Goal: Task Accomplishment & Management: Complete application form

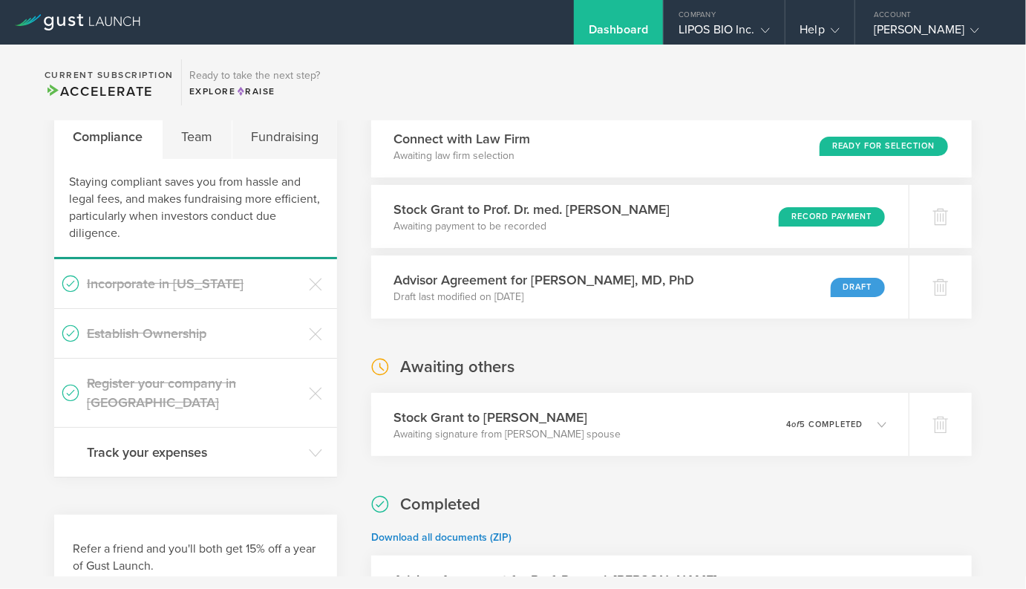
scroll to position [62, 0]
click at [578, 279] on h3 "Advisor Agreement for Bradley T. Hyman, MD, PhD" at bounding box center [541, 280] width 307 height 20
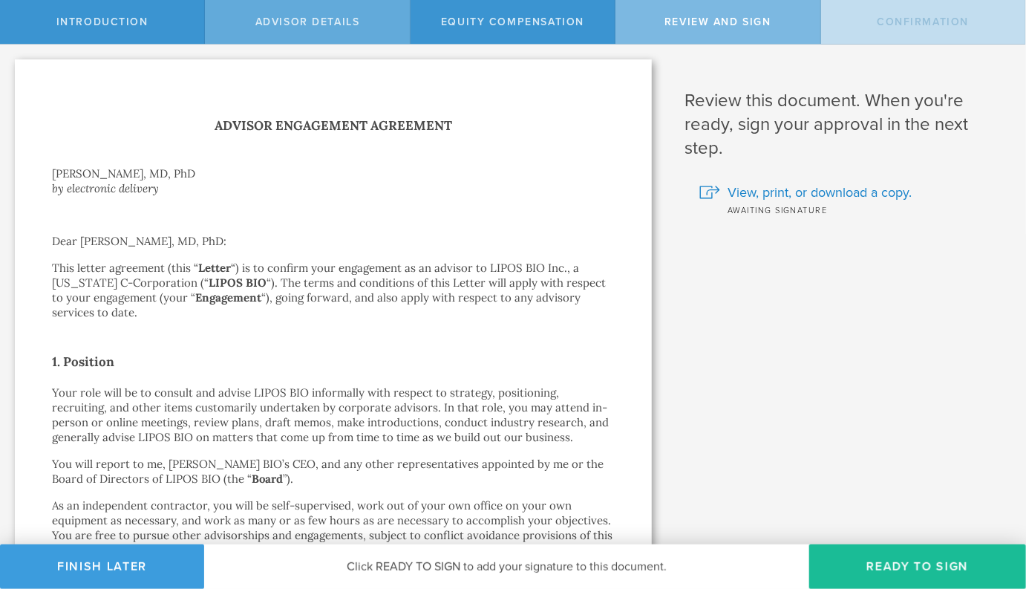
click at [280, 33] on div "Advisor Details" at bounding box center [307, 22] width 205 height 44
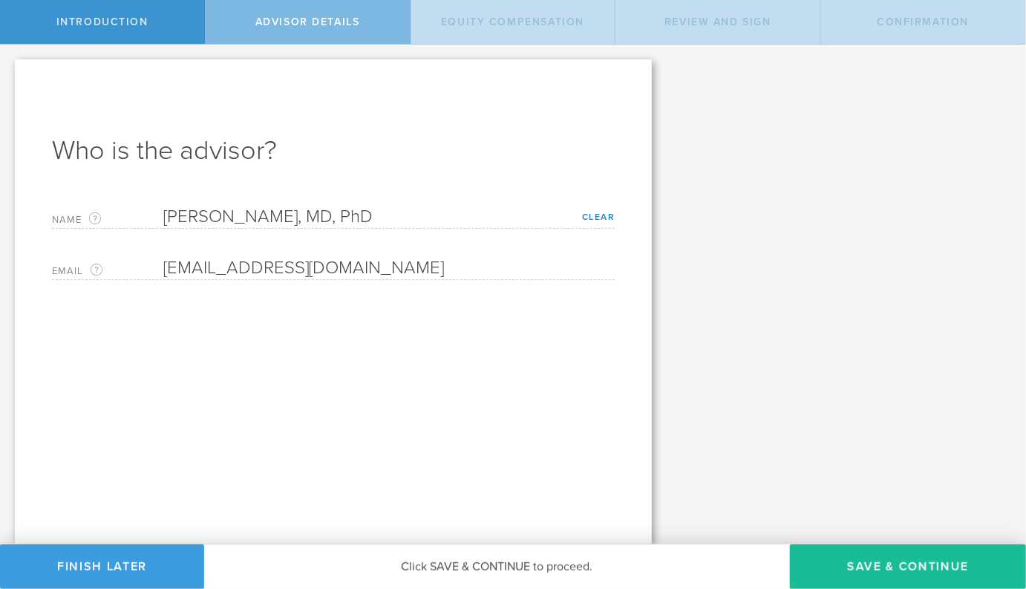
click at [272, 323] on div "Who is the advisor? Name The first and last name of the person that will be you…" at bounding box center [333, 301] width 637 height 485
click at [115, 566] on button "Finish Later" at bounding box center [102, 566] width 204 height 45
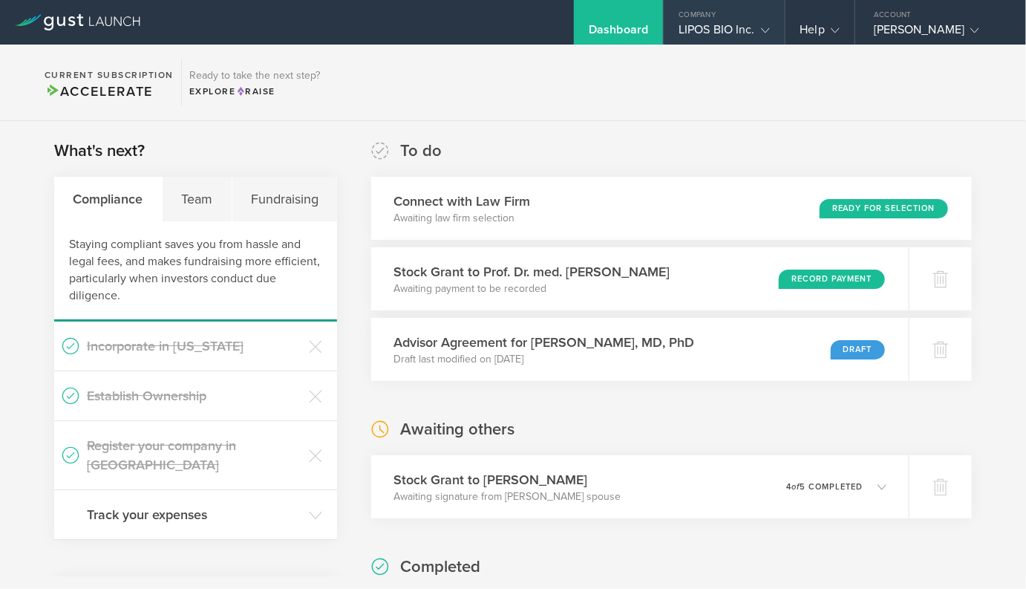
click at [746, 36] on div "LIPOS BIO Inc." at bounding box center [724, 33] width 91 height 22
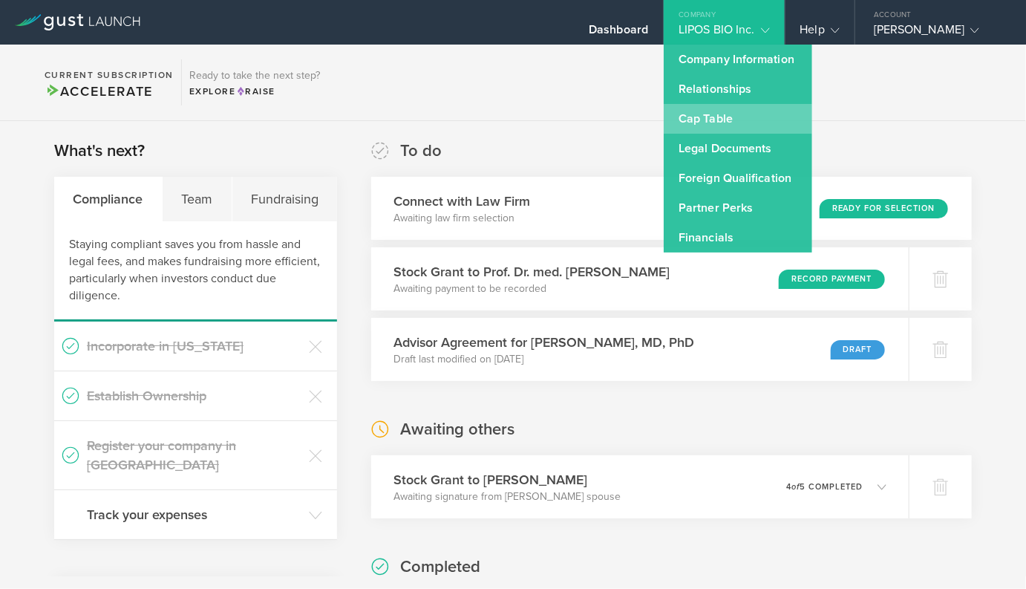
click at [743, 122] on link "Cap Table" at bounding box center [738, 119] width 149 height 30
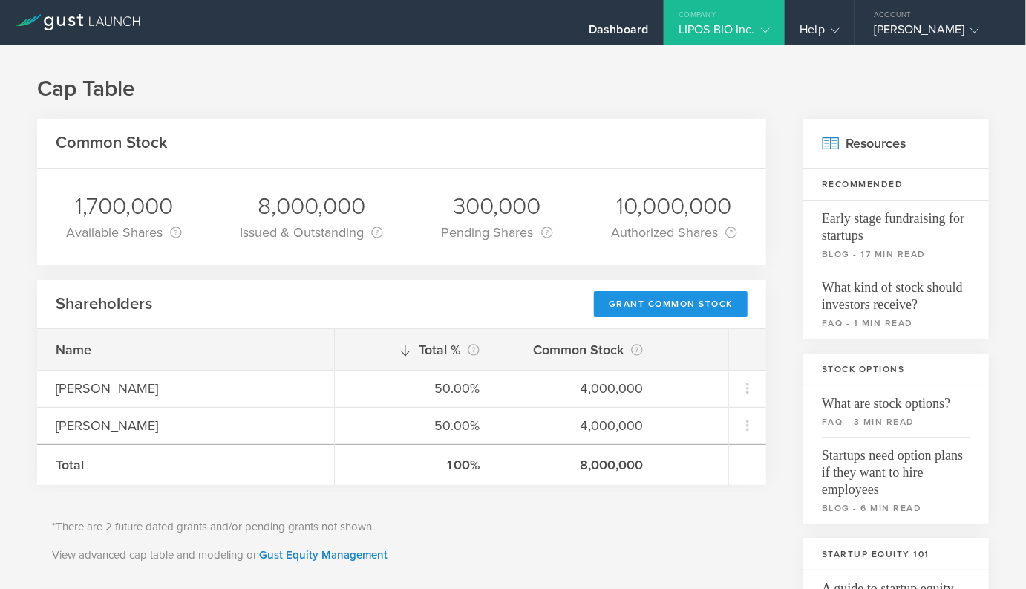
click at [656, 303] on div "Grant Common Stock" at bounding box center [671, 304] width 154 height 26
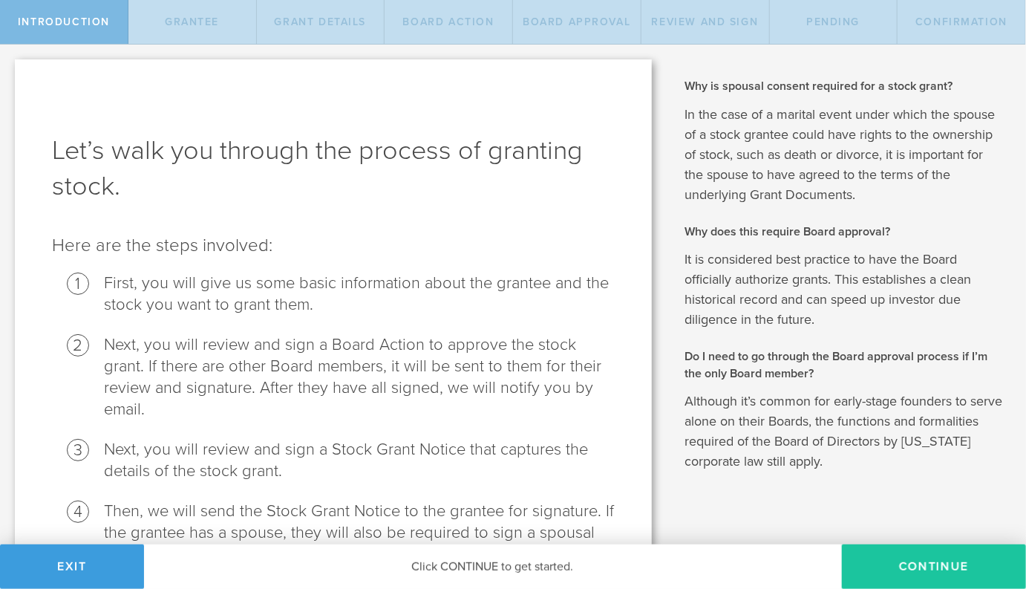
click at [965, 566] on button "Continue" at bounding box center [934, 566] width 184 height 45
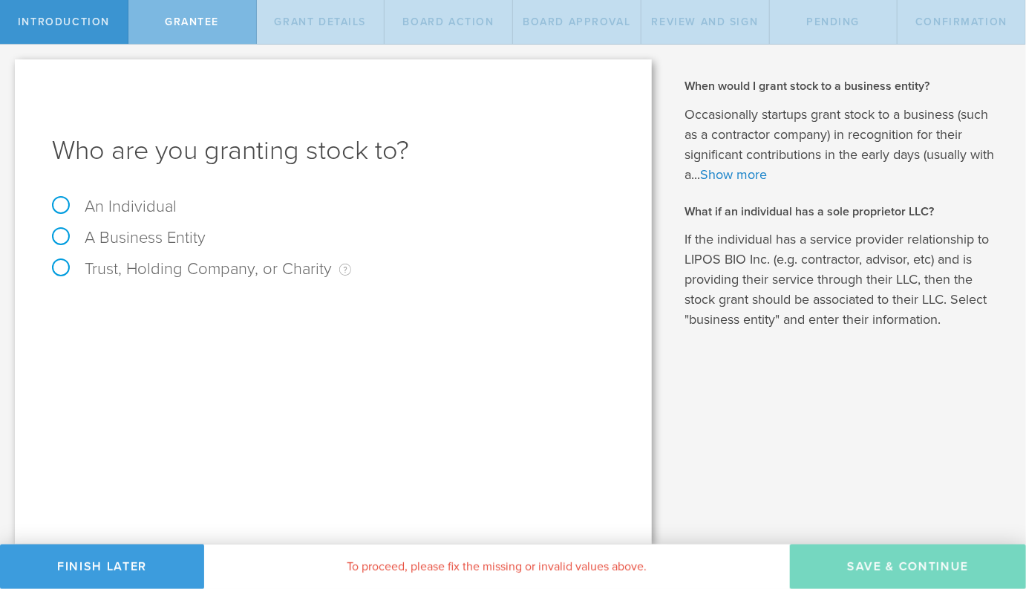
click at [164, 214] on label "An Individual" at bounding box center [114, 206] width 125 height 19
click at [10, 68] on input "An Individual" at bounding box center [5, 57] width 10 height 24
radio input "true"
click at [209, 303] on input "text" at bounding box center [388, 310] width 451 height 22
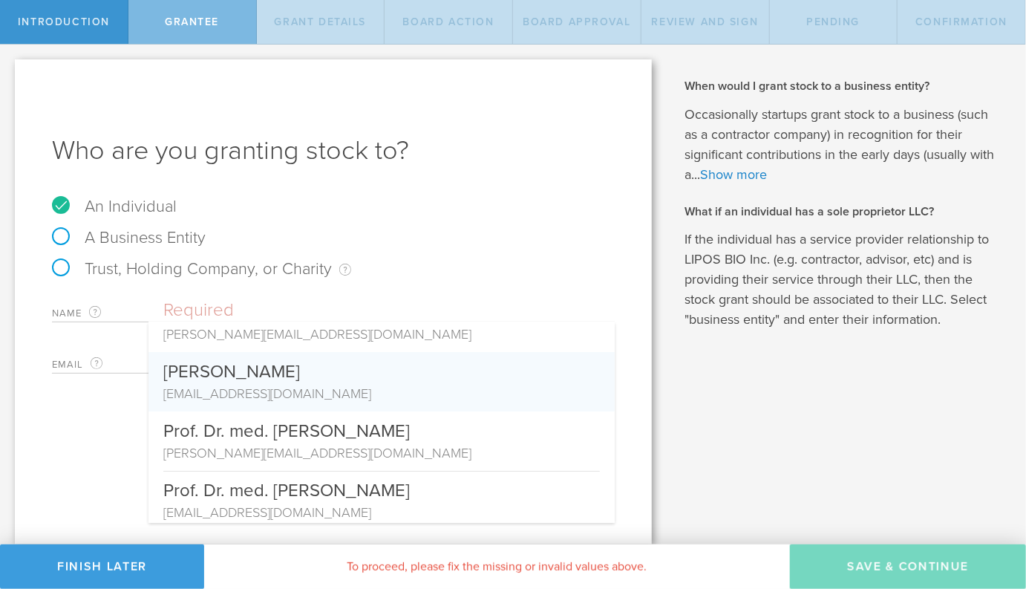
scroll to position [95, 0]
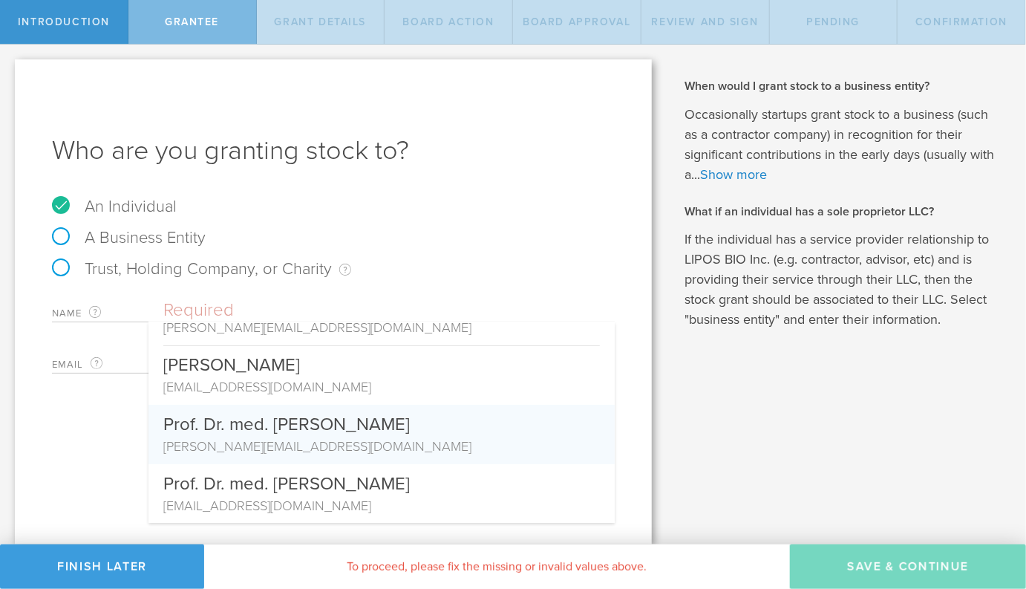
click at [99, 466] on div "Who are you granting stock to? An Individual A Business Entity Trust, Holding C…" at bounding box center [333, 301] width 637 height 485
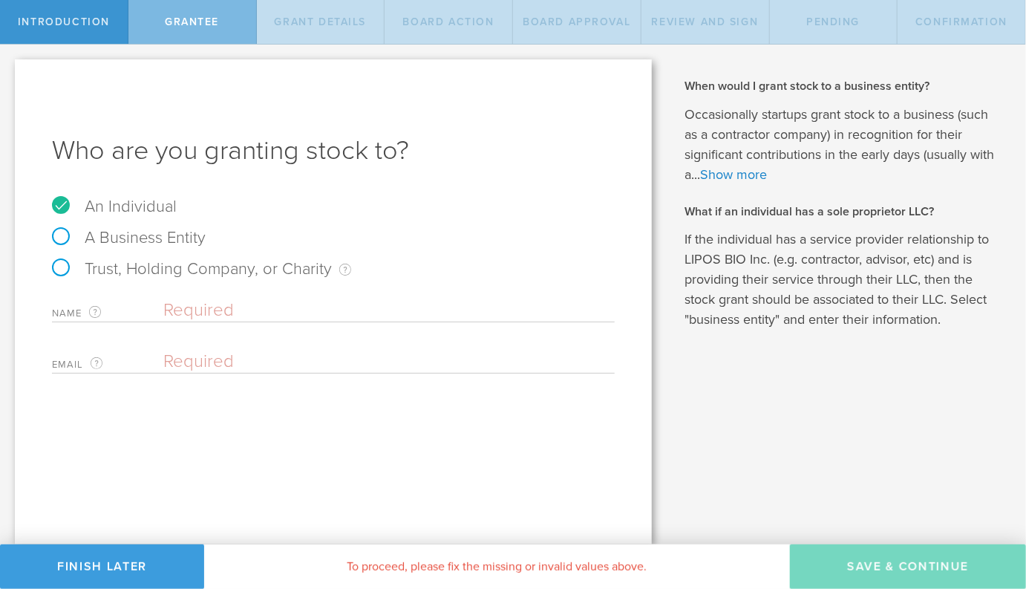
click at [188, 356] on input "email" at bounding box center [385, 362] width 444 height 22
paste input "BHYMAN@mgh.harvard.edu"
type input "BHYMAN@mgh.harvard.edu"
click at [195, 307] on input "text" at bounding box center [388, 310] width 451 height 22
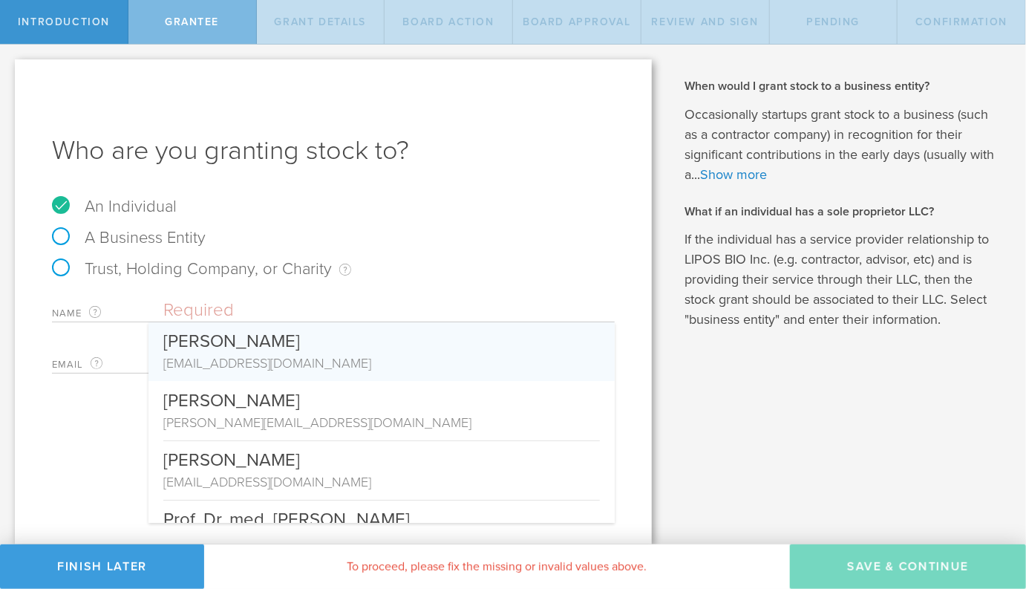
click at [106, 417] on div "Who are you granting stock to? An Individual A Business Entity Trust, Holding C…" at bounding box center [333, 301] width 637 height 485
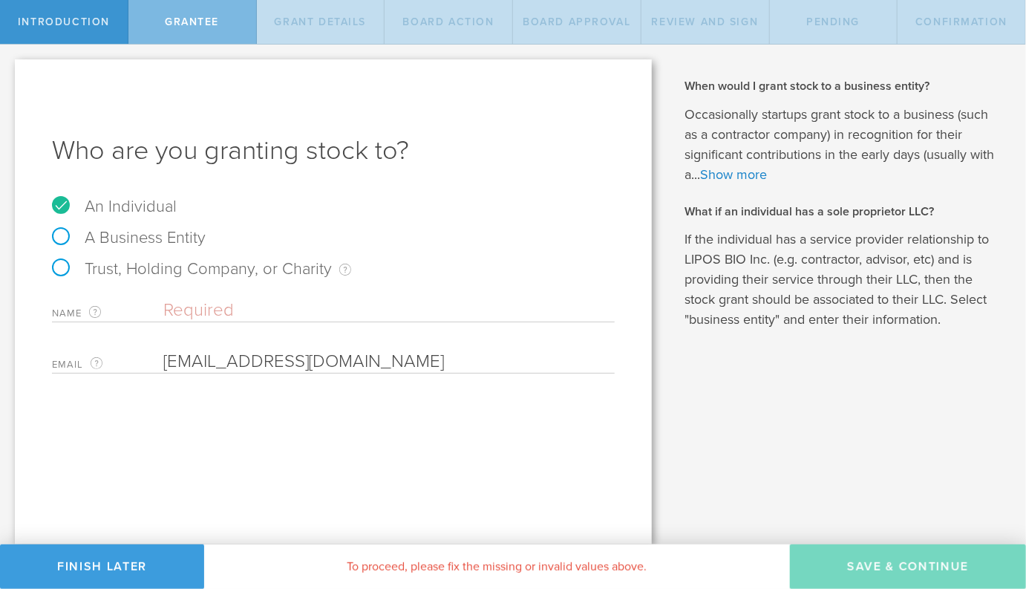
click at [300, 304] on input "text" at bounding box center [388, 310] width 451 height 22
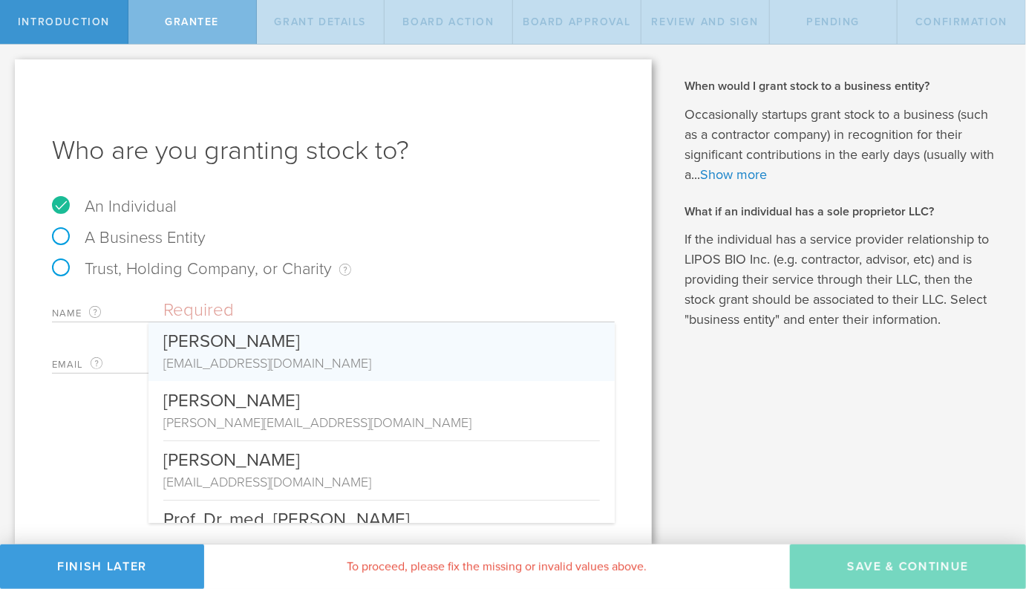
paste input "Bradley T. Hyman, MD, PhD"
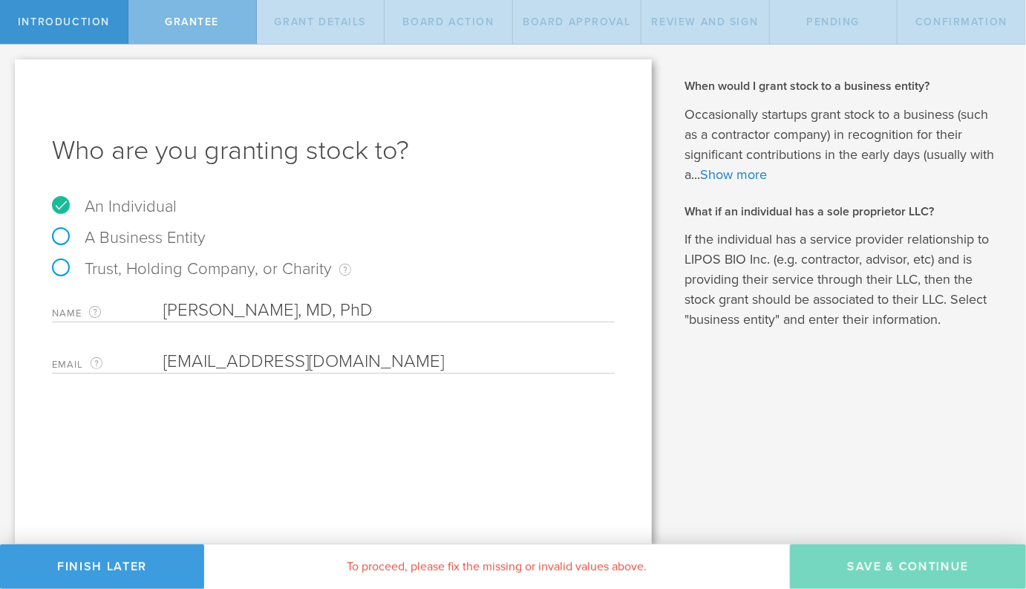
type input "Bradley T. Hyman, MD, PhD"
click at [137, 431] on div "Who are you granting stock to? An Individual A Business Entity Trust, Holding C…" at bounding box center [333, 301] width 637 height 485
click at [278, 363] on input "email" at bounding box center [385, 362] width 444 height 22
paste input "BHYMAN@mgh.harvard.edu"
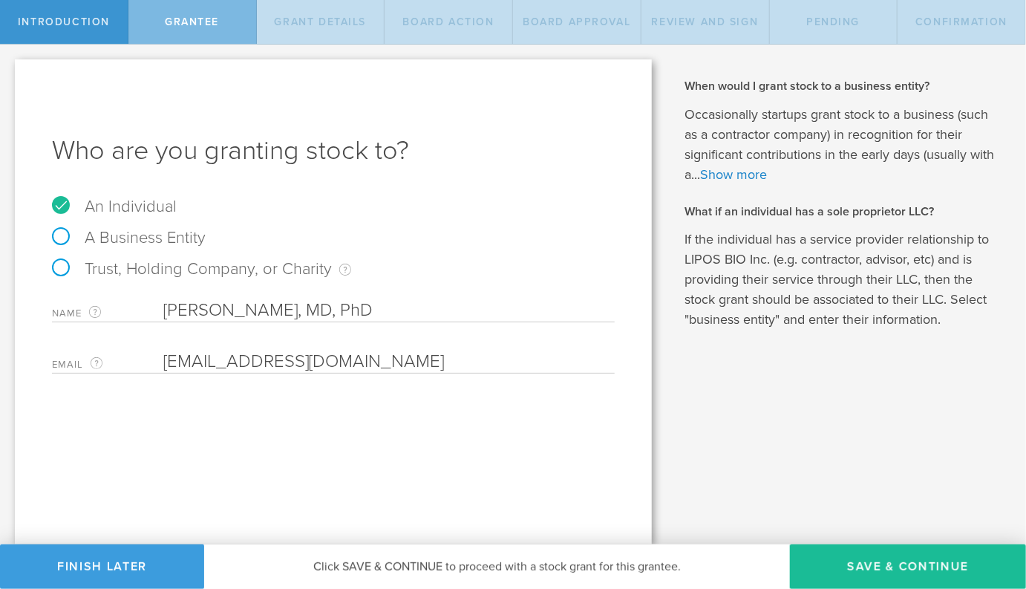
type input "BHYMAN@mgh.harvard.edu"
click at [316, 446] on div "Who are you granting stock to? An Individual A Business Entity Trust, Holding C…" at bounding box center [333, 301] width 637 height 485
click at [878, 564] on button "Save & Continue" at bounding box center [908, 566] width 236 height 45
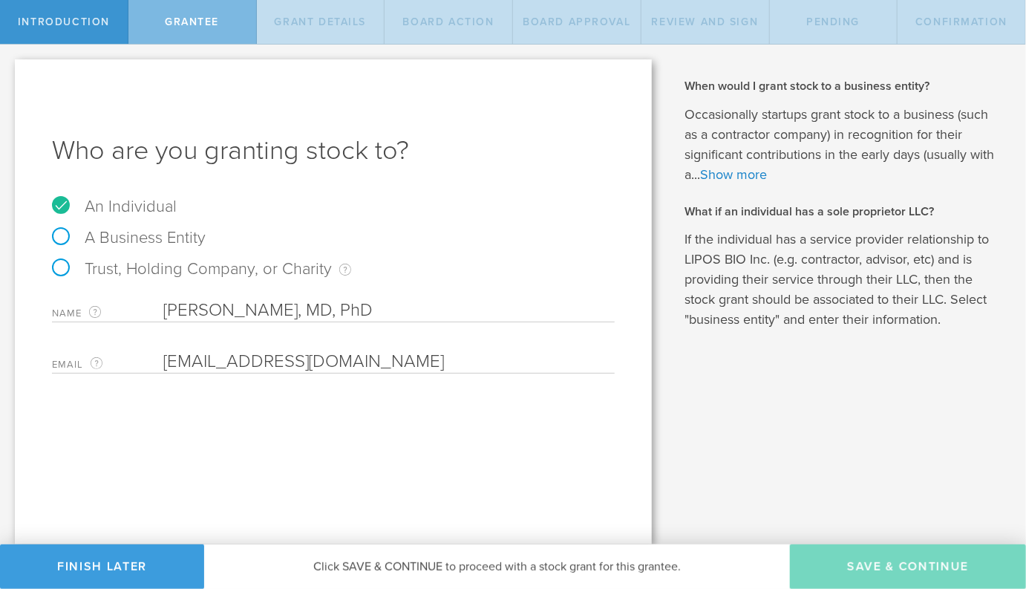
type input "48"
type input "12"
select select "none"
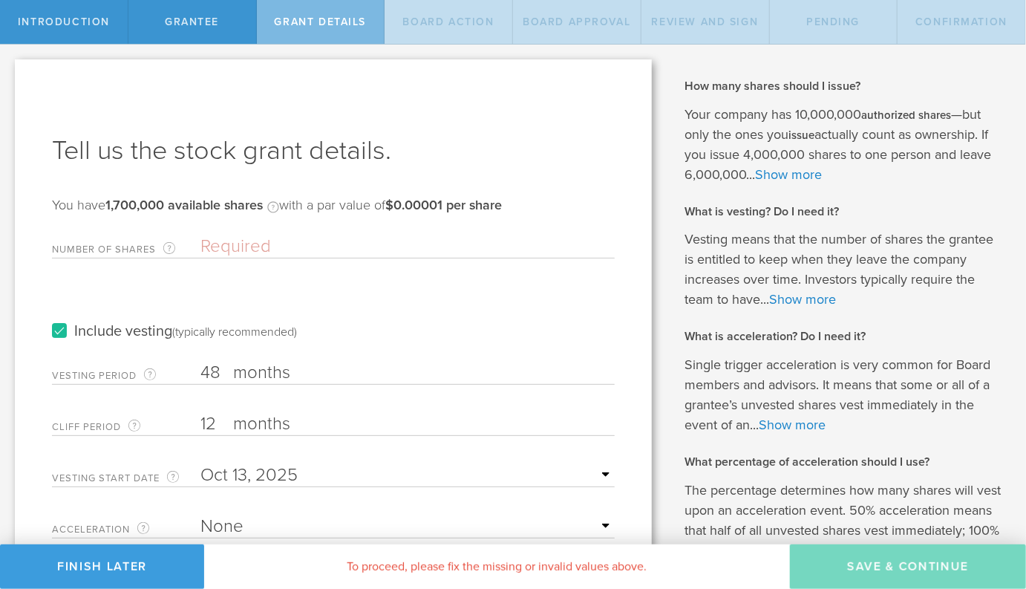
click at [327, 247] on input "Number of Shares The total amount of stock the company is granting to this reci…" at bounding box center [408, 246] width 414 height 22
type input "50,000"
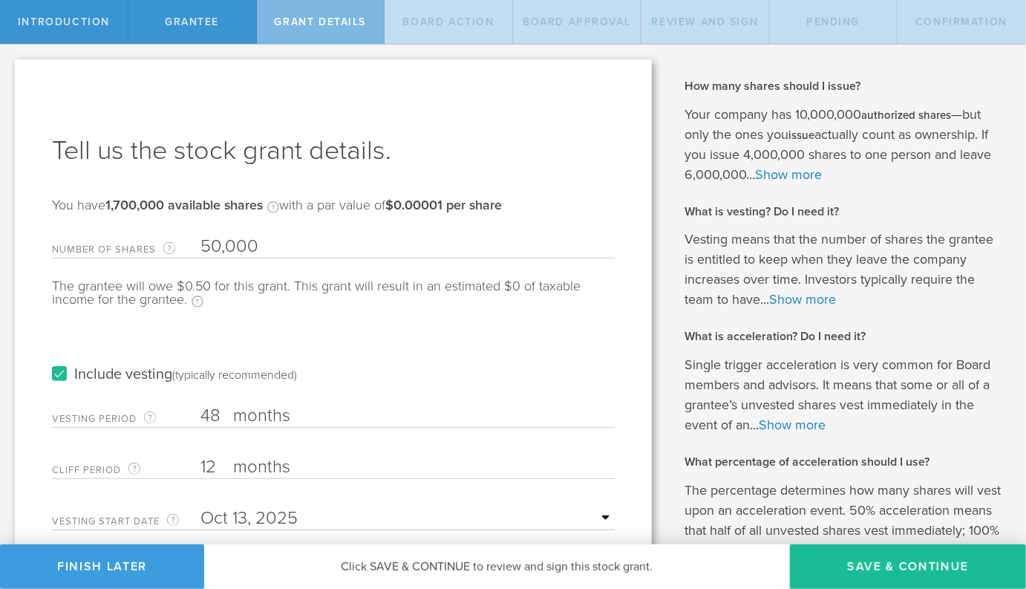
click at [356, 316] on div "The grantee will owe $0.50 for this grant. This grant will result in an estimat…" at bounding box center [333, 300] width 563 height 43
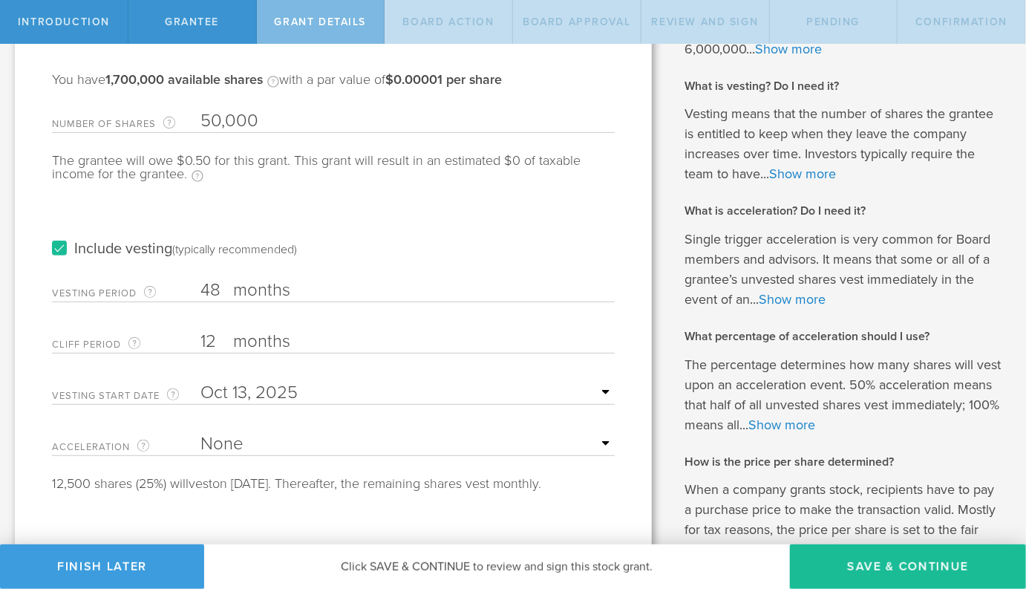
scroll to position [126, 0]
click at [202, 339] on input "12" at bounding box center [408, 341] width 414 height 22
click at [208, 340] on input "12" at bounding box center [408, 341] width 414 height 22
type input "1"
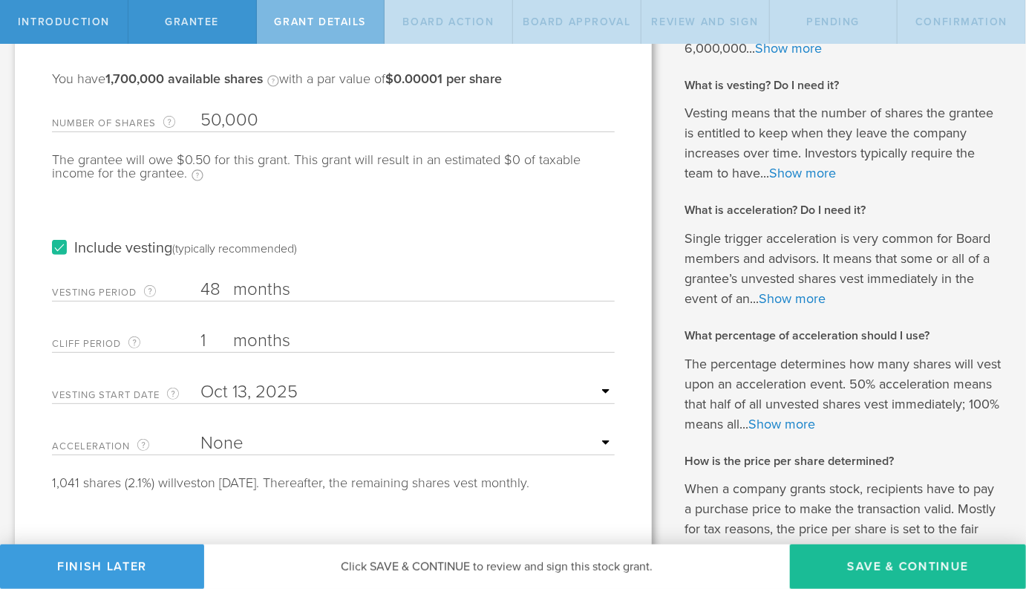
click at [214, 289] on input "48" at bounding box center [408, 289] width 414 height 22
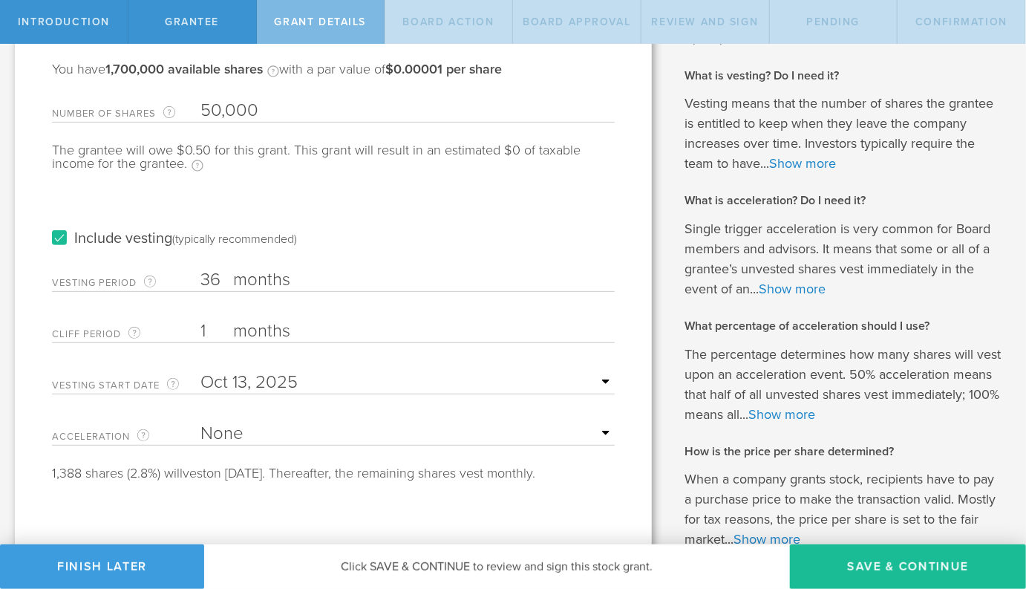
scroll to position [140, 0]
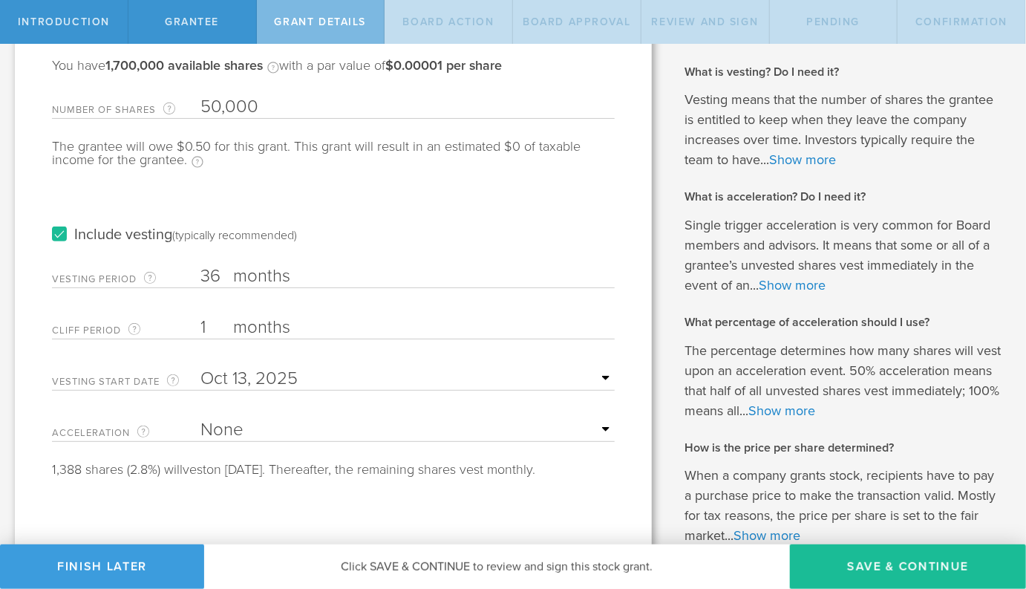
type input "36"
click at [238, 476] on div "1,388 shares (2.8%) will vest on November 13, 2025. Thereafter, the remaining s…" at bounding box center [333, 469] width 563 height 13
click at [844, 561] on button "Save & Continue" at bounding box center [908, 566] width 236 height 45
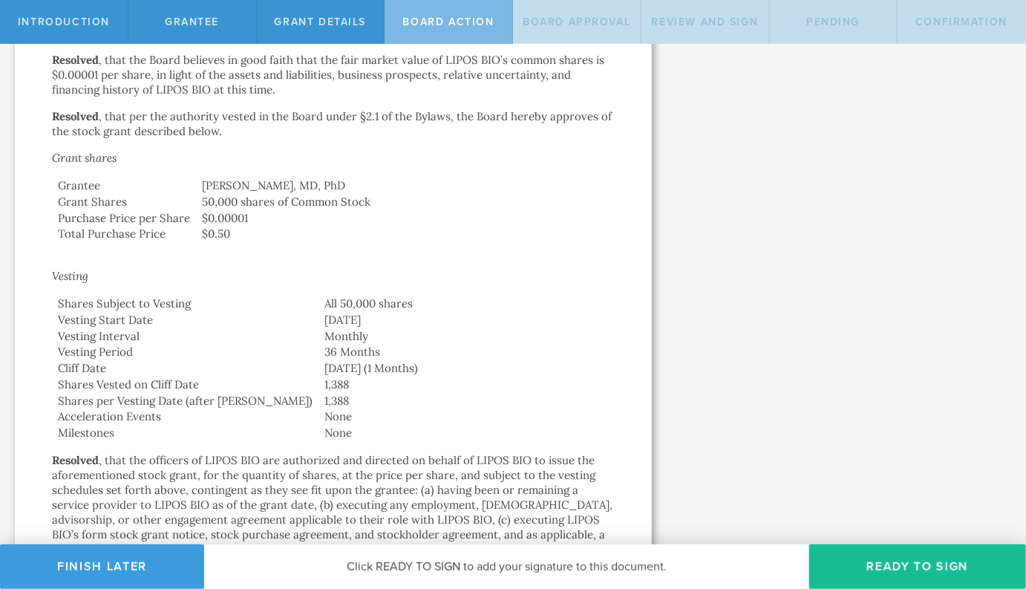
scroll to position [444, 0]
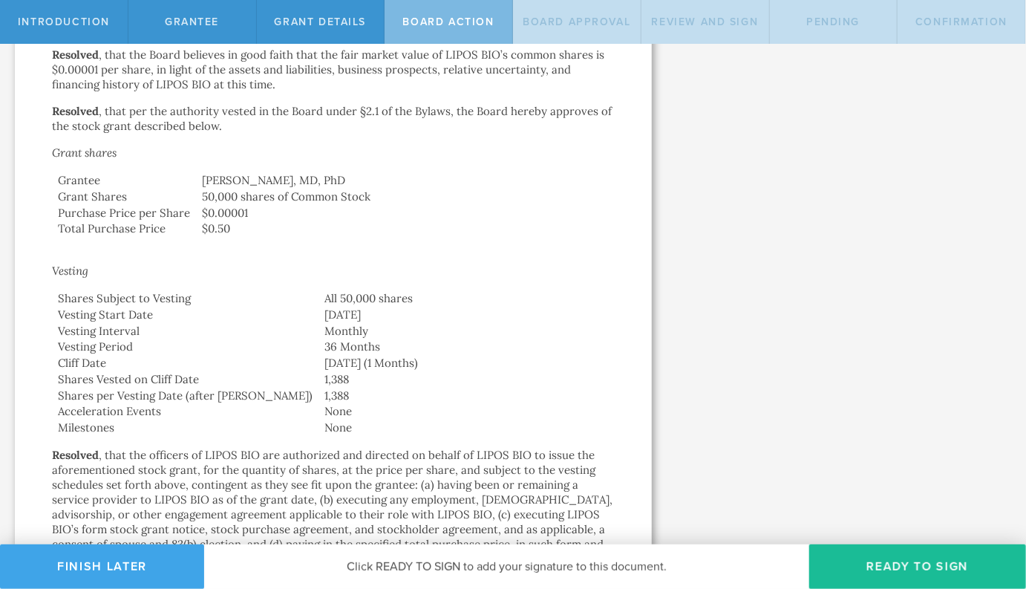
click at [115, 569] on button "Finish Later" at bounding box center [102, 566] width 204 height 45
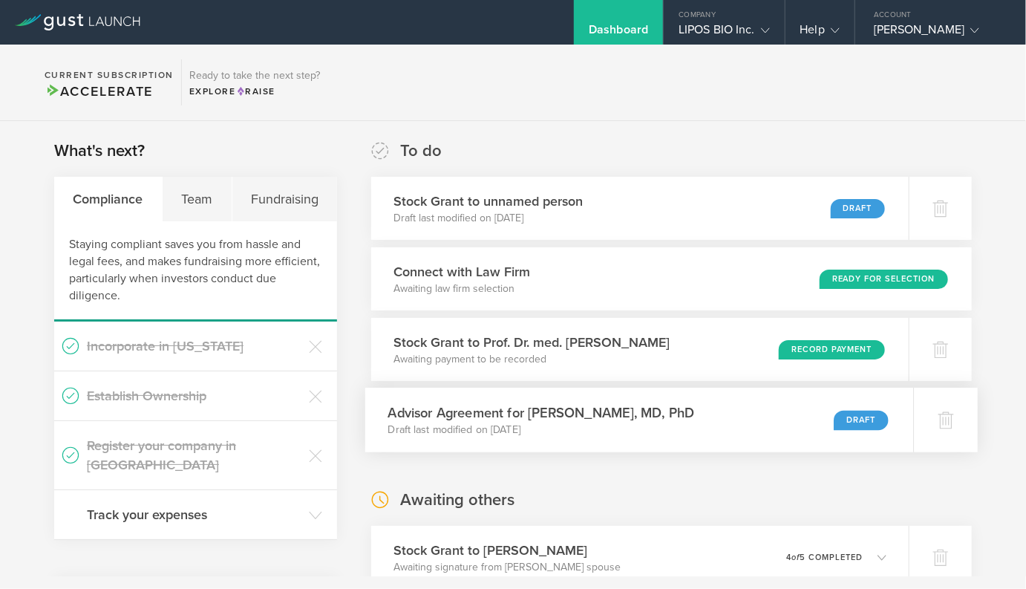
click at [499, 418] on h3 "Advisor Agreement for [PERSON_NAME], MD, PhD" at bounding box center [541, 412] width 307 height 20
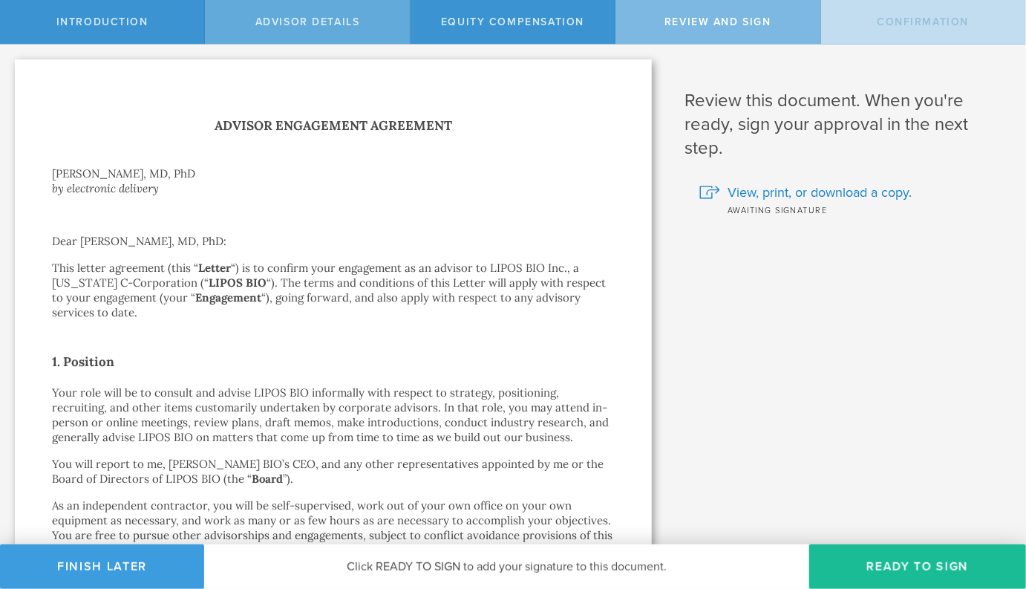
click at [253, 33] on div "Advisor Details" at bounding box center [307, 22] width 205 height 44
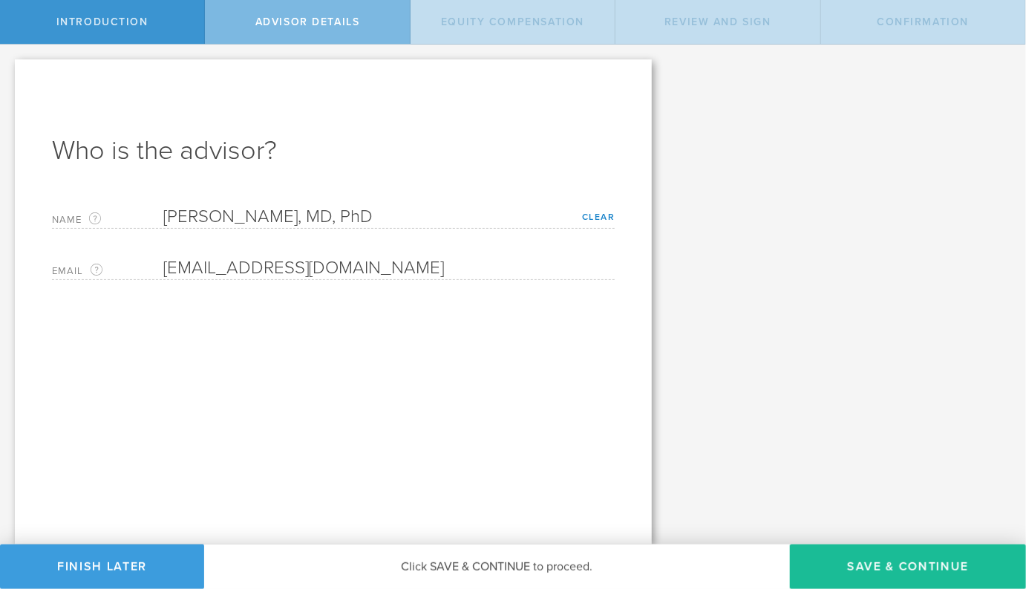
click at [244, 384] on div "Who is the advisor? Name The first and last name of the person that will be you…" at bounding box center [333, 301] width 637 height 485
click at [110, 567] on button "Finish Later" at bounding box center [102, 566] width 204 height 45
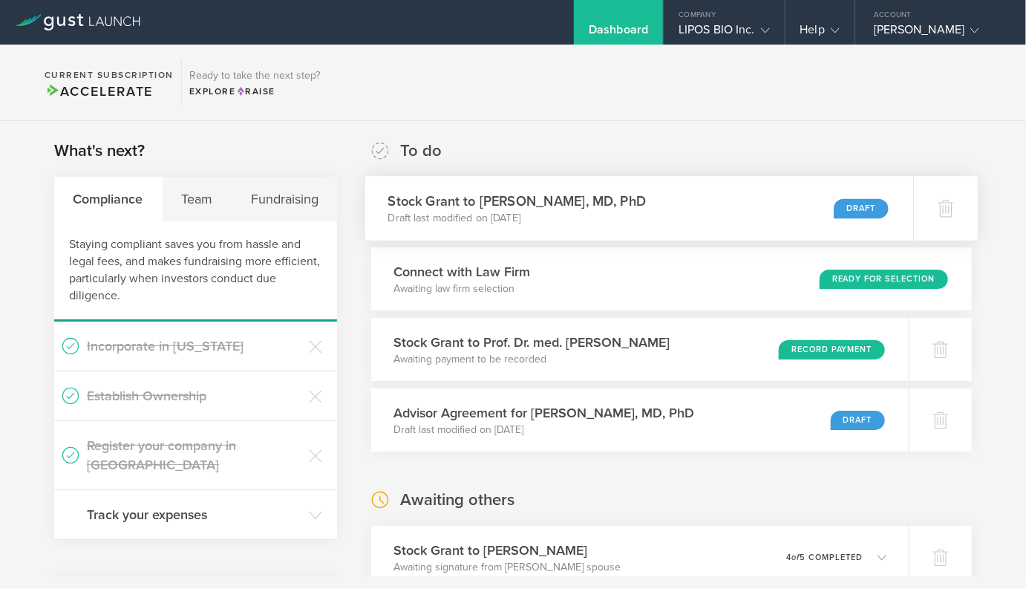
drag, startPoint x: 482, startPoint y: 199, endPoint x: 648, endPoint y: 198, distance: 165.6
click at [648, 198] on div "Stock Grant to [PERSON_NAME], MD, PhD Draft last modified on [DATE] Draft" at bounding box center [639, 208] width 548 height 65
copy h3 "Bradley T. Hyman, MD, PhD"
click at [702, 36] on div "LIPOS BIO Inc." at bounding box center [724, 33] width 91 height 22
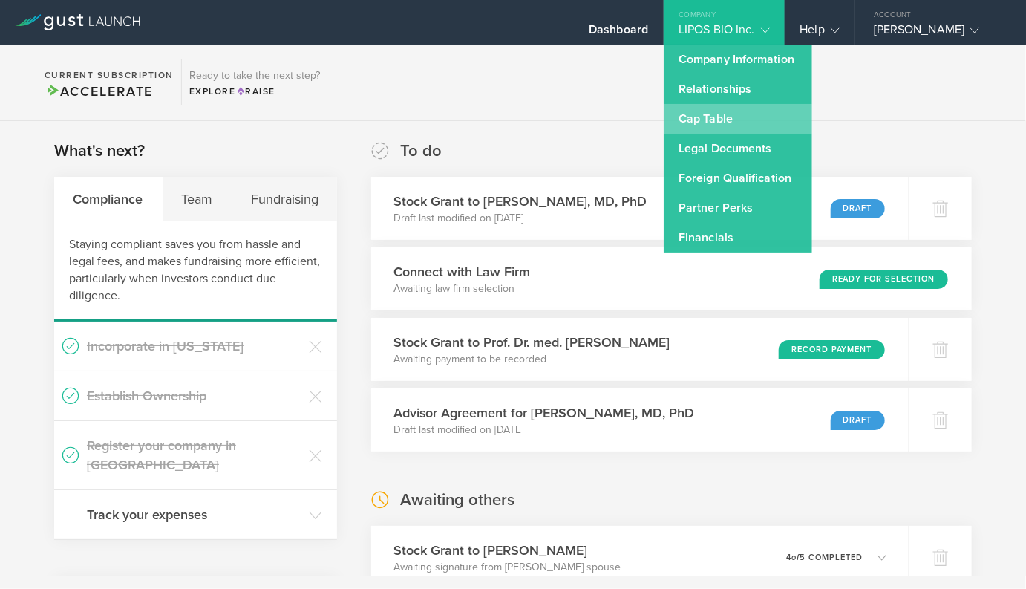
click at [717, 132] on link "Cap Table" at bounding box center [738, 119] width 149 height 30
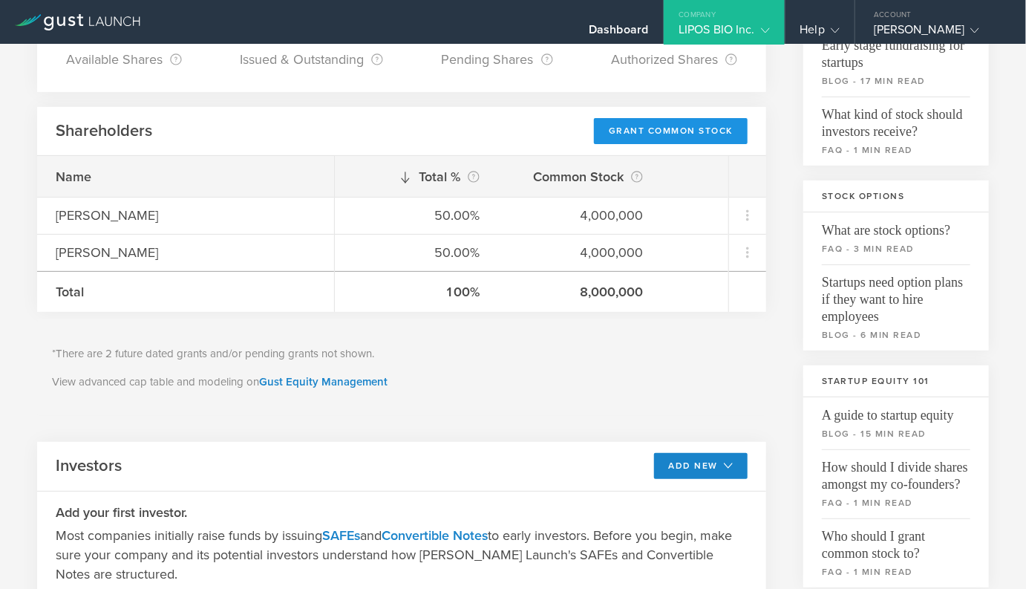
scroll to position [339, 0]
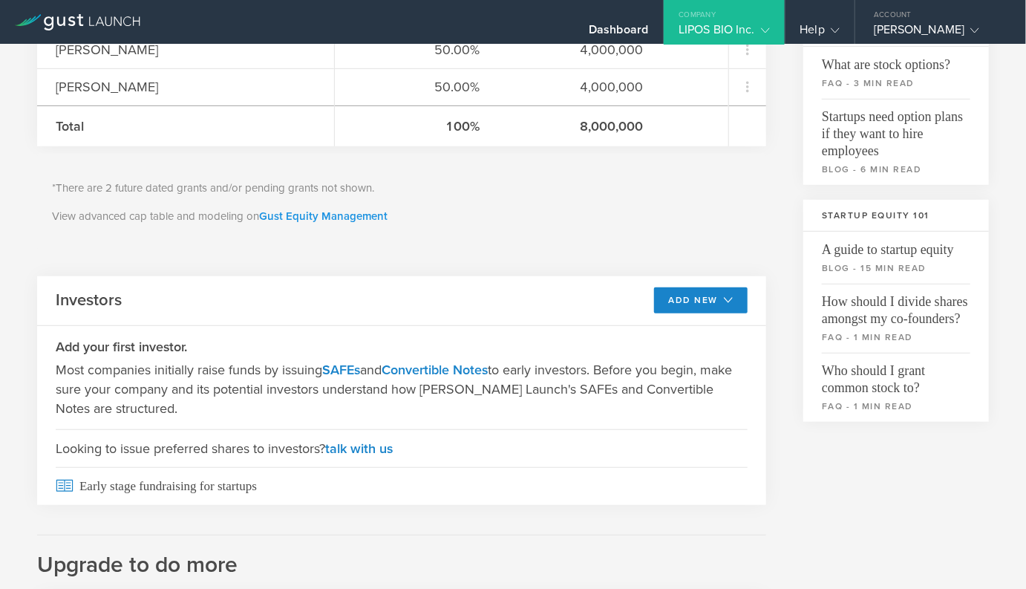
click at [333, 218] on link "Gust Equity Management" at bounding box center [323, 215] width 128 height 13
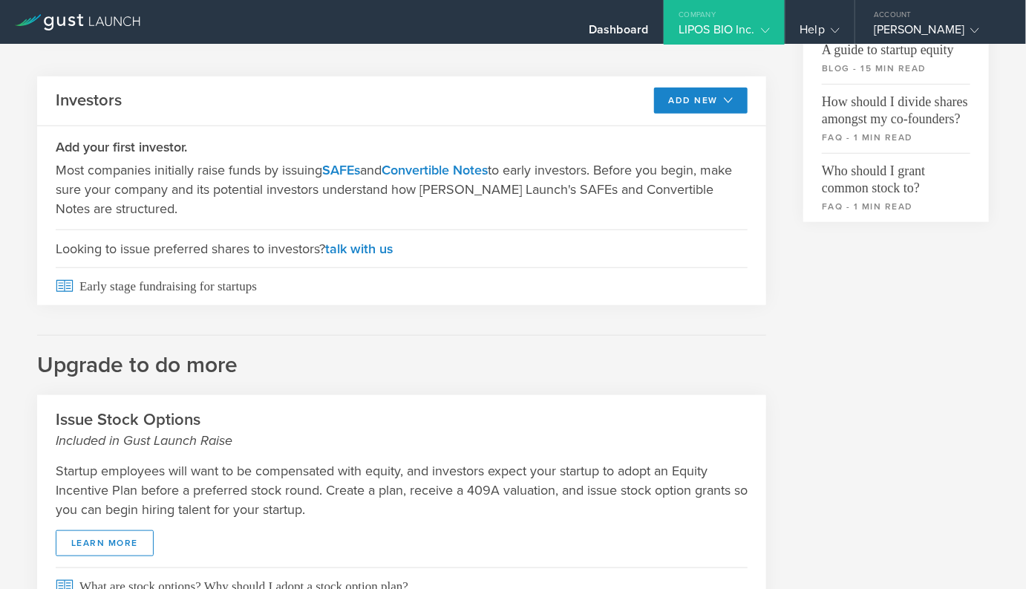
scroll to position [486, 0]
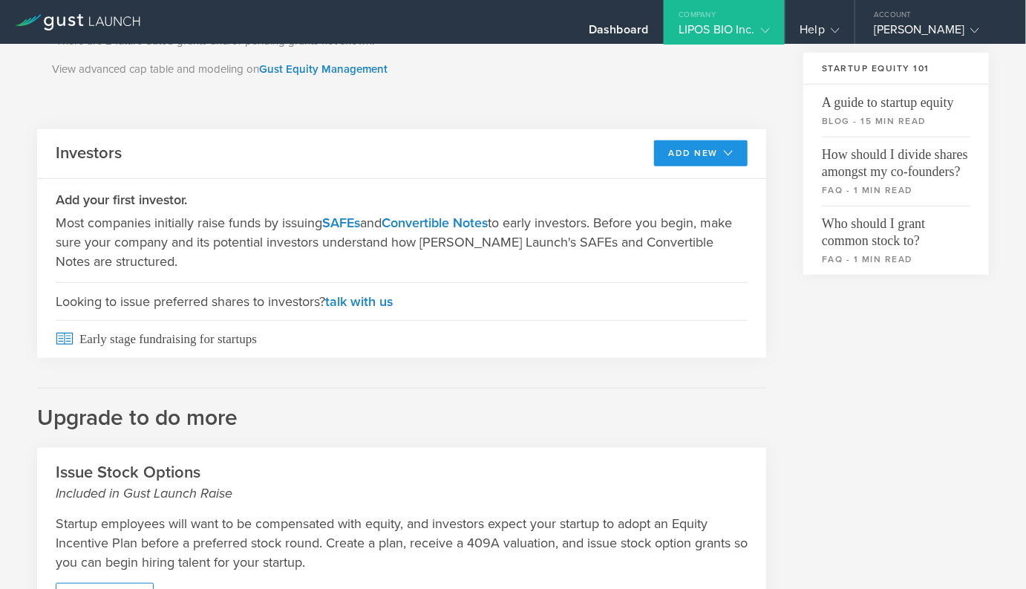
click at [686, 149] on button "Add New" at bounding box center [701, 153] width 94 height 26
click at [675, 212] on li "Convertible Note" at bounding box center [688, 215] width 107 height 29
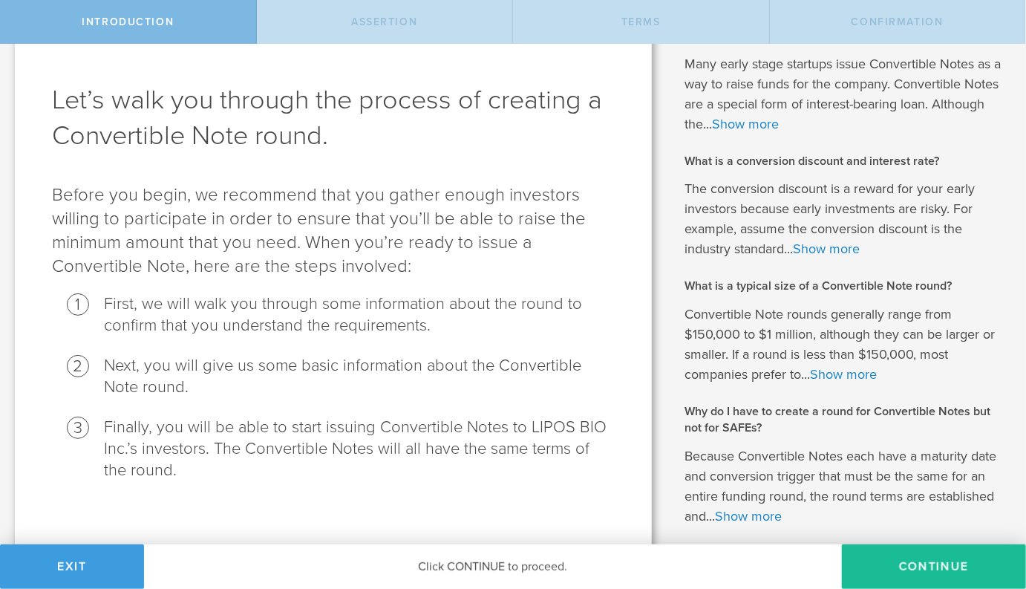
scroll to position [53, 0]
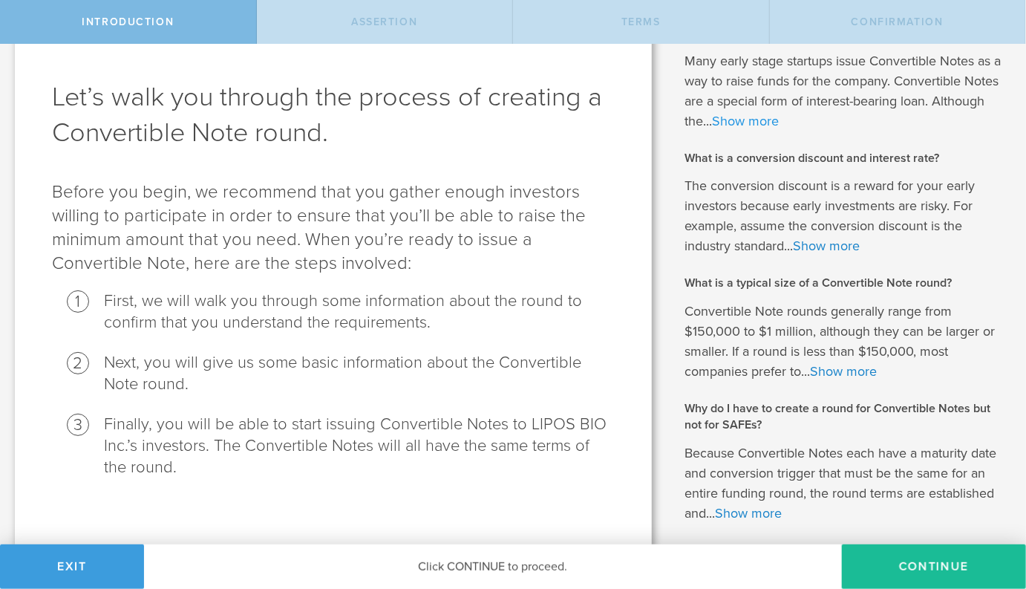
click at [779, 124] on link "Show more" at bounding box center [745, 121] width 67 height 16
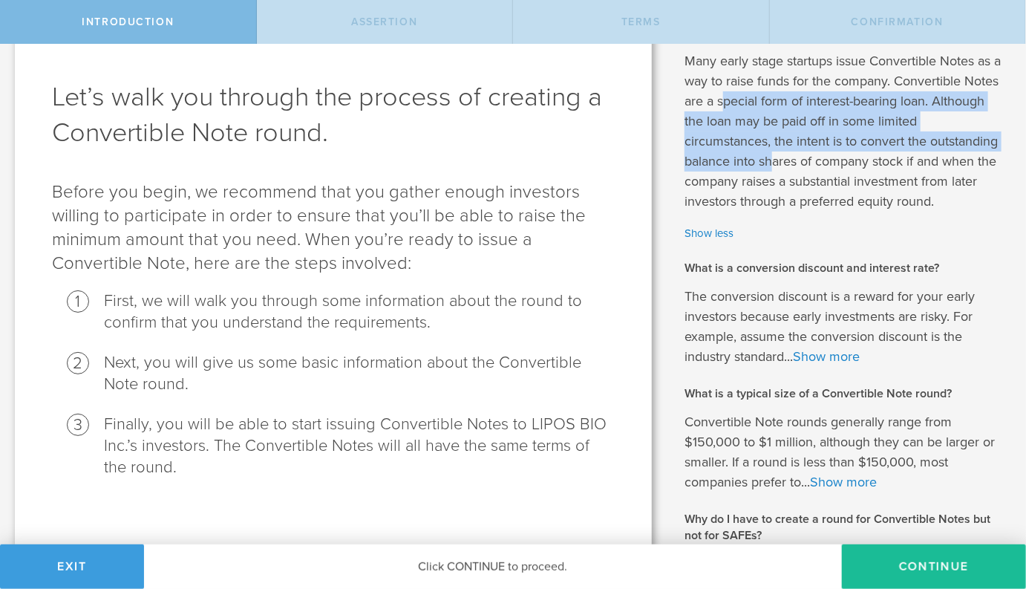
drag, startPoint x: 763, startPoint y: 96, endPoint x: 776, endPoint y: 170, distance: 75.5
click at [776, 170] on p "Many early stage startups issue Convertible Notes as a way to raise funds for t…" at bounding box center [844, 131] width 319 height 160
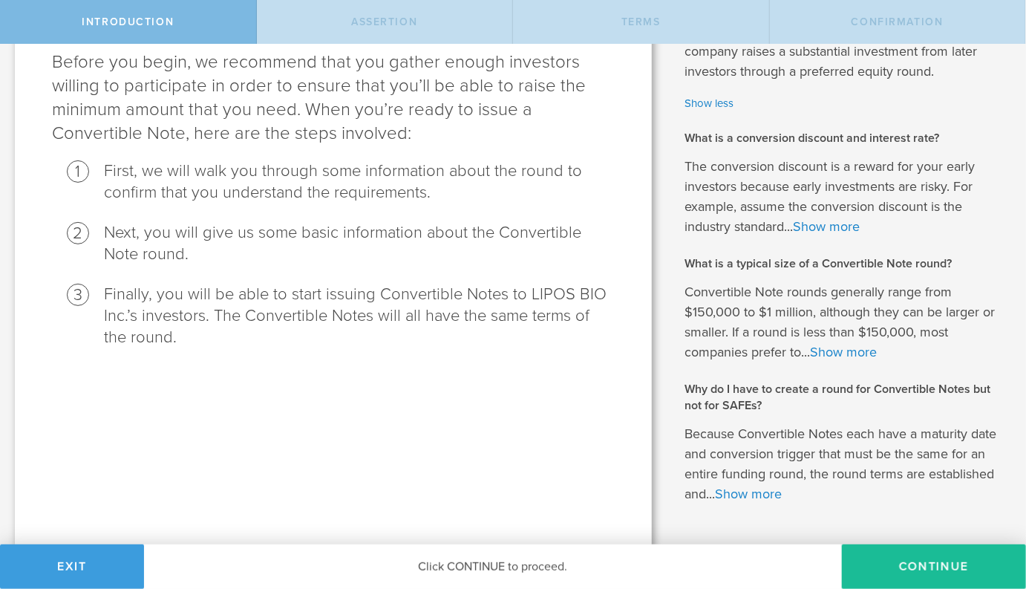
scroll to position [184, 0]
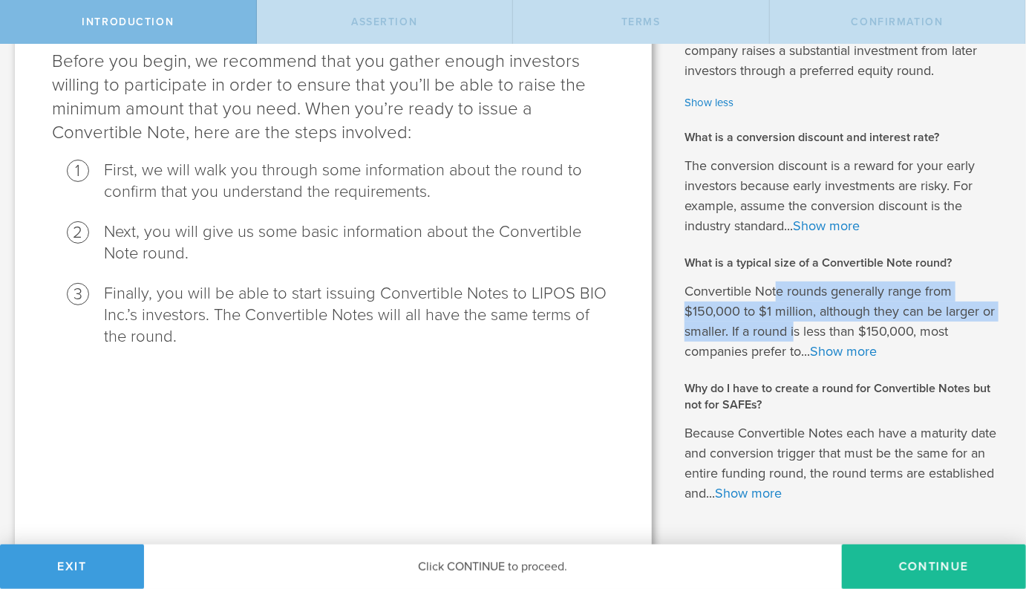
drag, startPoint x: 780, startPoint y: 293, endPoint x: 794, endPoint y: 327, distance: 36.3
click at [794, 327] on p "Convertible Note rounds generally range from $150,000 to $1 million, although t…" at bounding box center [844, 321] width 319 height 80
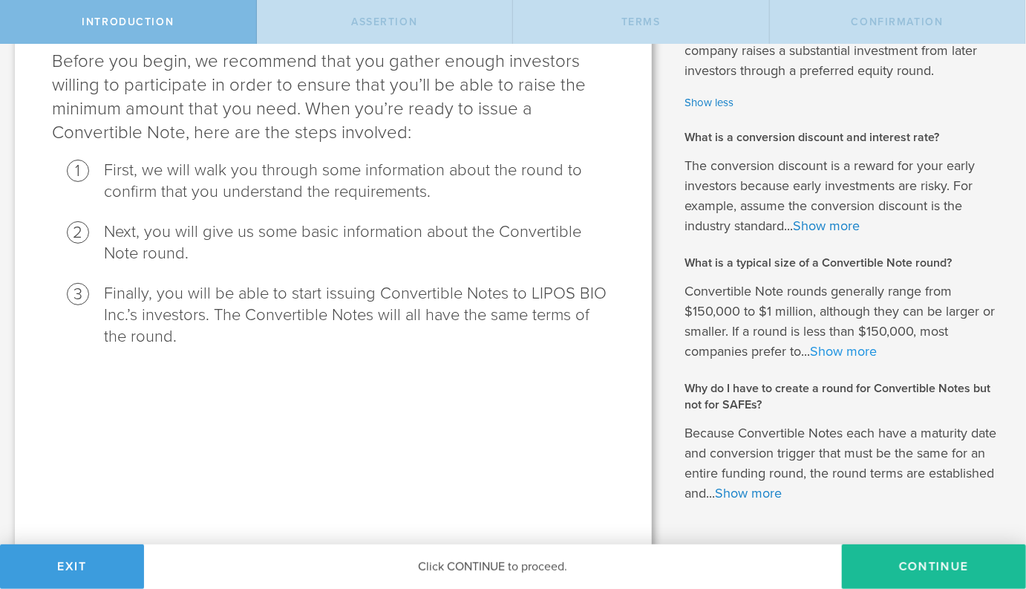
click at [842, 347] on link "Show more" at bounding box center [843, 351] width 67 height 16
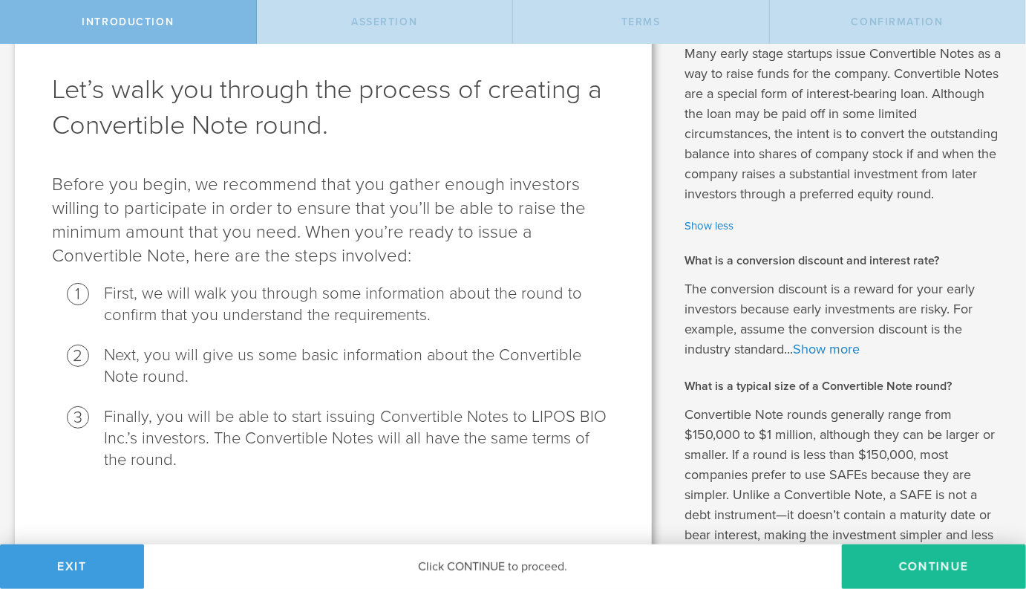
scroll to position [60, 0]
click at [876, 550] on button "Continue" at bounding box center [934, 566] width 184 height 45
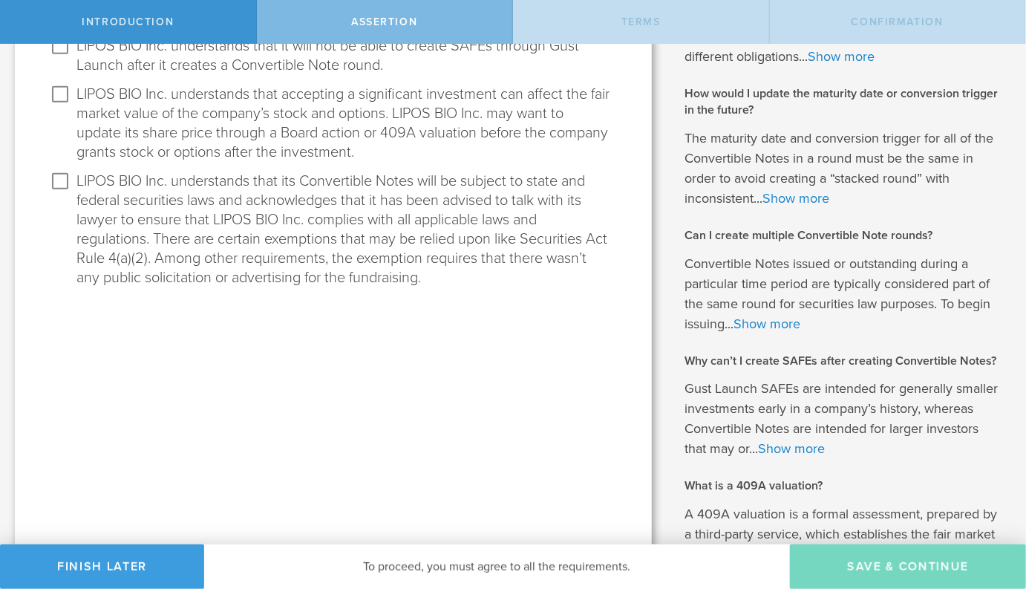
scroll to position [0, 0]
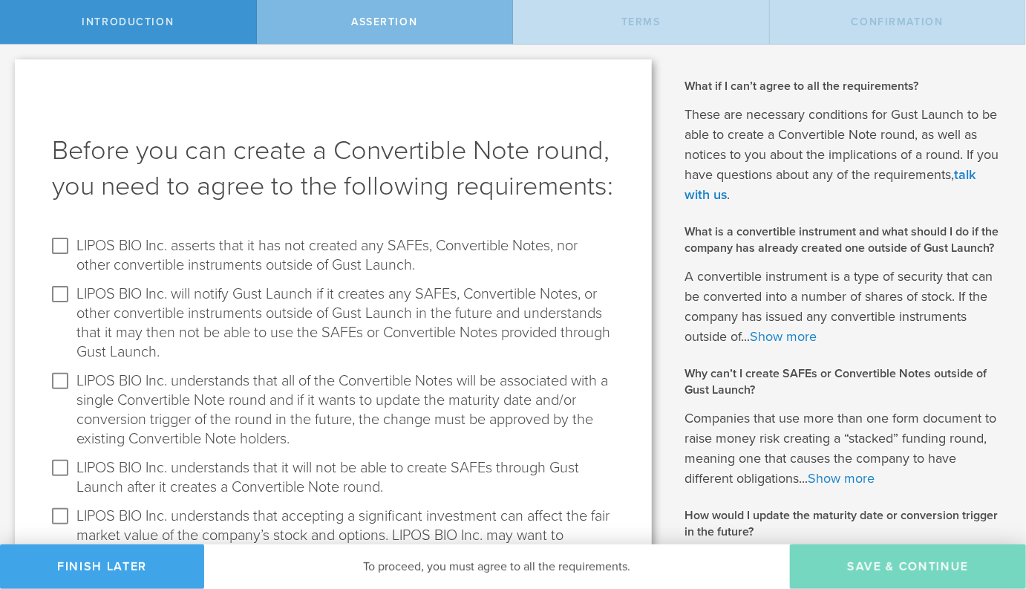
click at [88, 574] on button "Finish Later" at bounding box center [102, 566] width 204 height 45
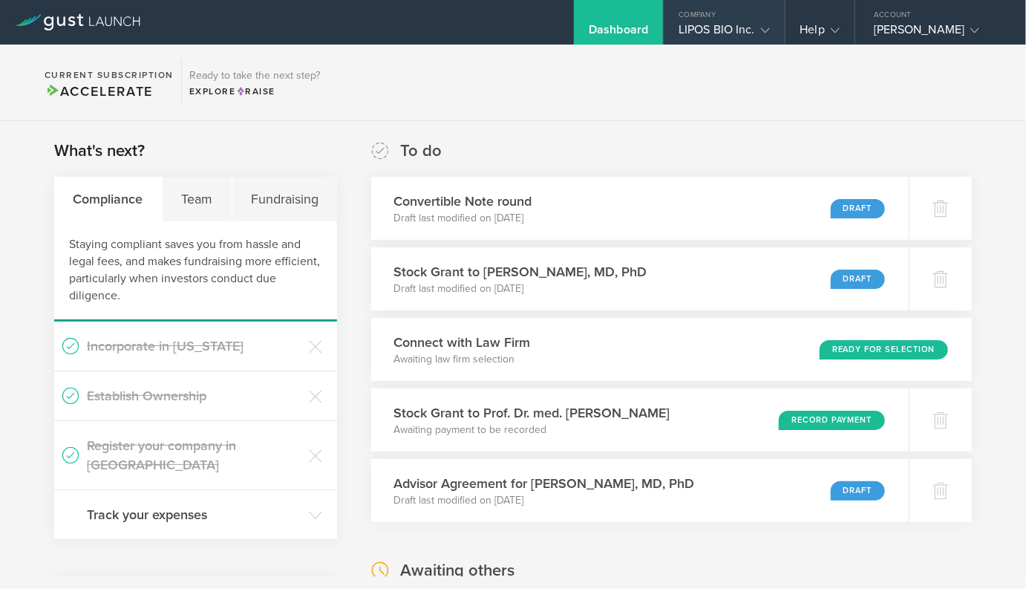
click at [714, 25] on div "LIPOS BIO Inc." at bounding box center [724, 33] width 91 height 22
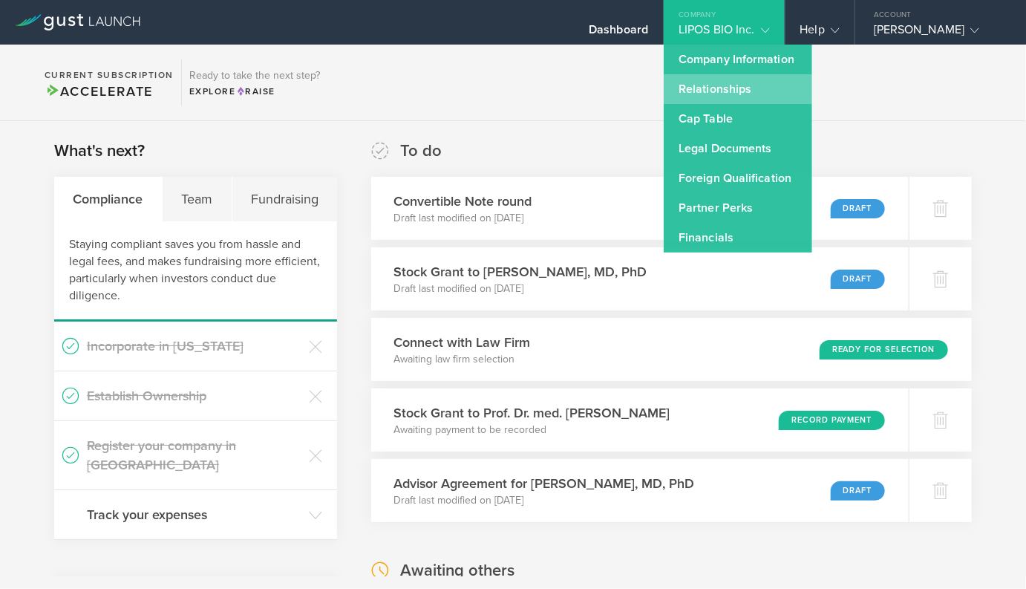
click at [727, 93] on link "Relationships" at bounding box center [738, 89] width 149 height 30
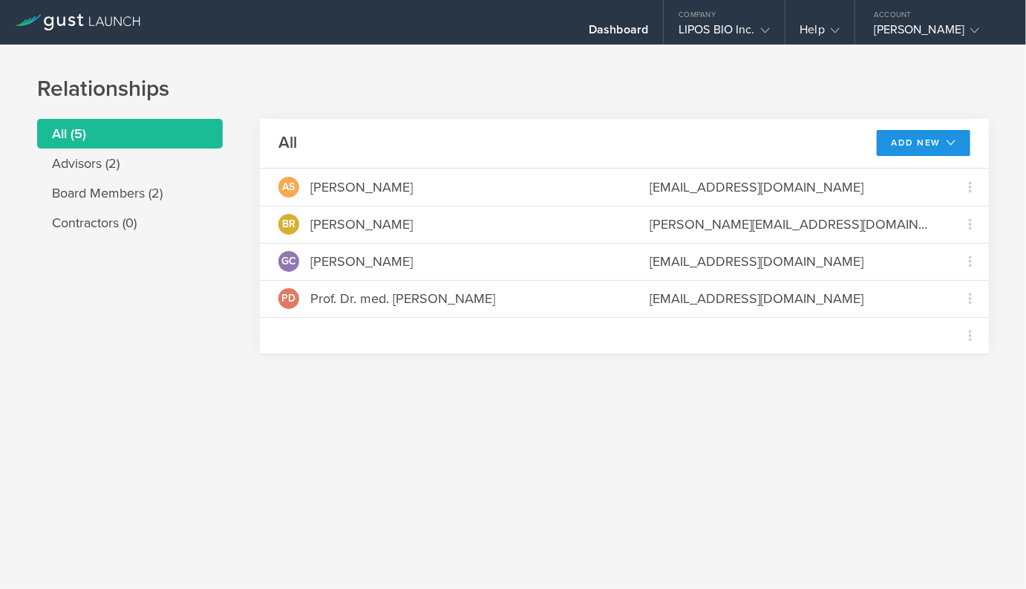
click at [907, 142] on button "Add New" at bounding box center [924, 143] width 94 height 26
click at [893, 172] on li "Add advisor" at bounding box center [917, 176] width 95 height 29
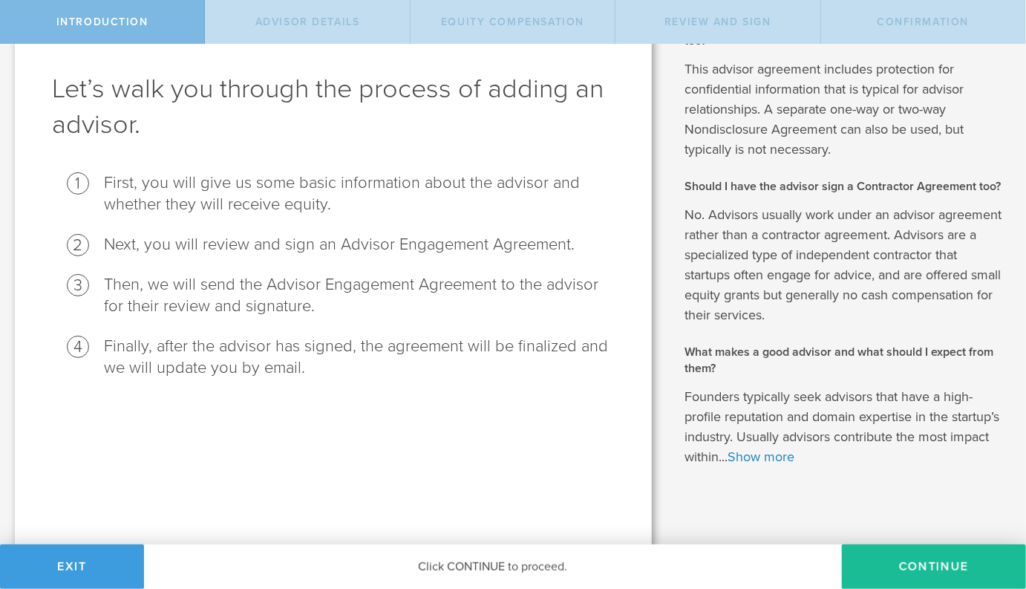
scroll to position [71, 0]
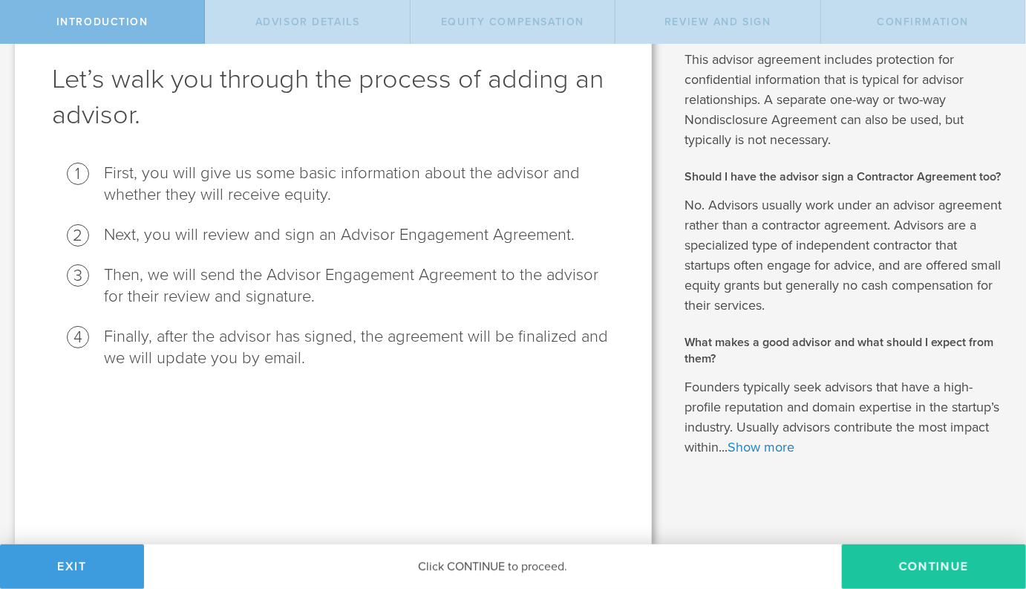
click at [916, 562] on button "Continue" at bounding box center [934, 566] width 184 height 45
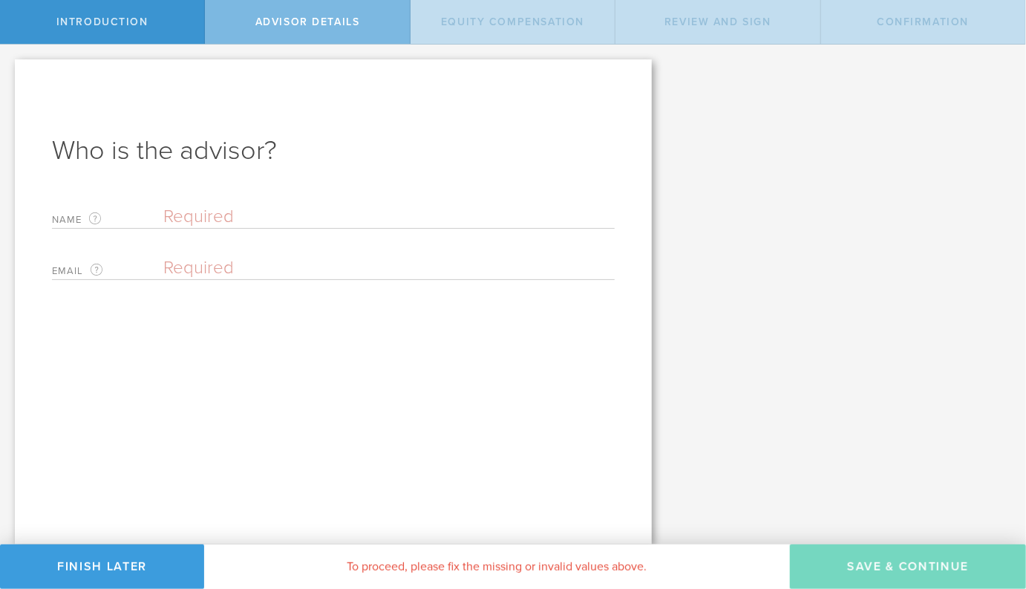
scroll to position [0, 0]
click at [269, 261] on input "email" at bounding box center [385, 268] width 444 height 22
paste input "BHYMAN@mgh.harvard.edu"
type input "BHYMAN@mgh.harvard.edu"
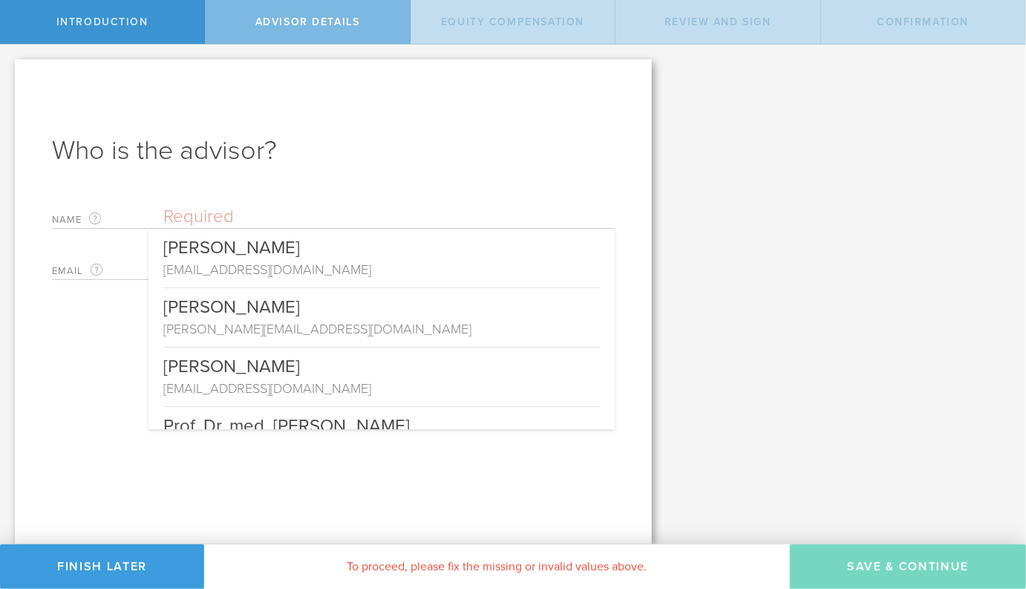
click at [267, 214] on input "text" at bounding box center [388, 217] width 451 height 22
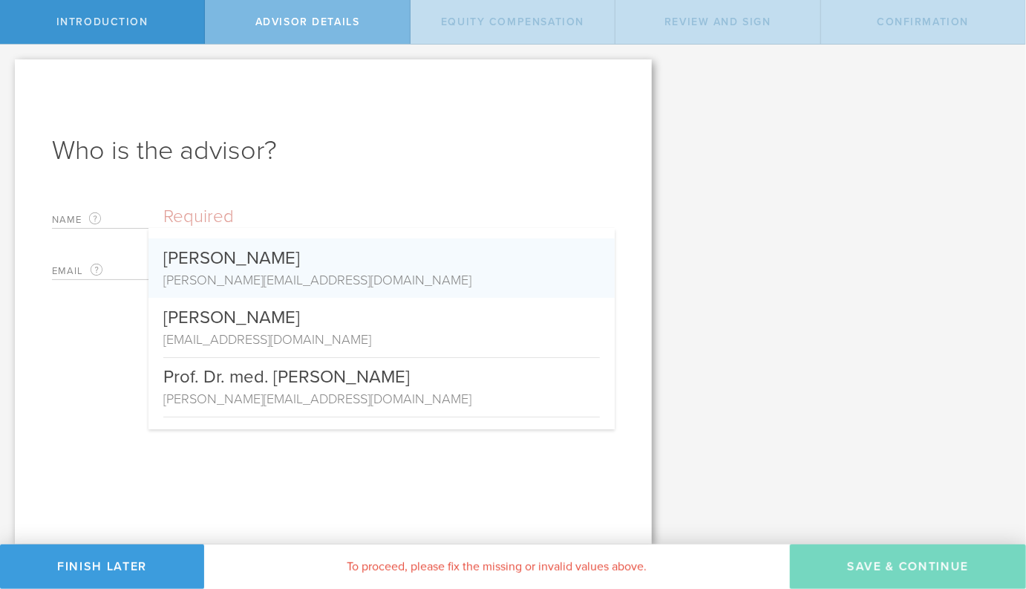
scroll to position [95, 0]
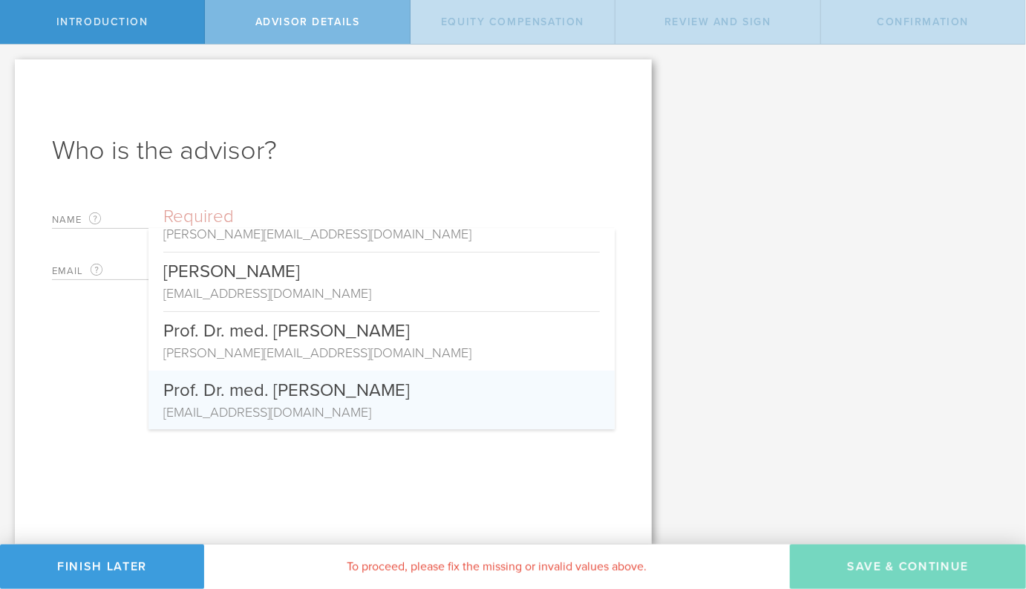
click at [247, 509] on div "Who is the advisor? Name The first and last name of the person that will be you…" at bounding box center [333, 301] width 637 height 485
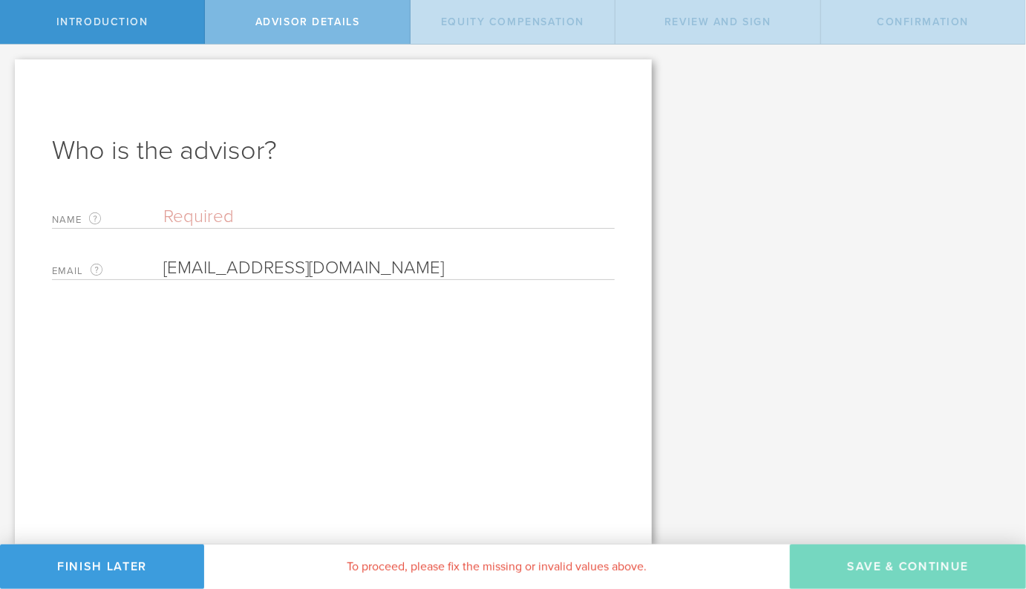
click at [262, 201] on div "Name The first and last name of the person that will be your advisor." at bounding box center [333, 213] width 563 height 30
click at [232, 223] on input "text" at bounding box center [388, 217] width 451 height 22
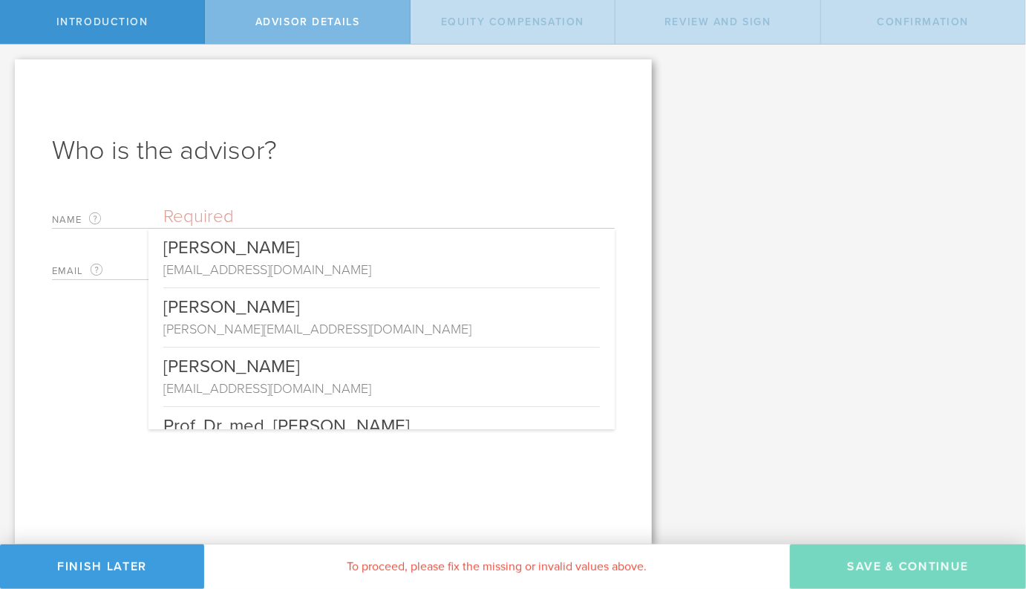
paste input "Bradley T. Hyman, MD, PhD"
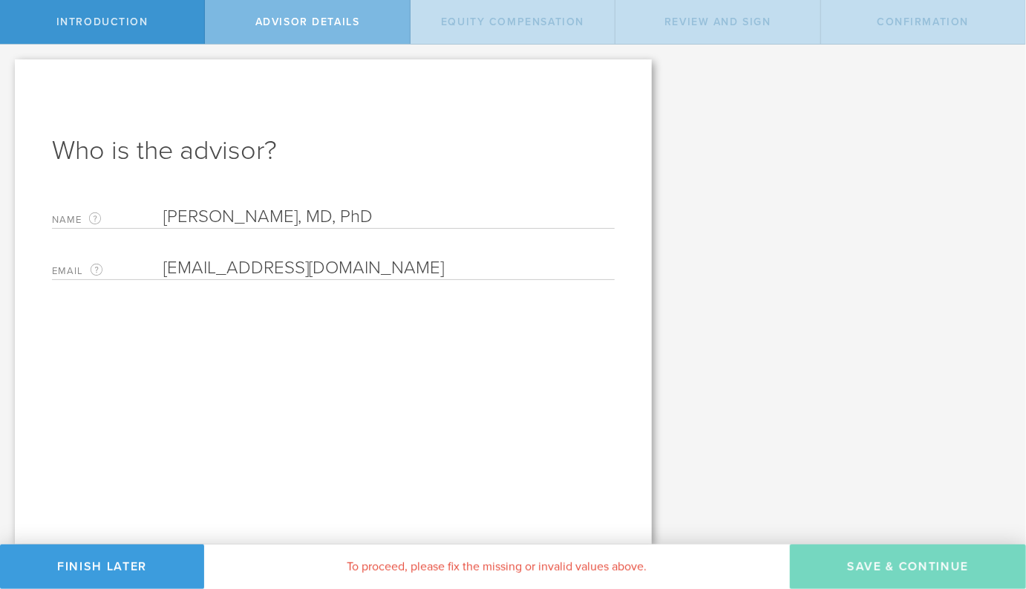
type input "Bradley T. Hyman, MD, PhD"
click at [231, 330] on div "Who is the advisor? Name The first and last name of the person that will be you…" at bounding box center [333, 301] width 637 height 485
click at [303, 214] on input "Bradley T. Hyman, MD, PhD" at bounding box center [388, 217] width 451 height 22
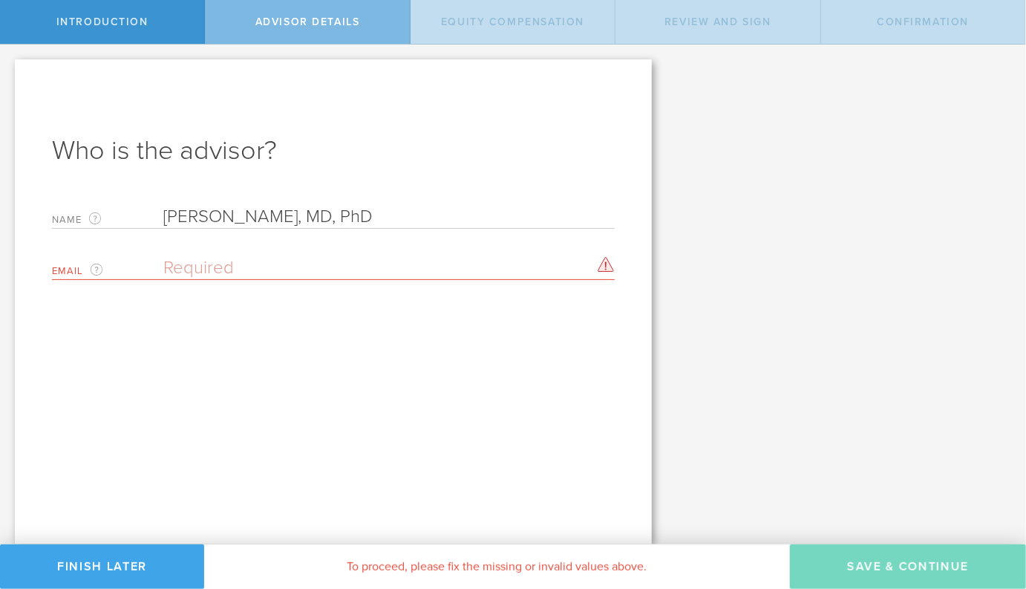
click at [120, 578] on button "Finish Later" at bounding box center [102, 566] width 204 height 45
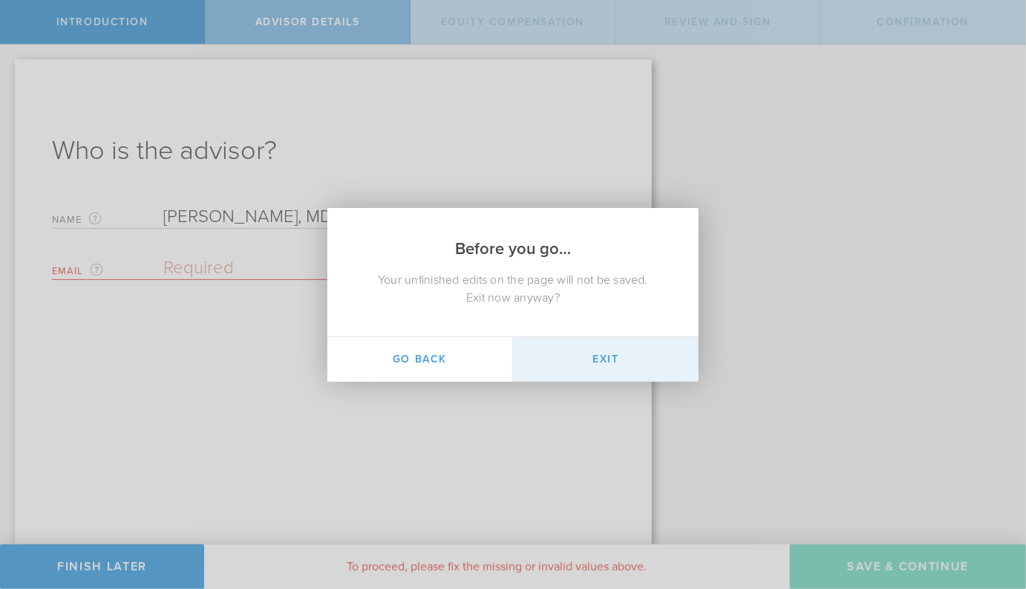
click at [568, 370] on button "Exit" at bounding box center [606, 359] width 186 height 45
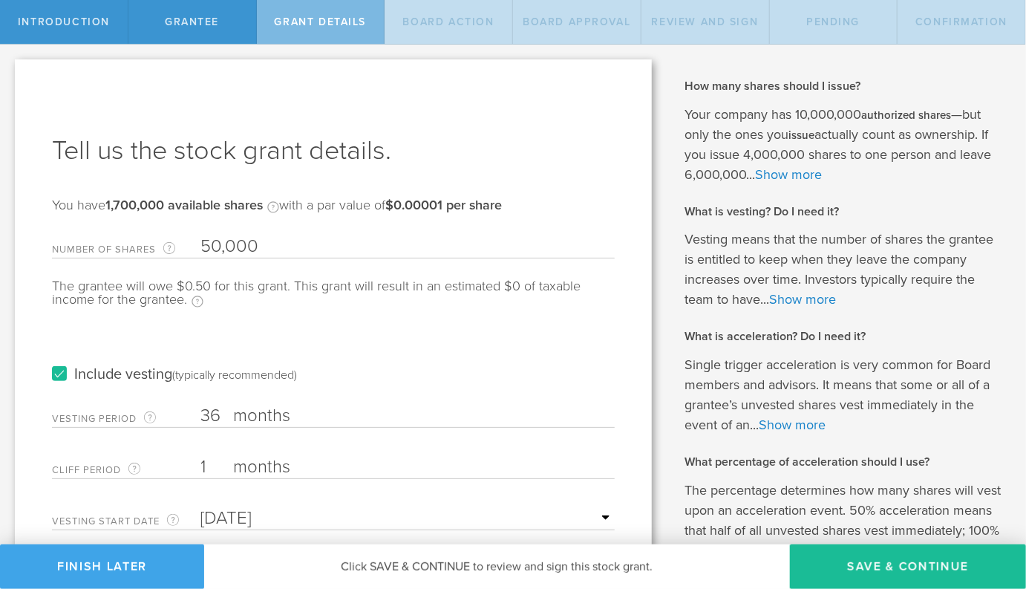
click at [79, 565] on button "Finish Later" at bounding box center [102, 566] width 204 height 45
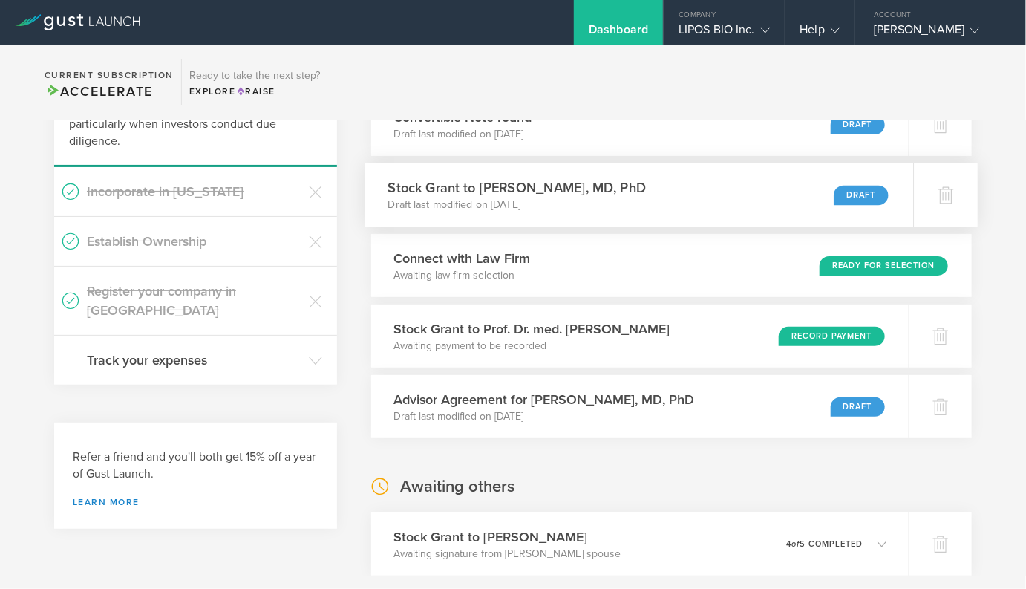
scroll to position [162, 0]
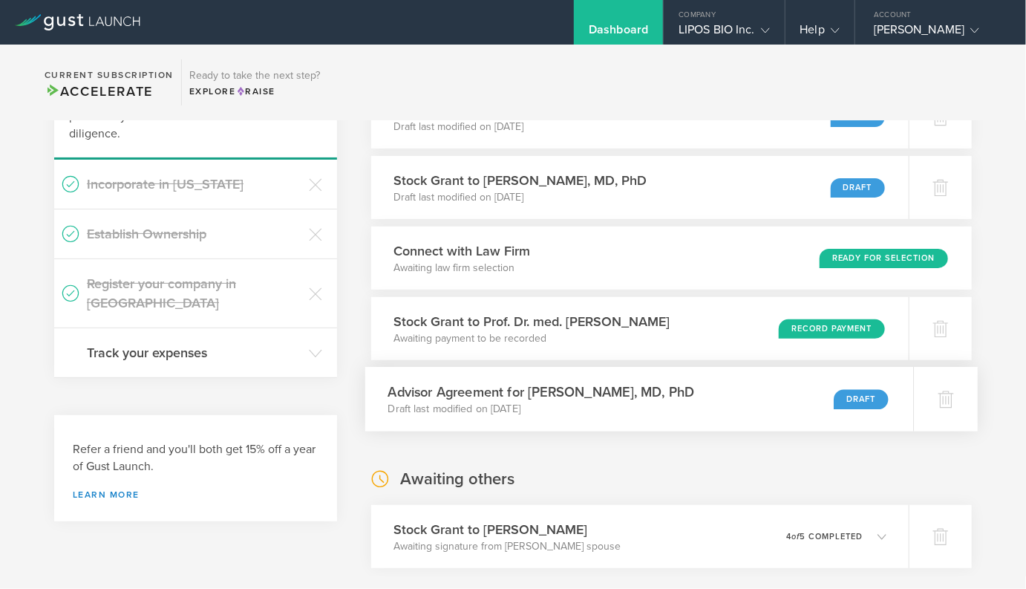
click at [519, 391] on h3 "Advisor Agreement for [PERSON_NAME], MD, PhD" at bounding box center [541, 392] width 307 height 20
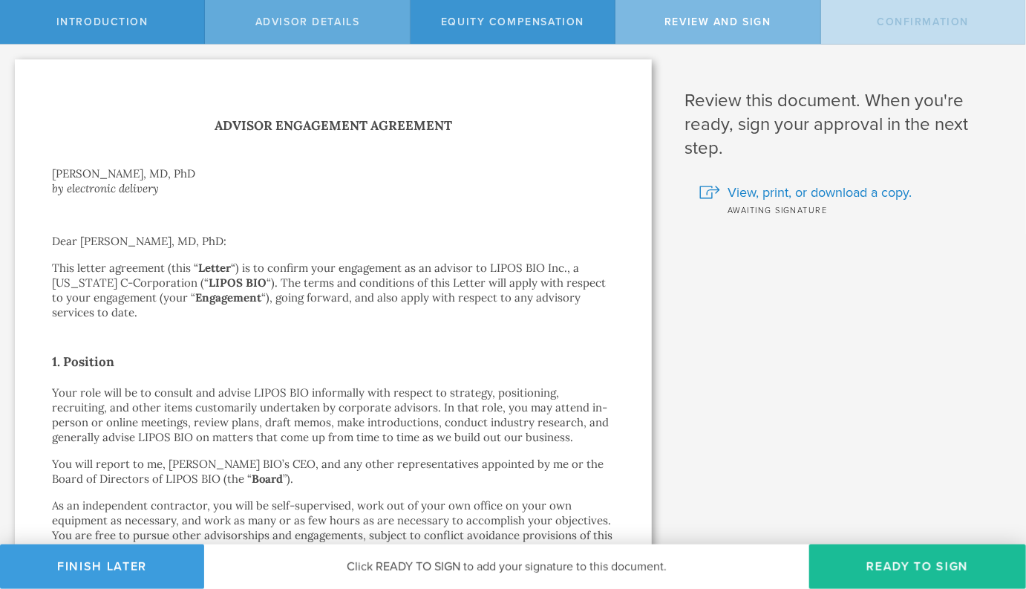
click at [276, 28] on div "Advisor Details" at bounding box center [307, 22] width 205 height 44
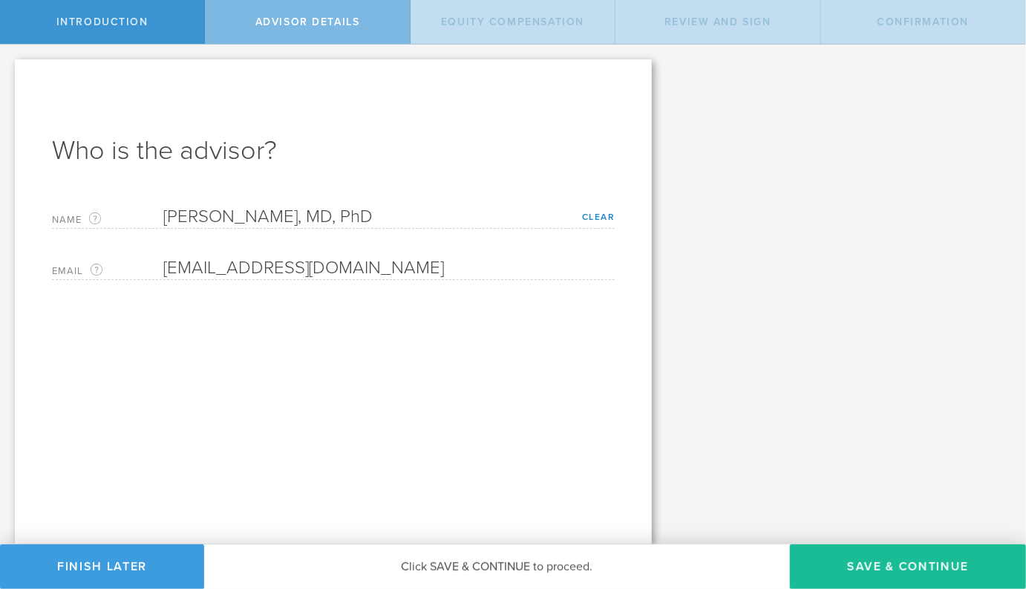
click at [249, 372] on div "Who is the advisor? Name The first and last name of the person that will be you…" at bounding box center [333, 301] width 637 height 485
click at [146, 567] on button "Finish Later" at bounding box center [102, 566] width 204 height 45
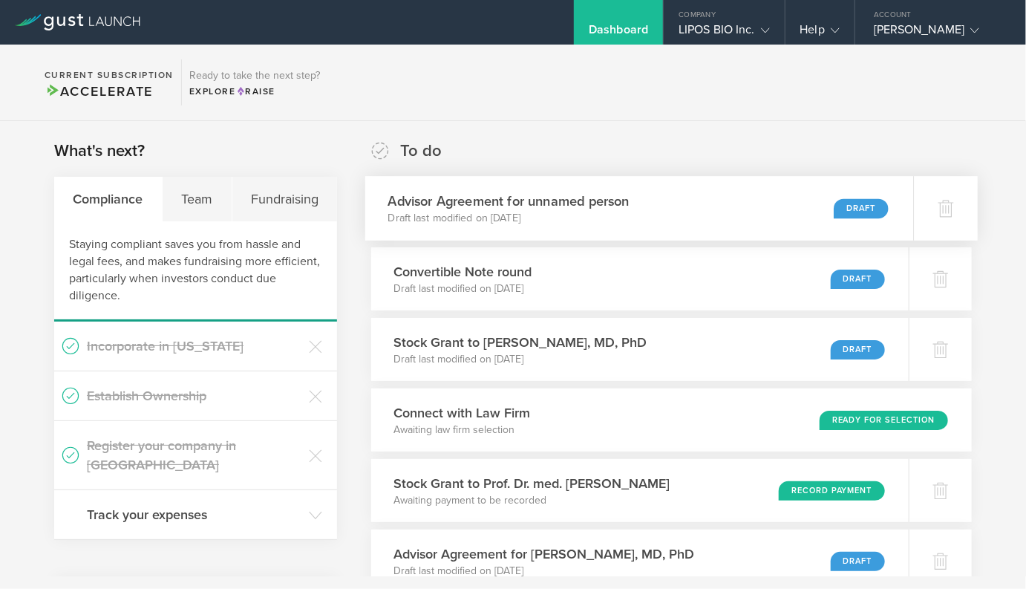
click at [495, 223] on p "Draft last modified on Oct 13, 2025" at bounding box center [508, 218] width 241 height 15
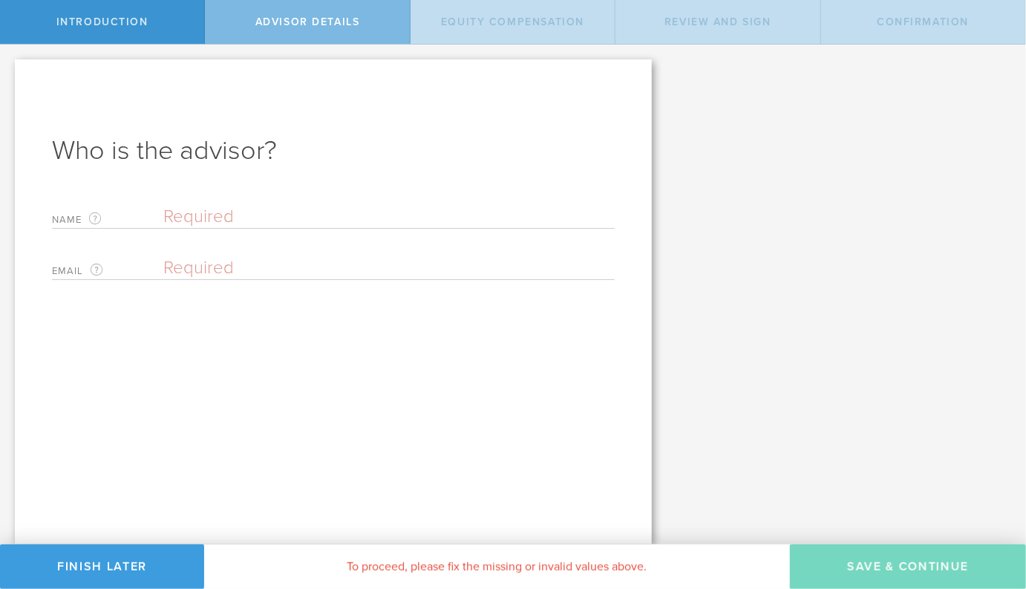
click at [214, 215] on input "text" at bounding box center [388, 217] width 451 height 22
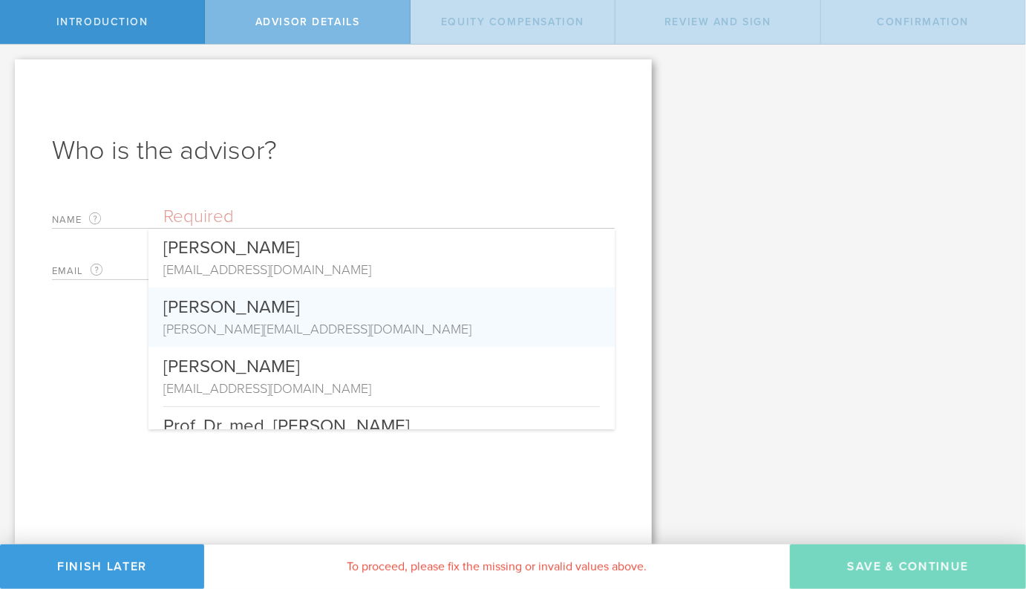
paste input "BHYMAN@mgh.harvard.edu"
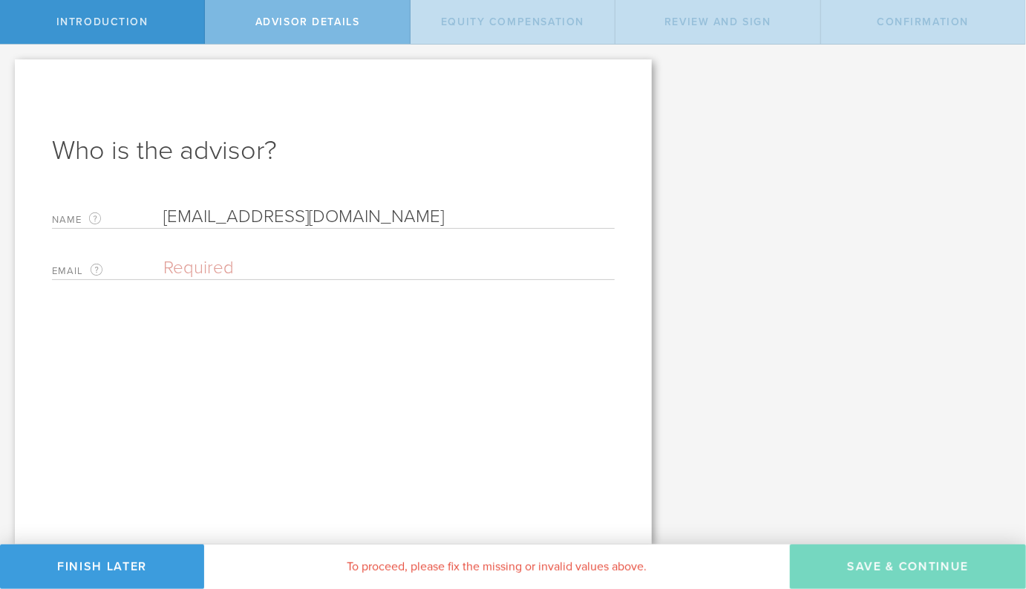
type input "BHYMAN@mgh.harvard.edu"
click at [192, 267] on input "email" at bounding box center [385, 268] width 444 height 22
paste input "BHYMAN@mgh.harvard.edu"
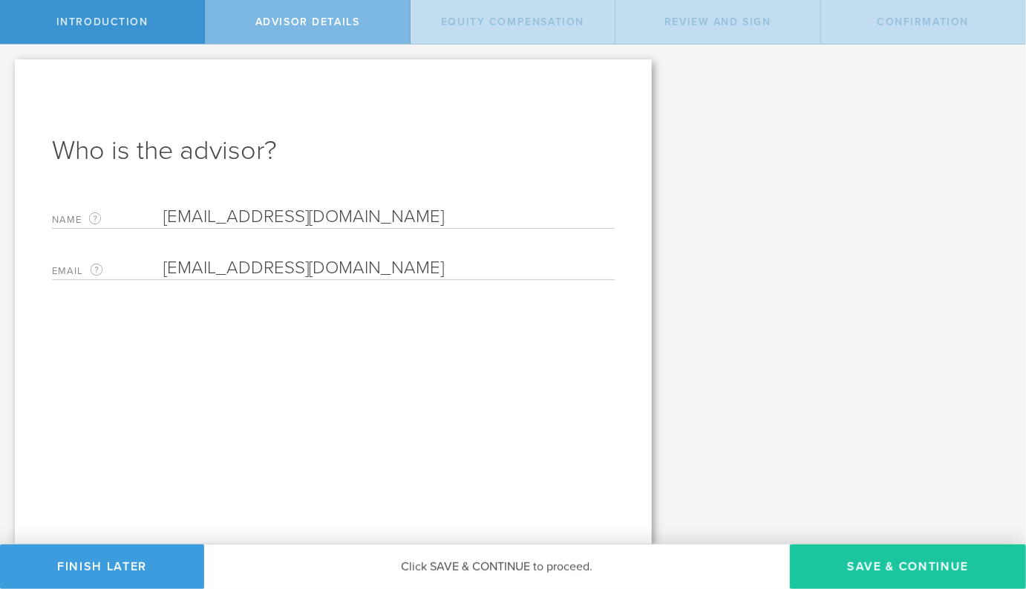
type input "BHYMAN@mgh.harvard.edu"
click at [881, 559] on button "Save & Continue" at bounding box center [908, 566] width 236 height 45
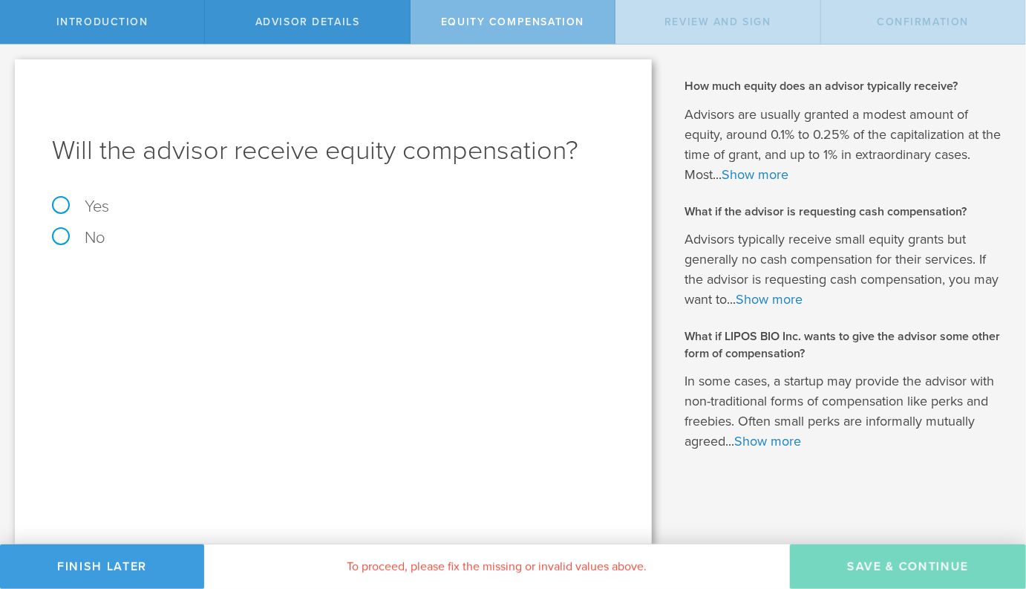
click at [106, 208] on label "Yes" at bounding box center [333, 206] width 563 height 16
click at [10, 68] on input "Yes" at bounding box center [5, 57] width 10 height 24
radio input "true"
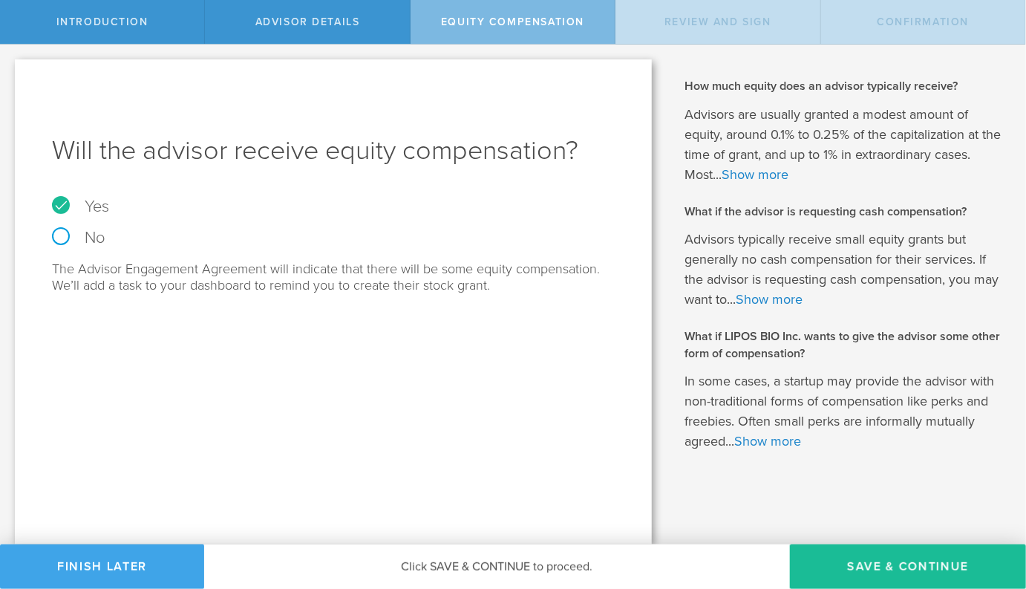
click at [128, 555] on button "Finish Later" at bounding box center [102, 566] width 204 height 45
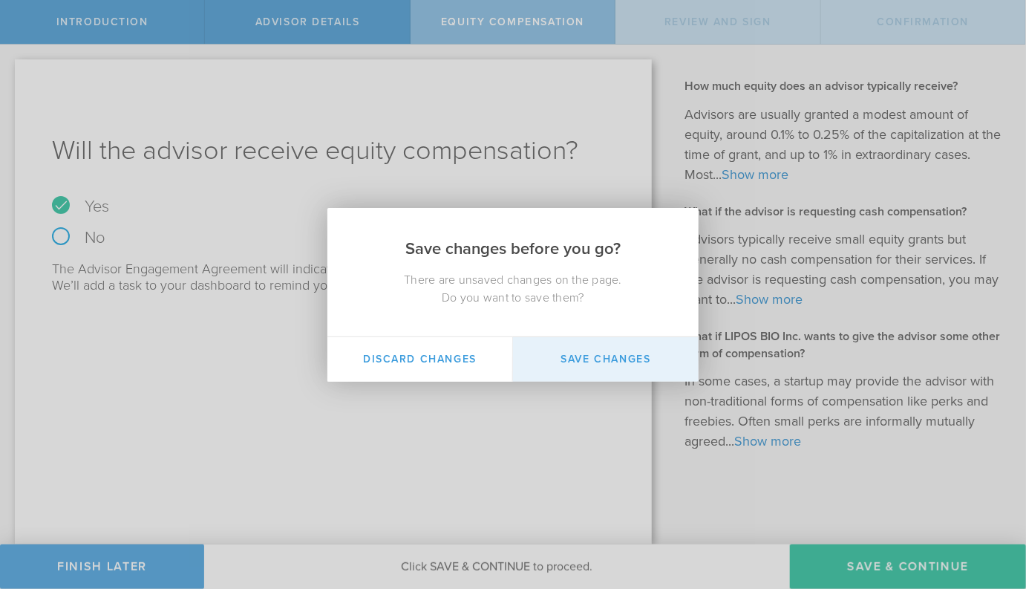
click at [574, 360] on button "Save Changes" at bounding box center [606, 359] width 186 height 45
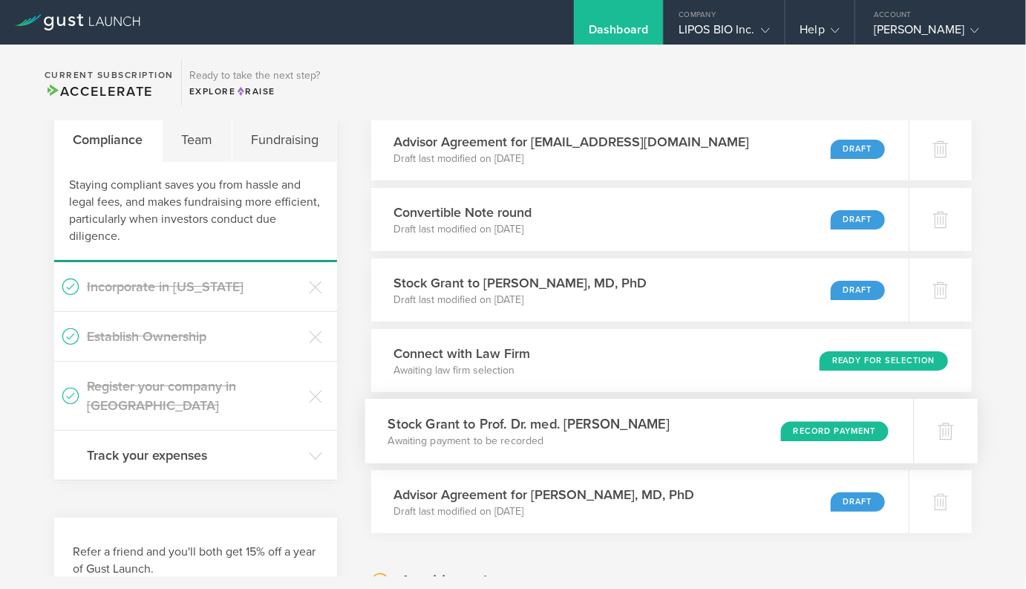
scroll to position [68, 0]
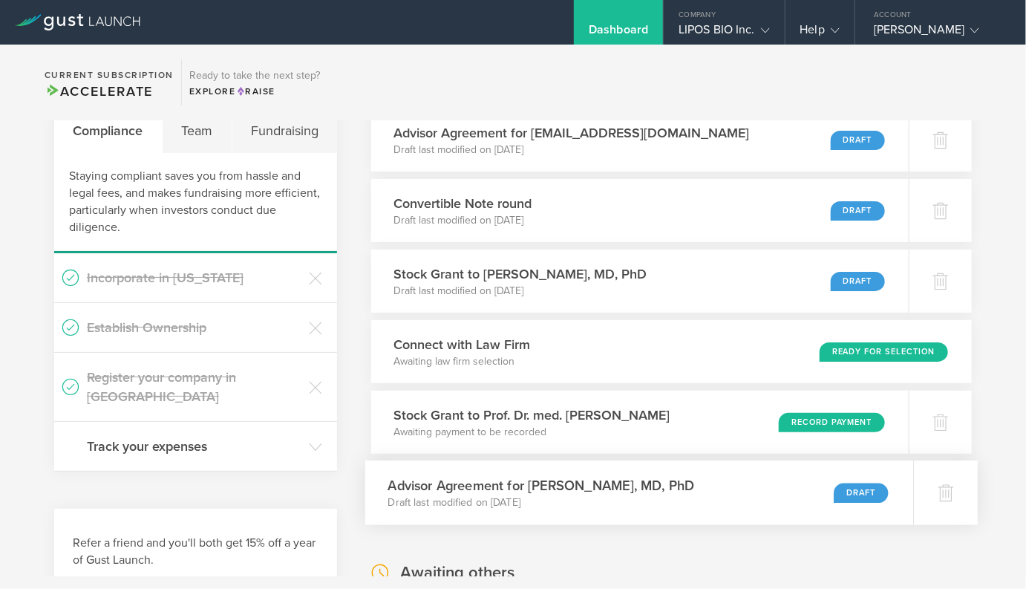
click at [550, 486] on h3 "Advisor Agreement for [PERSON_NAME], MD, PhD" at bounding box center [541, 485] width 307 height 20
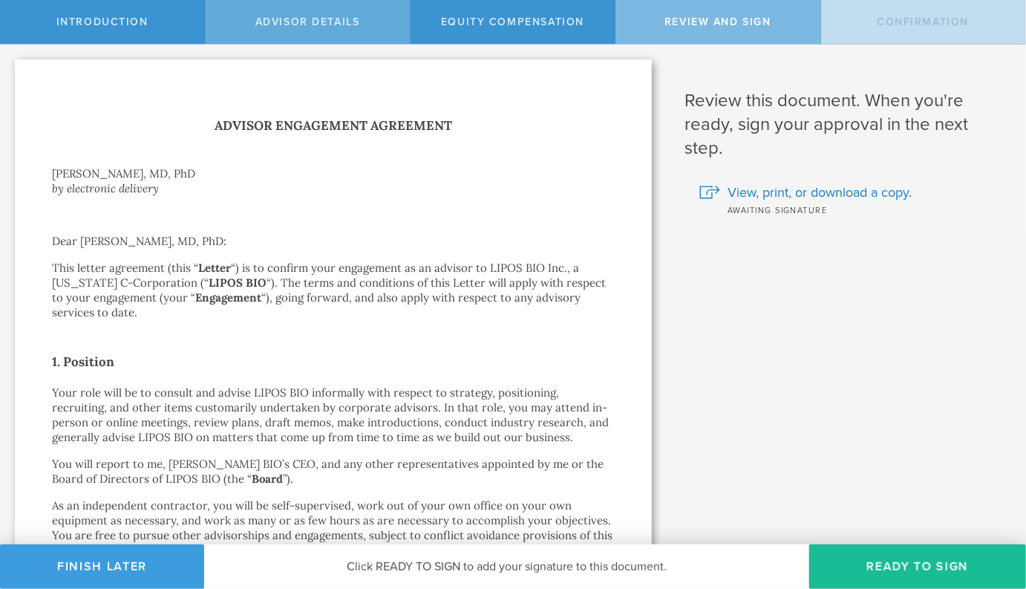
click at [313, 22] on span "Advisor Details" at bounding box center [307, 22] width 105 height 13
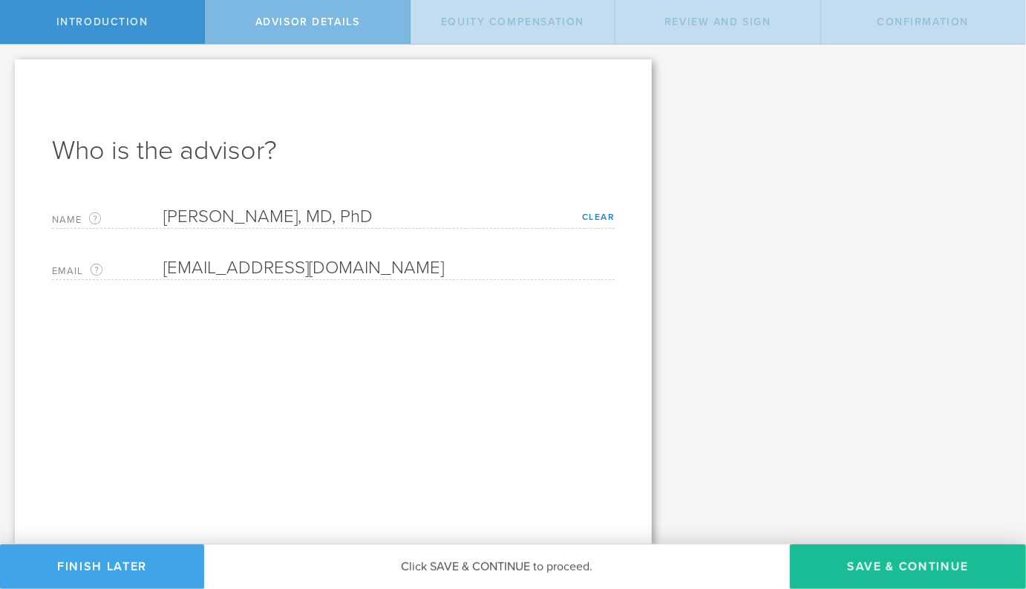
click at [125, 576] on button "Finish Later" at bounding box center [102, 566] width 204 height 45
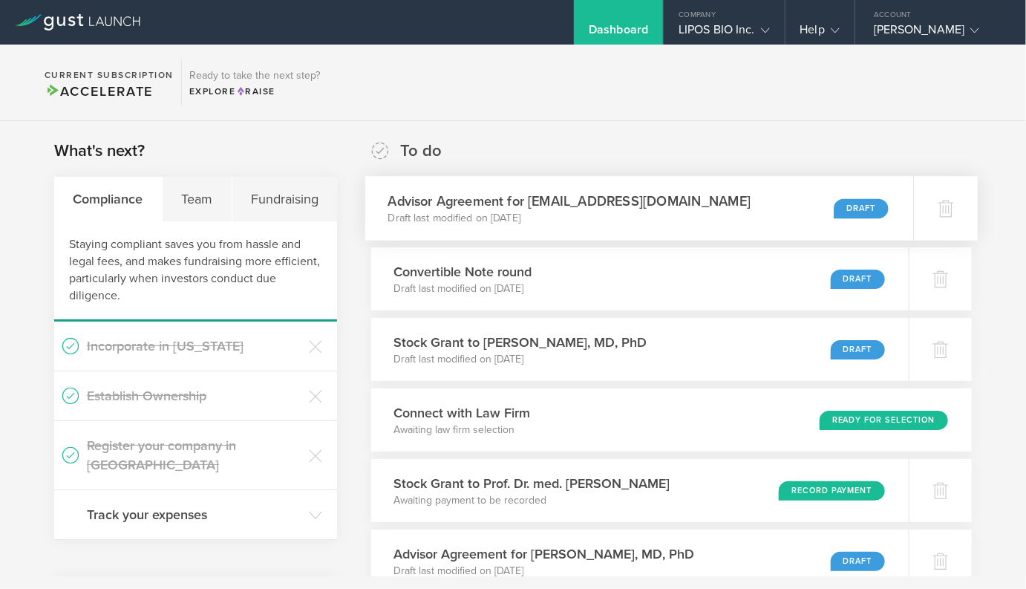
click at [550, 203] on h3 "Advisor Agreement for [EMAIL_ADDRESS][DOMAIN_NAME]" at bounding box center [569, 201] width 363 height 20
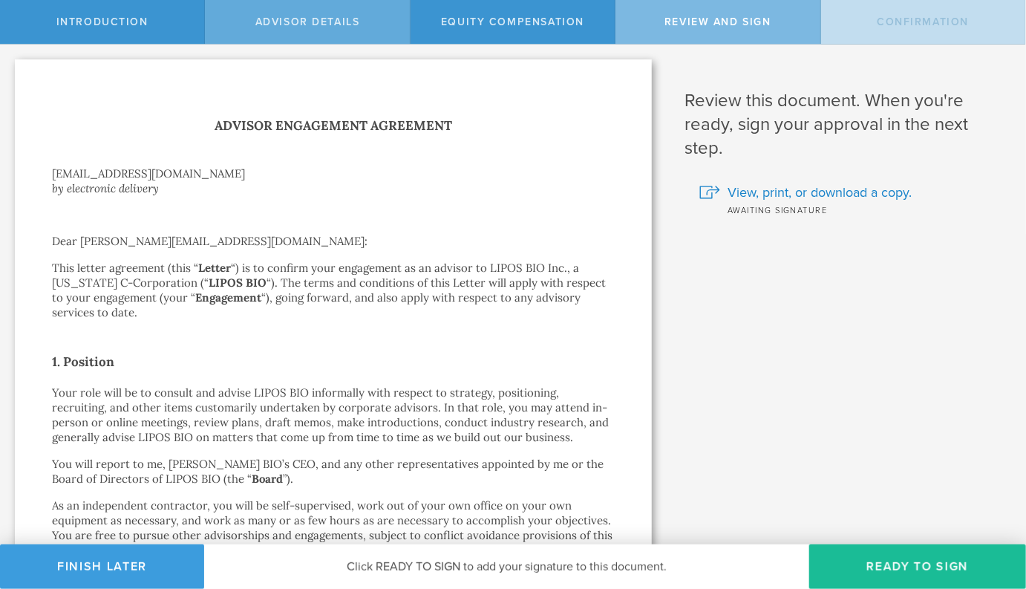
click at [292, 19] on span "Advisor Details" at bounding box center [307, 22] width 105 height 13
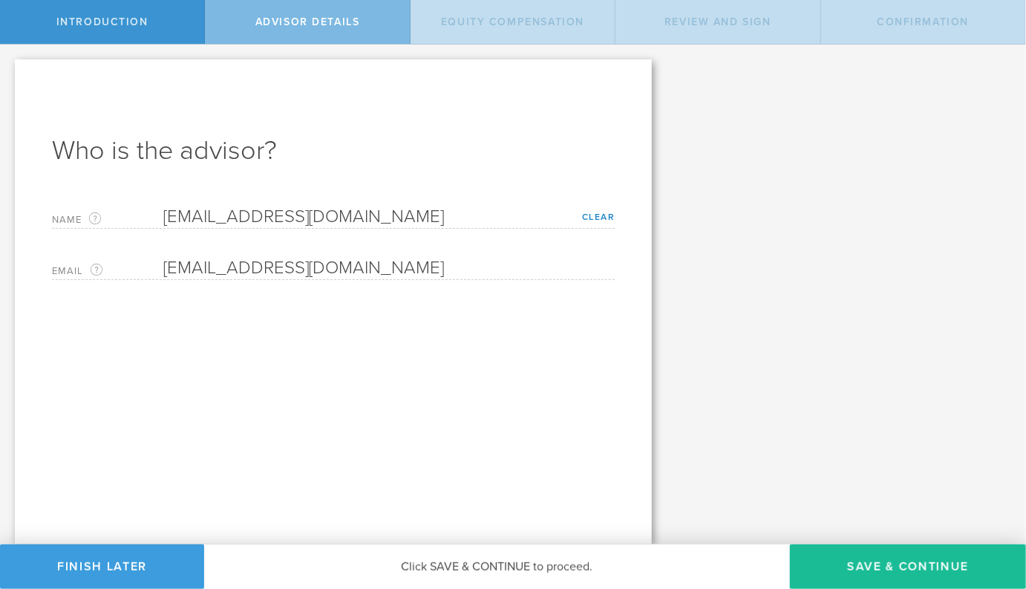
click at [264, 373] on div "Who is the advisor? Name The first and last name of the person that will be you…" at bounding box center [333, 301] width 637 height 485
click at [587, 212] on link "Clear" at bounding box center [598, 217] width 33 height 10
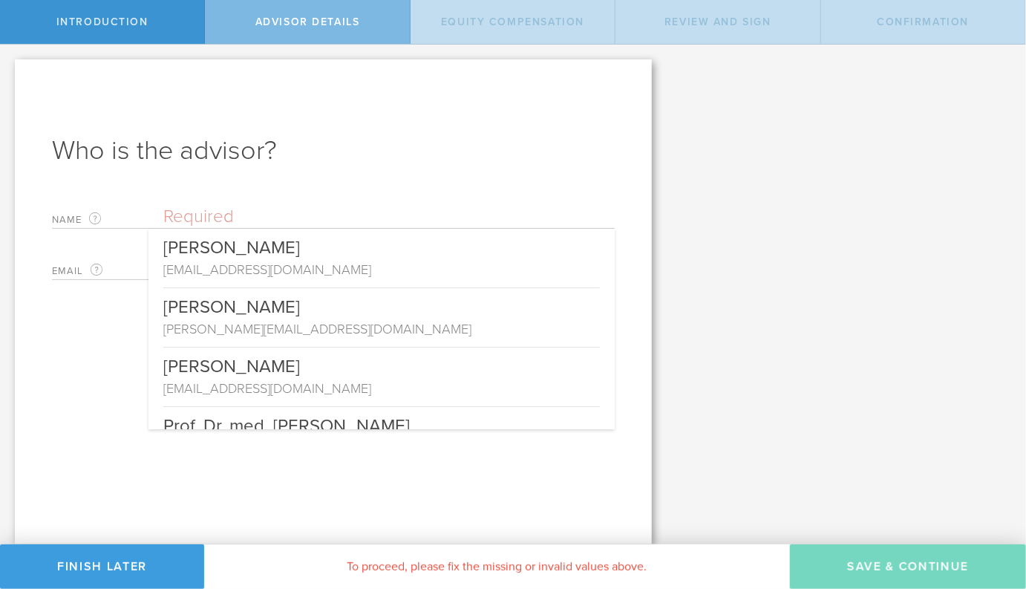
click at [350, 213] on input "text" at bounding box center [388, 217] width 451 height 22
paste input "Bradley T. Hyman, MD, PhD"
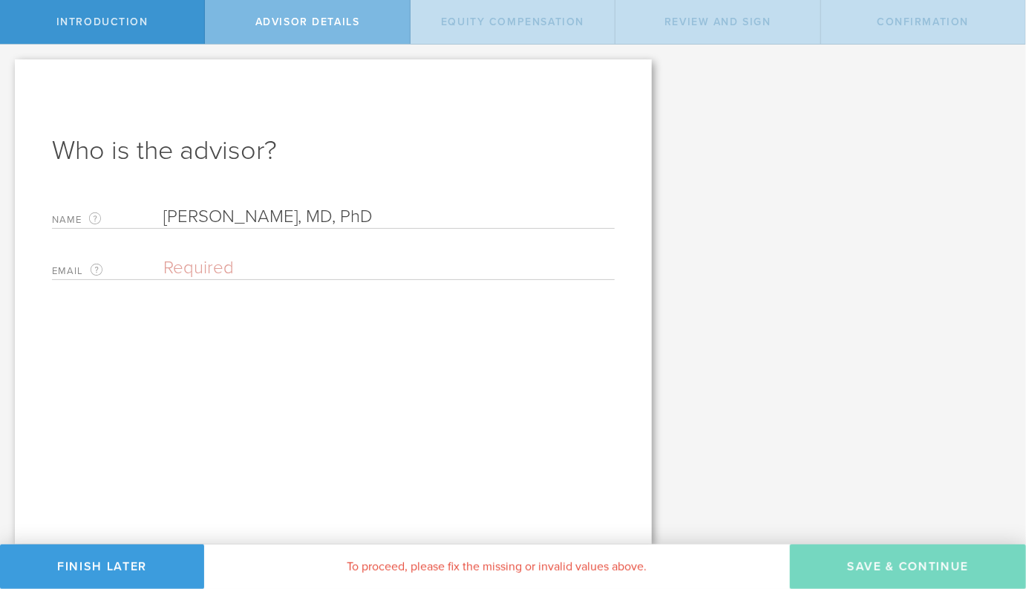
type input "Bradley T. Hyman, MD, PhD"
click at [301, 254] on div "Email The email address of the person that will be your advisor. Please enter a…" at bounding box center [333, 265] width 563 height 30
click at [271, 273] on input "email" at bounding box center [385, 268] width 444 height 22
click at [506, 326] on div "Who is the advisor? Name The first and last name of the person that will be you…" at bounding box center [333, 301] width 637 height 485
click at [315, 260] on input "email" at bounding box center [385, 268] width 444 height 22
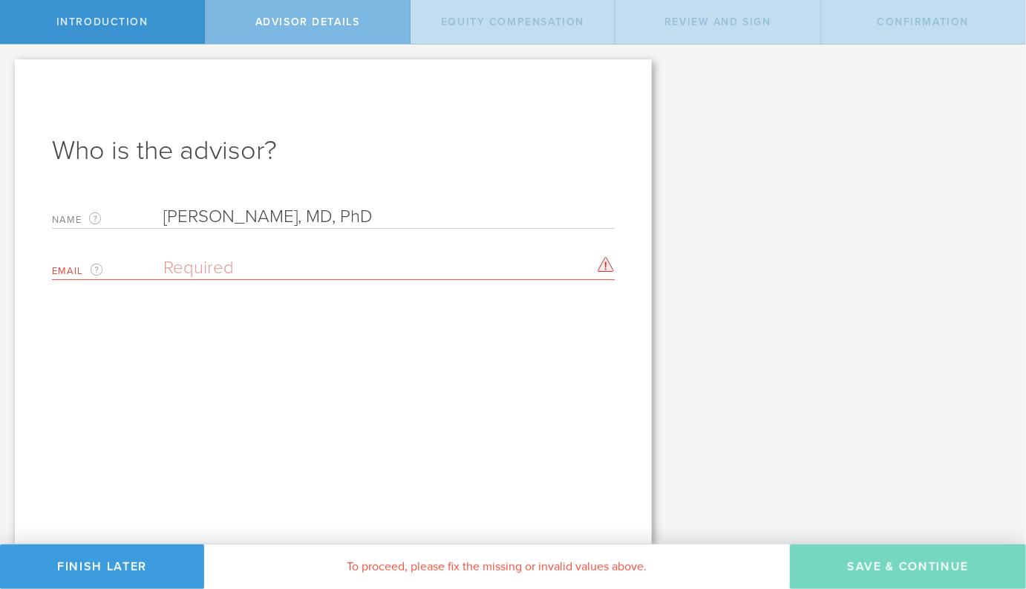
paste input "BHYMAN@mgh.harvard.edu"
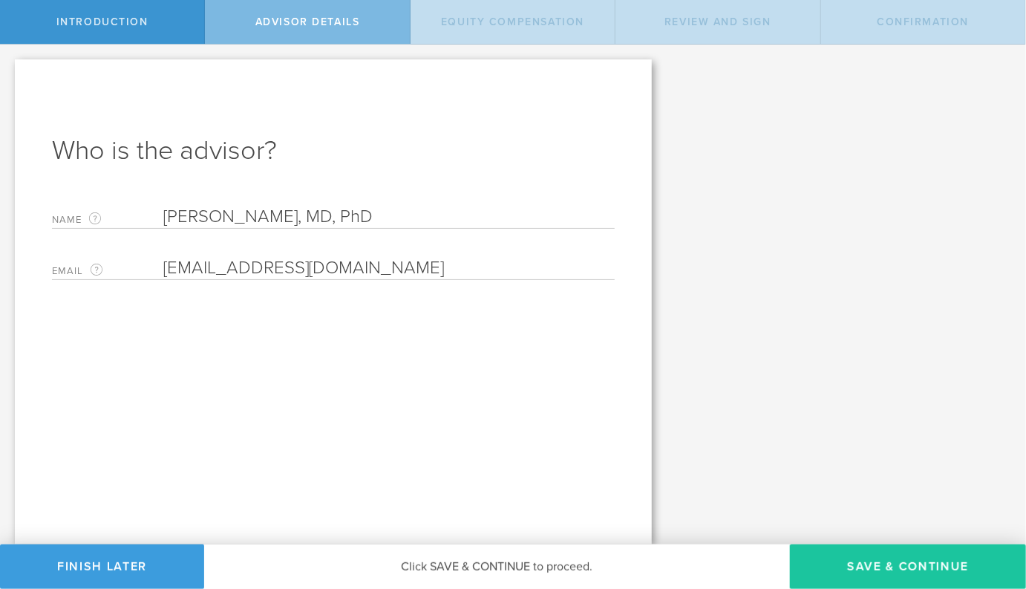
type input "BHYMAN@mgh.harvard.edu"
click at [859, 563] on button "Save & Continue" at bounding box center [908, 566] width 236 height 45
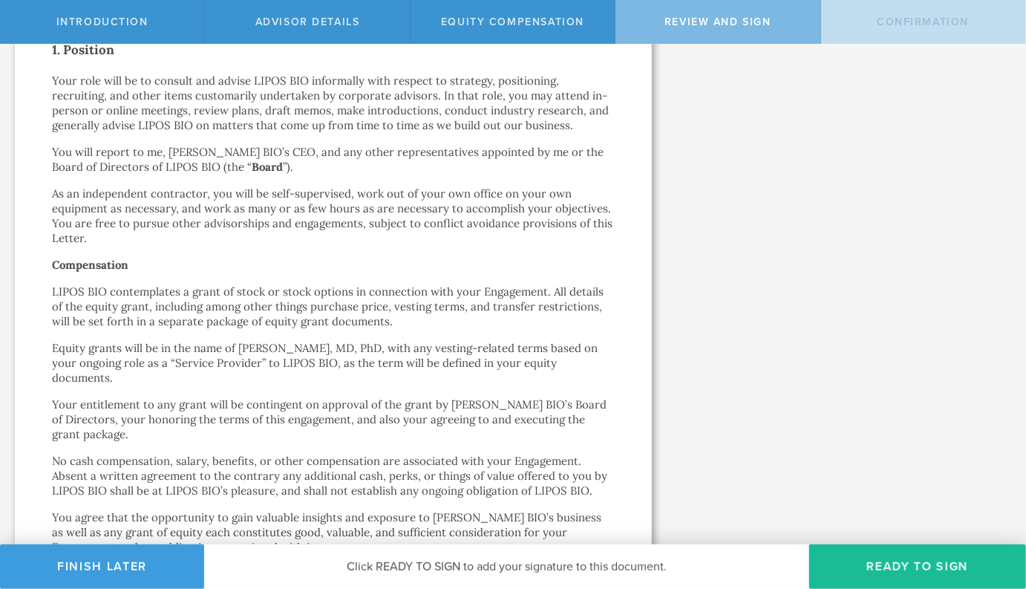
scroll to position [405, 0]
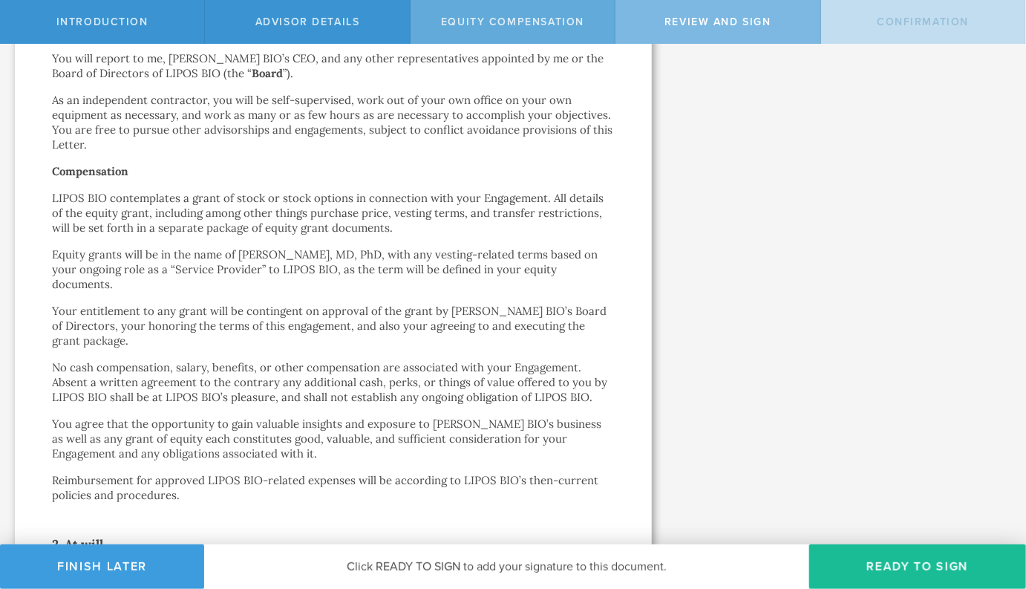
click at [506, 30] on div "Equity Compensation" at bounding box center [513, 22] width 205 height 44
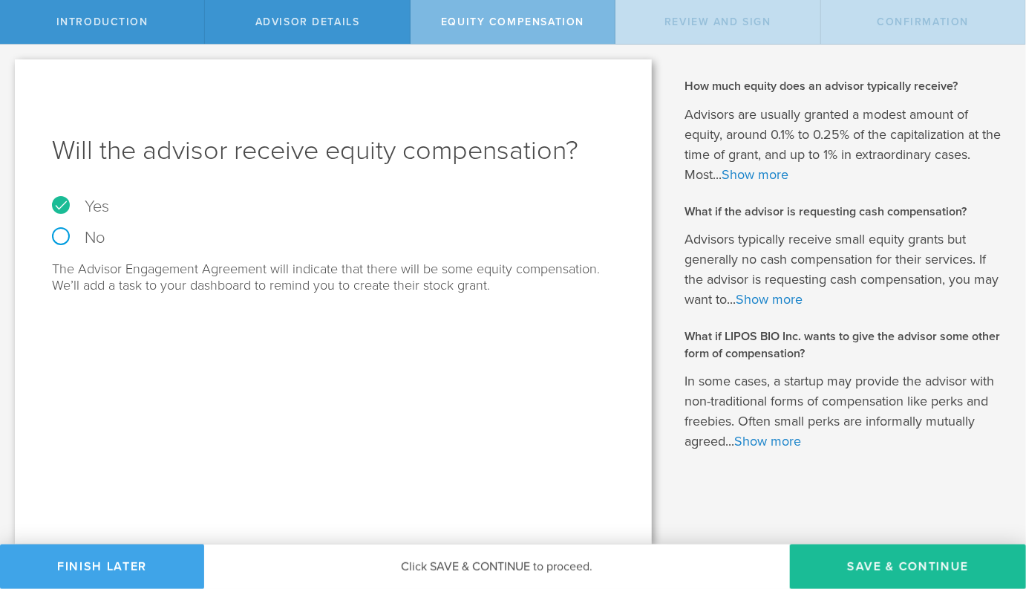
click at [117, 571] on button "Finish Later" at bounding box center [102, 566] width 204 height 45
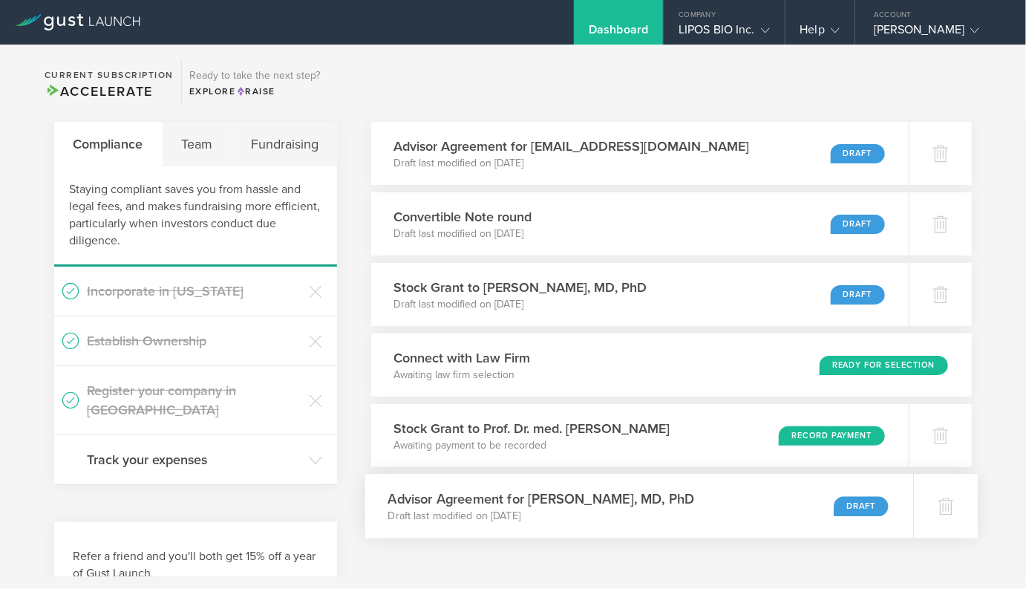
scroll to position [56, 0]
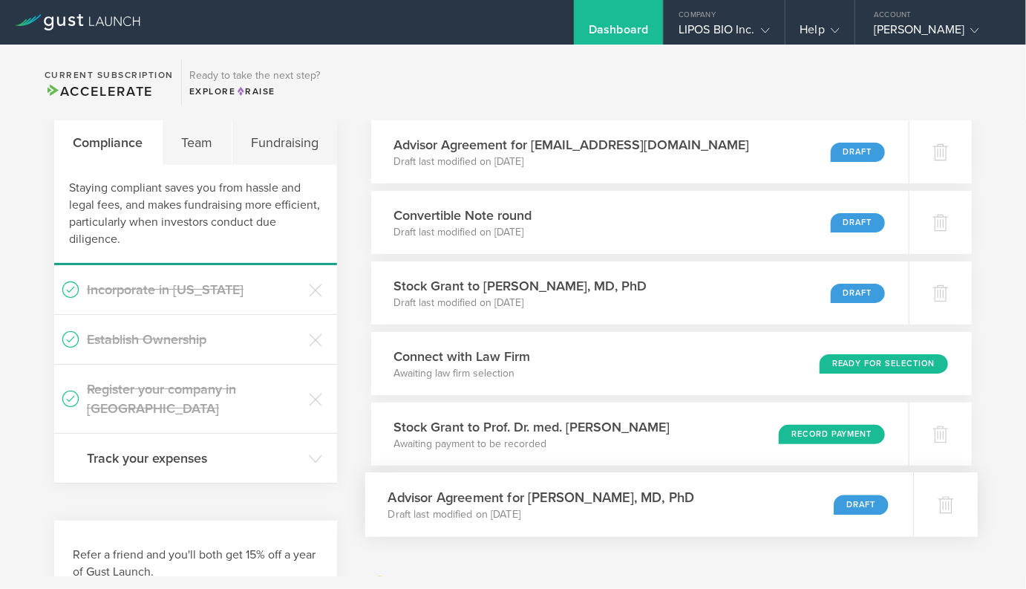
click at [518, 526] on div "Advisor Agreement for Bradley T. Hyman, MD, PhD Draft last modified on Sep 2, 2…" at bounding box center [639, 504] width 548 height 65
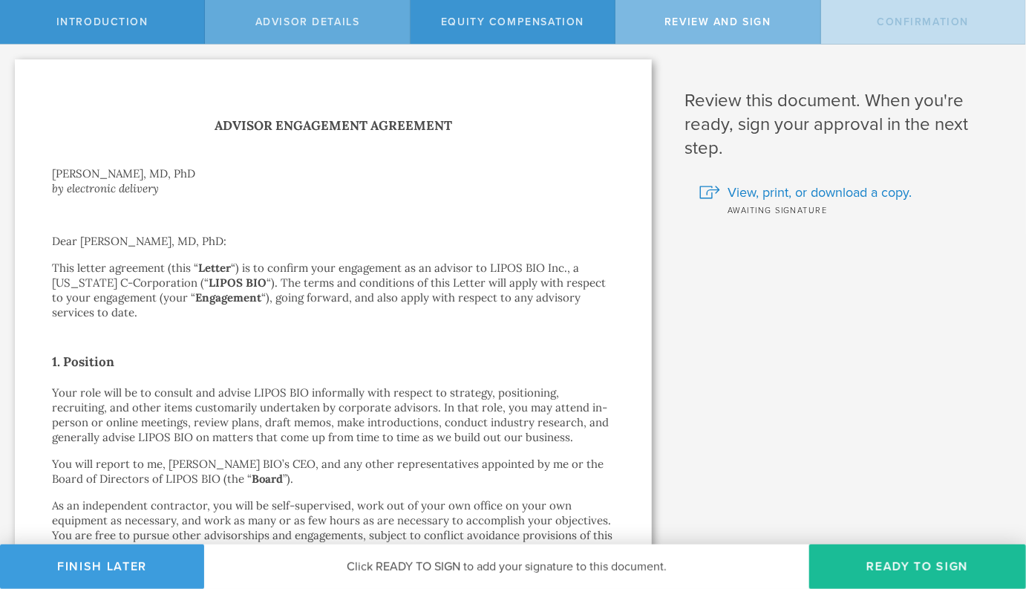
click at [259, 19] on span "Advisor Details" at bounding box center [307, 22] width 105 height 13
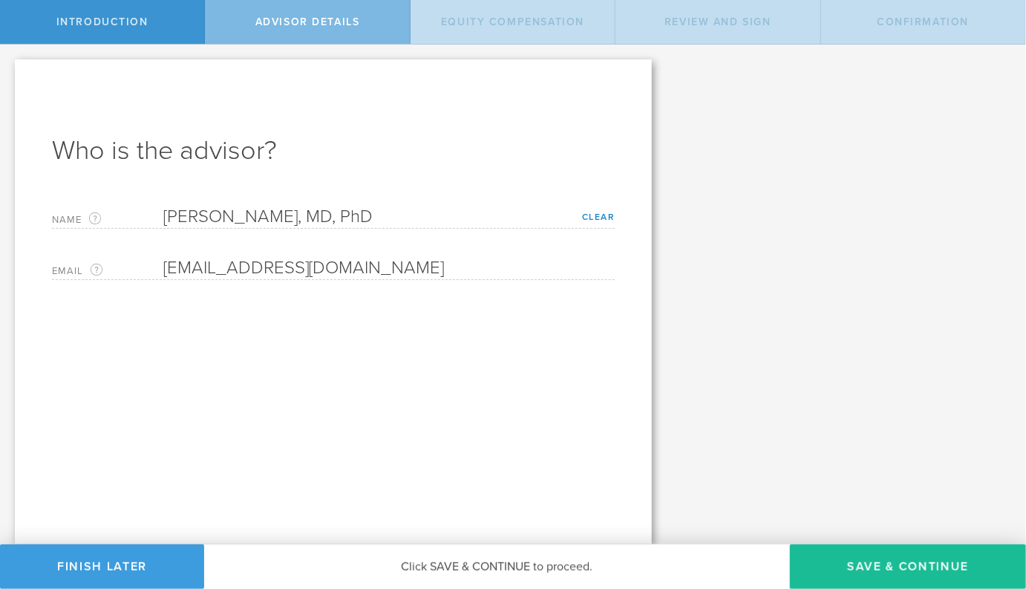
click at [283, 362] on div "Who is the advisor? Name The first and last name of the person that will be you…" at bounding box center [333, 301] width 637 height 485
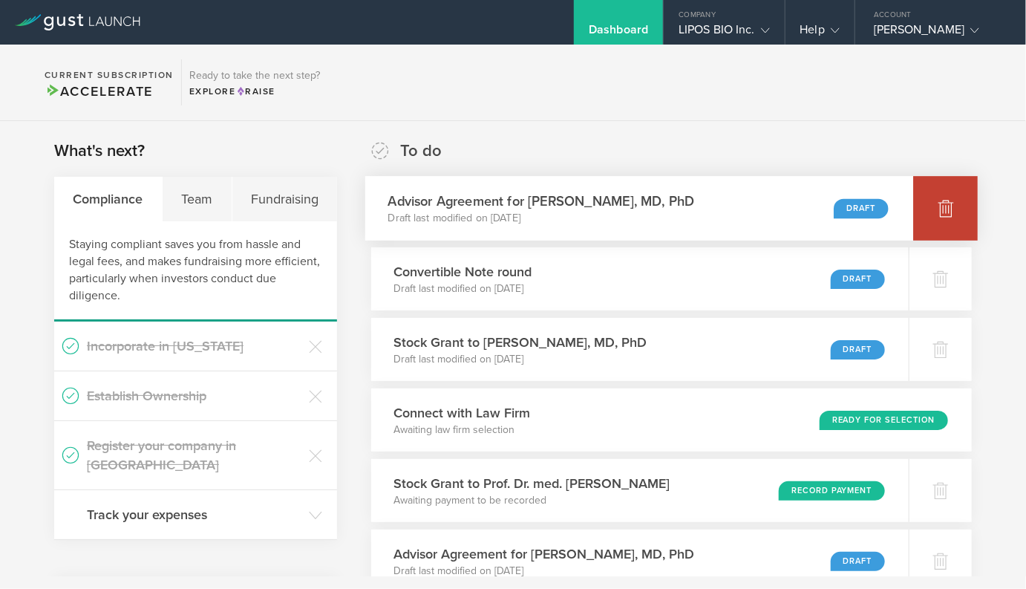
click at [934, 212] on div at bounding box center [945, 208] width 65 height 65
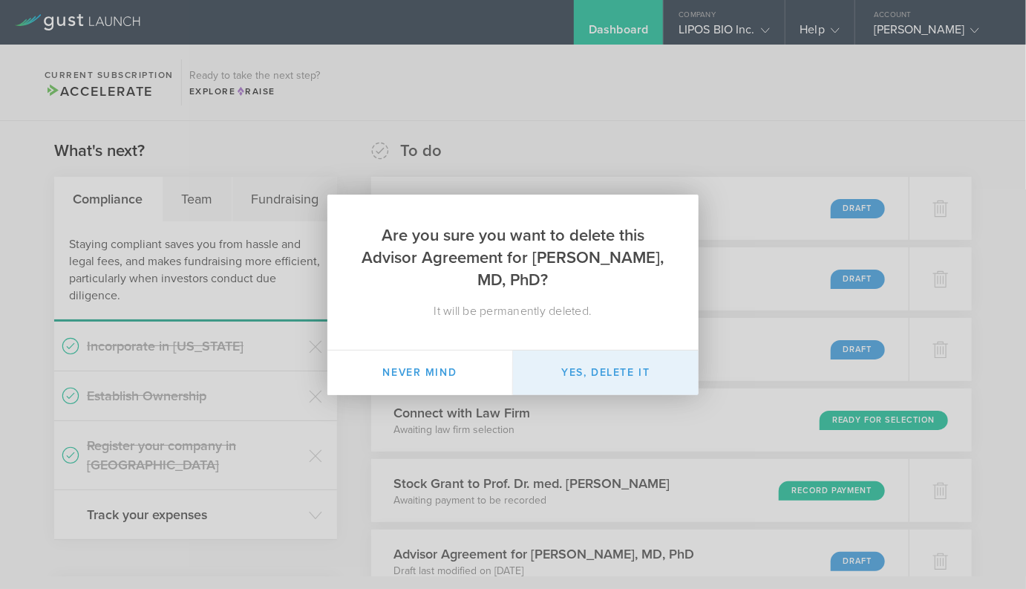
click at [653, 370] on button "Yes, delete it" at bounding box center [606, 373] width 186 height 45
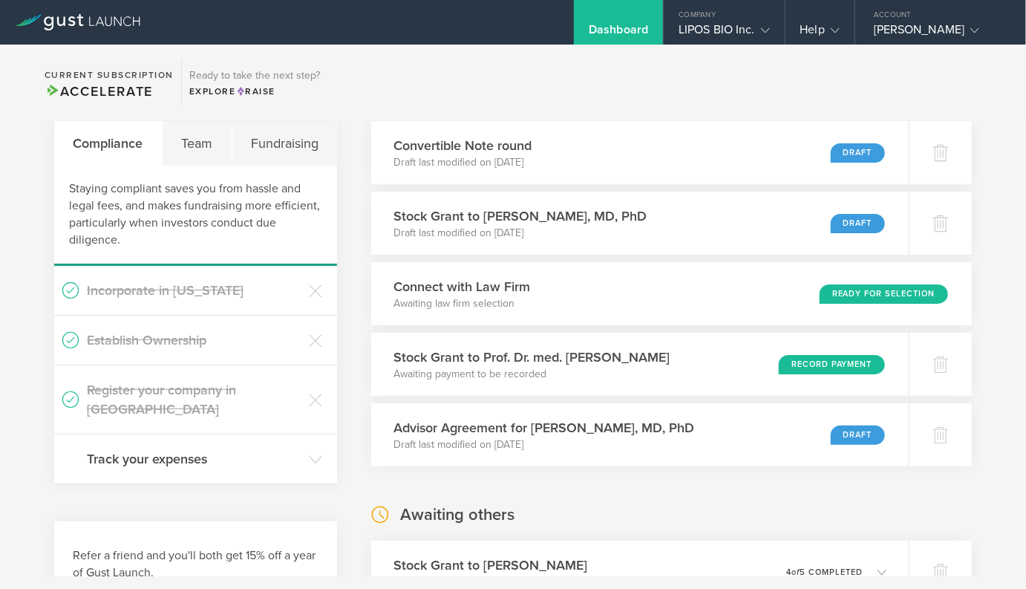
scroll to position [57, 0]
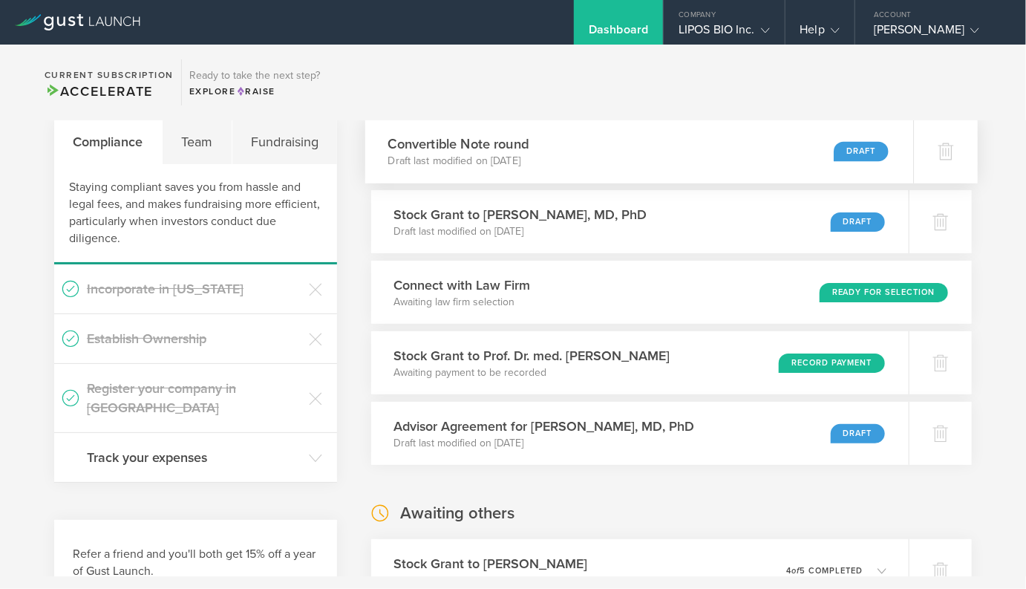
click at [589, 156] on div "Convertible Note round Draft last modified on [DATE] Draft" at bounding box center [639, 151] width 548 height 65
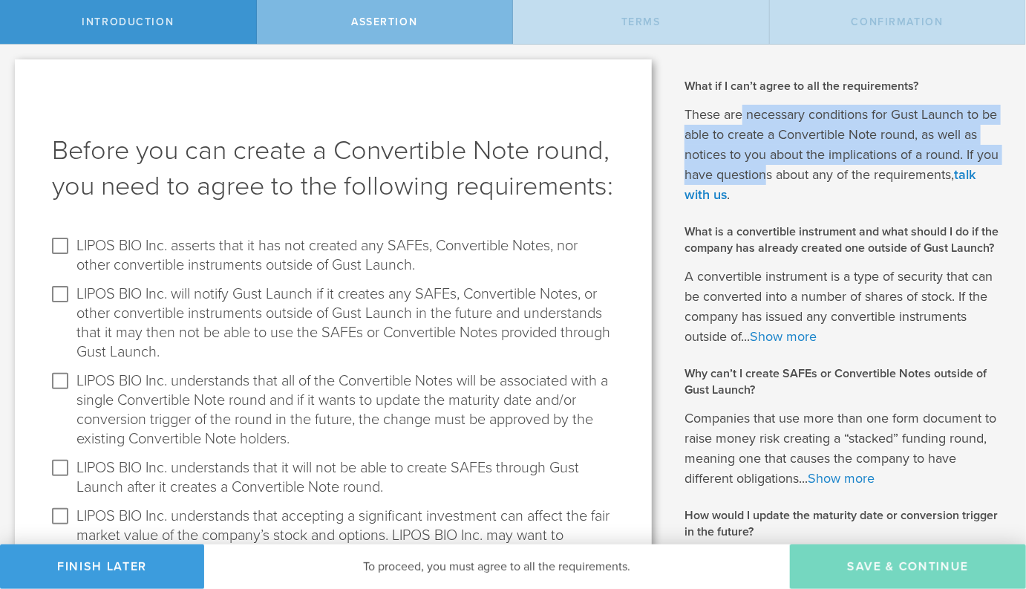
drag, startPoint x: 744, startPoint y: 112, endPoint x: 771, endPoint y: 170, distance: 63.8
click at [771, 170] on p "These are necessary conditions for Gust Launch to be able to create a Convertib…" at bounding box center [844, 155] width 319 height 100
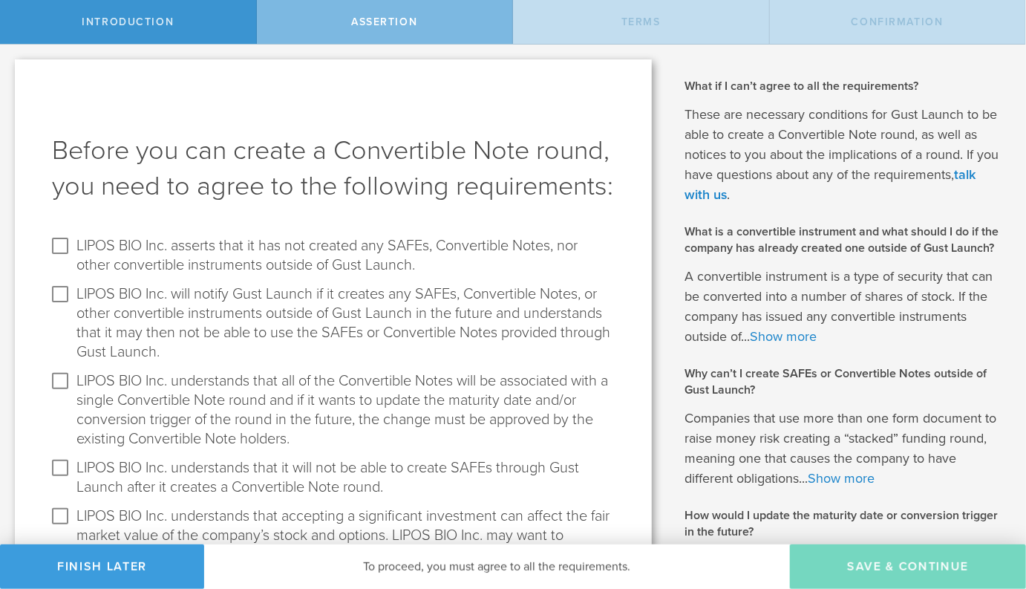
click at [777, 240] on h2 "What is a convertible instrument and what should I do if the company has alread…" at bounding box center [844, 240] width 319 height 33
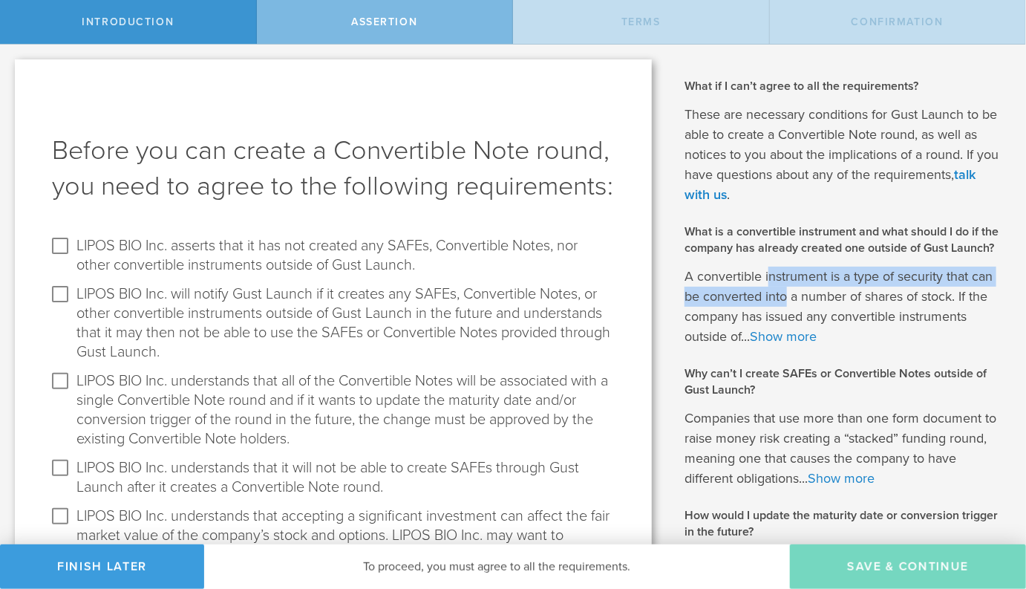
drag, startPoint x: 772, startPoint y: 269, endPoint x: 788, endPoint y: 301, distance: 36.5
click at [788, 301] on p "A convertible instrument is a type of security that can be converted into a num…" at bounding box center [844, 307] width 319 height 80
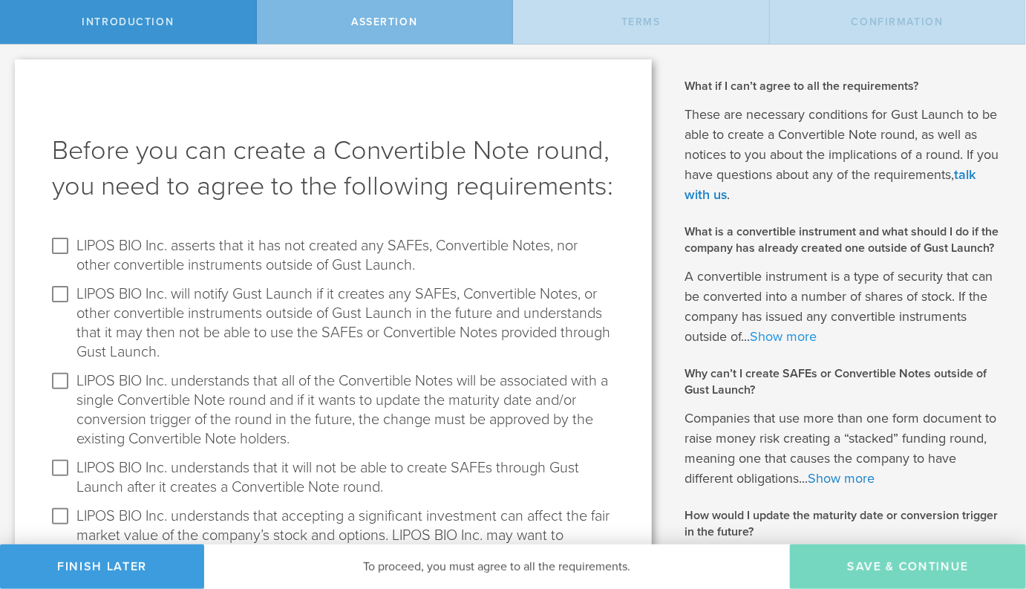
click at [792, 336] on link "Show more" at bounding box center [783, 336] width 67 height 16
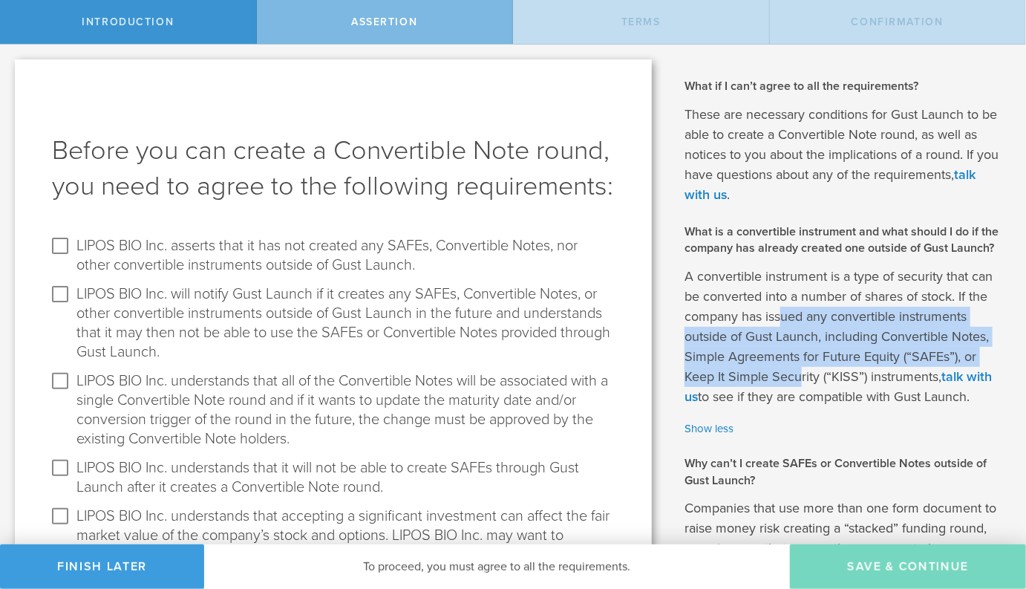
drag, startPoint x: 782, startPoint y: 315, endPoint x: 801, endPoint y: 368, distance: 55.9
click at [801, 368] on p "A convertible instrument is a type of security that can be converted into a num…" at bounding box center [844, 337] width 319 height 140
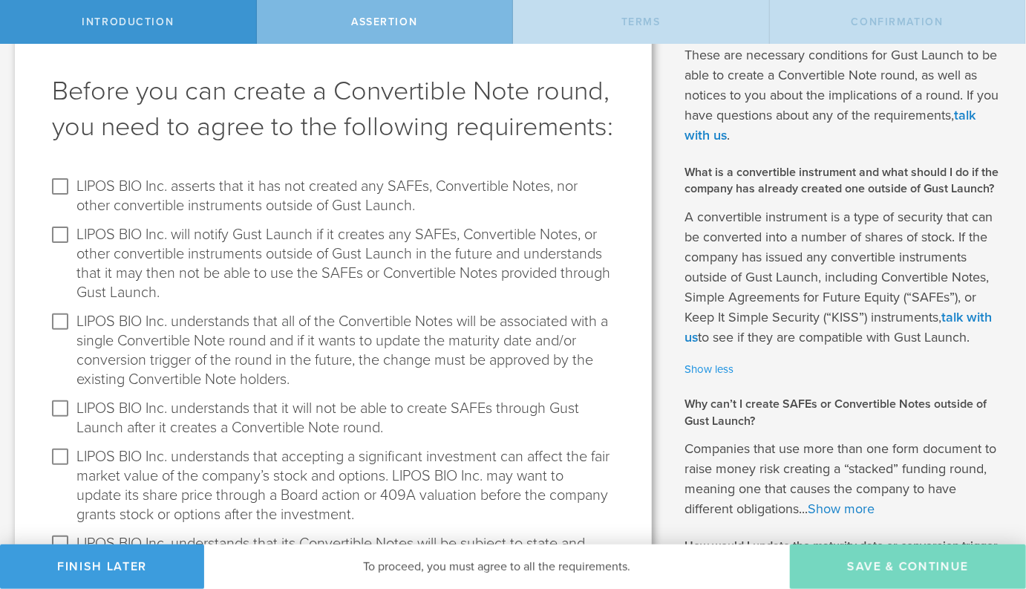
scroll to position [59, 0]
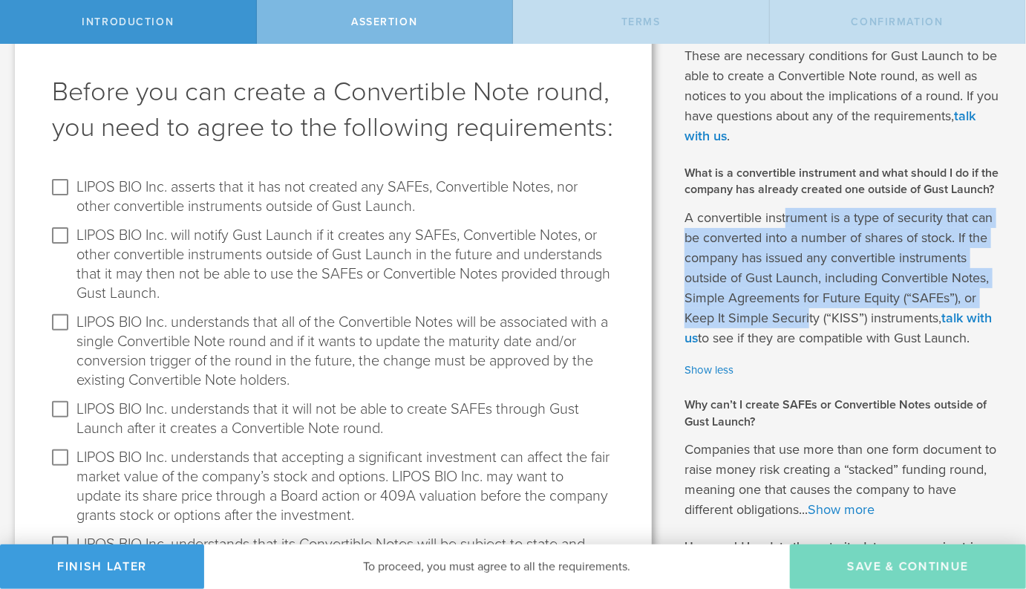
drag, startPoint x: 786, startPoint y: 219, endPoint x: 809, endPoint y: 319, distance: 102.7
click at [809, 319] on p "A convertible instrument is a type of security that can be converted into a num…" at bounding box center [844, 278] width 319 height 140
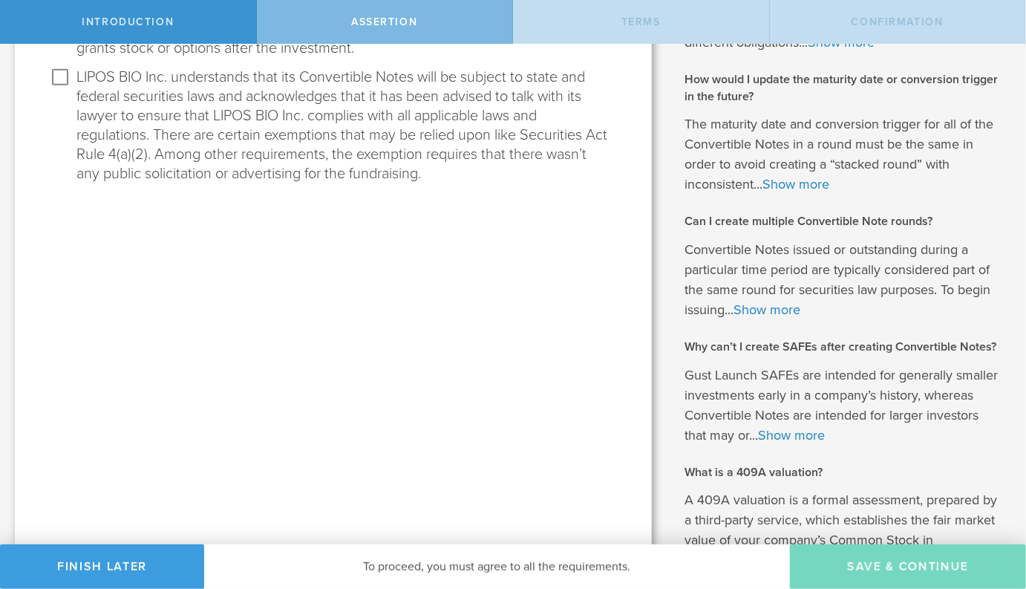
scroll to position [763, 0]
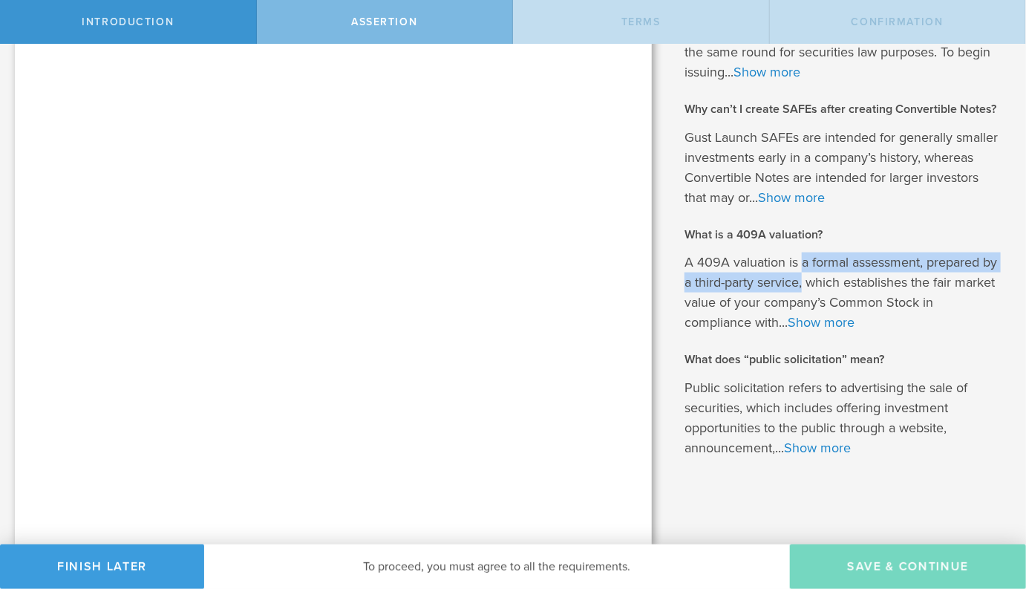
drag, startPoint x: 803, startPoint y: 265, endPoint x: 804, endPoint y: 278, distance: 12.7
click at [804, 278] on p "A 409A valuation is a formal assessment, prepared by a third-party service, whi…" at bounding box center [844, 292] width 319 height 80
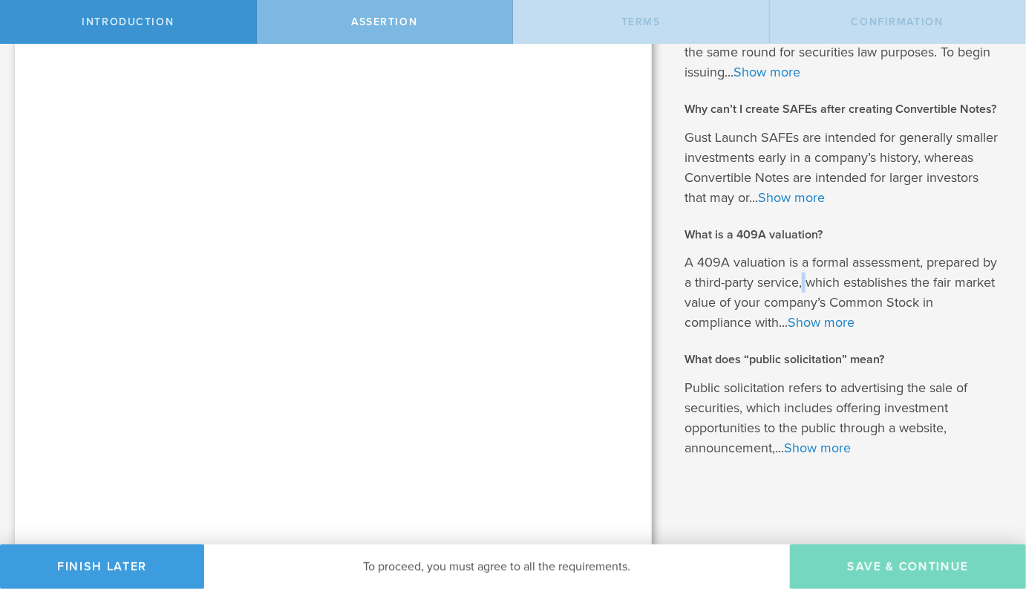
drag, startPoint x: 804, startPoint y: 278, endPoint x: 806, endPoint y: 292, distance: 14.3
click at [806, 292] on p "A 409A valuation is a formal assessment, prepared by a third-party service, whi…" at bounding box center [844, 292] width 319 height 80
click at [808, 317] on link "Show more" at bounding box center [821, 322] width 67 height 16
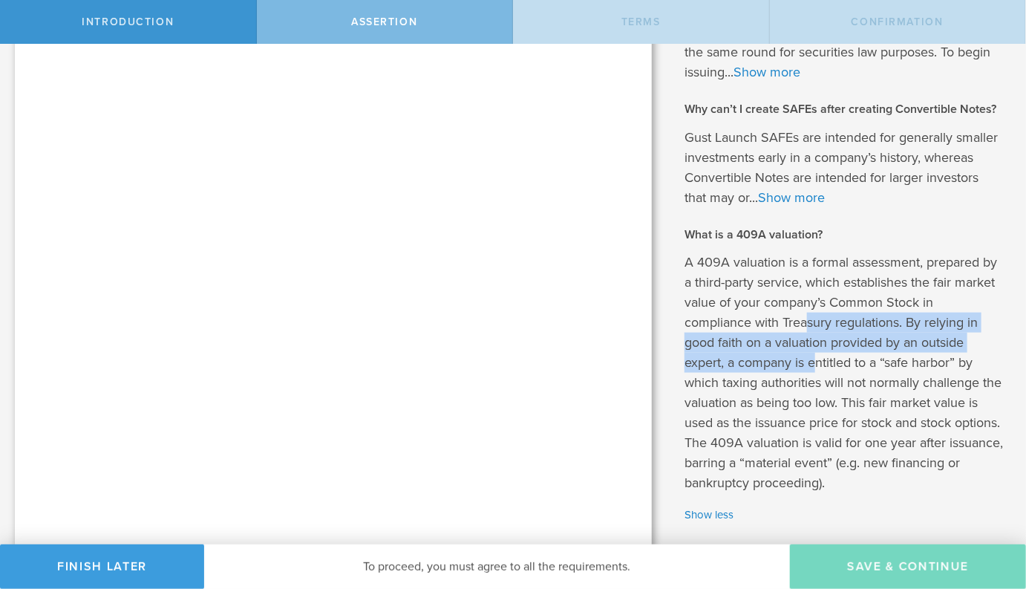
drag, startPoint x: 808, startPoint y: 314, endPoint x: 815, endPoint y: 363, distance: 49.5
click at [815, 363] on p "A 409A valuation is a formal assessment, prepared by a third-party service, whi…" at bounding box center [844, 372] width 319 height 241
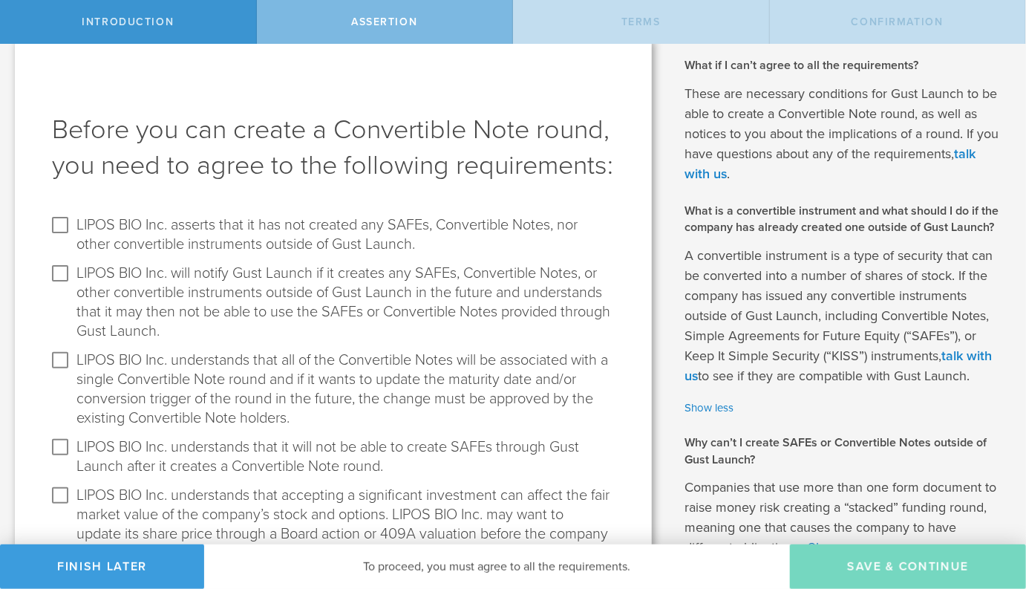
scroll to position [29, 0]
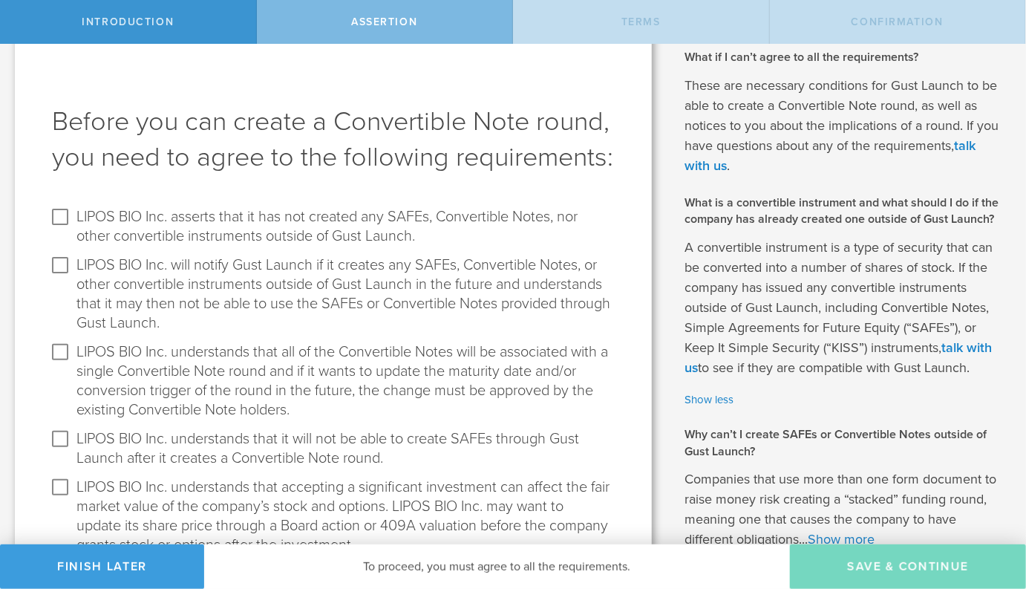
click at [362, 250] on label "LIPOS BIO Inc. asserts that it has not created any SAFEs, Convertible Notes, no…" at bounding box center [343, 229] width 535 height 48
click at [72, 229] on input "LIPOS BIO Inc. asserts that it has not created any SAFEs, Convertible Notes, no…" at bounding box center [60, 217] width 24 height 24
click at [362, 250] on label "LIPOS BIO Inc. asserts that it has not created any SAFEs, Convertible Notes, no…" at bounding box center [343, 229] width 535 height 48
click at [72, 229] on input "LIPOS BIO Inc. asserts that it has not created any SAFEs, Convertible Notes, no…" at bounding box center [60, 217] width 24 height 24
checkbox input "false"
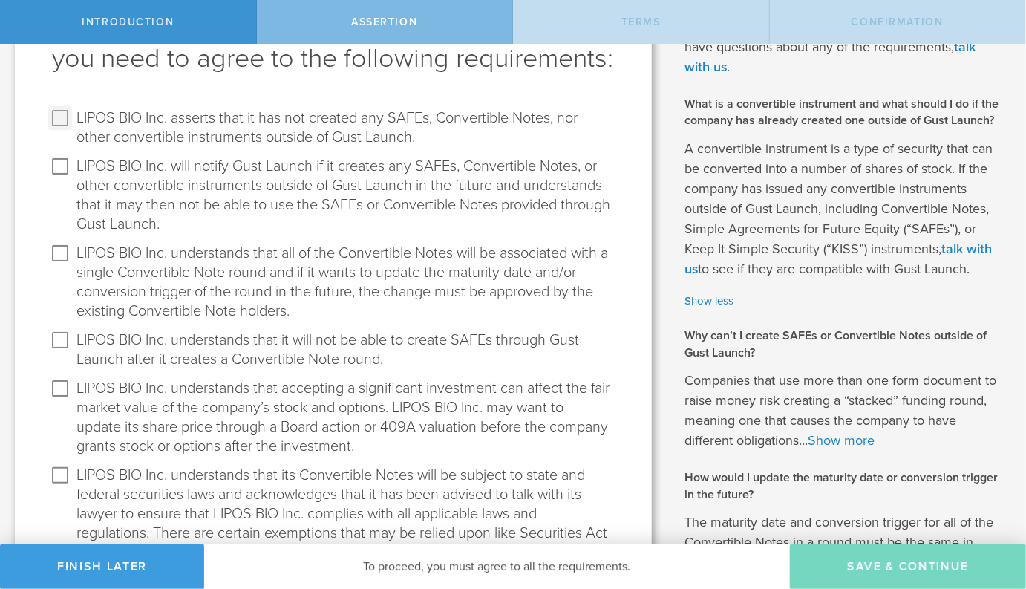
scroll to position [128, 0]
click at [147, 567] on button "Finish Later" at bounding box center [102, 566] width 204 height 45
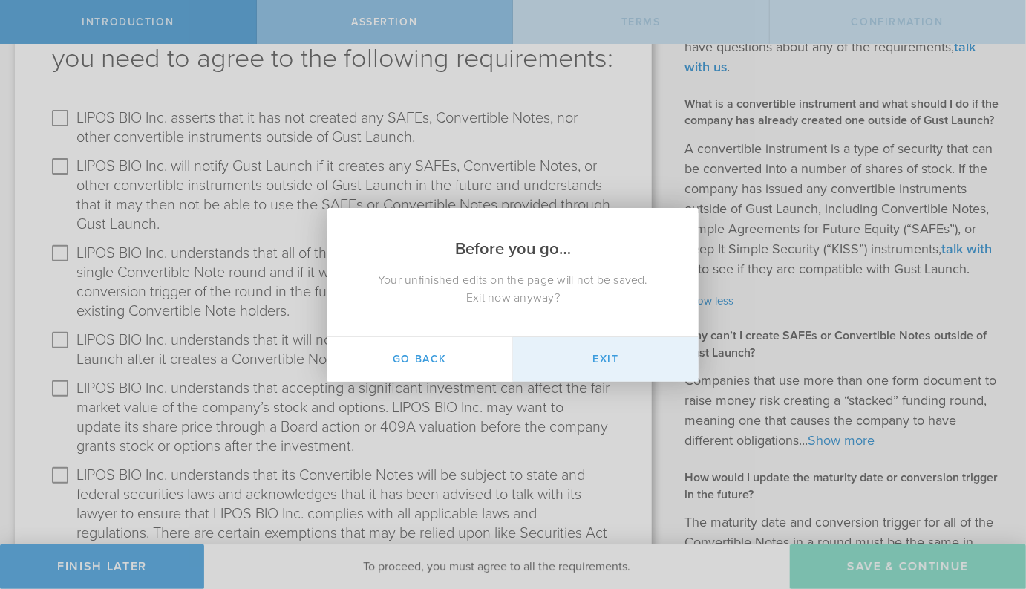
click at [616, 361] on button "Exit" at bounding box center [606, 359] width 186 height 45
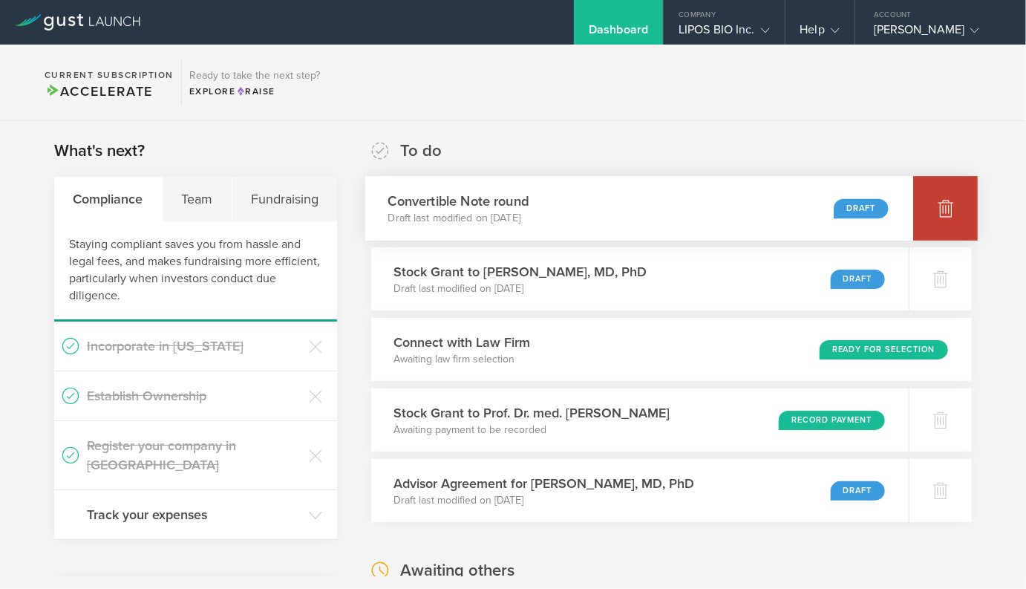
click at [949, 201] on polyline at bounding box center [946, 202] width 6 height 2
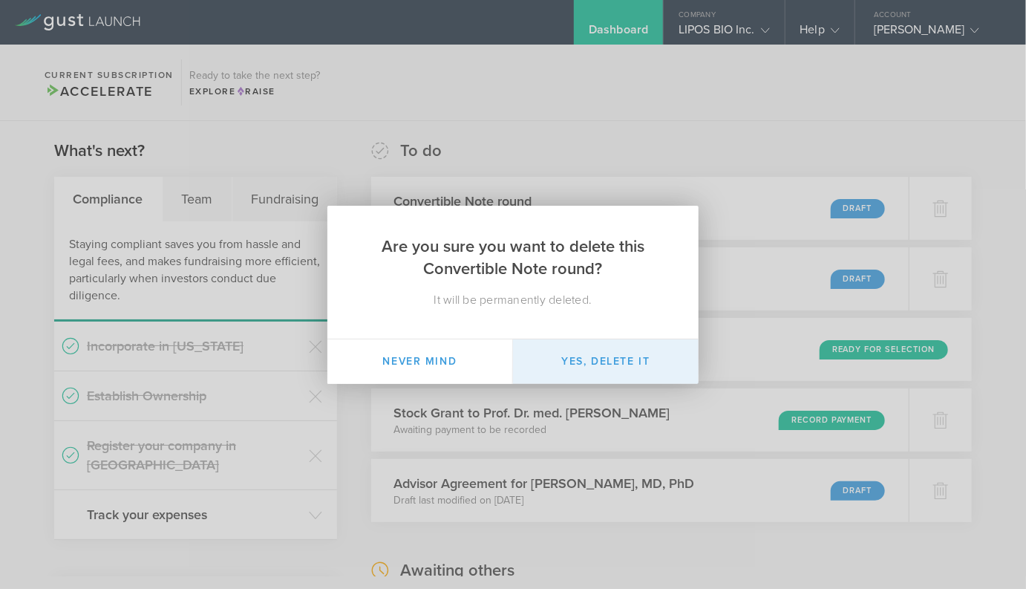
click at [604, 377] on button "Yes, delete it" at bounding box center [606, 361] width 186 height 45
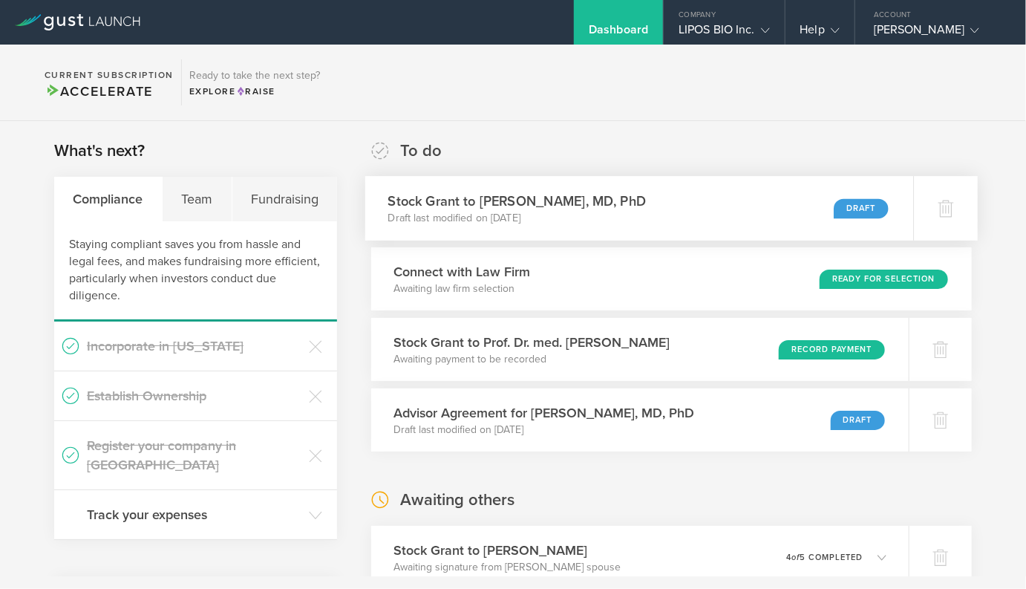
click at [635, 198] on h3 "Stock Grant to [PERSON_NAME], MD, PhD" at bounding box center [517, 201] width 258 height 20
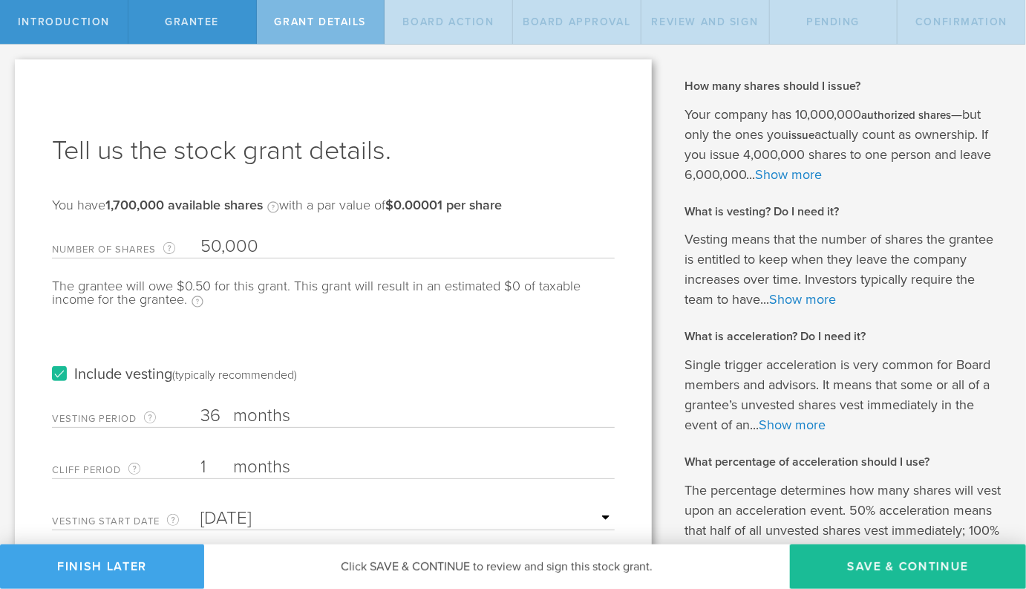
click at [88, 562] on button "Finish Later" at bounding box center [102, 566] width 204 height 45
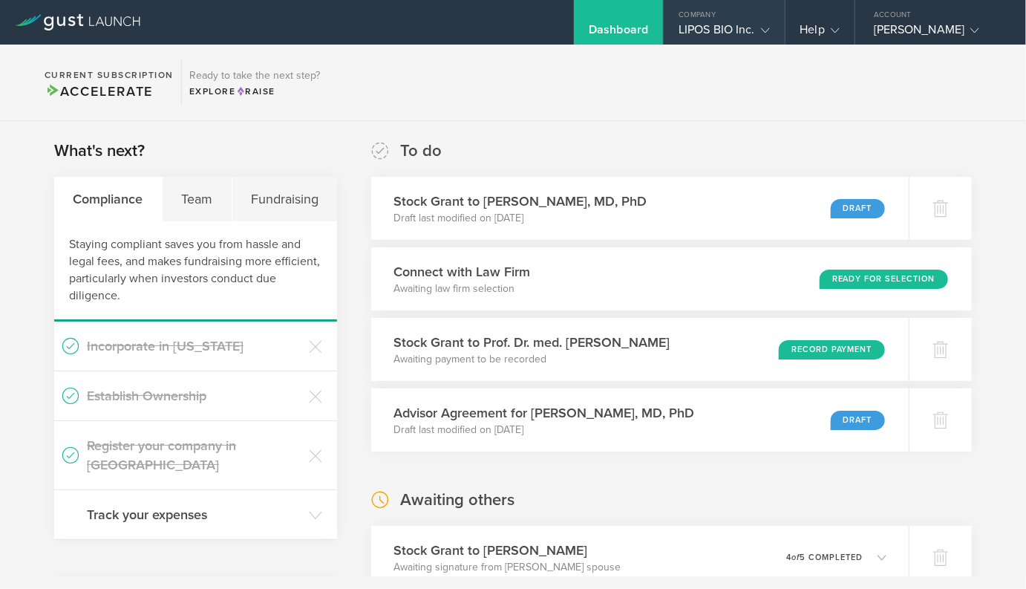
click at [772, 29] on div "LIPOS BIO Inc." at bounding box center [724, 33] width 120 height 22
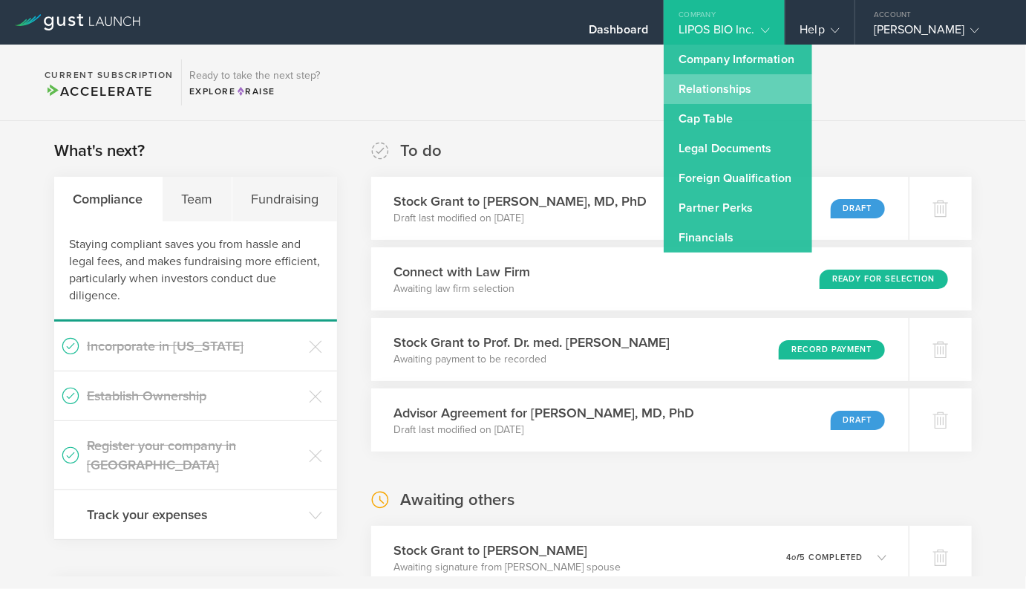
click at [755, 82] on link "Relationships" at bounding box center [738, 89] width 149 height 30
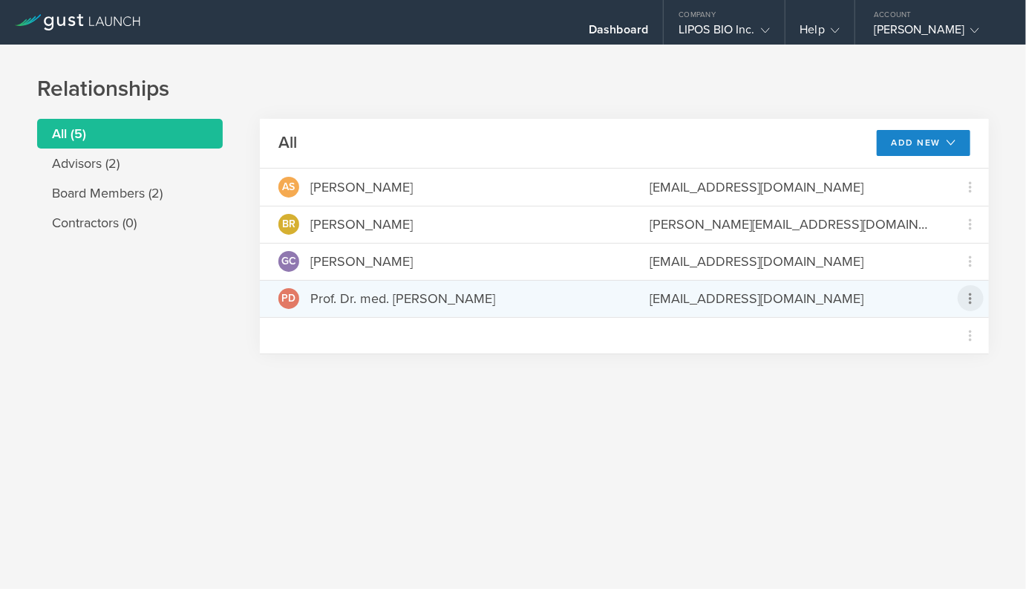
click at [963, 303] on icon at bounding box center [971, 299] width 18 height 18
click at [675, 396] on md-backdrop at bounding box center [513, 294] width 1026 height 589
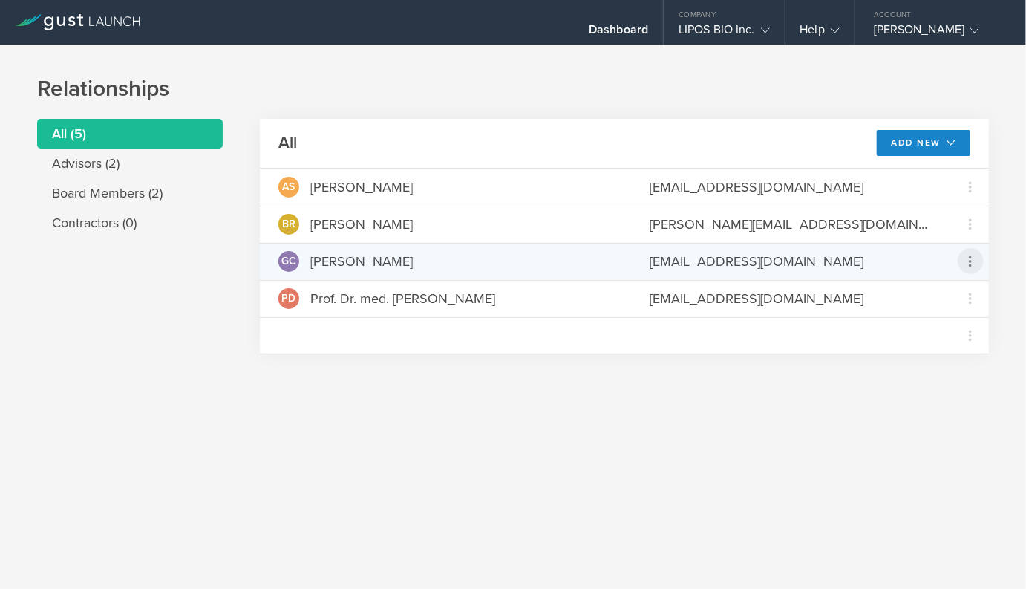
click at [974, 257] on icon at bounding box center [971, 261] width 18 height 18
click at [684, 400] on md-backdrop at bounding box center [513, 294] width 1026 height 589
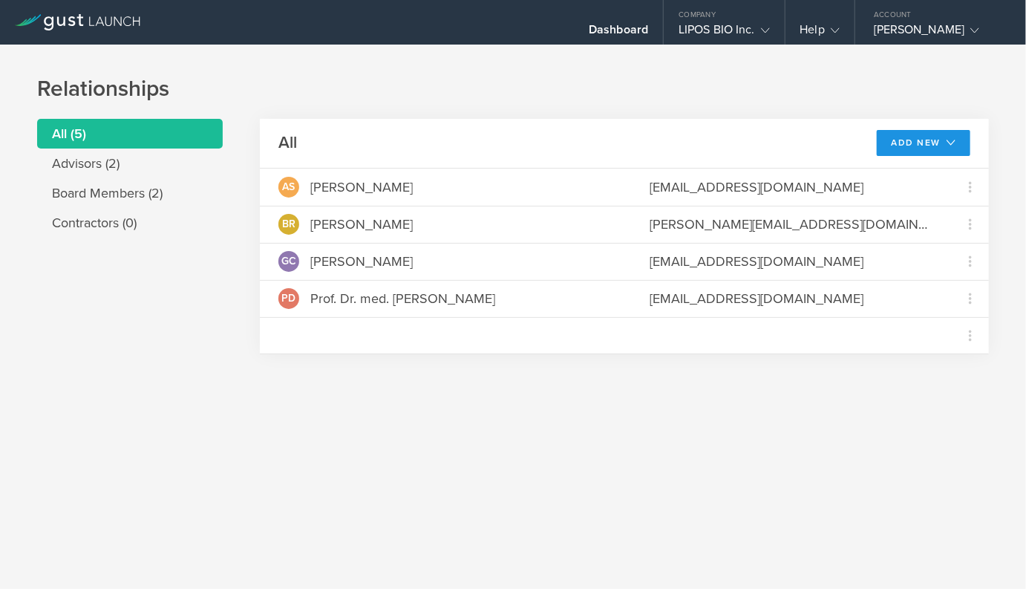
click at [910, 140] on button "Add New" at bounding box center [924, 143] width 94 height 26
click at [908, 165] on li "Add advisor" at bounding box center [917, 176] width 95 height 29
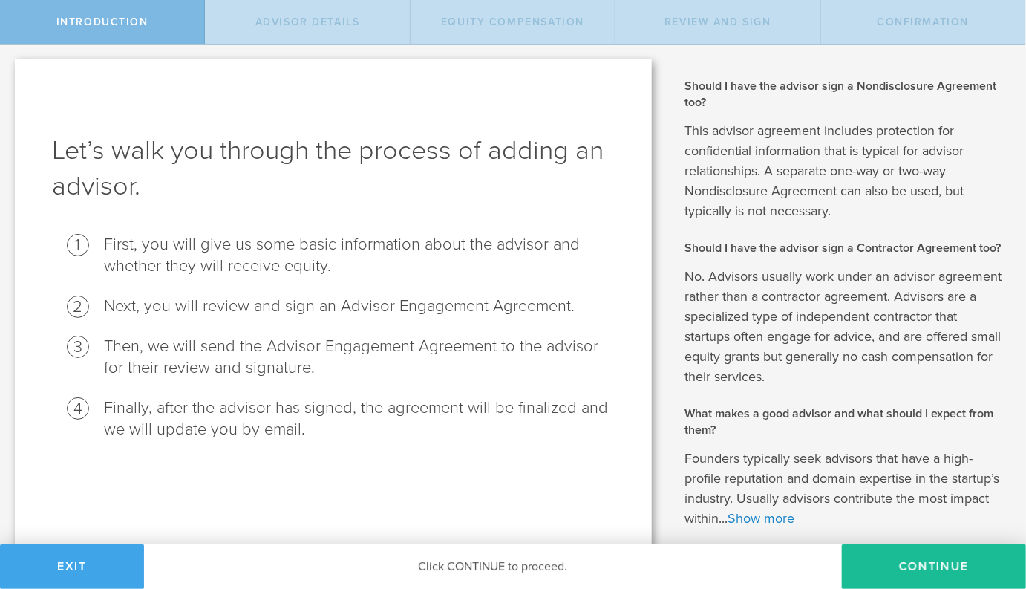
click at [63, 571] on button "Exit" at bounding box center [72, 566] width 144 height 45
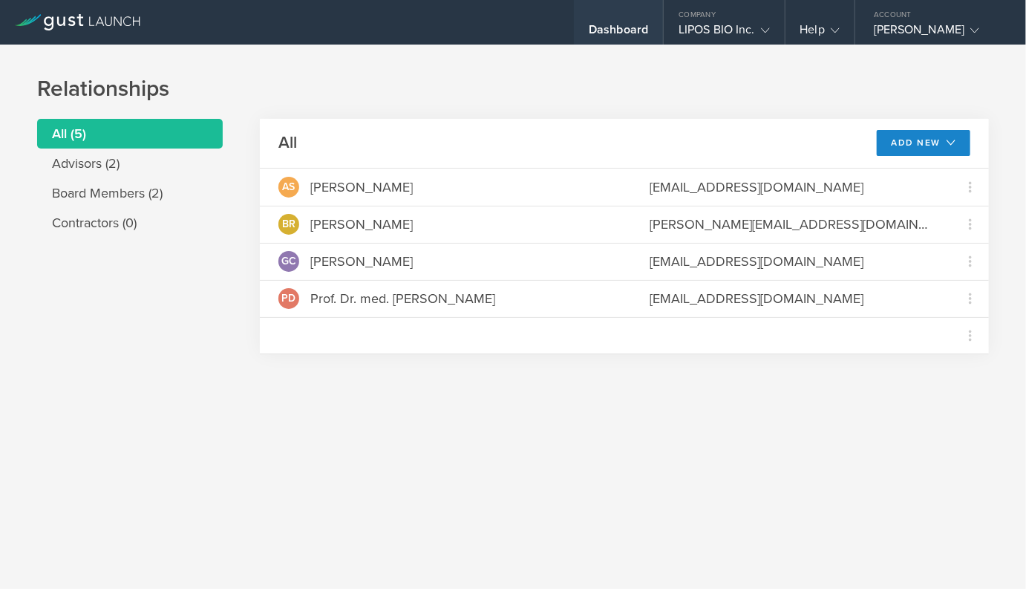
click at [633, 30] on div "Dashboard" at bounding box center [618, 33] width 59 height 22
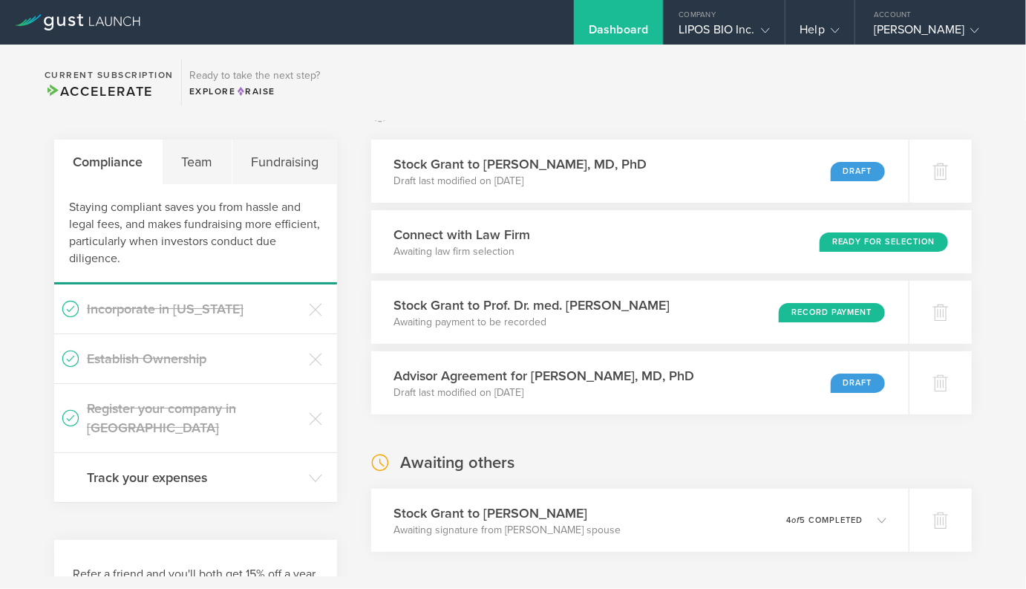
scroll to position [3, 0]
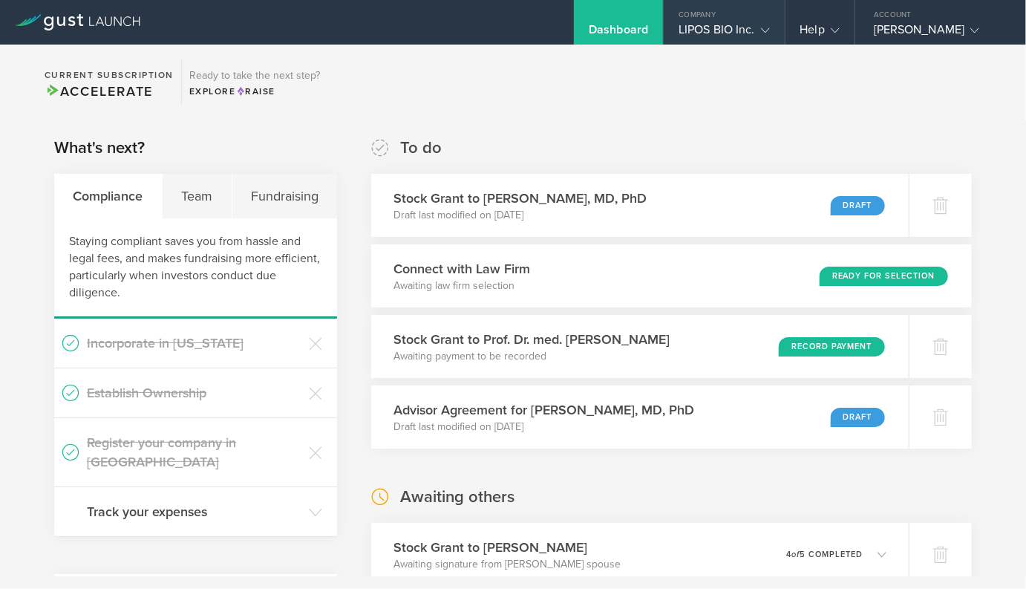
click at [719, 25] on div "LIPOS BIO Inc." at bounding box center [724, 33] width 91 height 22
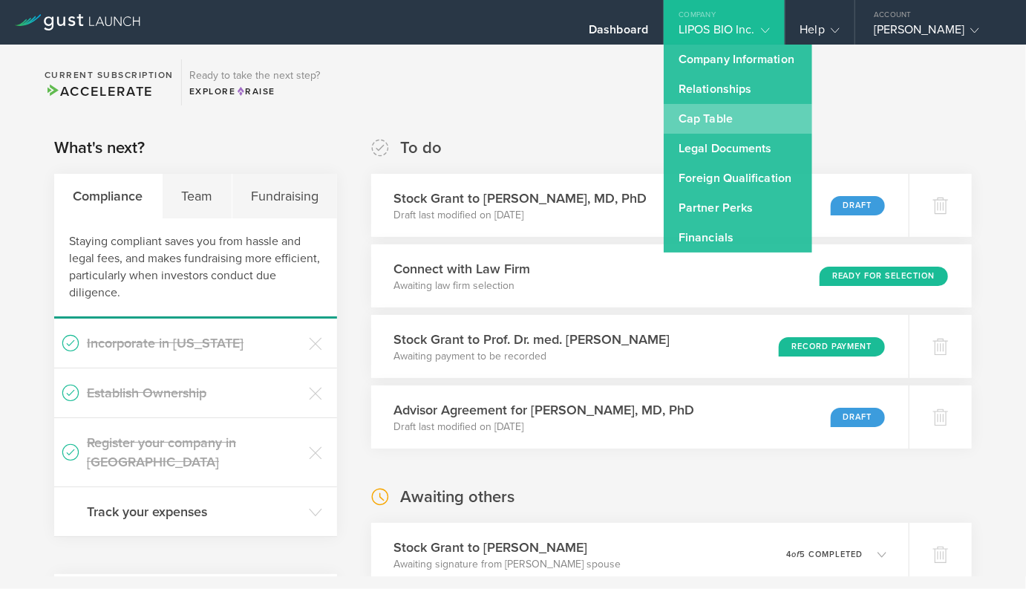
click at [714, 123] on link "Cap Table" at bounding box center [738, 119] width 149 height 30
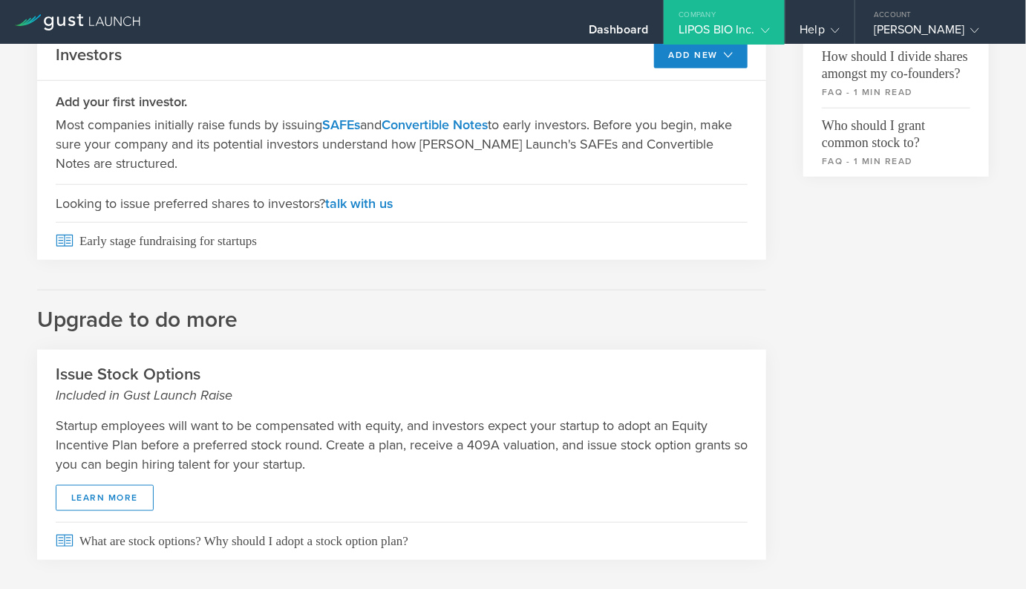
scroll to position [605, 0]
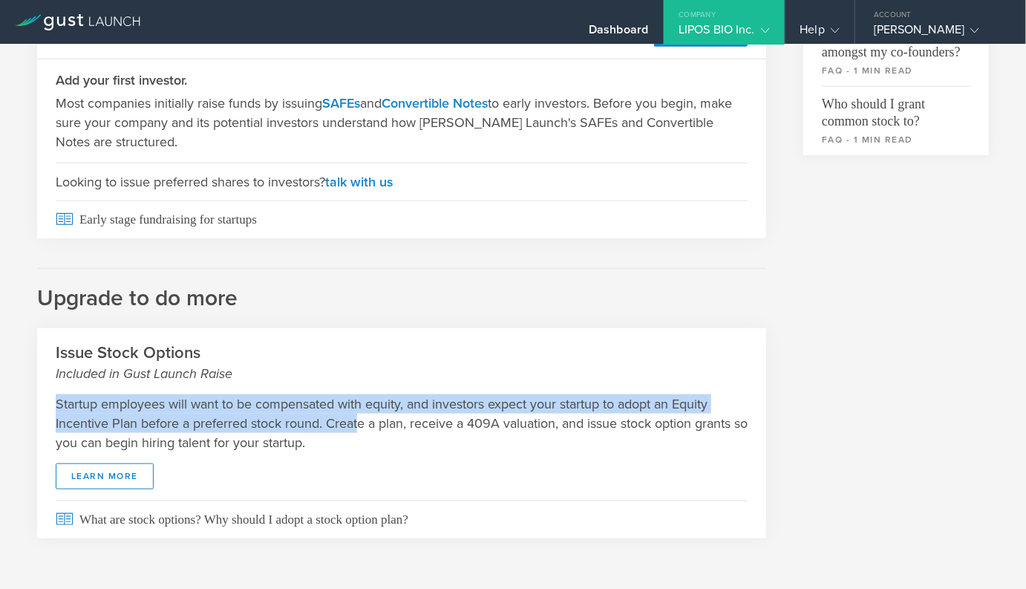
drag, startPoint x: 434, startPoint y: 382, endPoint x: 358, endPoint y: 425, distance: 86.8
click at [358, 425] on div "Startup employees will want to be compensated with equity, and investors expect…" at bounding box center [401, 441] width 729 height 117
click at [358, 425] on p "Startup employees will want to be compensated with equity, and investors expect…" at bounding box center [402, 423] width 692 height 58
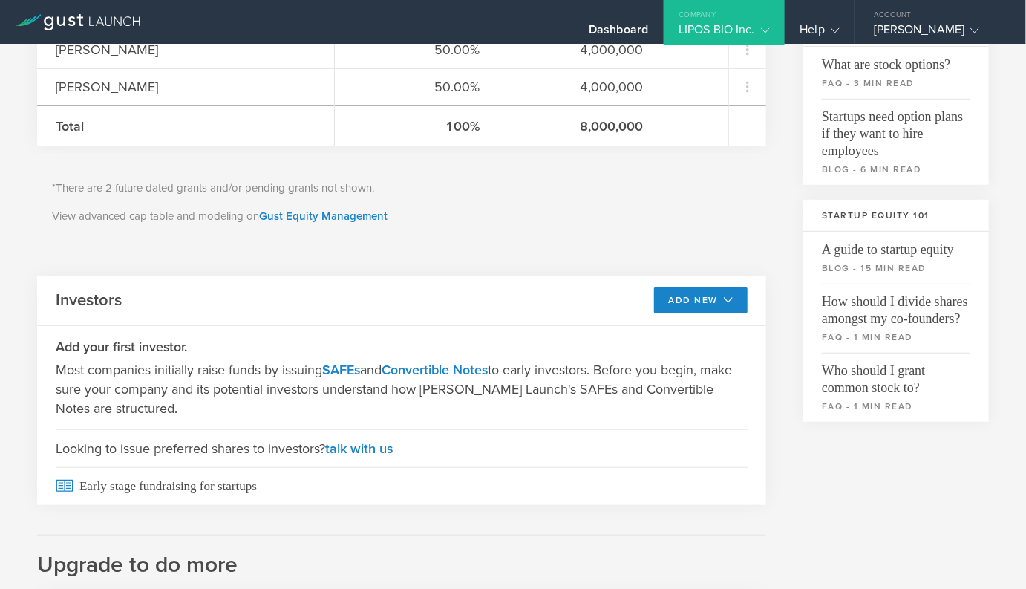
scroll to position [341, 0]
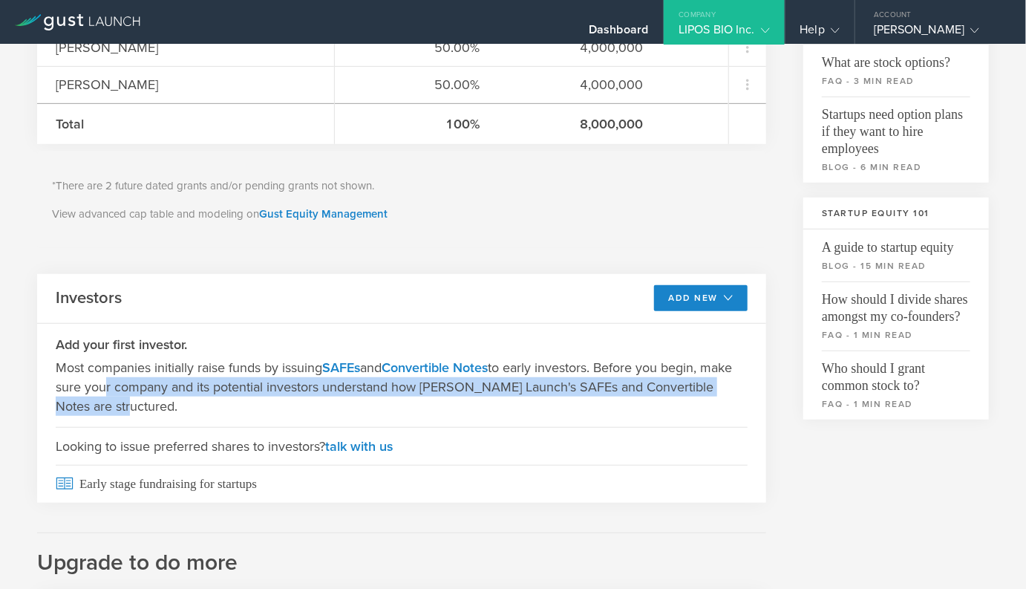
drag, startPoint x: 137, startPoint y: 382, endPoint x: 140, endPoint y: 401, distance: 18.9
click at [140, 401] on p "Most companies initially raise funds by issuing SAFEs and Convertible Notes to …" at bounding box center [402, 387] width 692 height 58
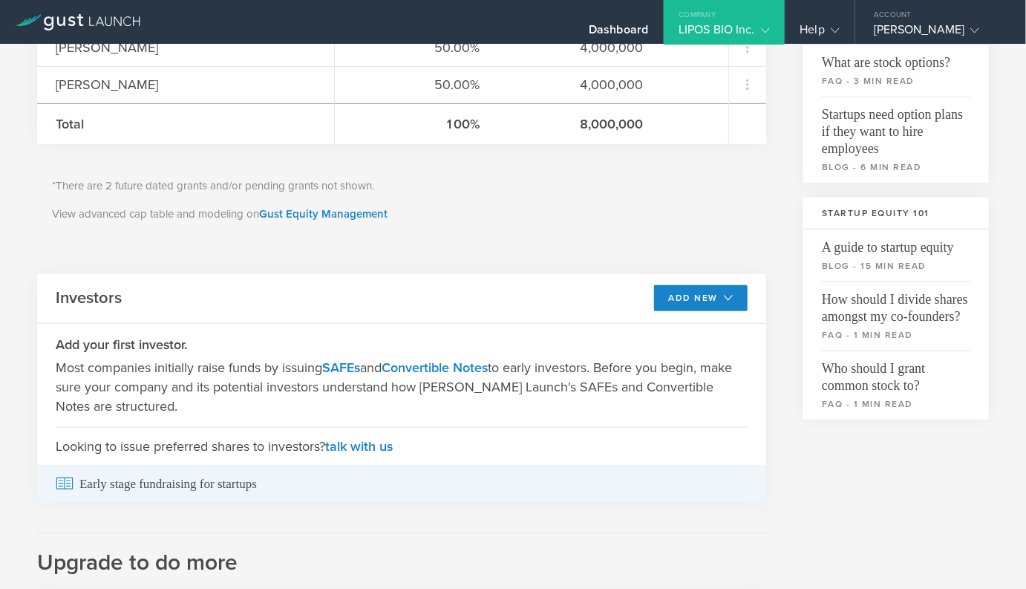
click at [248, 487] on span "Early stage fundraising for startups" at bounding box center [402, 484] width 692 height 38
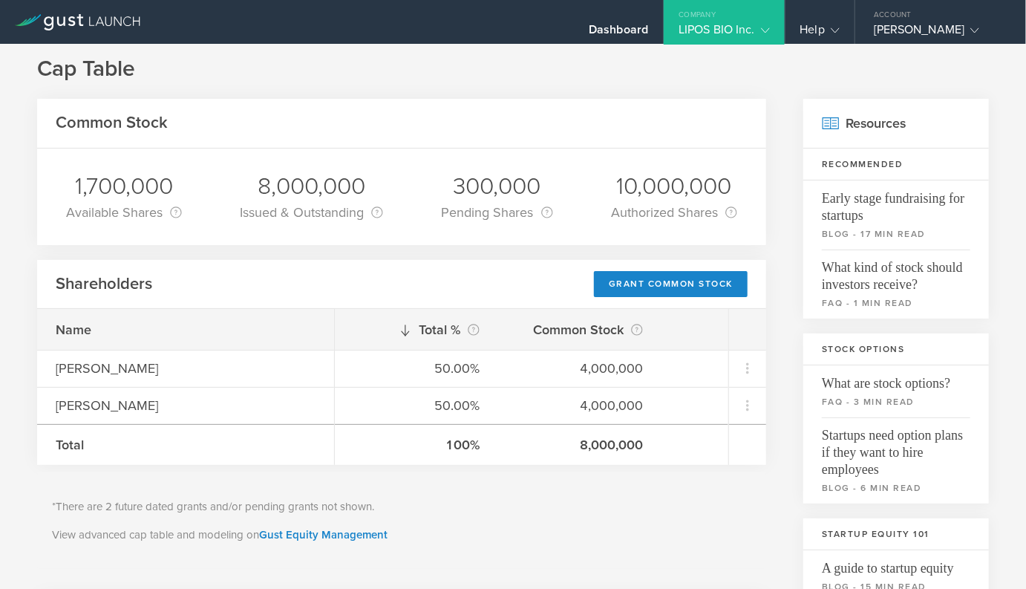
scroll to position [21, 0]
click at [645, 290] on div "Grant Common Stock" at bounding box center [671, 283] width 154 height 26
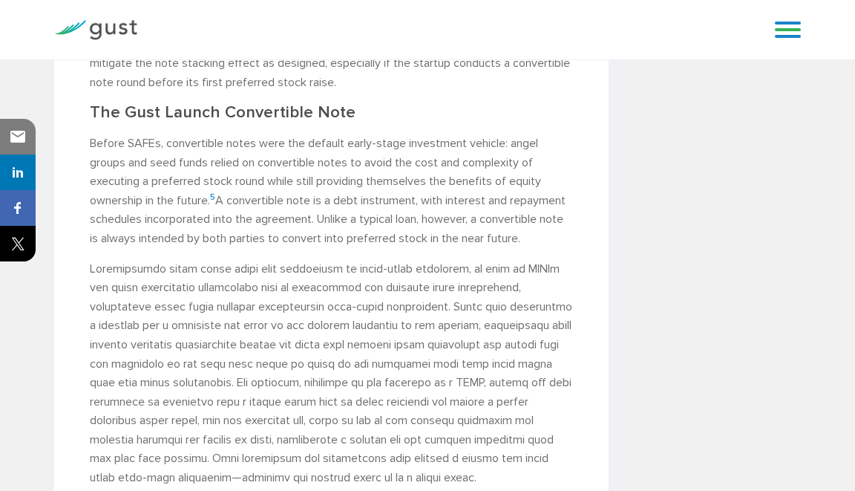
scroll to position [2483, 0]
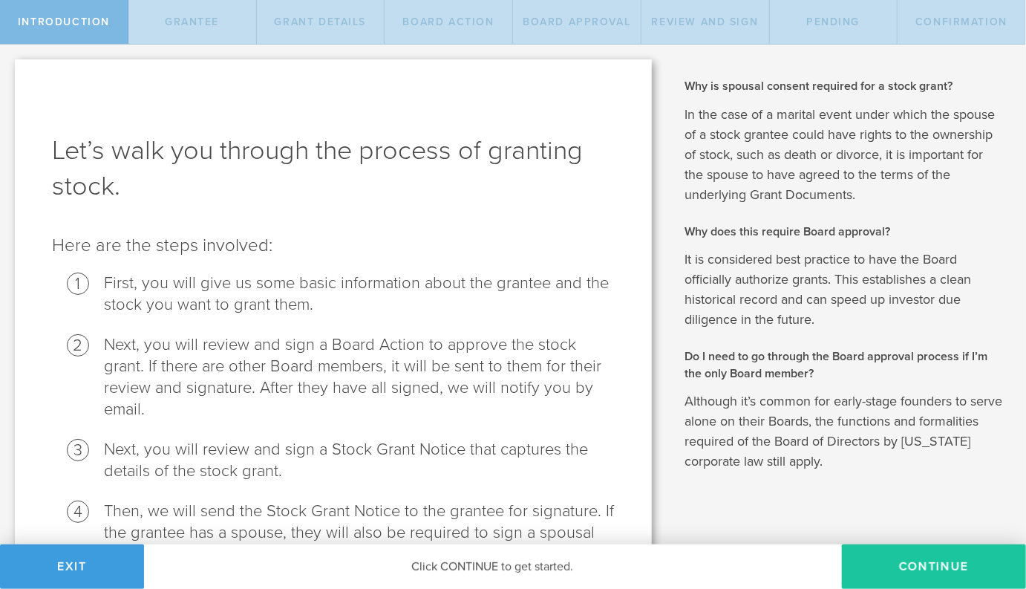
click at [888, 570] on button "Continue" at bounding box center [934, 566] width 184 height 45
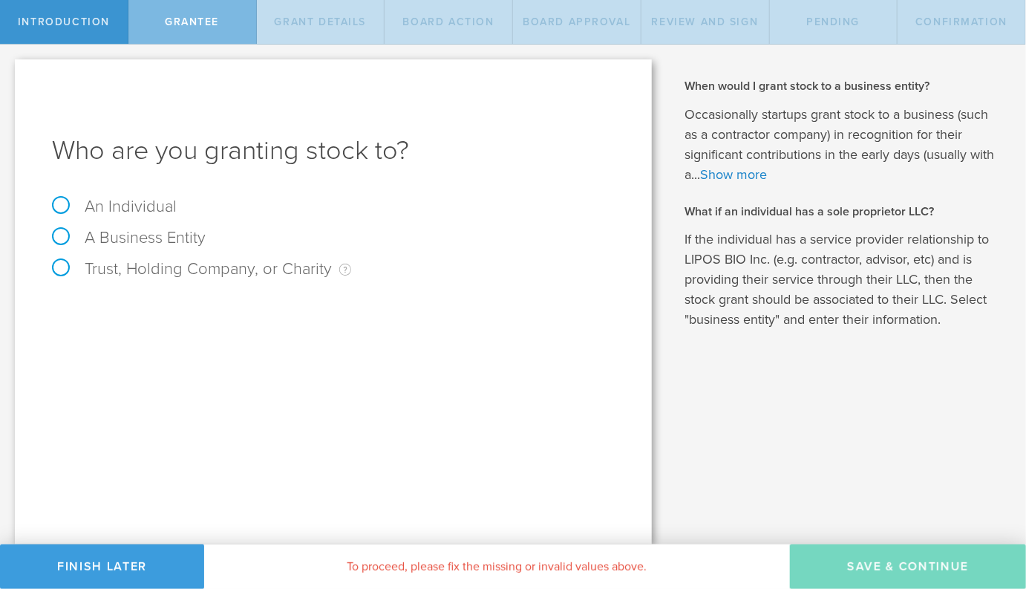
click at [159, 203] on label "An Individual" at bounding box center [114, 206] width 125 height 19
click at [10, 68] on input "An Individual" at bounding box center [5, 57] width 10 height 24
radio input "true"
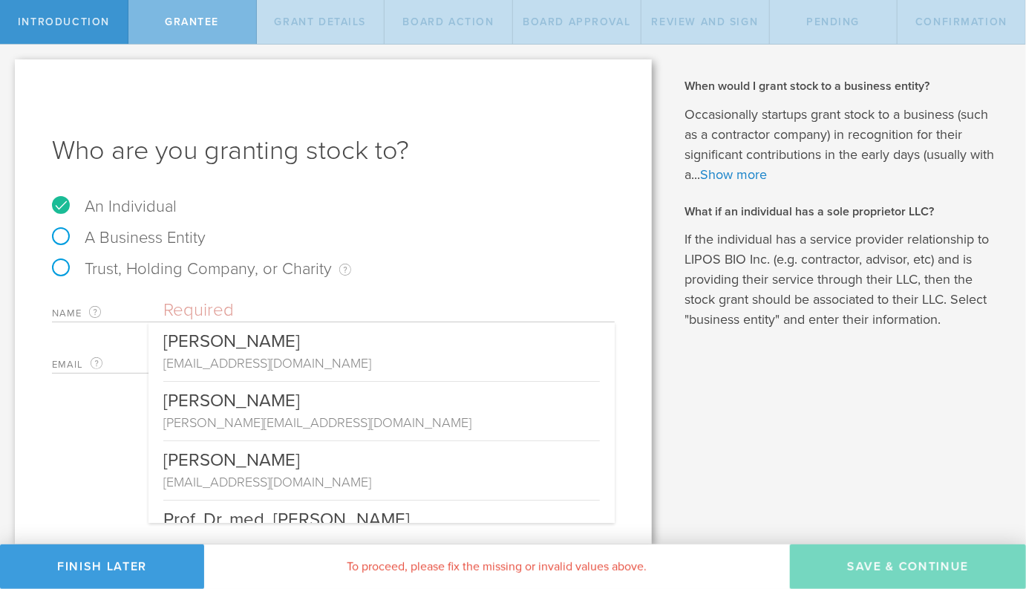
click at [171, 305] on input "text" at bounding box center [388, 310] width 451 height 22
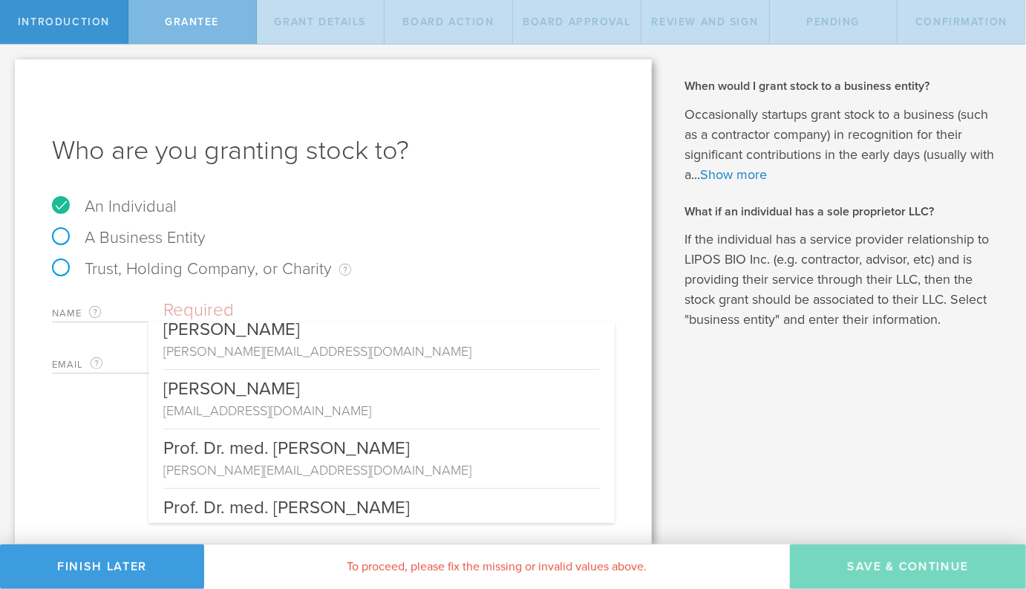
scroll to position [95, 0]
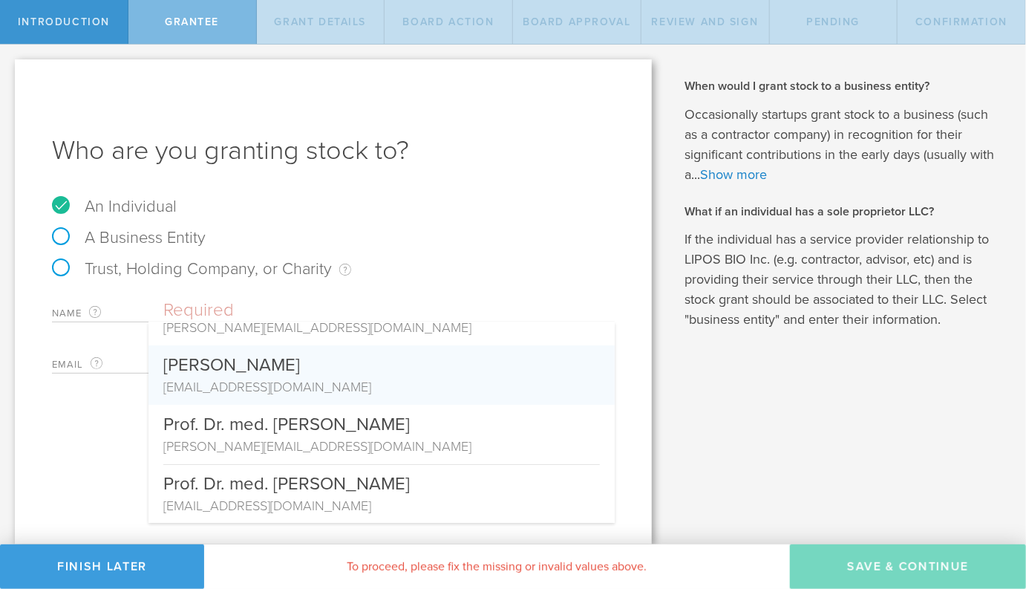
click at [104, 414] on div "Who are you granting stock to? An Individual A Business Entity Trust, Holding C…" at bounding box center [333, 301] width 637 height 485
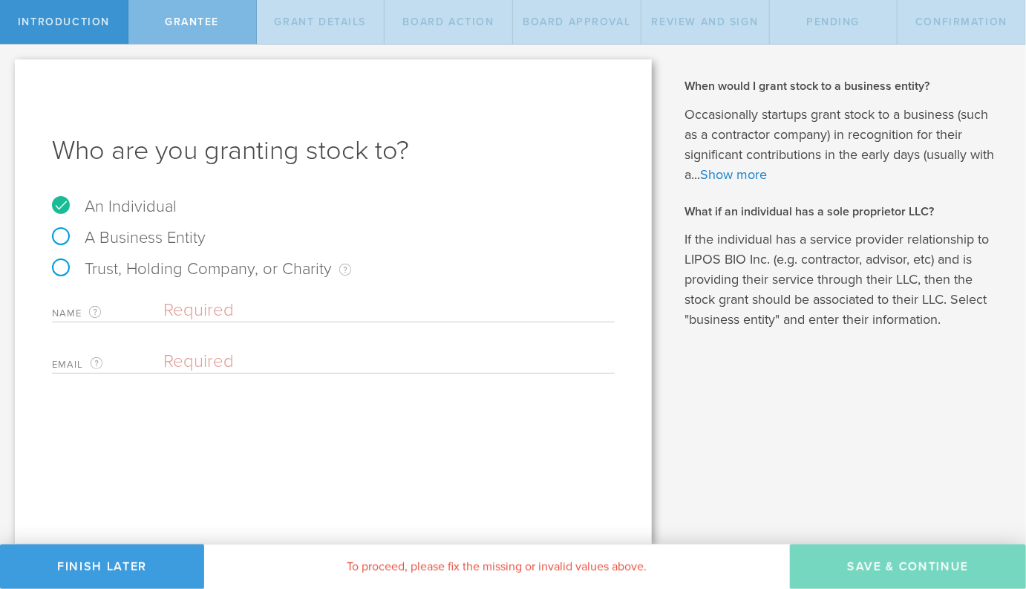
scroll to position [0, 0]
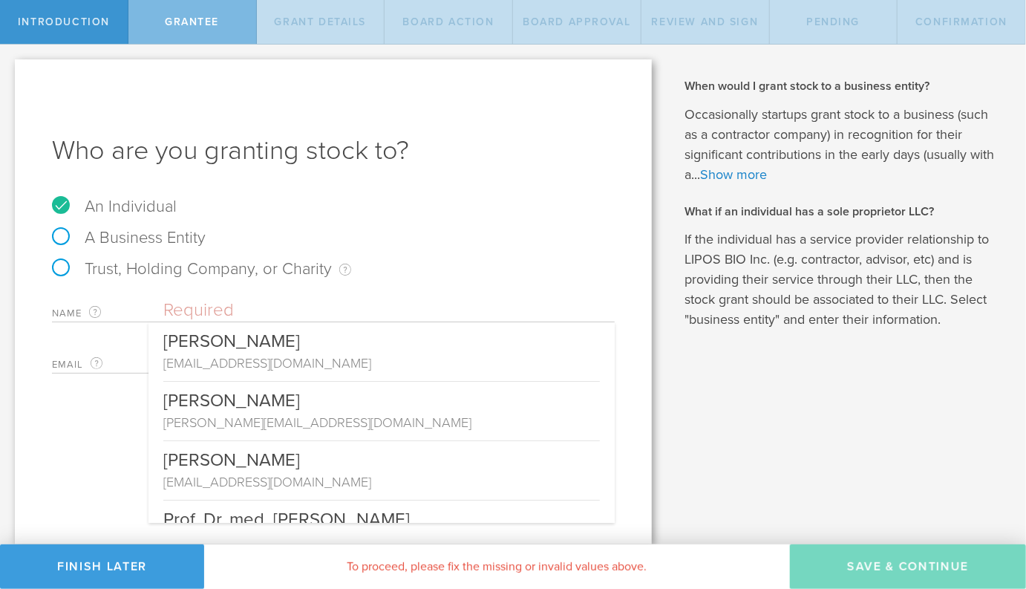
click at [200, 310] on input "text" at bounding box center [388, 310] width 451 height 22
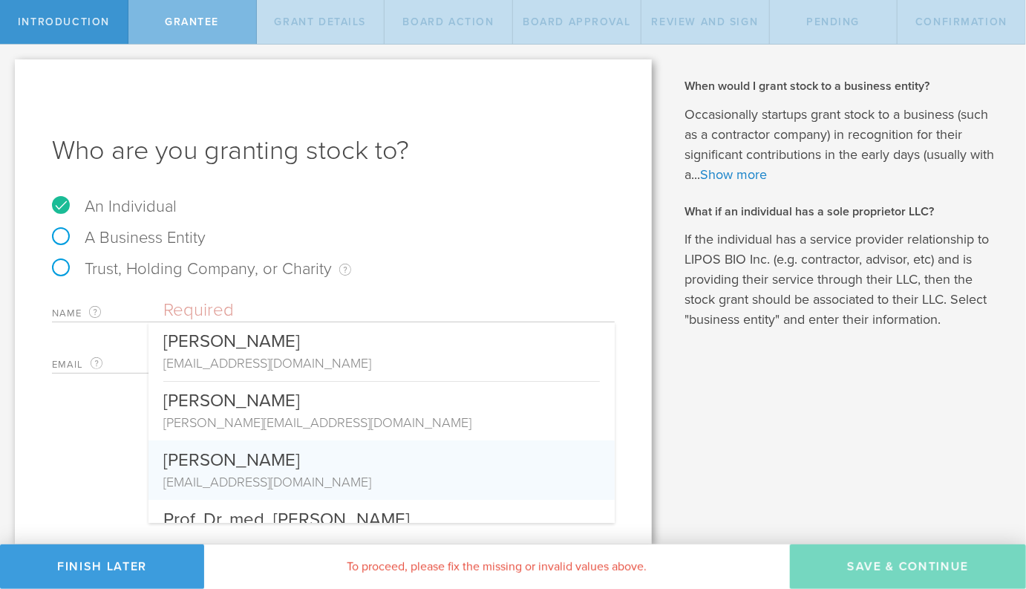
paste input "Anirvan Ghosh <anirvan0419@gmail.com>"
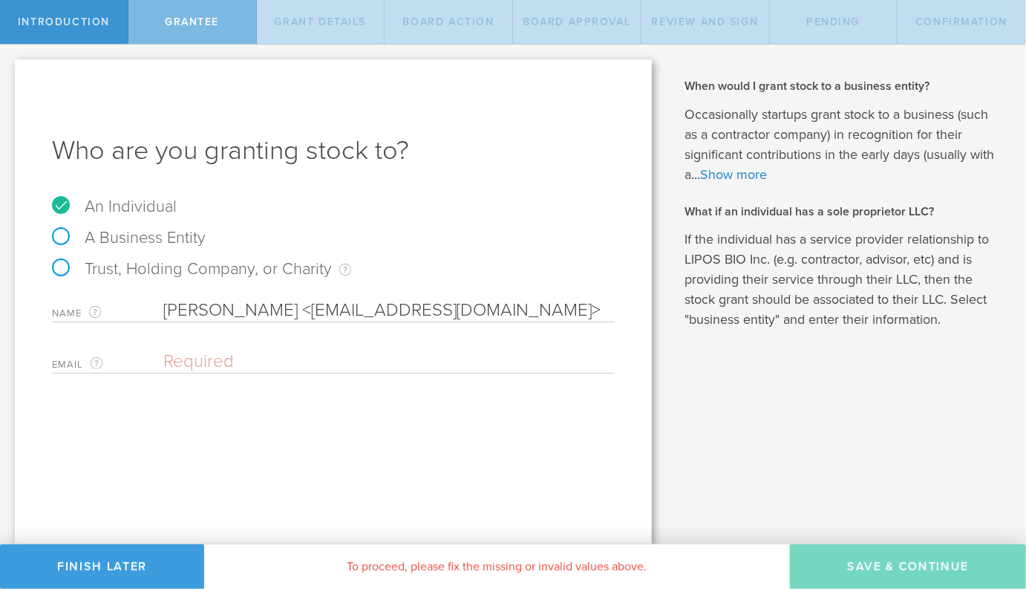
drag, startPoint x: 289, startPoint y: 310, endPoint x: 472, endPoint y: 315, distance: 183.5
click at [472, 315] on input "Anirvan Ghosh <anirvan0419@gmail.com>" at bounding box center [388, 310] width 451 height 22
type input "Anirvan Ghosh"
click at [400, 371] on input "email" at bounding box center [385, 362] width 444 height 22
paste input "anirvan0419@gmail.com"
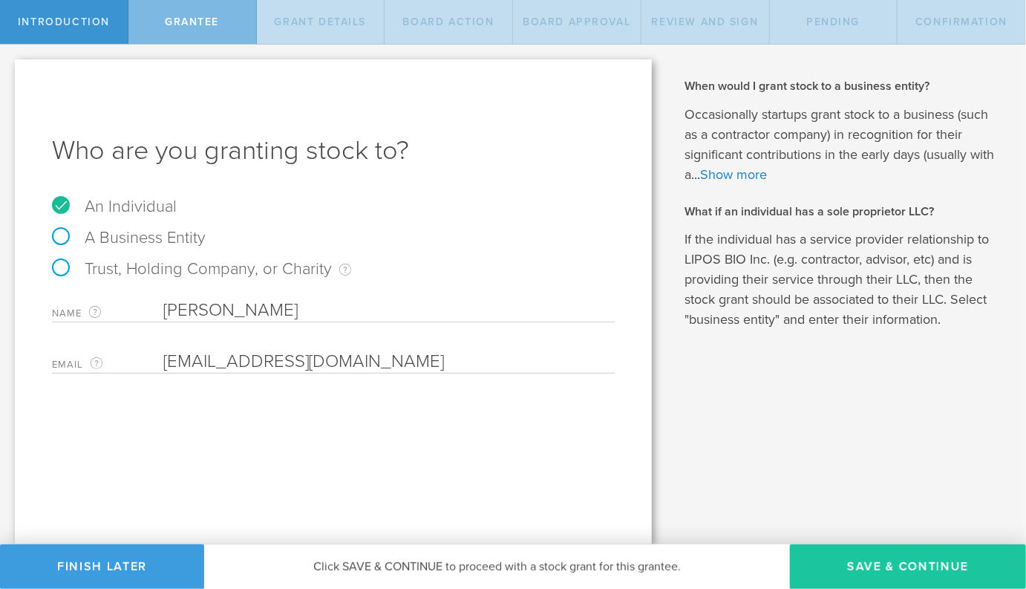
type input "anirvan0419@gmail.com"
click at [874, 564] on button "Save & Continue" at bounding box center [908, 566] width 236 height 45
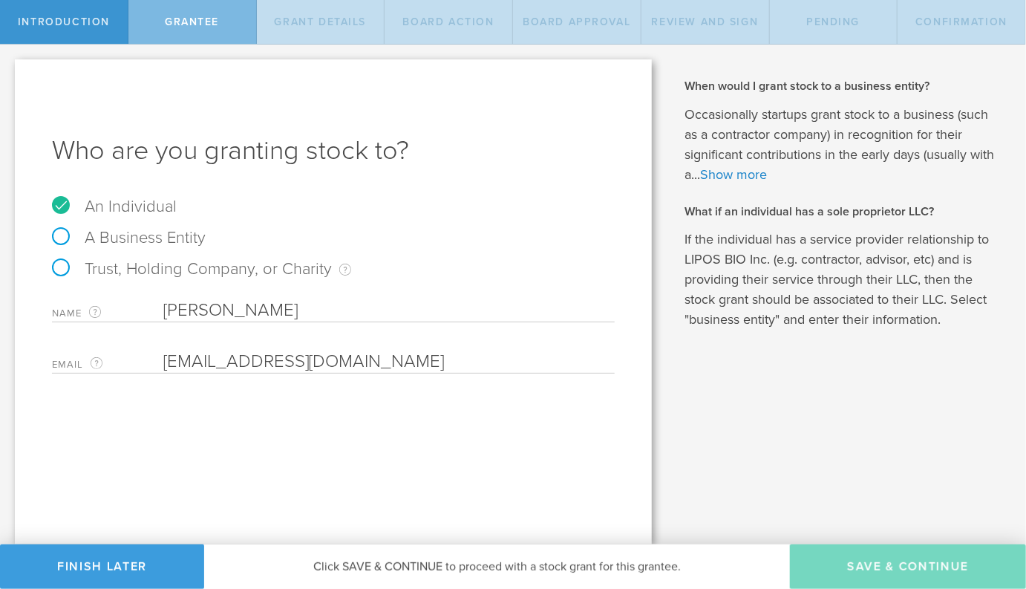
type input "48"
type input "12"
select select "none"
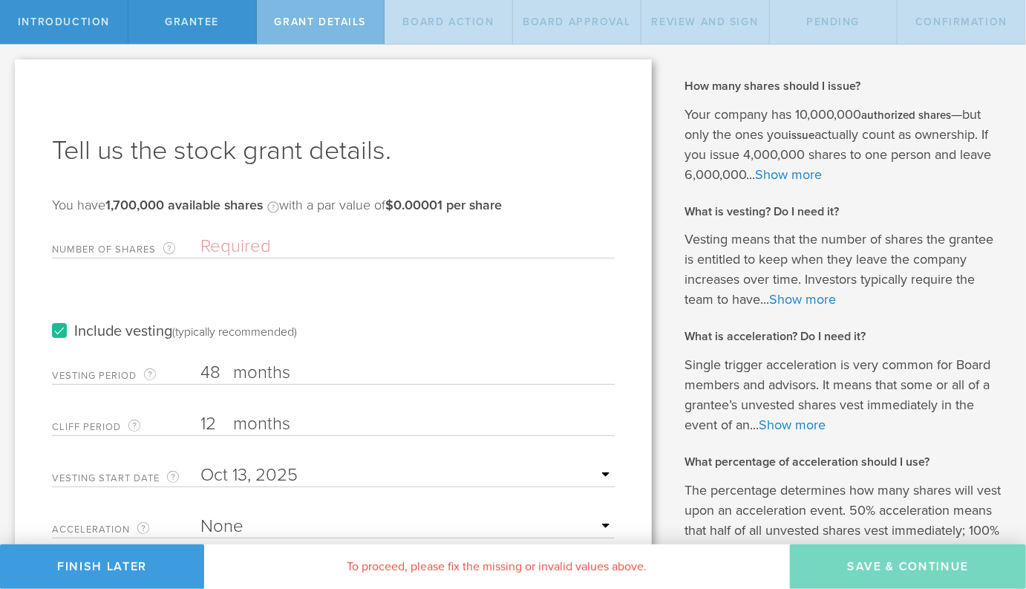
click at [61, 333] on label "Include vesting (typically recommended)" at bounding box center [174, 332] width 245 height 16
click at [0, 0] on input "Include vesting (typically recommended)" at bounding box center [0, 0] width 0 height 0
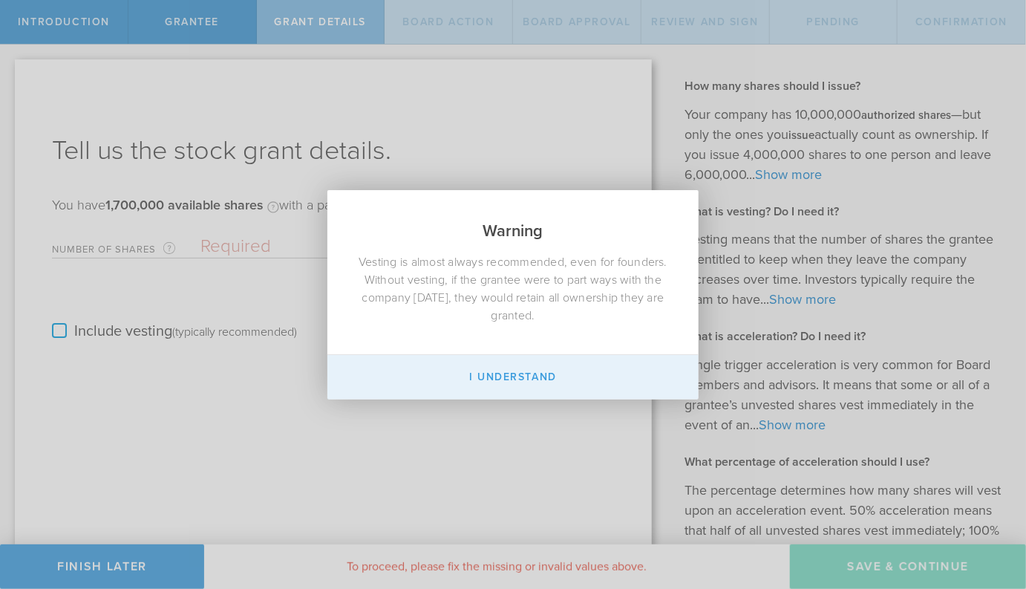
click at [498, 383] on button "I Understand" at bounding box center [512, 377] width 371 height 45
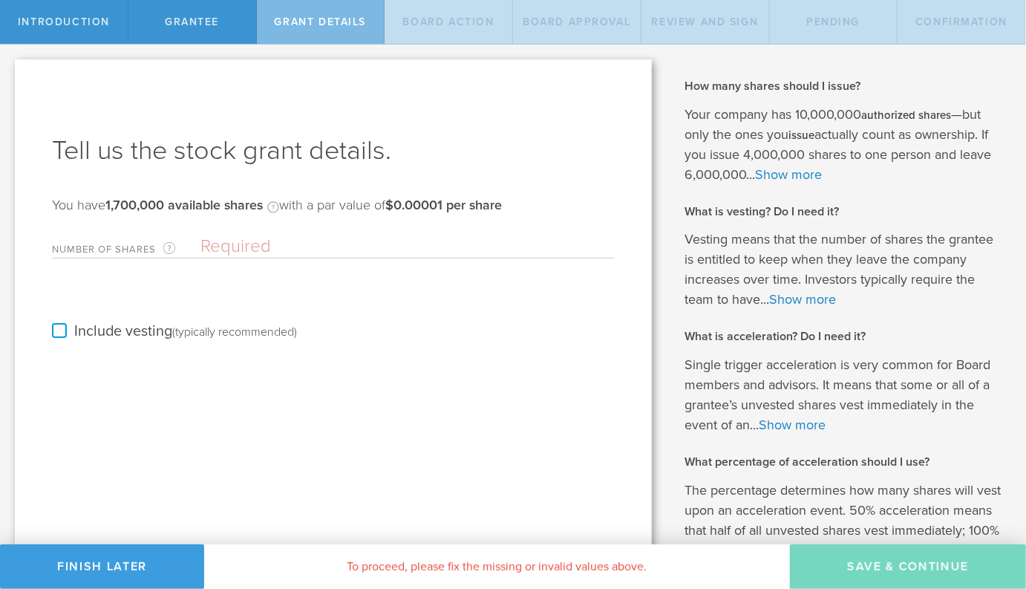
click at [222, 237] on input "Number of Shares The total amount of stock the company is granting to this reci…" at bounding box center [408, 246] width 414 height 22
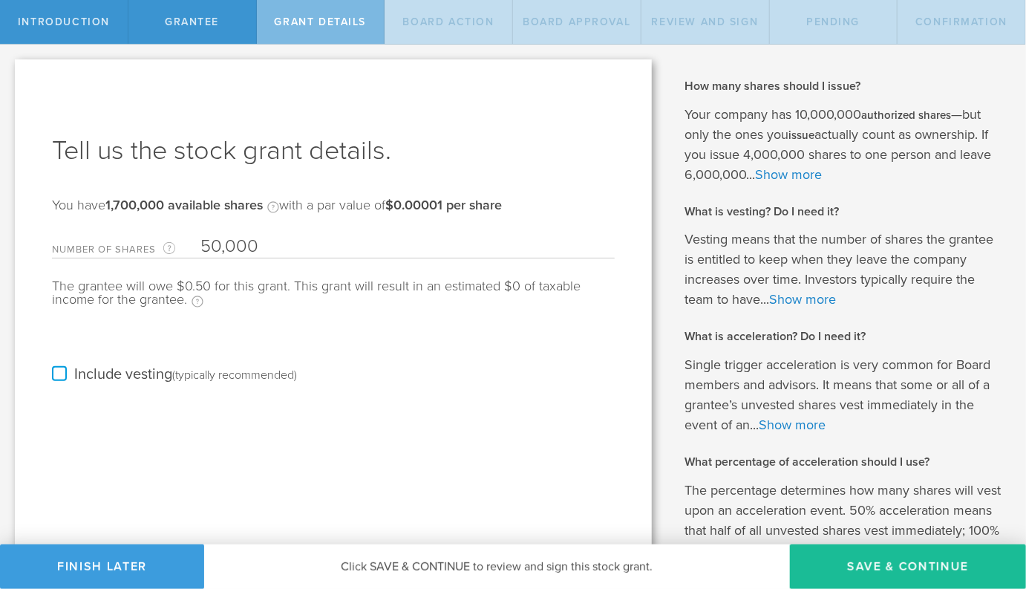
type input "50,000"
click at [276, 323] on div "Include vesting (typically recommended)" at bounding box center [333, 359] width 563 height 75
click at [62, 377] on label "Include vesting (typically recommended)" at bounding box center [174, 375] width 245 height 16
click at [0, 0] on input "Include vesting (typically recommended)" at bounding box center [0, 0] width 0 height 0
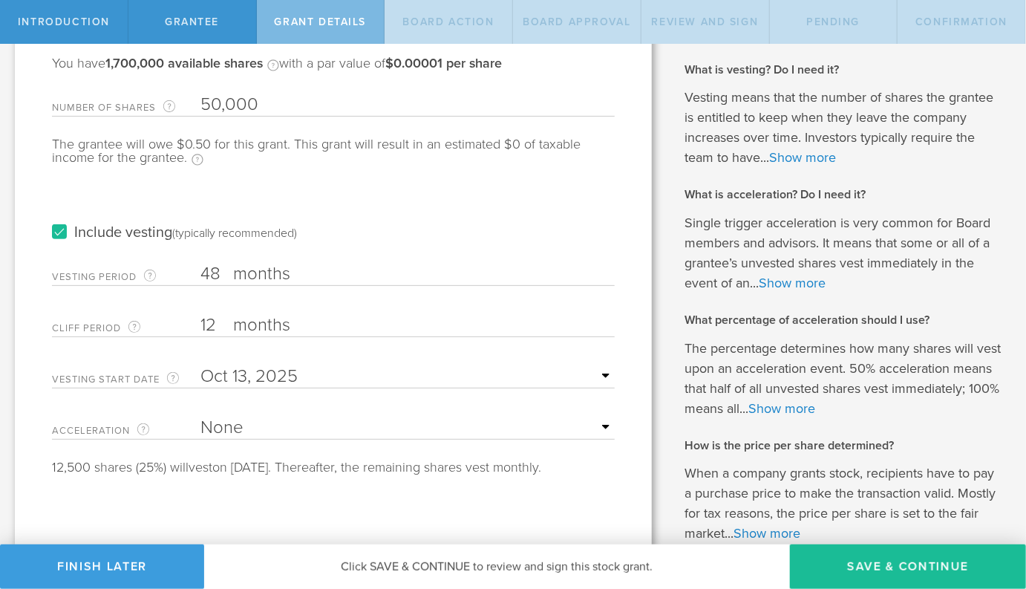
scroll to position [134, 0]
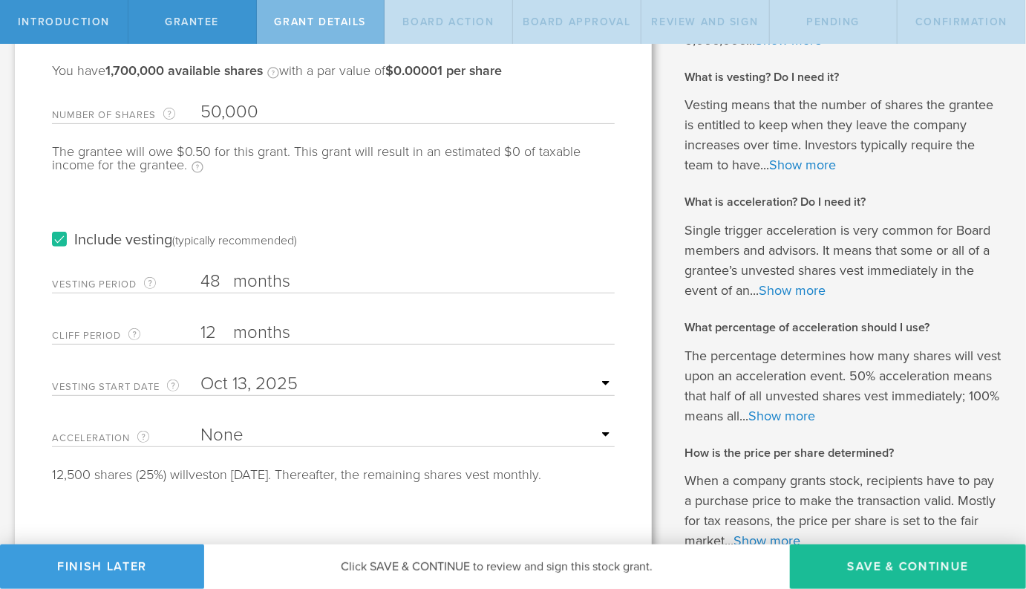
click at [57, 241] on label "Include vesting (typically recommended)" at bounding box center [174, 240] width 245 height 16
click at [0, 0] on input "Include vesting (typically recommended)" at bounding box center [0, 0] width 0 height 0
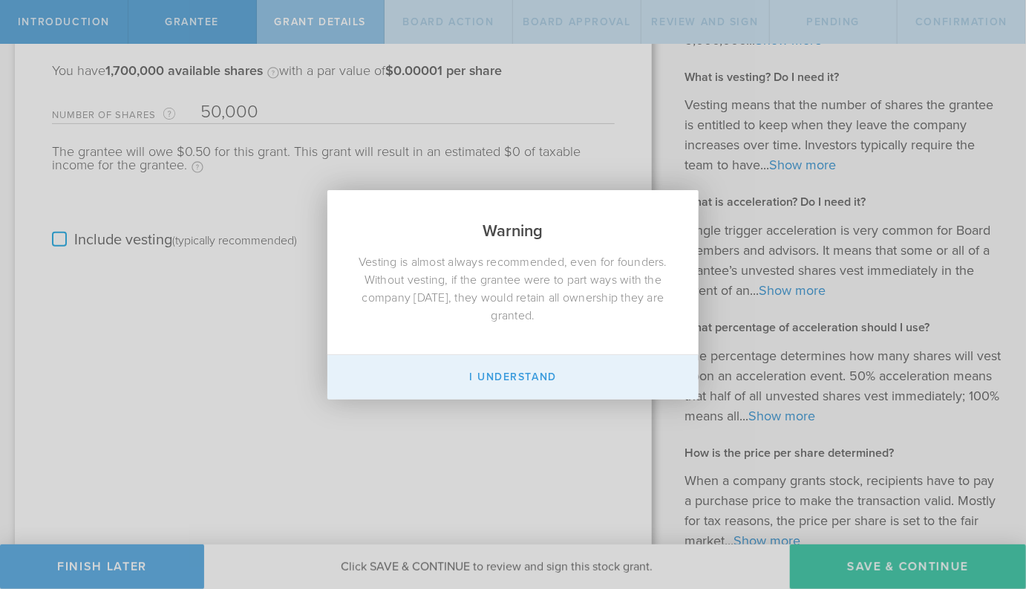
click at [434, 374] on button "I Understand" at bounding box center [512, 377] width 371 height 45
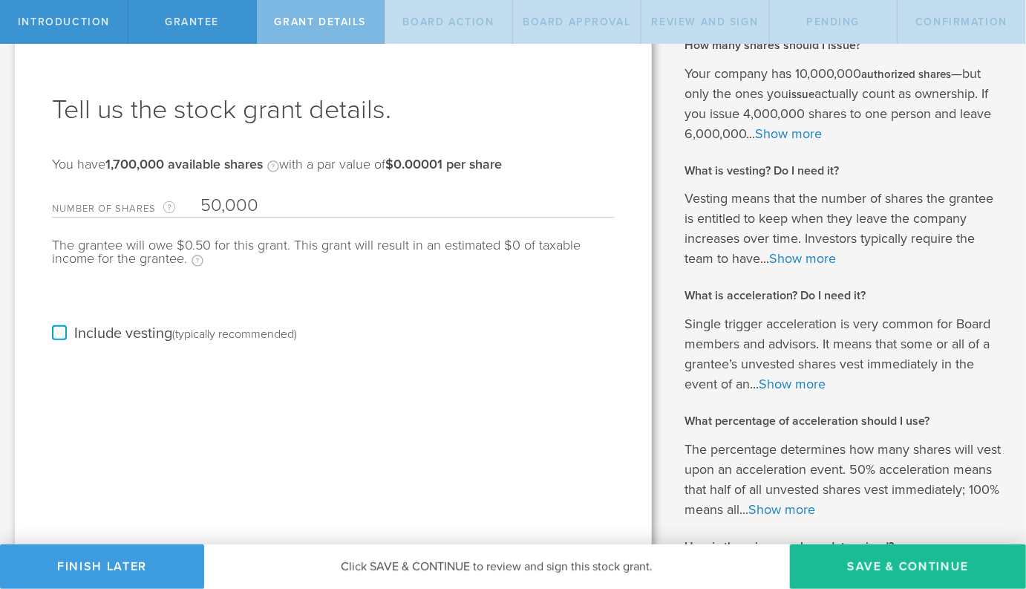
scroll to position [0, 0]
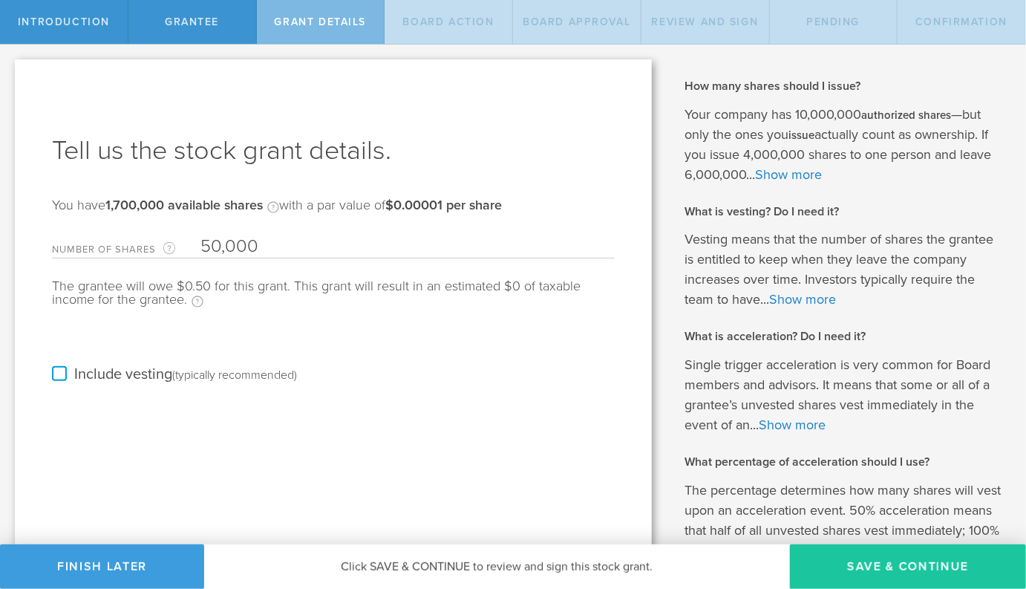
click at [858, 575] on button "Save & Continue" at bounding box center [908, 566] width 236 height 45
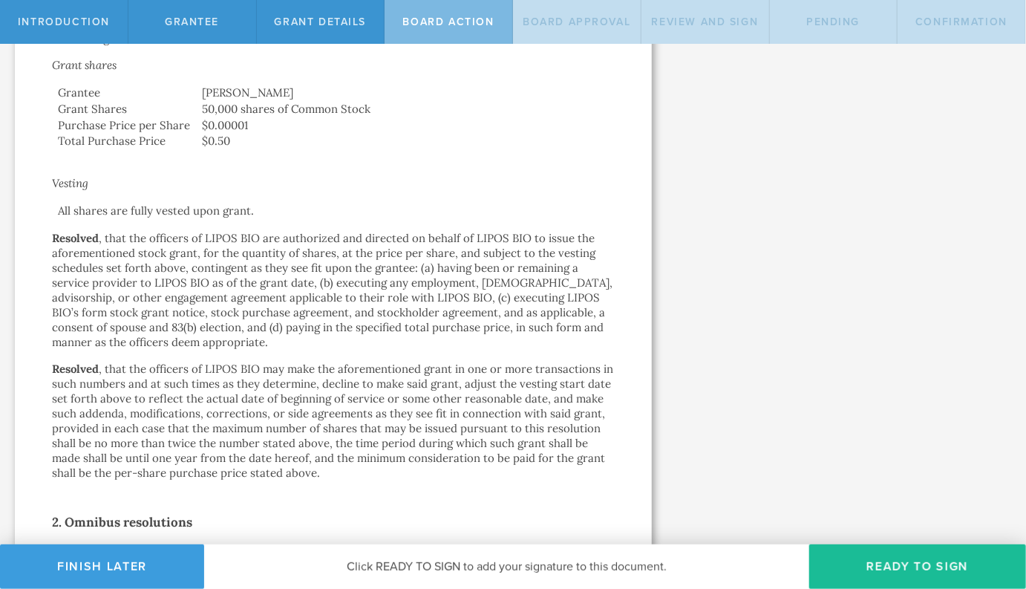
scroll to position [532, 0]
click at [137, 564] on button "Finish Later" at bounding box center [102, 566] width 204 height 45
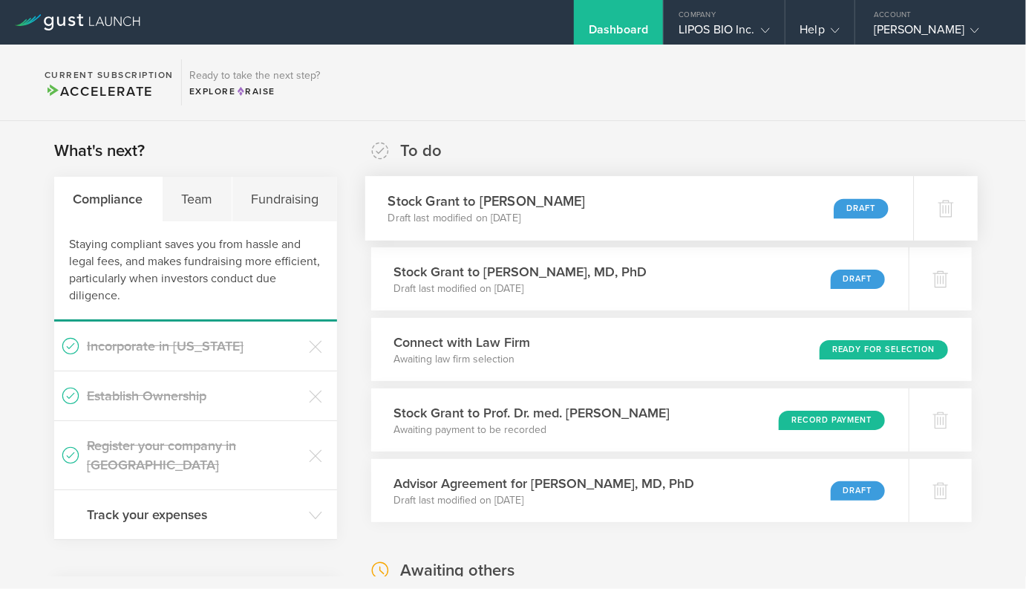
click at [416, 201] on h3 "Stock Grant to [PERSON_NAME]" at bounding box center [487, 201] width 198 height 20
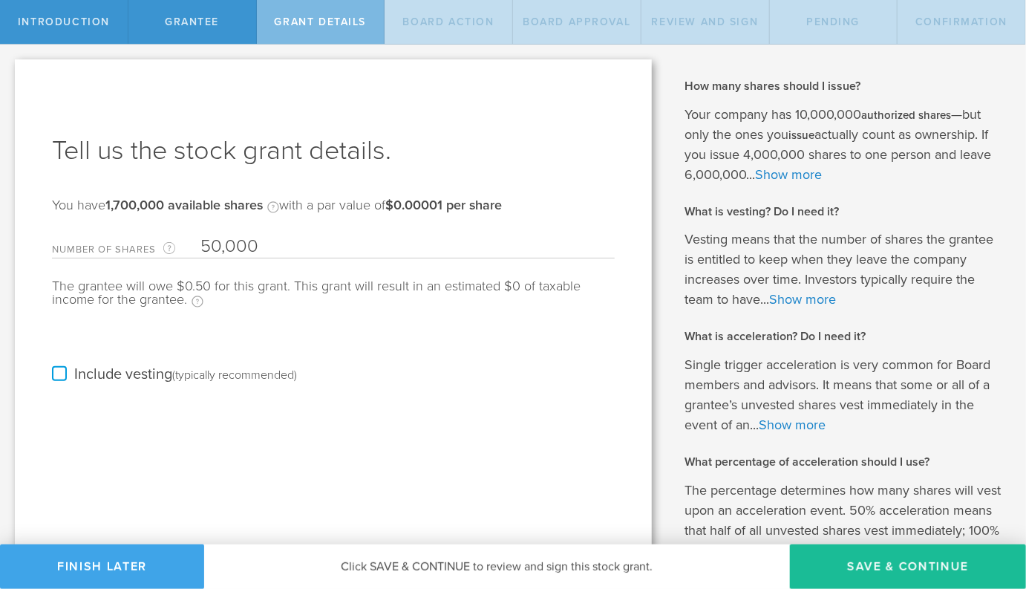
click at [116, 568] on button "Finish Later" at bounding box center [102, 566] width 204 height 45
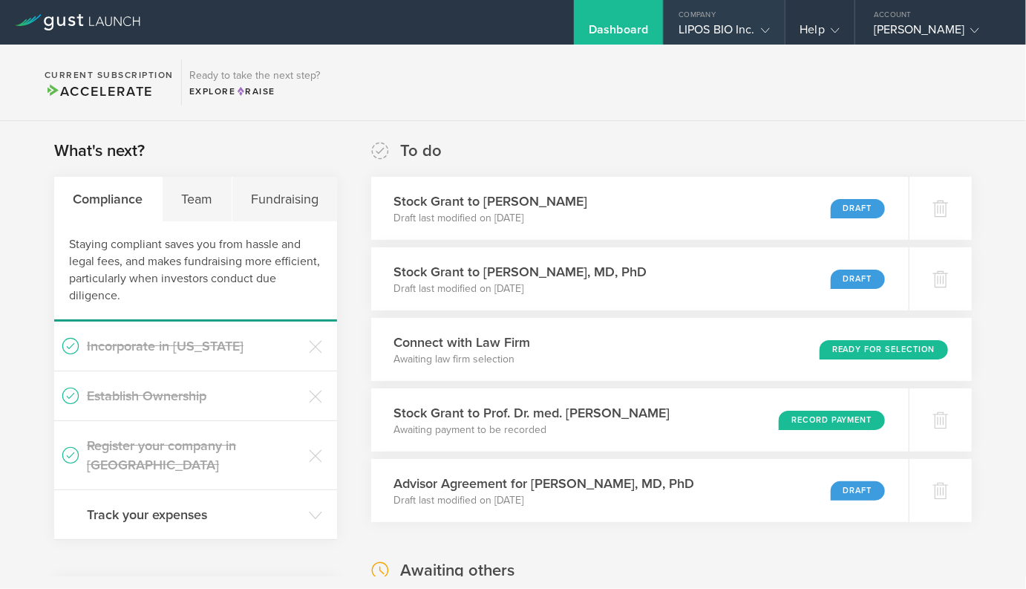
click at [692, 33] on div "LIPOS BIO Inc." at bounding box center [724, 33] width 91 height 22
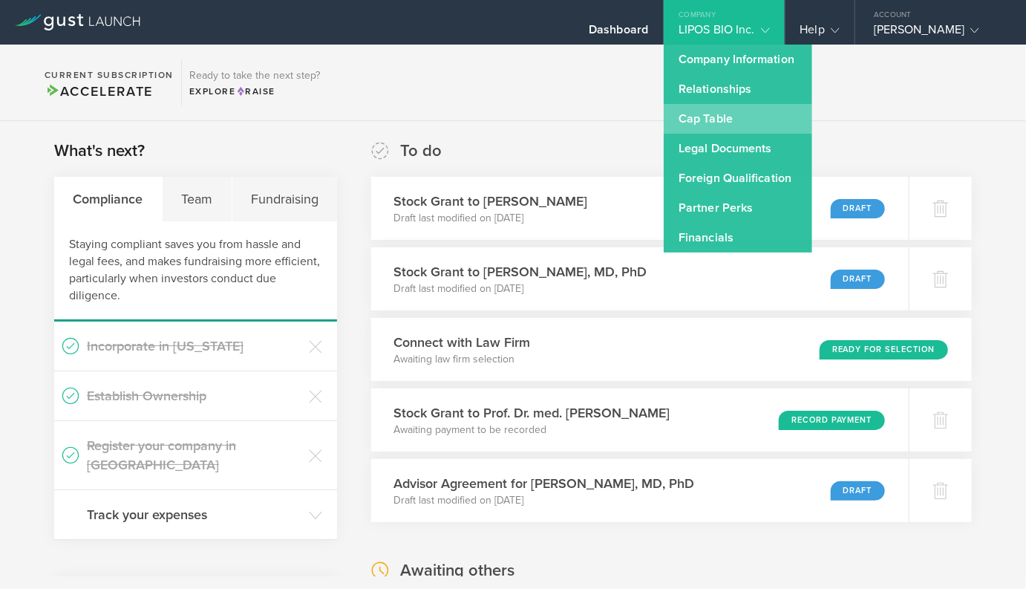
click at [702, 120] on link "Cap Table" at bounding box center [738, 119] width 149 height 30
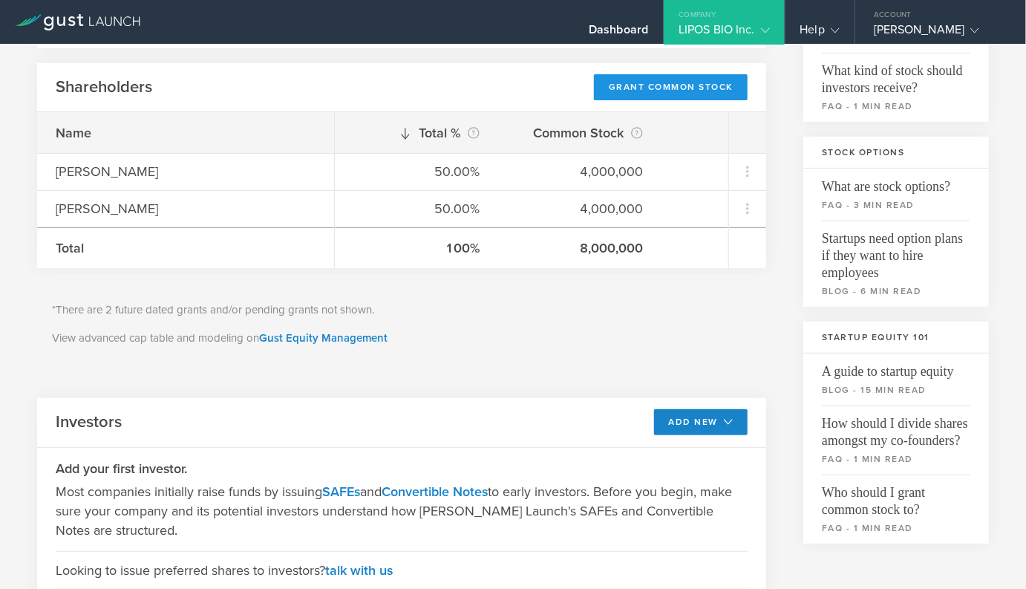
scroll to position [229, 0]
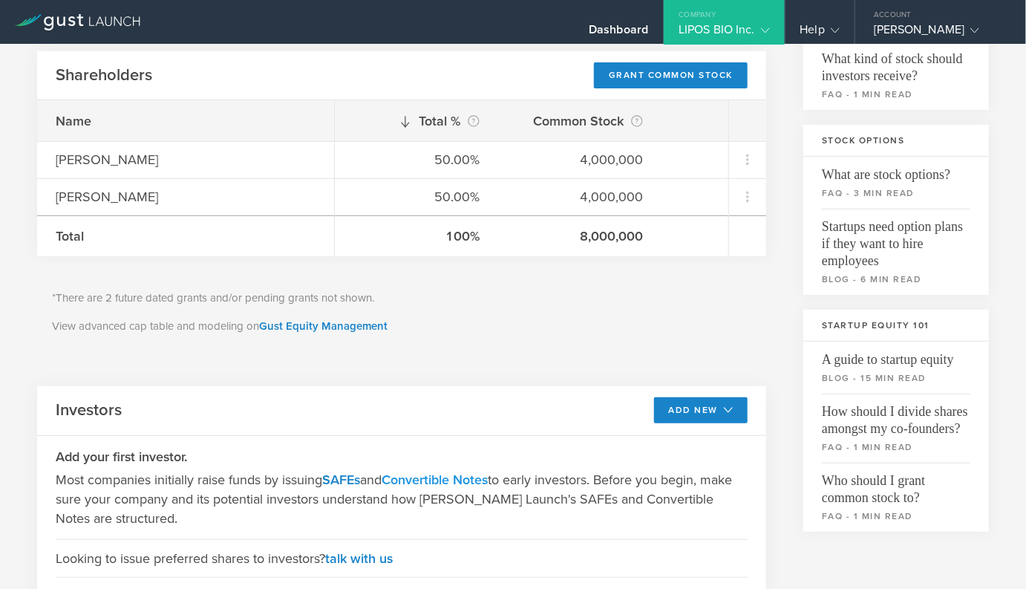
click at [472, 479] on link "Convertible Notes" at bounding box center [435, 480] width 106 height 16
click at [345, 480] on link "SAFEs" at bounding box center [341, 480] width 38 height 16
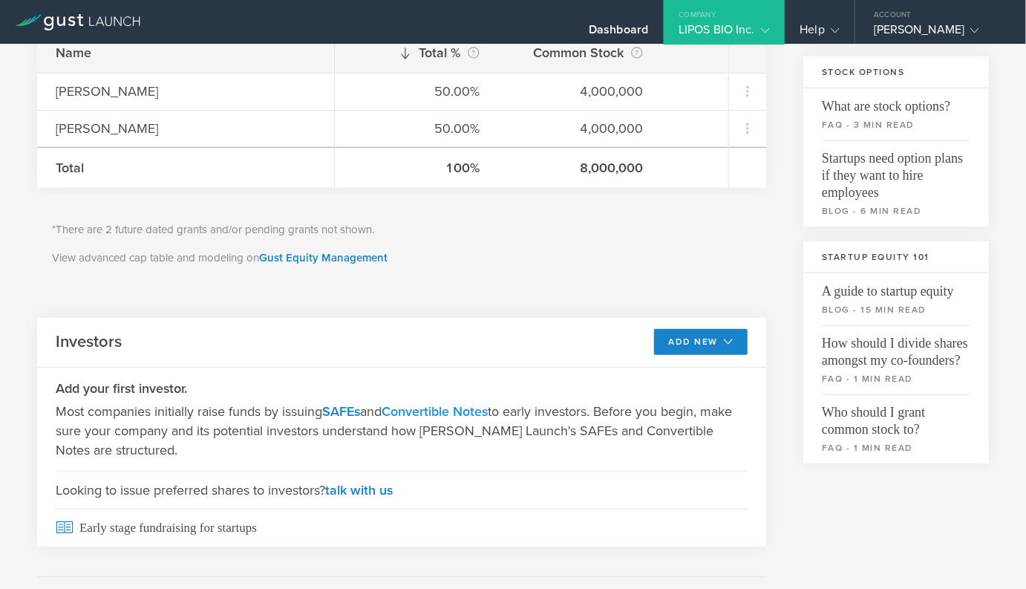
scroll to position [298, 0]
click at [693, 341] on button "Add New" at bounding box center [701, 341] width 94 height 26
click at [575, 340] on div "Investors Add New SAFE Convertible Note" at bounding box center [401, 342] width 729 height 50
click at [472, 409] on link "Convertible Notes" at bounding box center [435, 410] width 106 height 16
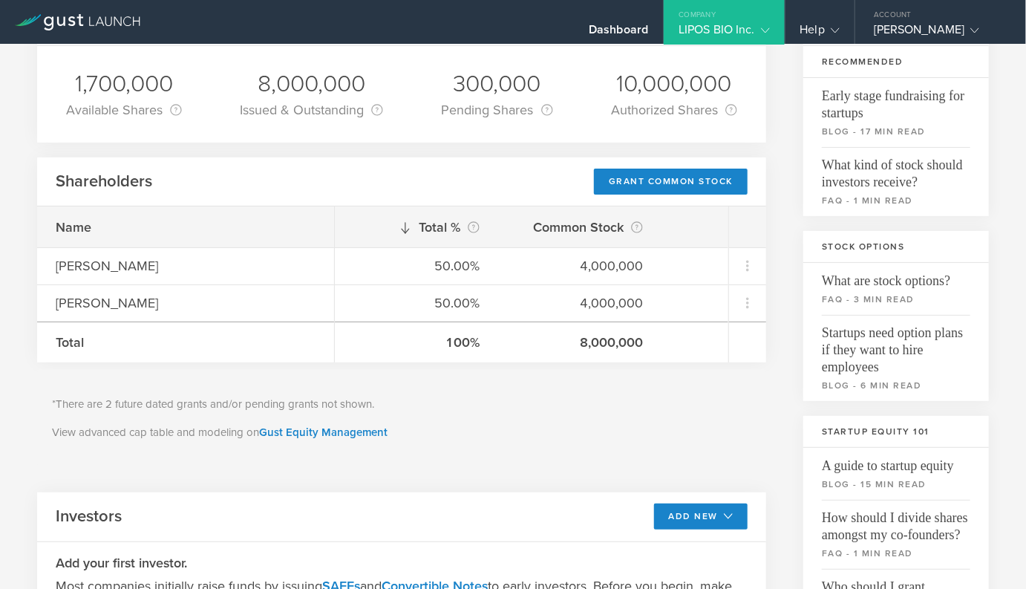
scroll to position [0, 0]
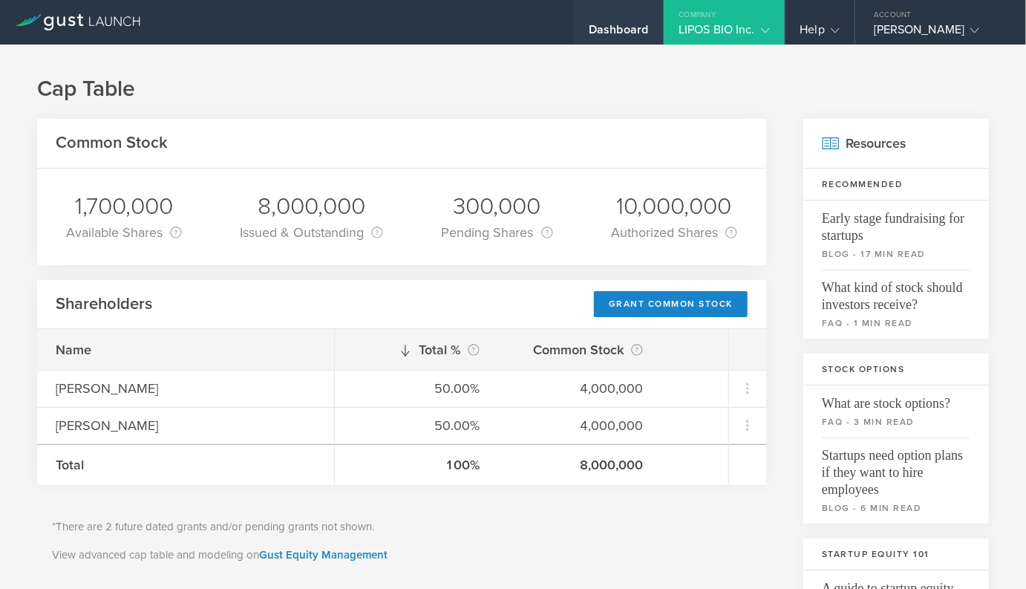
click at [621, 25] on div "Dashboard" at bounding box center [618, 33] width 59 height 22
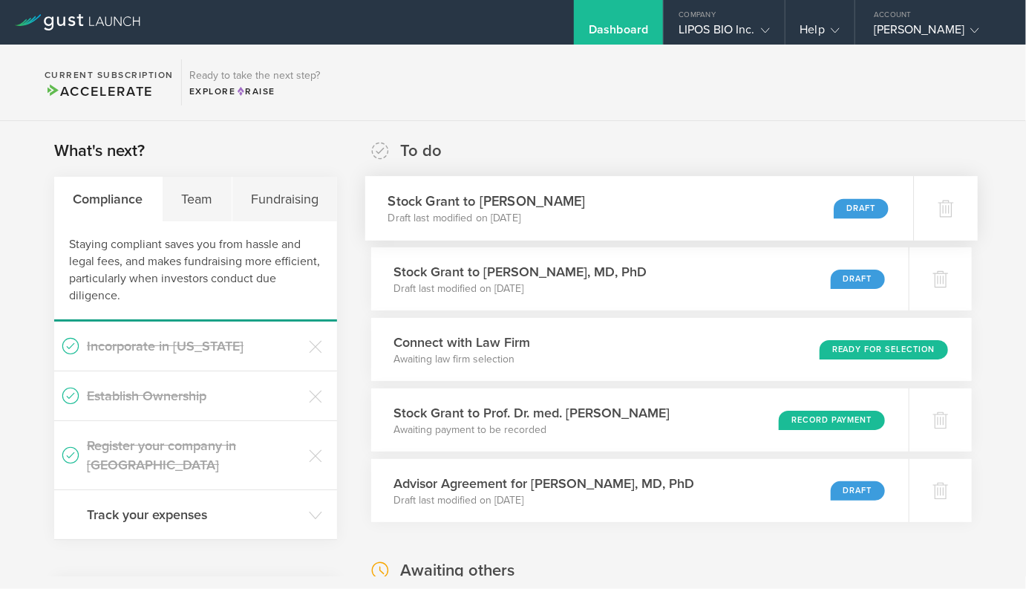
click at [595, 201] on div "Stock Grant to Anirvan Ghosh Draft last modified on Oct 13, 2025 Draft" at bounding box center [639, 208] width 548 height 65
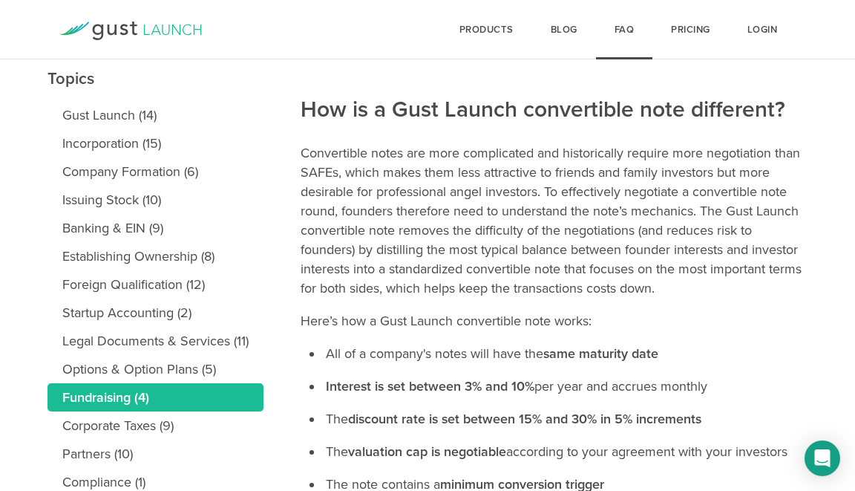
scroll to position [170, 0]
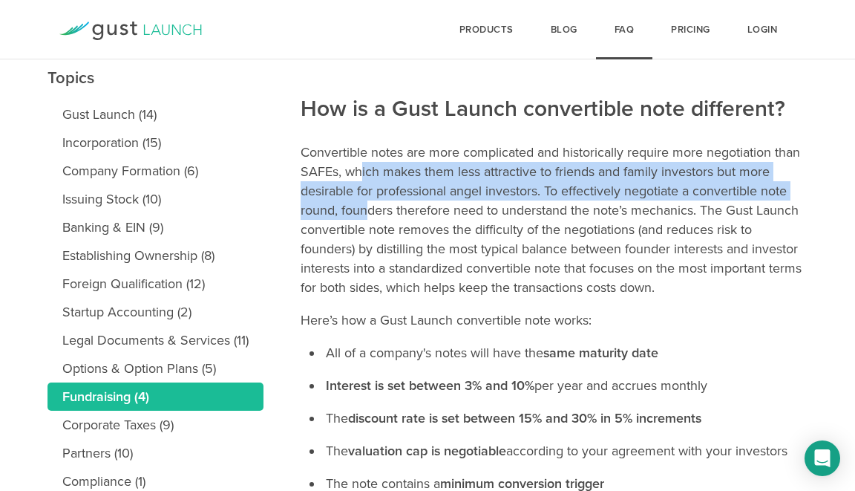
drag, startPoint x: 362, startPoint y: 177, endPoint x: 365, endPoint y: 205, distance: 27.7
click at [365, 205] on p "Convertible notes are more complicated and historically require more negotiatio…" at bounding box center [554, 220] width 507 height 154
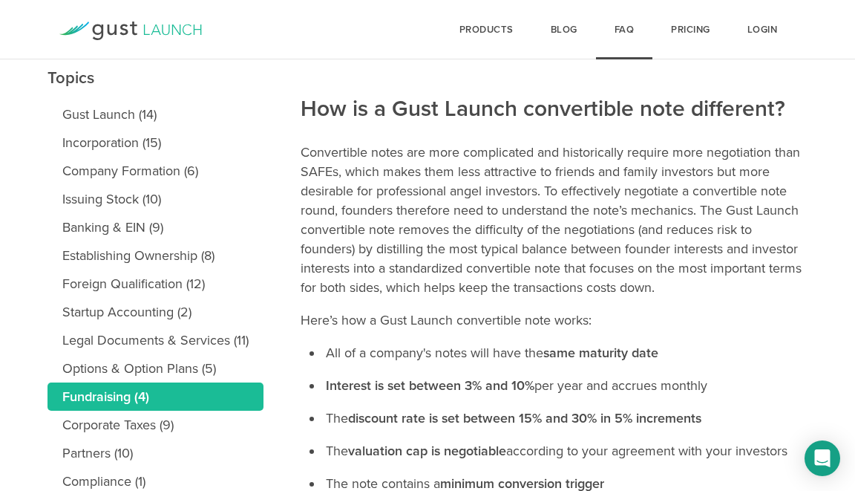
click at [463, 300] on article "How is a Gust Launch convertible note different? Convertible notes are more com…" at bounding box center [554, 493] width 507 height 921
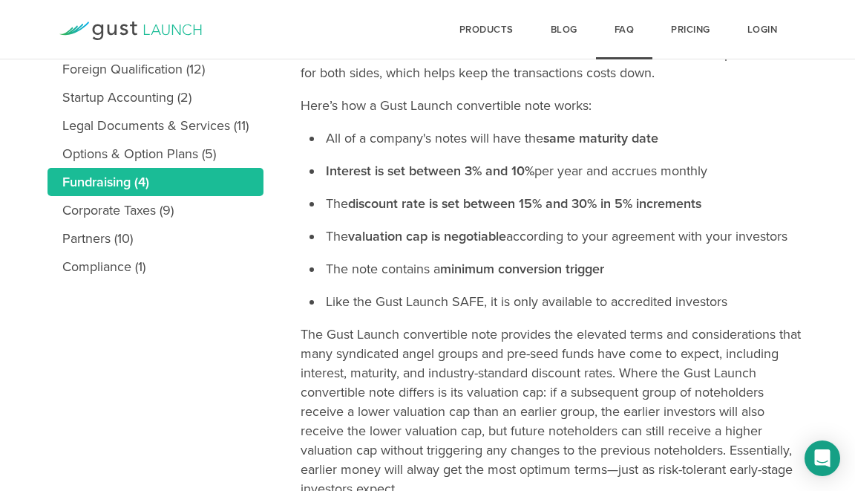
scroll to position [388, 0]
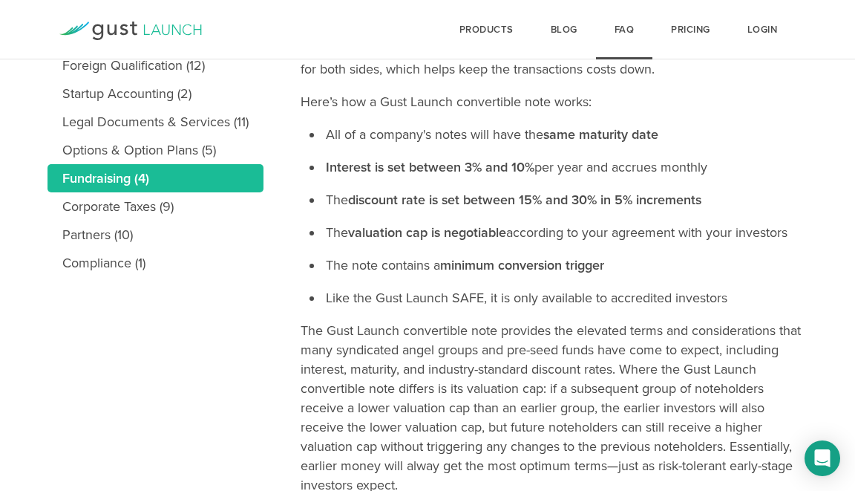
drag, startPoint x: 441, startPoint y: 79, endPoint x: 446, endPoint y: 265, distance: 186.4
click at [446, 265] on article "How is a Gust Launch convertible note different? Convertible notes are more com…" at bounding box center [554, 275] width 507 height 921
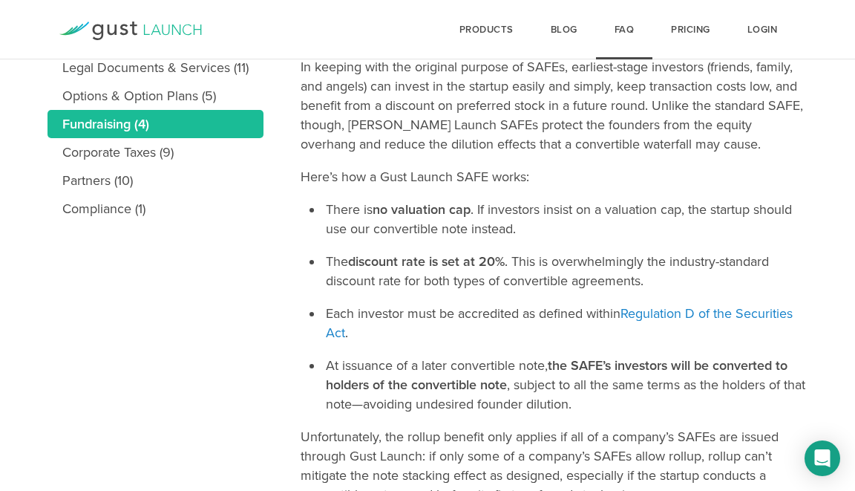
scroll to position [444, 0]
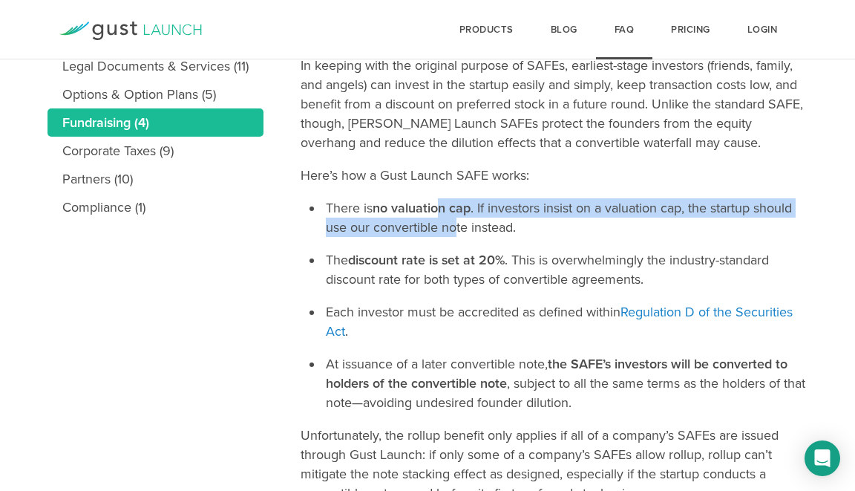
drag, startPoint x: 443, startPoint y: 198, endPoint x: 457, endPoint y: 229, distance: 33.6
click at [457, 228] on li "There is no valuation cap . If investors insist on a valuation cap, the startup…" at bounding box center [565, 217] width 485 height 39
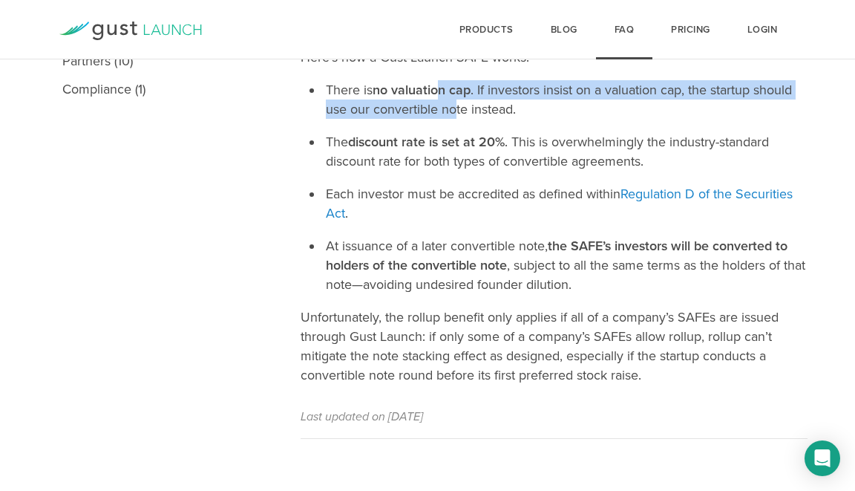
scroll to position [569, 0]
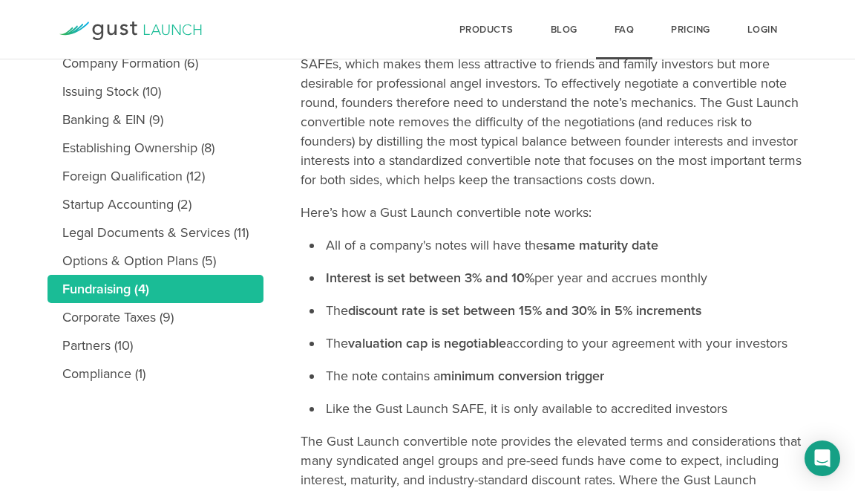
scroll to position [284, 0]
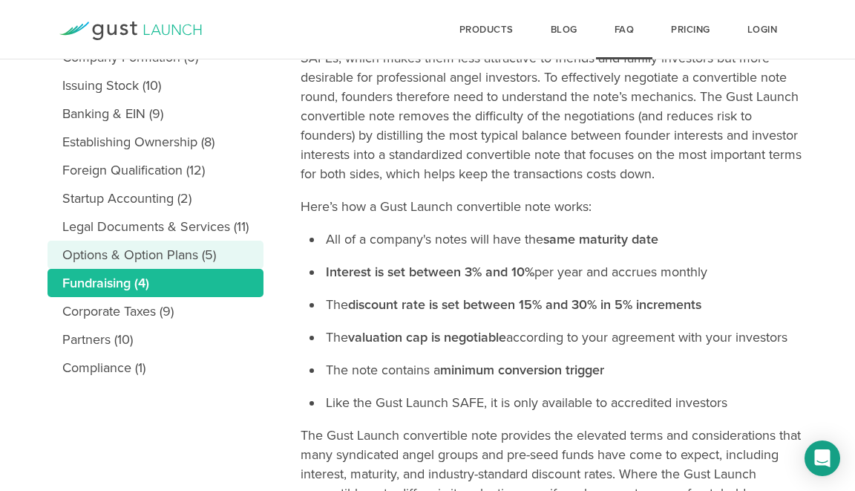
click at [181, 250] on link "Options & Option Plans (5)" at bounding box center [156, 255] width 216 height 28
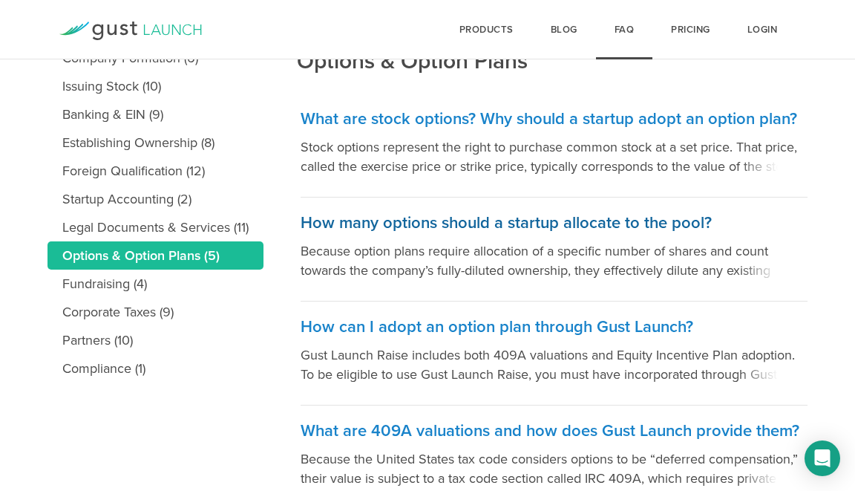
scroll to position [284, 0]
click at [383, 258] on p "Because option plans require allocation of a specific number of shares and coun…" at bounding box center [554, 260] width 507 height 39
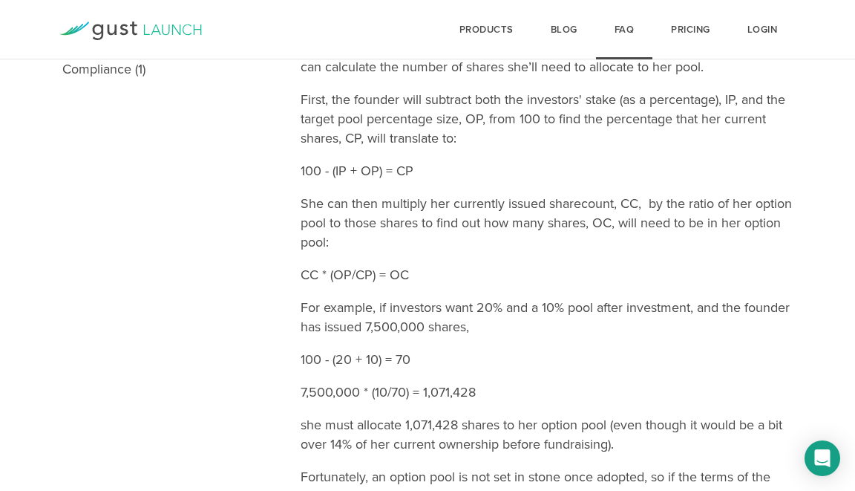
scroll to position [586, 0]
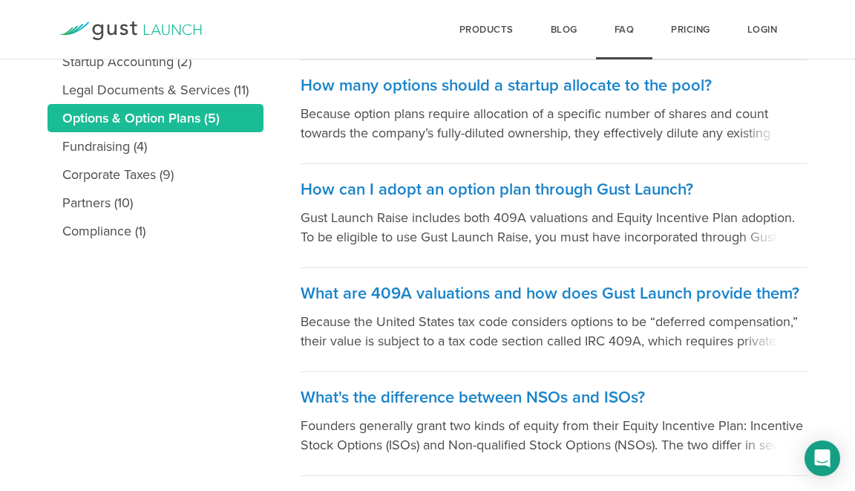
scroll to position [411, 0]
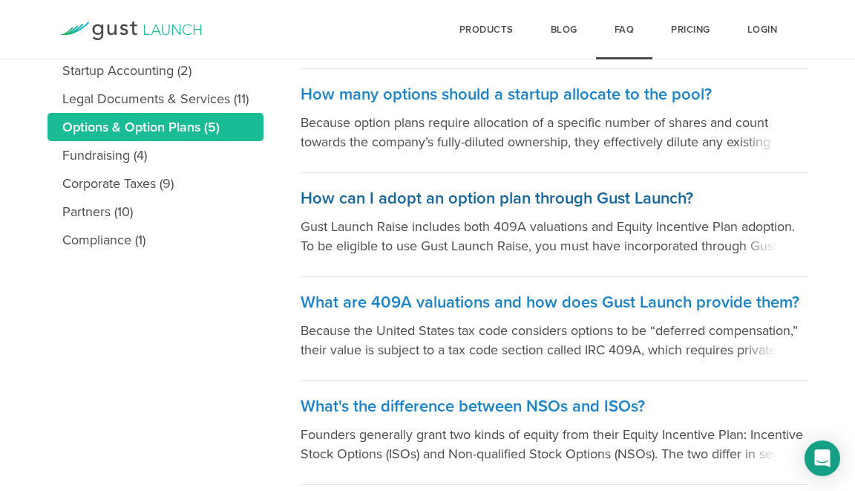
click at [379, 200] on h3 "How can I adopt an option plan through Gust Launch?" at bounding box center [554, 199] width 507 height 22
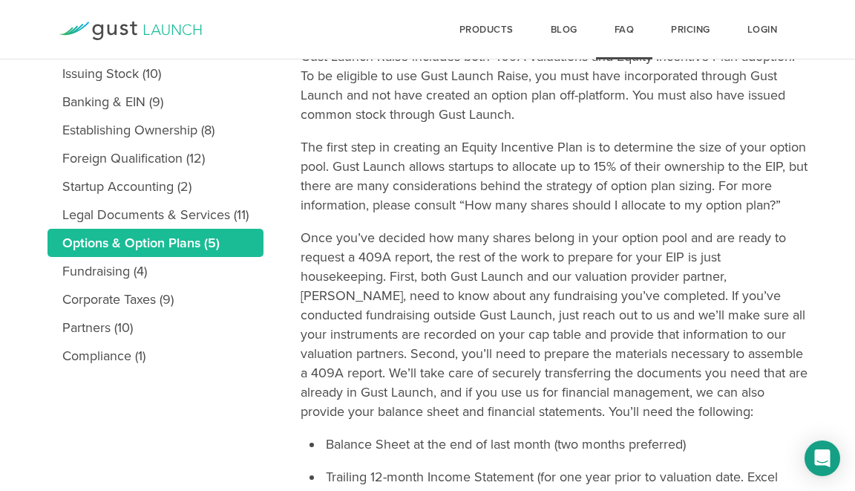
scroll to position [307, 0]
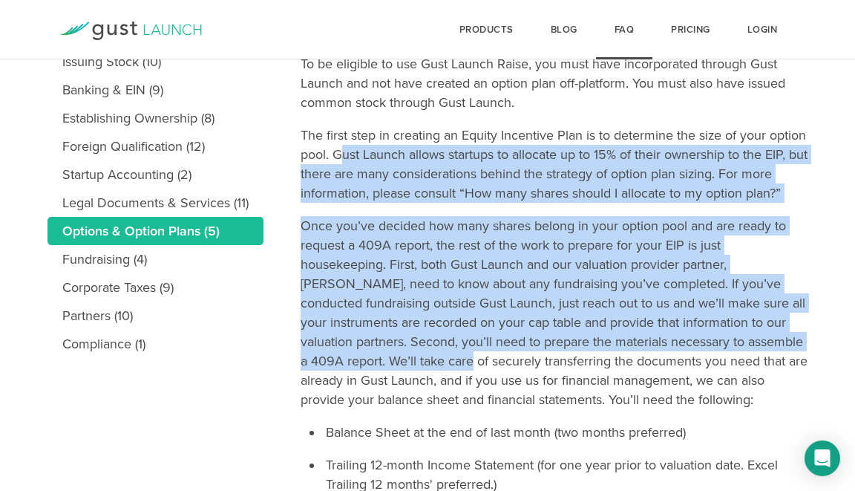
drag, startPoint x: 382, startPoint y: 156, endPoint x: 433, endPoint y: 377, distance: 227.1
click at [433, 377] on article "How can I adopt an option plan through Gust Launch? Gust Launch Raise includes …" at bounding box center [554, 326] width 507 height 860
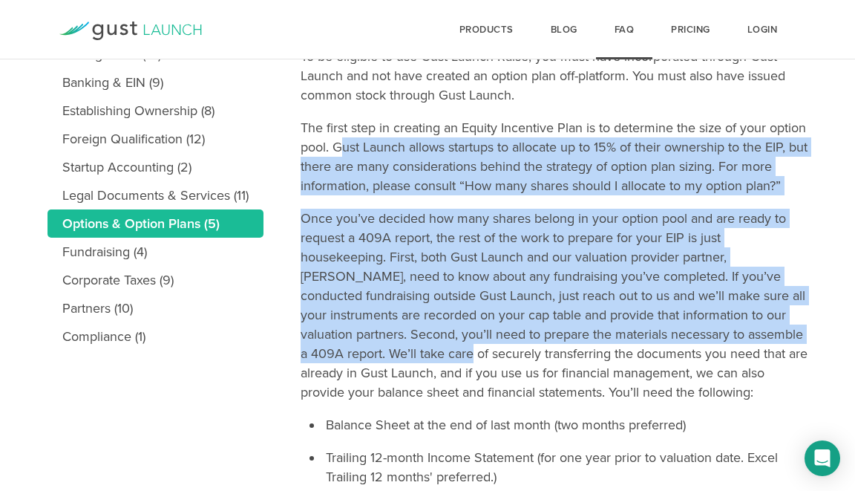
scroll to position [319, 0]
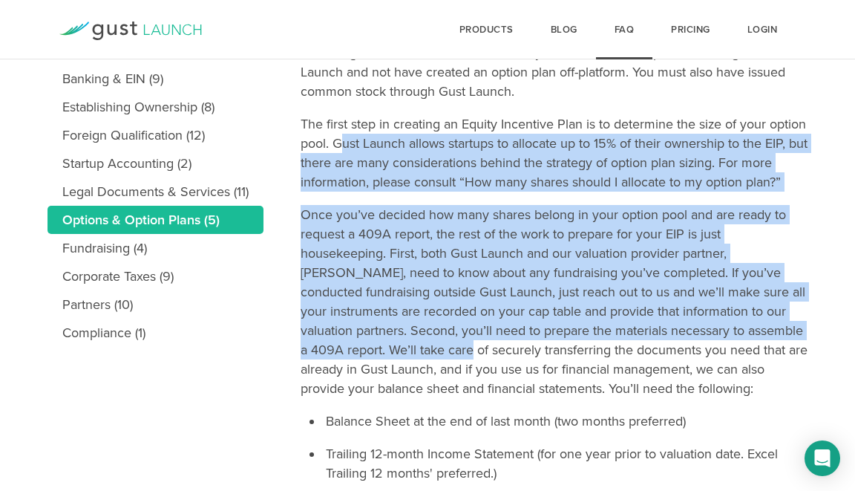
click at [433, 377] on p "Once you’ve decided how many shares belong in your option pool and are ready to…" at bounding box center [554, 301] width 507 height 193
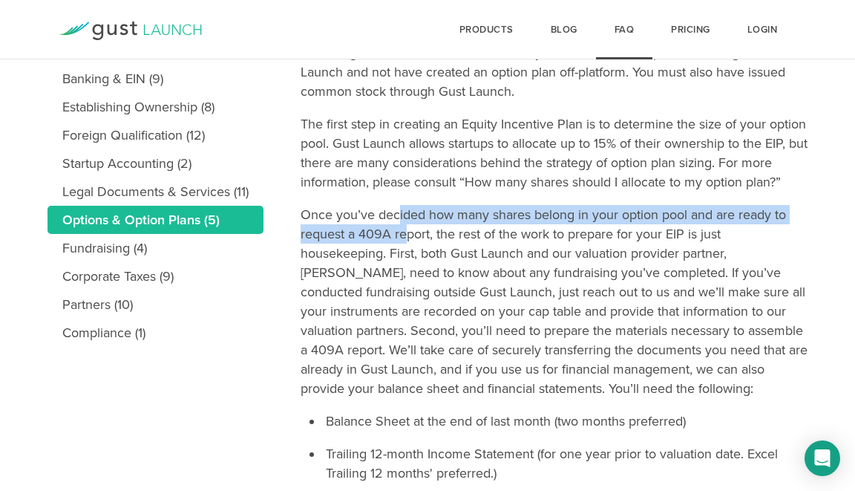
drag, startPoint x: 400, startPoint y: 239, endPoint x: 405, endPoint y: 258, distance: 19.8
click at [405, 258] on p "Once you’ve decided how many shares belong in your option pool and are ready to…" at bounding box center [554, 301] width 507 height 193
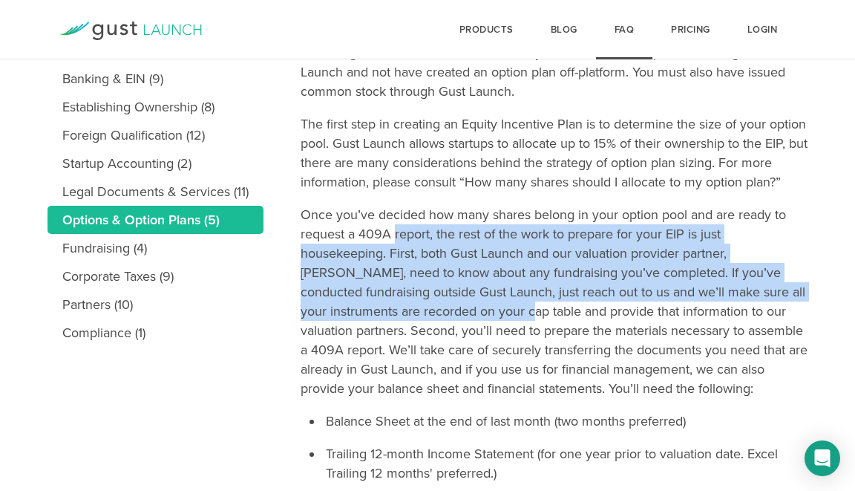
drag, startPoint x: 405, startPoint y: 258, endPoint x: 430, endPoint y: 321, distance: 67.3
click at [430, 321] on p "Once you’ve decided how many shares belong in your option pool and are ready to…" at bounding box center [554, 301] width 507 height 193
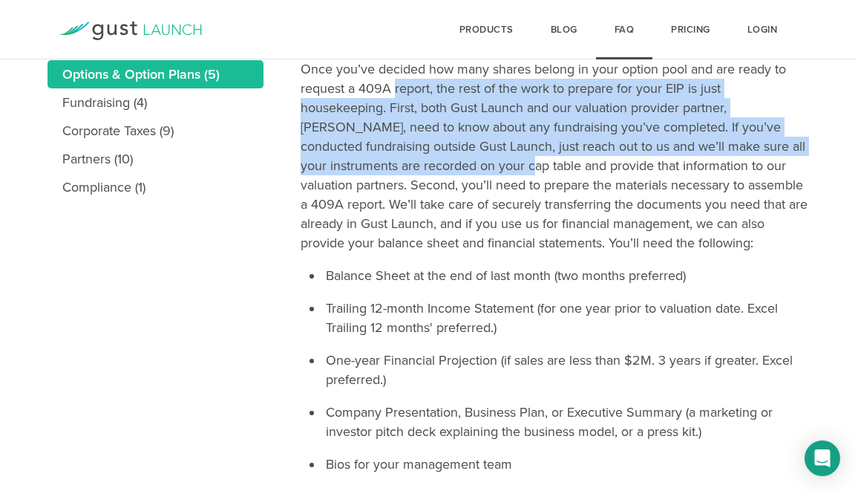
scroll to position [467, 0]
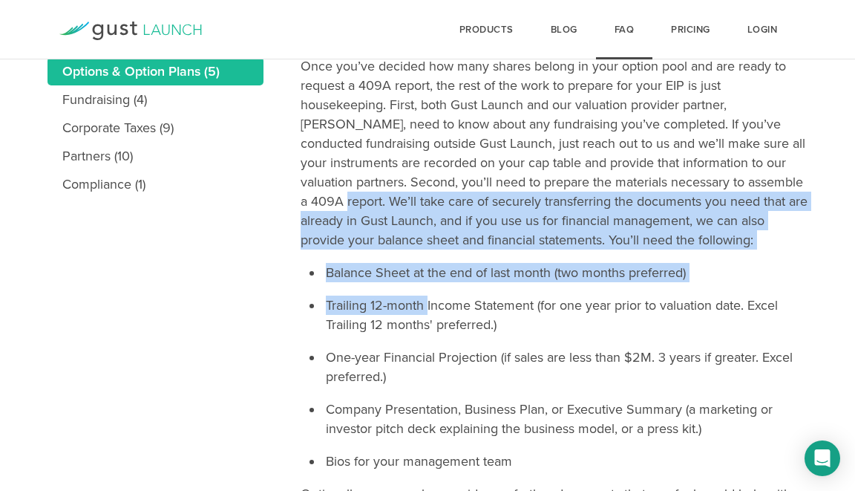
drag, startPoint x: 430, startPoint y: 321, endPoint x: 304, endPoint y: 221, distance: 160.2
click at [304, 221] on article "How can I adopt an option plan through Gust Launch? Gust Launch Raise includes …" at bounding box center [554, 166] width 507 height 860
click at [304, 221] on p "Once you’ve decided how many shares belong in your option pool and are ready to…" at bounding box center [554, 152] width 507 height 193
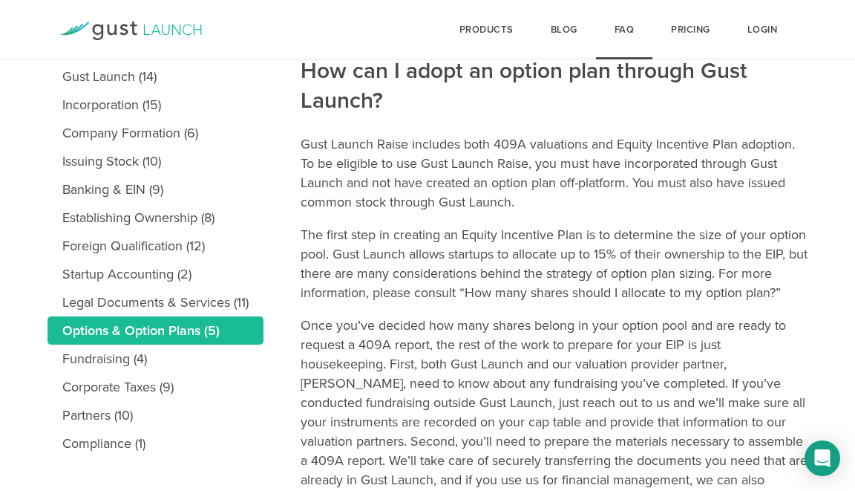
scroll to position [236, 0]
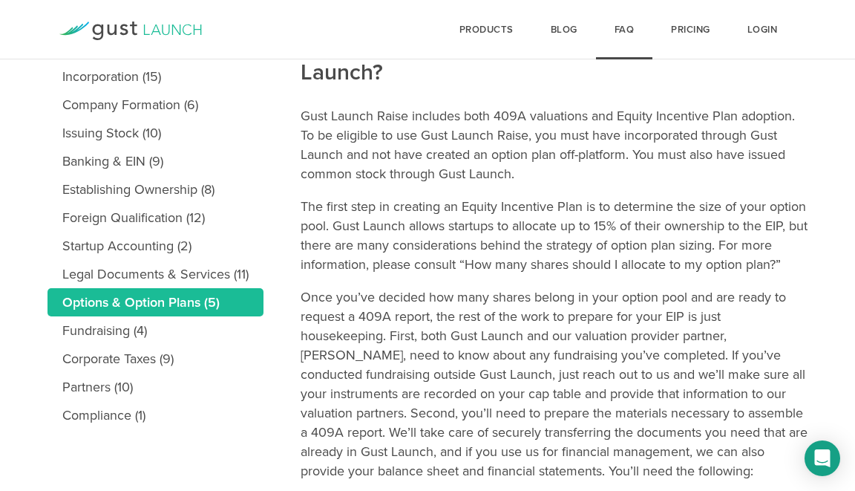
click at [142, 307] on link "Options & Option Plans (5)" at bounding box center [156, 302] width 216 height 28
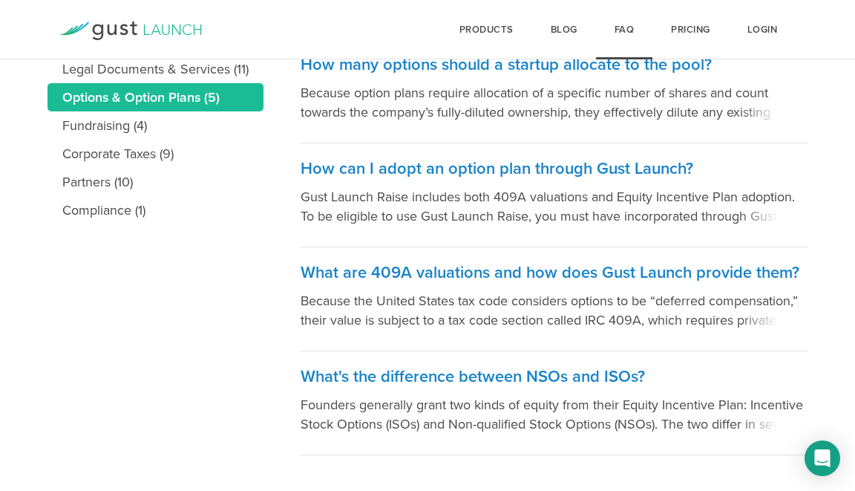
scroll to position [443, 0]
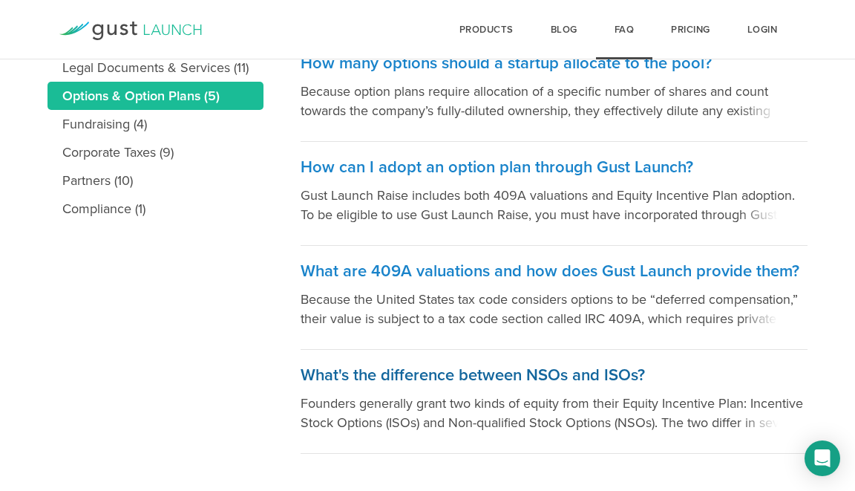
click at [430, 417] on p "Founders generally grant two kinds of equity from their Equity Incentive Plan: …" at bounding box center [554, 413] width 507 height 39
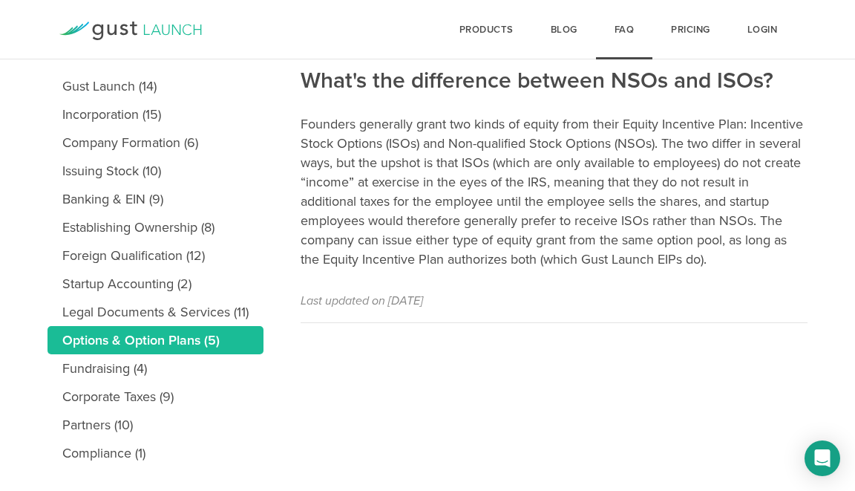
scroll to position [201, 0]
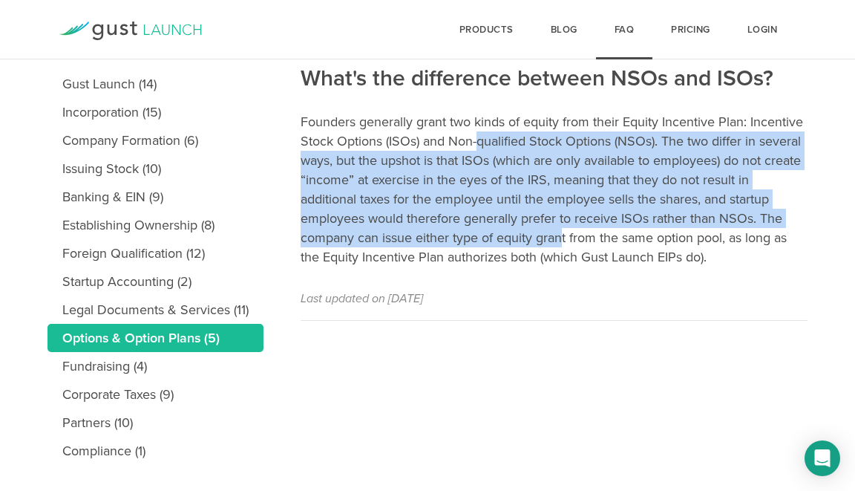
drag, startPoint x: 478, startPoint y: 143, endPoint x: 564, endPoint y: 237, distance: 127.2
click at [564, 237] on p "Founders generally grant two kinds of equity from their Equity Incentive Plan: …" at bounding box center [554, 189] width 507 height 154
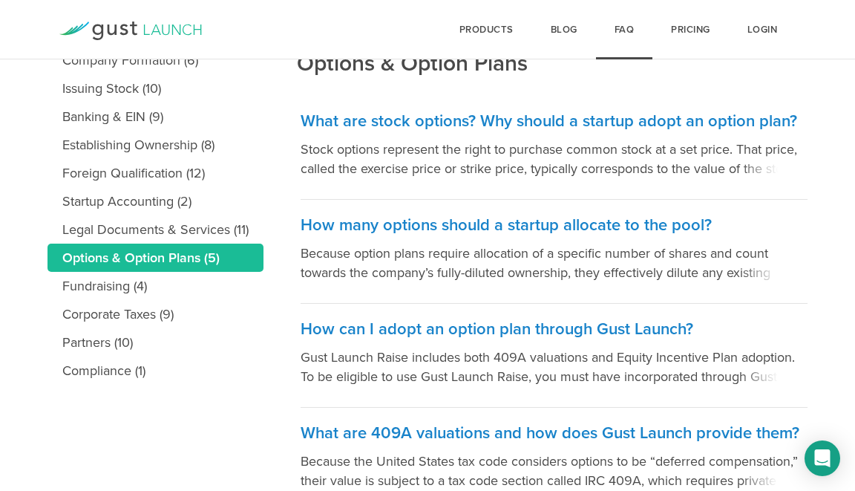
scroll to position [230, 0]
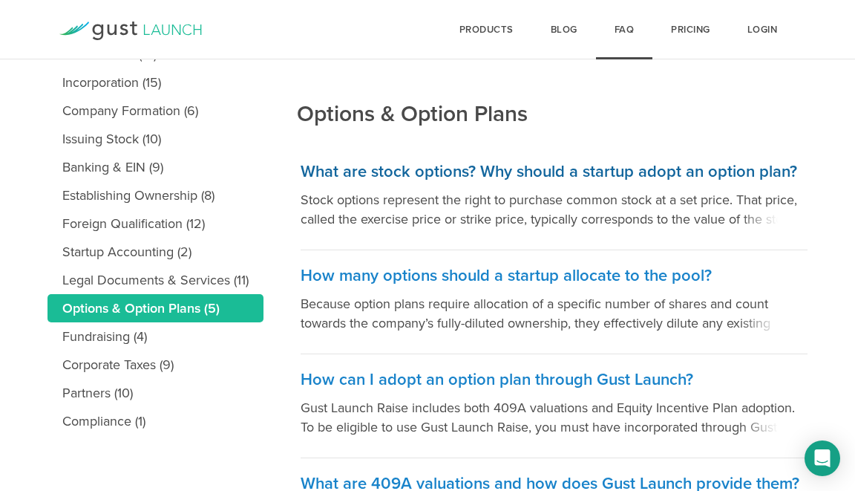
click at [555, 173] on h3 "What are stock options? Why should a startup adopt an option plan?" at bounding box center [554, 172] width 507 height 22
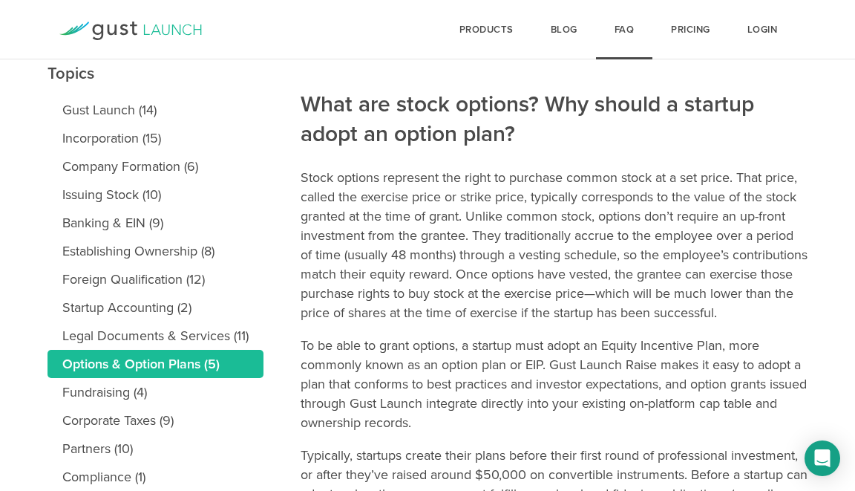
scroll to position [177, 0]
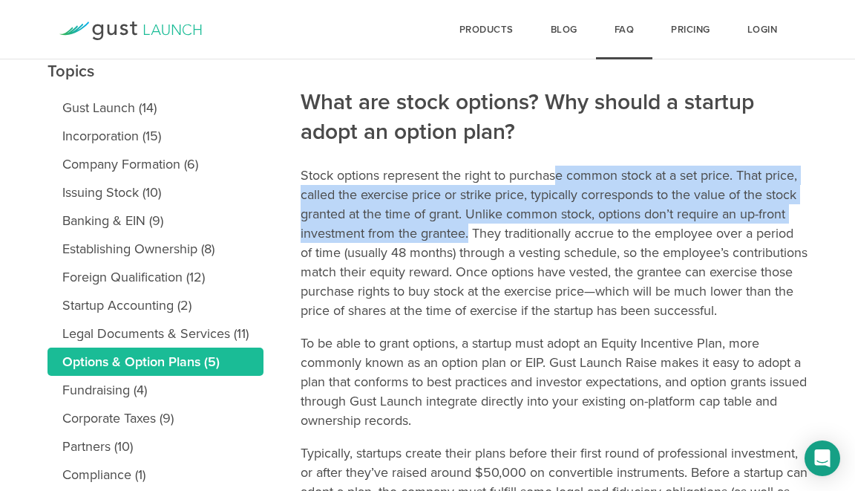
drag, startPoint x: 0, startPoint y: 0, endPoint x: 469, endPoint y: 226, distance: 520.4
click at [469, 226] on p "Stock options represent the right to purchase common stock at a set price. That…" at bounding box center [554, 243] width 507 height 154
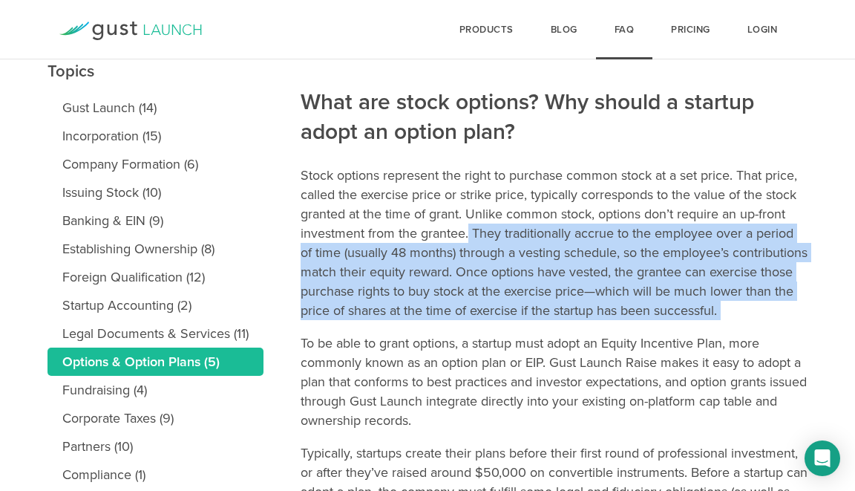
drag, startPoint x: 469, startPoint y: 226, endPoint x: 604, endPoint y: 325, distance: 167.0
click at [604, 320] on p "Stock options represent the right to purchase common stock at a set price. That…" at bounding box center [554, 243] width 507 height 154
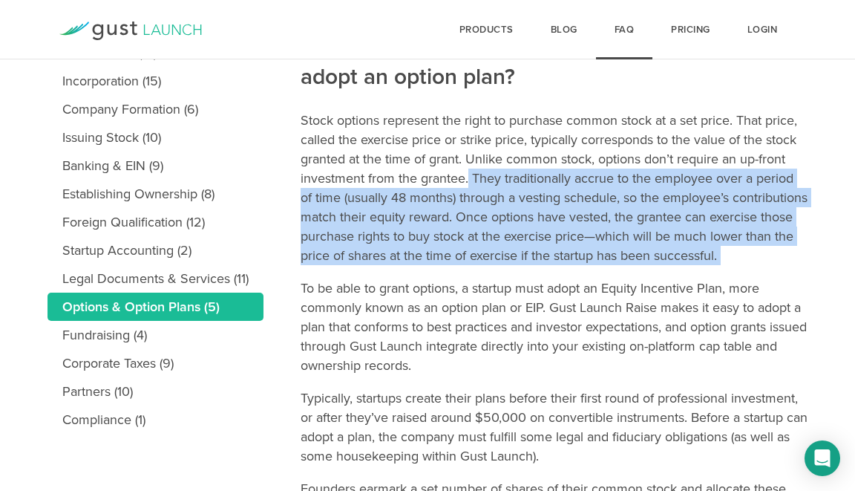
scroll to position [240, 0]
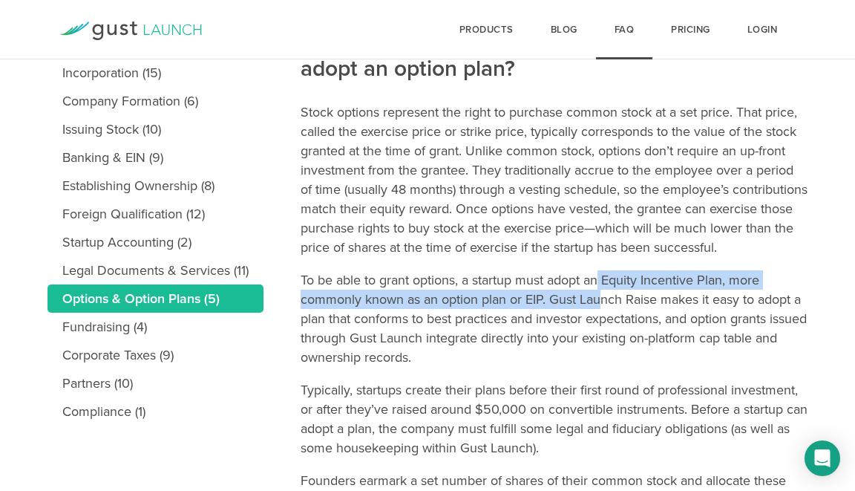
drag, startPoint x: 604, startPoint y: 325, endPoint x: 601, endPoint y: 302, distance: 22.5
click at [601, 302] on p "To be able to grant options, a startup must adopt an Equity Incentive Plan, mor…" at bounding box center [554, 318] width 507 height 97
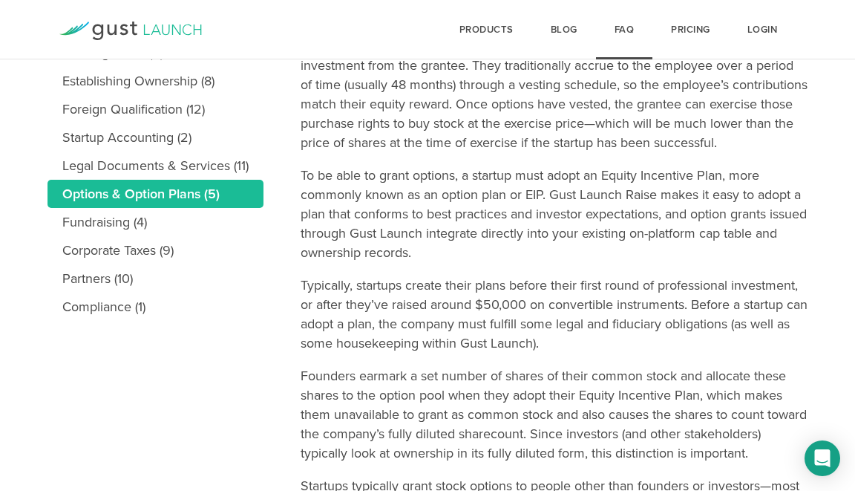
scroll to position [359, 0]
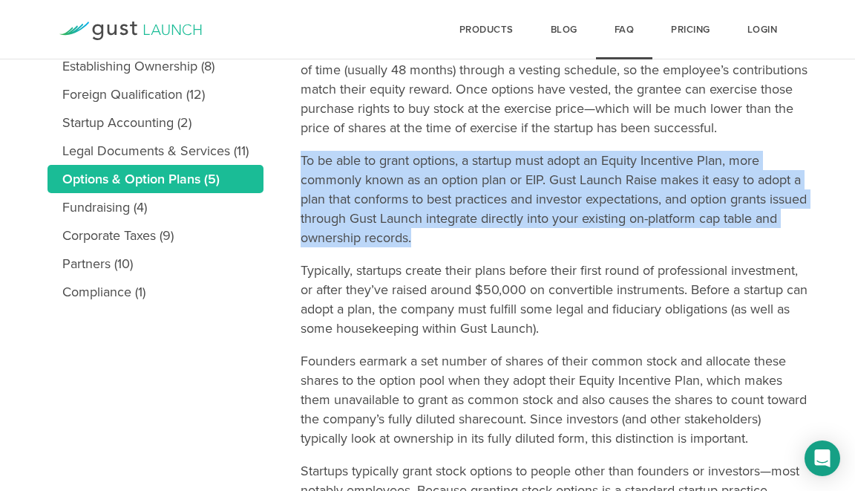
drag, startPoint x: 587, startPoint y: 151, endPoint x: 587, endPoint y: 250, distance: 98.8
click at [587, 250] on article "What are stock options? Why should a startup adopt an option plan? Stock option…" at bounding box center [554, 283] width 507 height 878
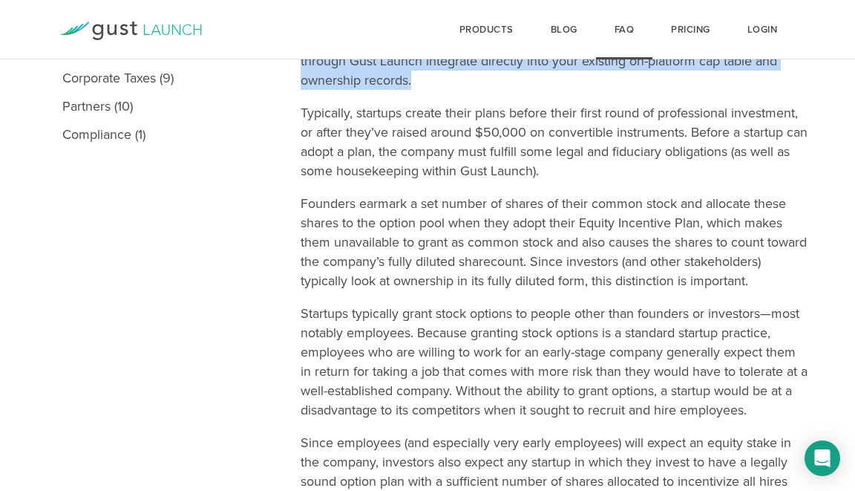
scroll to position [524, 0]
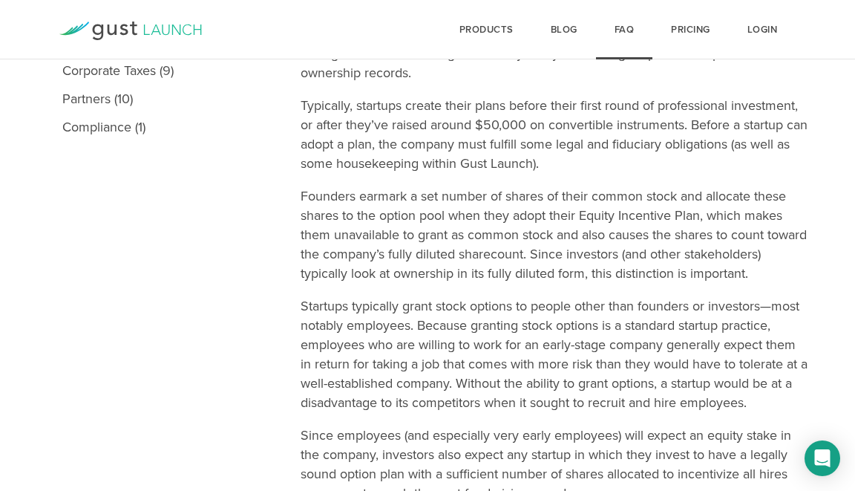
click at [520, 135] on p "Typically, startups create their plans before their first round of professional…" at bounding box center [554, 134] width 507 height 77
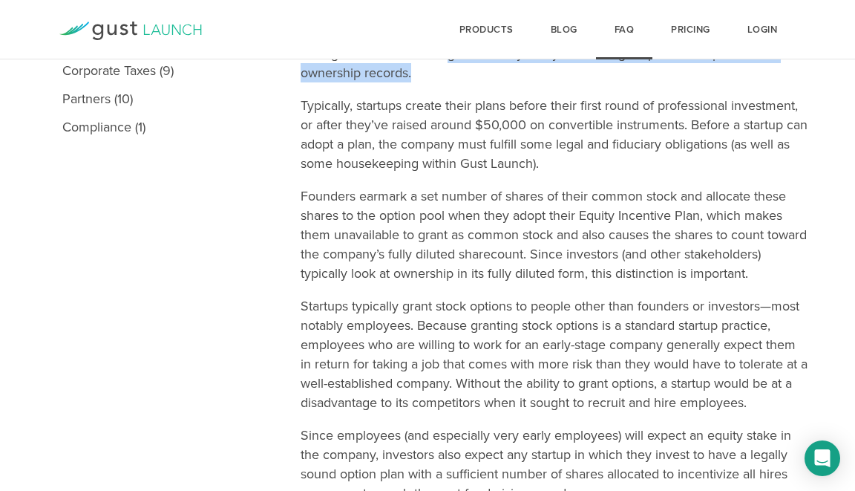
drag, startPoint x: 487, startPoint y: 74, endPoint x: 492, endPoint y: 93, distance: 19.1
click at [492, 82] on p "To be able to grant options, a startup must adopt an Equity Incentive Plan, mor…" at bounding box center [554, 34] width 507 height 97
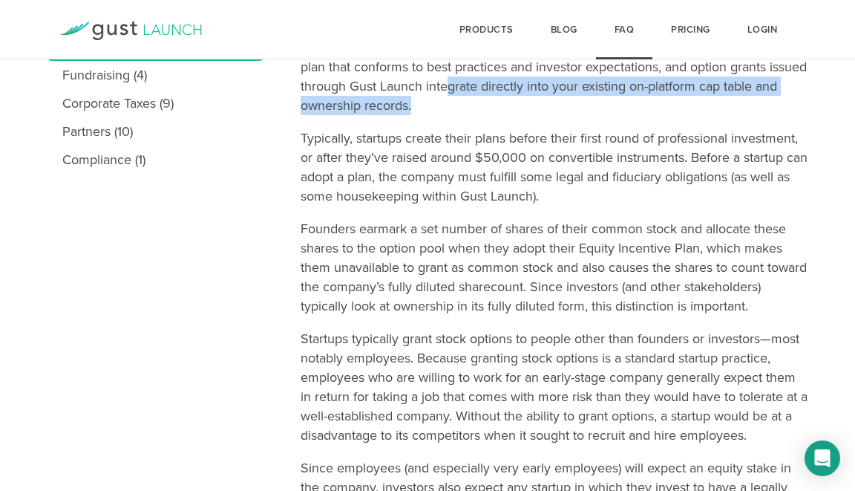
scroll to position [489, 0]
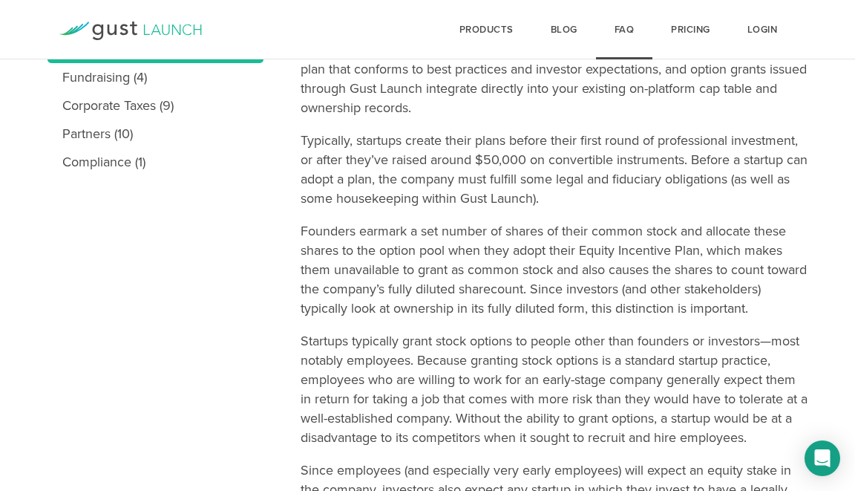
click at [492, 93] on p "To be able to grant options, a startup must adopt an Equity Incentive Plan, mor…" at bounding box center [554, 69] width 507 height 97
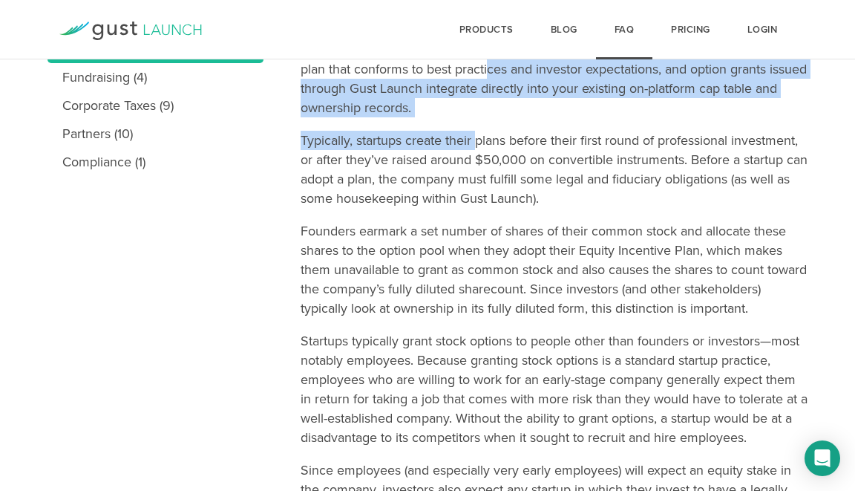
drag, startPoint x: 492, startPoint y: 92, endPoint x: 477, endPoint y: 166, distance: 74.9
click at [477, 166] on article "What are stock options? Why should a startup adopt an option plan? Stock option…" at bounding box center [554, 153] width 507 height 878
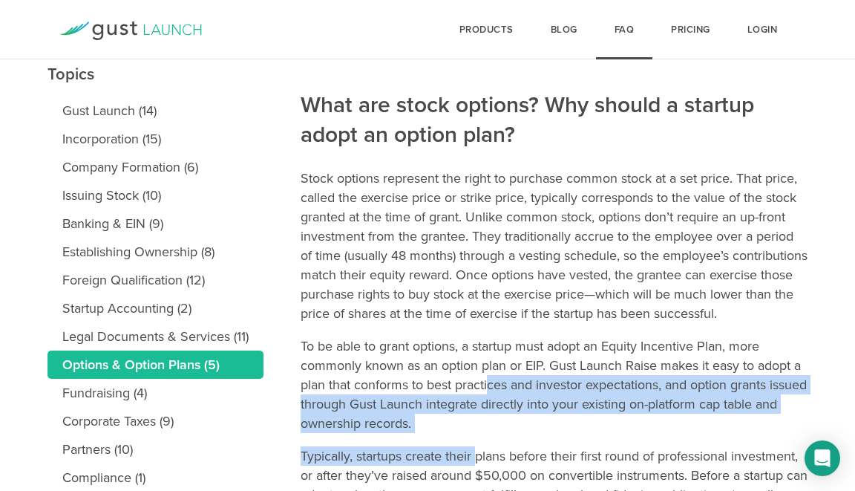
scroll to position [256, 0]
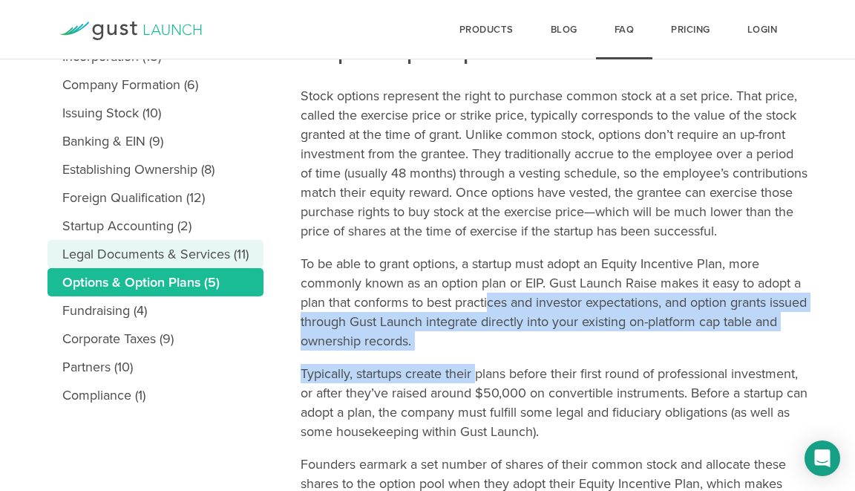
click at [224, 259] on link "Legal Documents & Services (11)" at bounding box center [156, 254] width 216 height 28
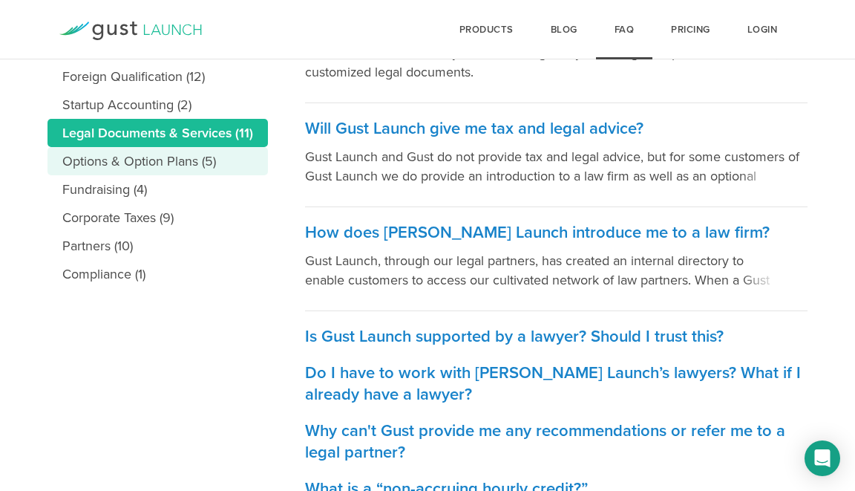
scroll to position [325, 0]
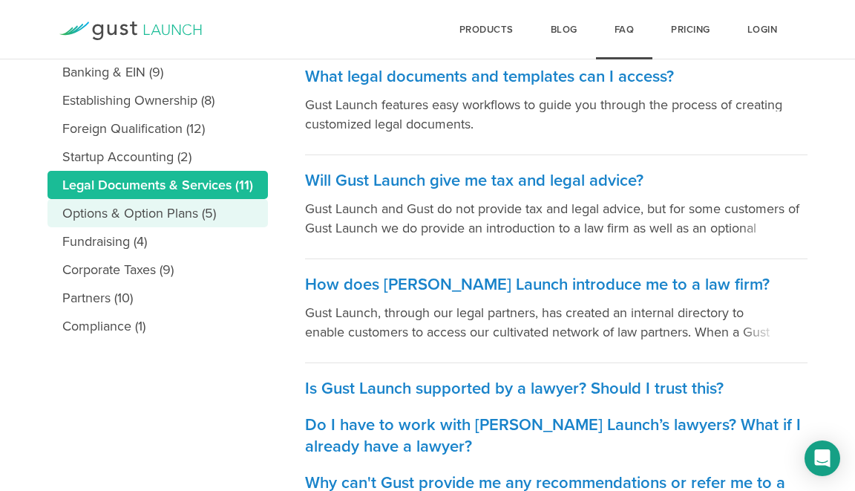
click at [197, 223] on link "Options & Option Plans (5)" at bounding box center [158, 213] width 221 height 28
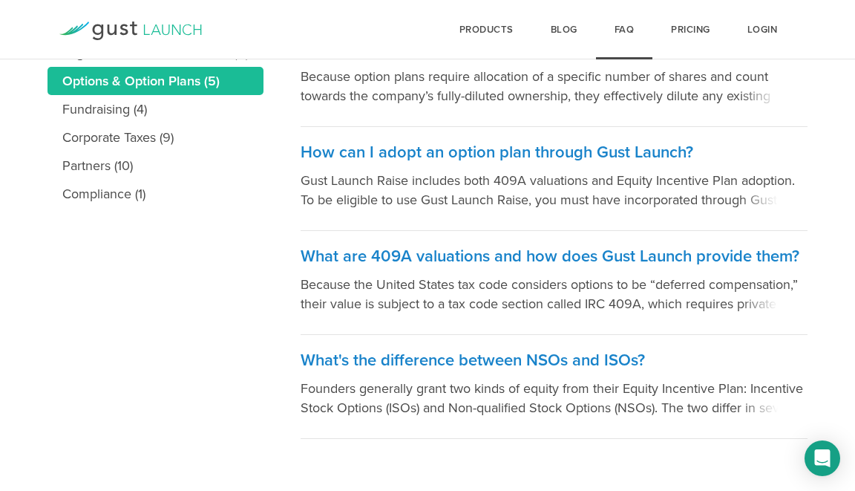
scroll to position [464, 0]
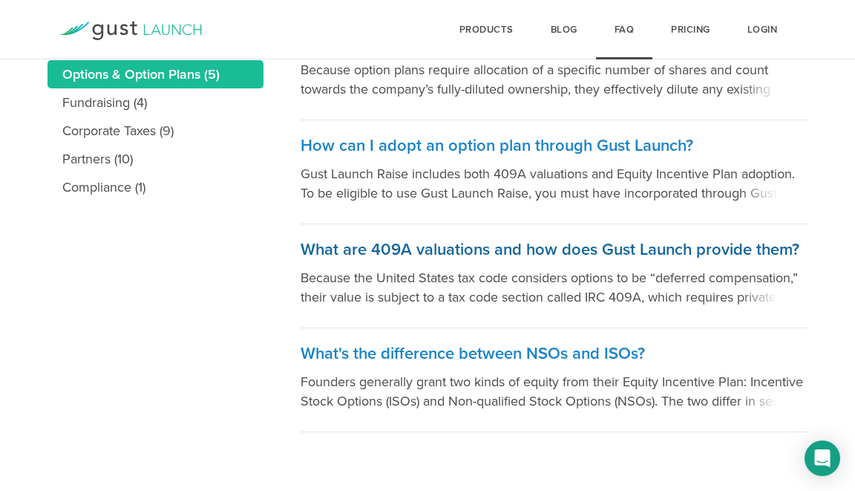
click at [363, 246] on h3 "What are 409A valuations and how does Gust Launch provide them?" at bounding box center [554, 250] width 507 height 22
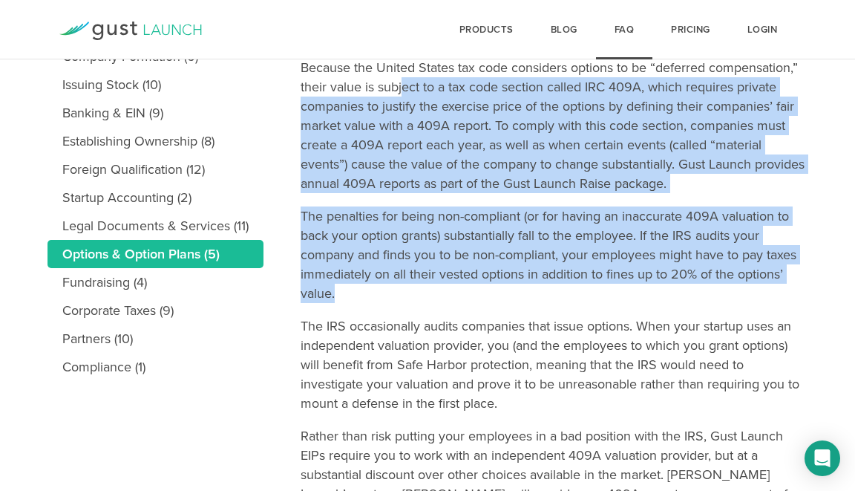
scroll to position [285, 0]
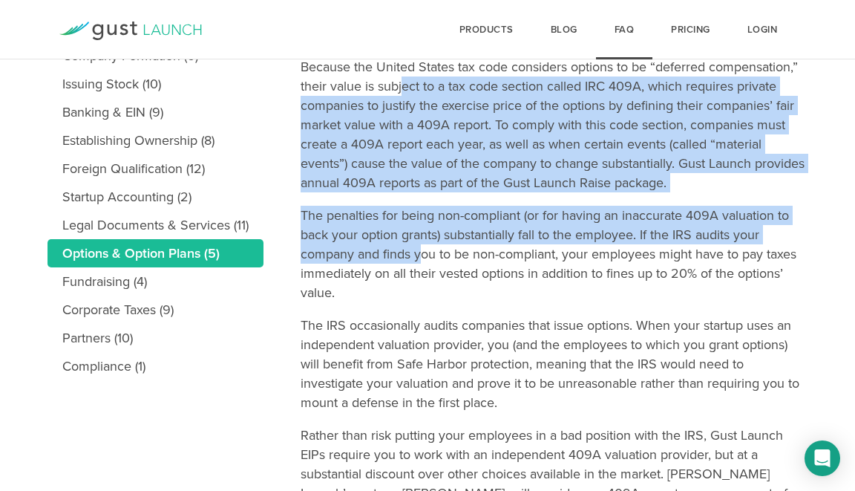
drag, startPoint x: 403, startPoint y: 153, endPoint x: 422, endPoint y: 258, distance: 107.1
click at [422, 258] on article "What are 409A valuations and how does Gust Launch provide them? Because the Uni…" at bounding box center [554, 302] width 507 height 768
click at [422, 258] on p "The penalties for being non-compliant (or for having an inaccurate 409A valuati…" at bounding box center [554, 254] width 507 height 97
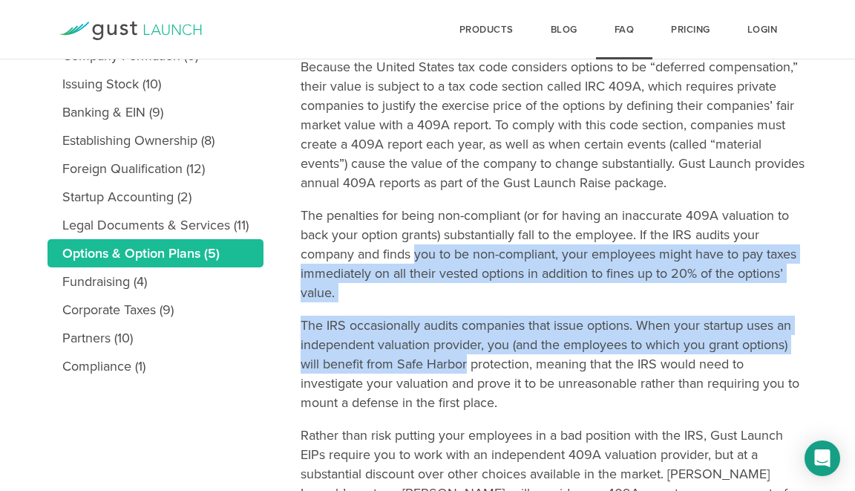
drag, startPoint x: 422, startPoint y: 258, endPoint x: 452, endPoint y: 365, distance: 111.2
click at [452, 365] on article "What are 409A valuations and how does Gust Launch provide them? Because the Uni…" at bounding box center [554, 302] width 507 height 768
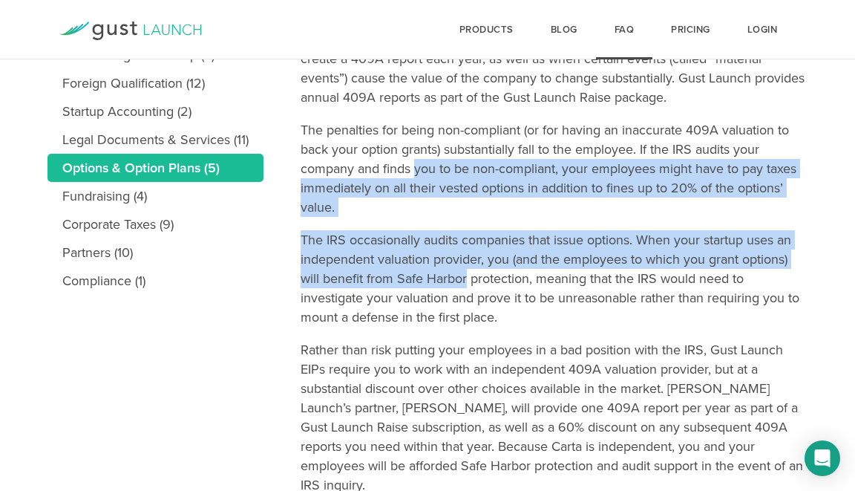
scroll to position [376, 0]
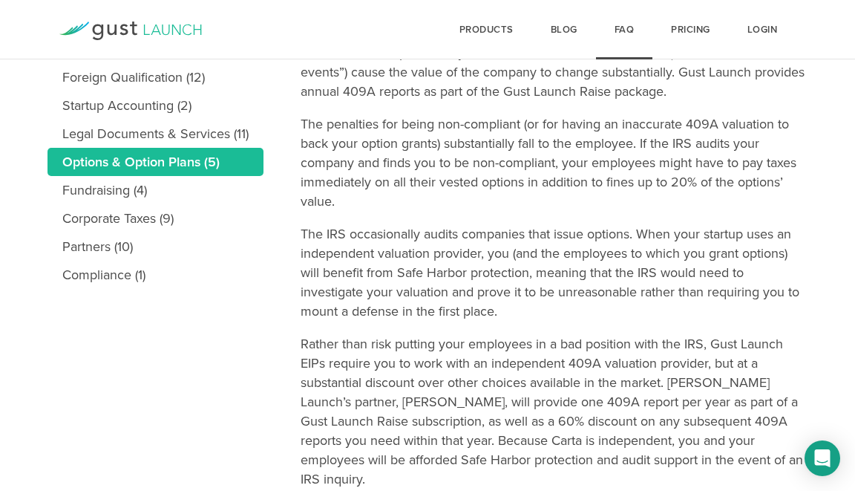
click at [452, 365] on p "Rather than risk putting your employees in a bad position with the IRS, Gust La…" at bounding box center [554, 411] width 507 height 154
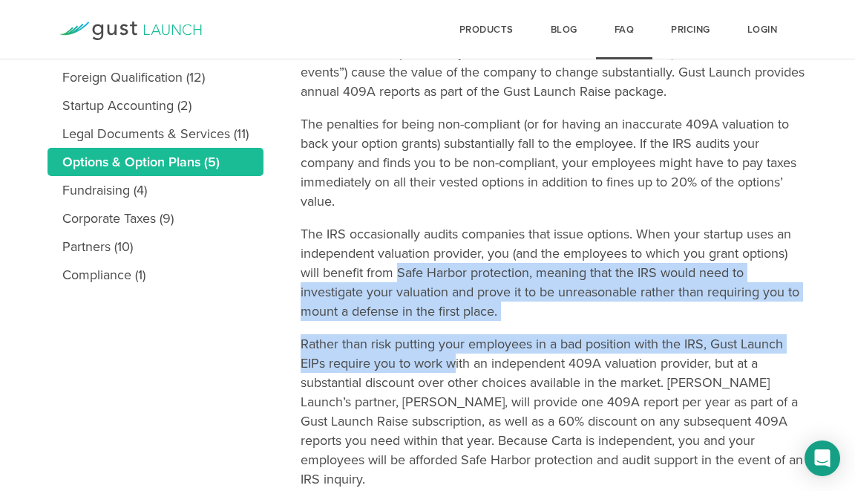
drag, startPoint x: 452, startPoint y: 365, endPoint x: 396, endPoint y: 262, distance: 117.6
click at [396, 262] on article "What are 409A valuations and how does Gust Launch provide them? Because the Uni…" at bounding box center [554, 211] width 507 height 768
click at [397, 262] on p "The IRS occasionally audits companies that issue options. When your startup use…" at bounding box center [554, 272] width 507 height 97
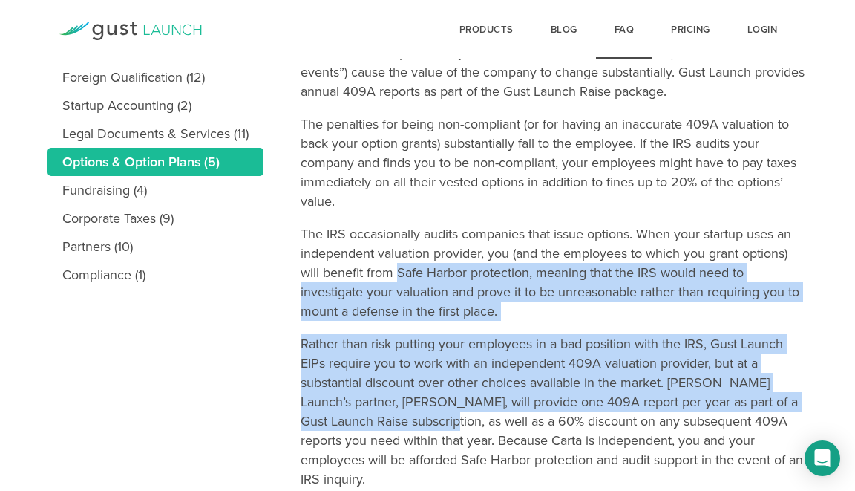
drag, startPoint x: 397, startPoint y: 262, endPoint x: 438, endPoint y: 427, distance: 169.8
click at [438, 427] on article "What are 409A valuations and how does Gust Launch provide them? Because the Uni…" at bounding box center [554, 211] width 507 height 768
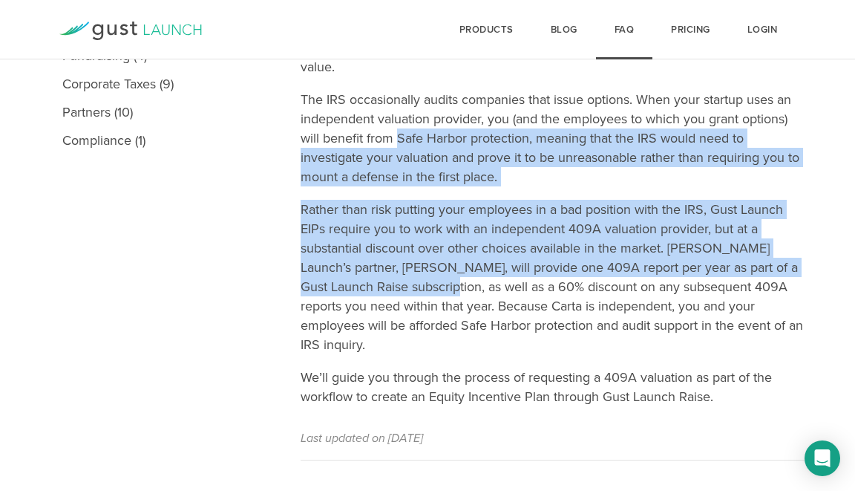
scroll to position [520, 0]
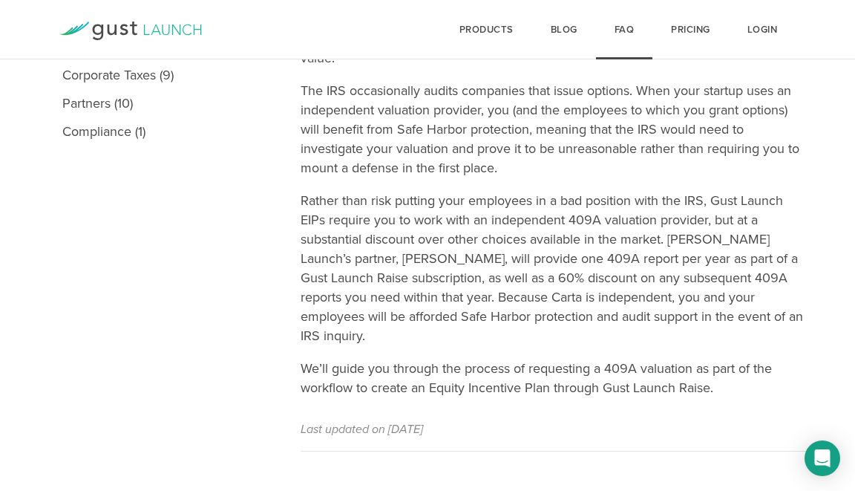
click at [438, 427] on article "What are 409A valuations and how does Gust Launch provide them? Because the Uni…" at bounding box center [554, 68] width 507 height 768
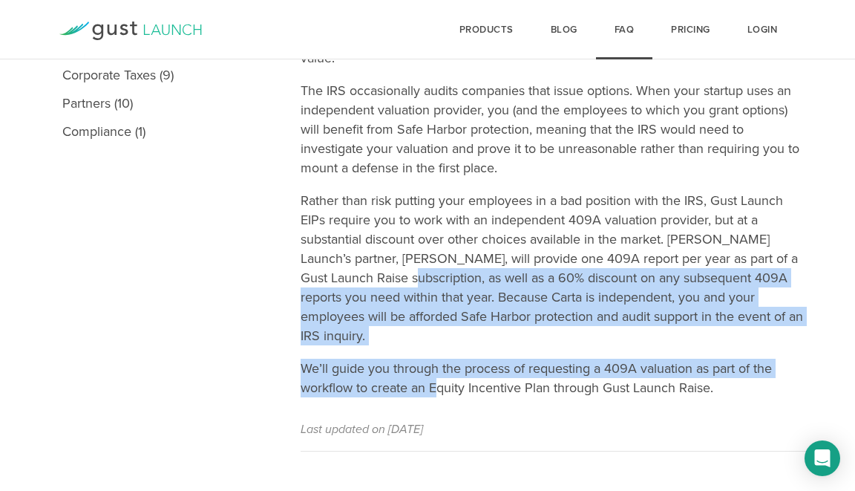
drag, startPoint x: 402, startPoint y: 284, endPoint x: 437, endPoint y: 363, distance: 86.8
click at [437, 363] on article "What are 409A valuations and how does Gust Launch provide them? Because the Uni…" at bounding box center [554, 68] width 507 height 768
click at [437, 363] on p "We’ll guide you through the process of requesting a 409A valuation as part of t…" at bounding box center [554, 378] width 507 height 39
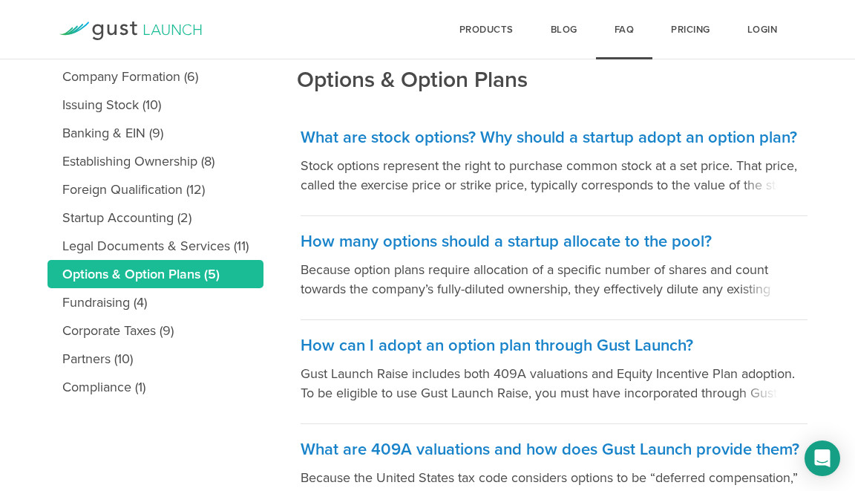
scroll to position [269, 0]
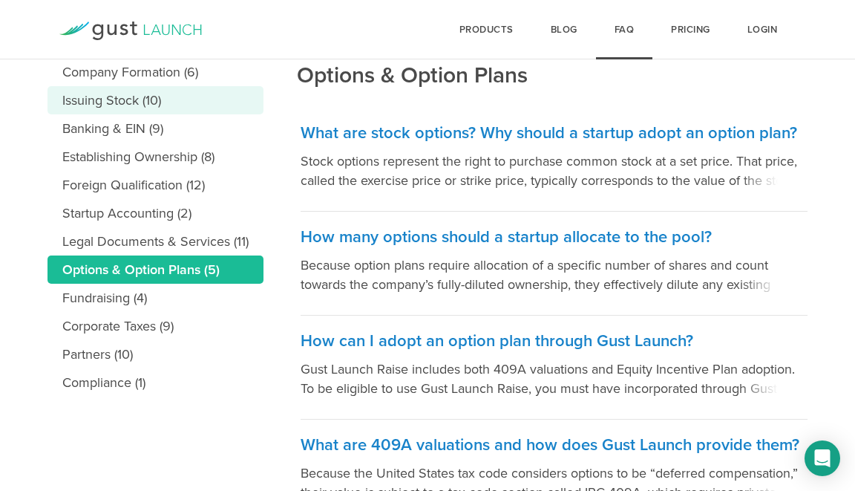
click at [119, 110] on link "Issuing Stock (10)" at bounding box center [156, 100] width 216 height 28
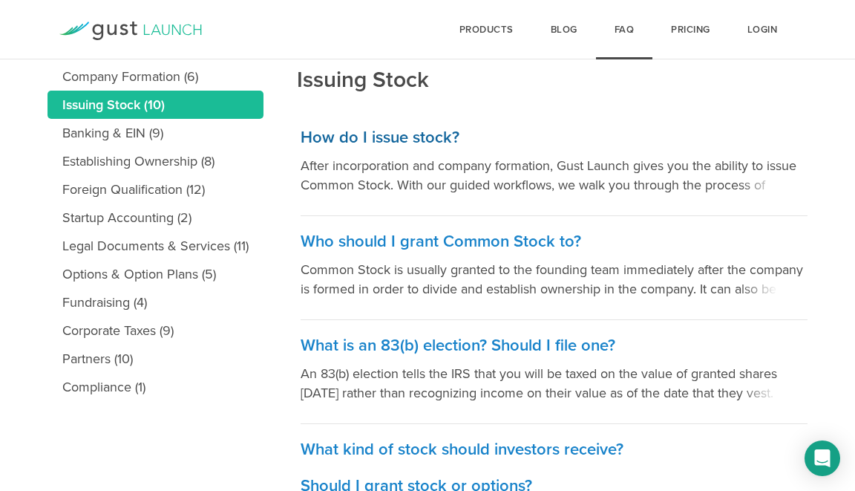
scroll to position [511, 0]
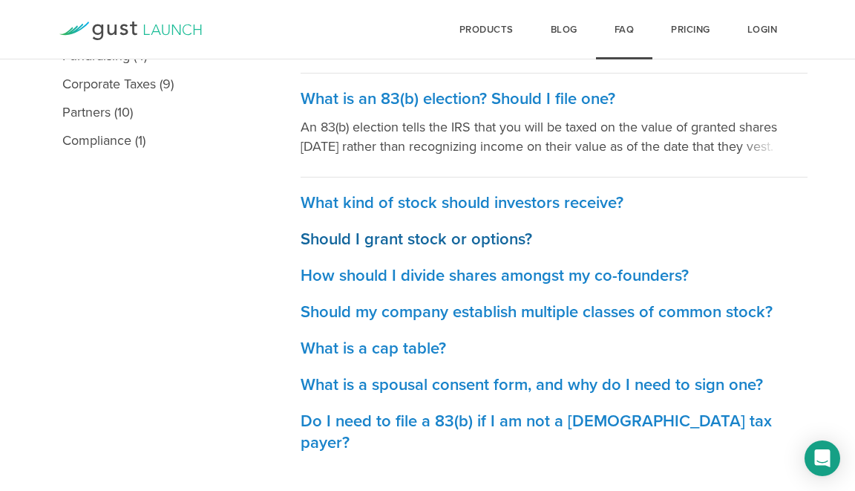
click at [429, 241] on h3 "Should I grant stock or options?" at bounding box center [554, 240] width 507 height 22
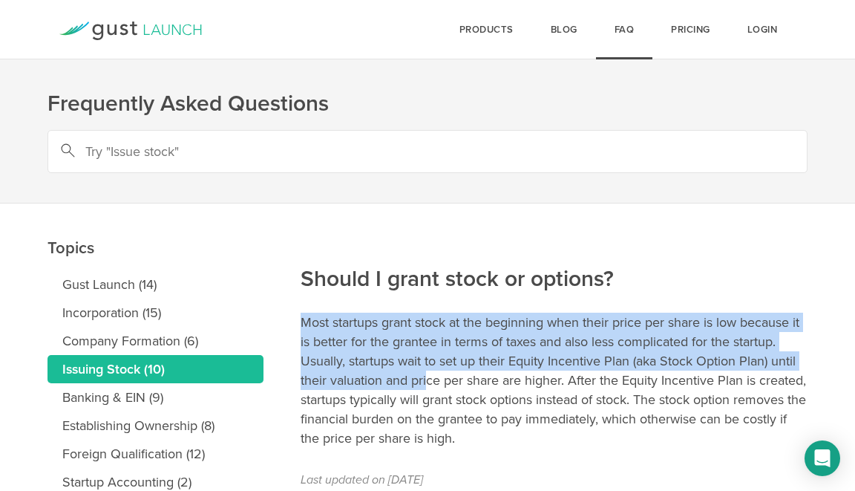
drag, startPoint x: 408, startPoint y: 307, endPoint x: 430, endPoint y: 379, distance: 75.4
click at [430, 379] on article "Should I grant stock or options? Most startups grant stock at the beginning whe…" at bounding box center [554, 352] width 507 height 299
click at [430, 379] on p "Most startups grant stock at the beginning when their price per share is low be…" at bounding box center [554, 380] width 507 height 135
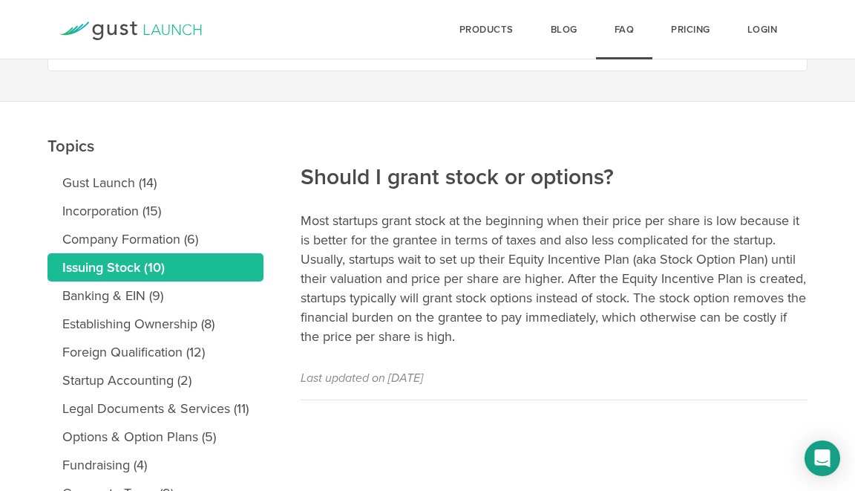
scroll to position [105, 0]
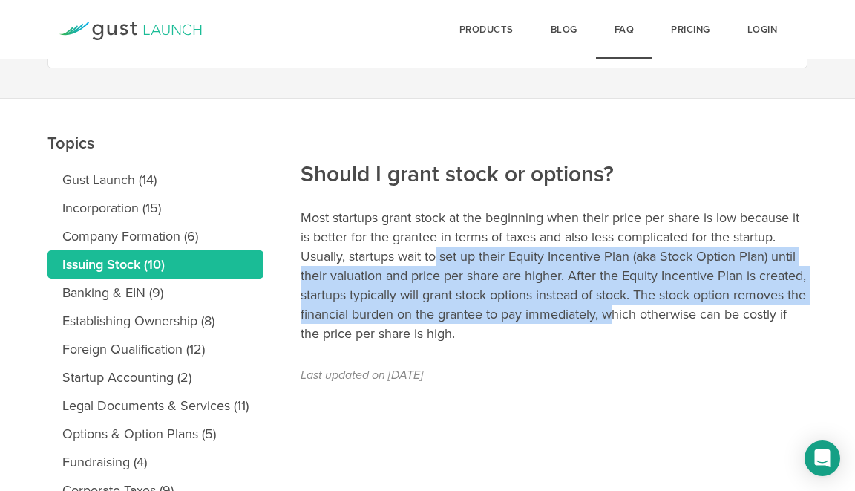
drag, startPoint x: 435, startPoint y: 252, endPoint x: 690, endPoint y: 313, distance: 261.9
click at [691, 312] on p "Most startups grant stock at the beginning when their price per share is low be…" at bounding box center [554, 275] width 507 height 135
click at [690, 313] on p "Most startups grant stock at the beginning when their price per share is low be…" at bounding box center [554, 275] width 507 height 135
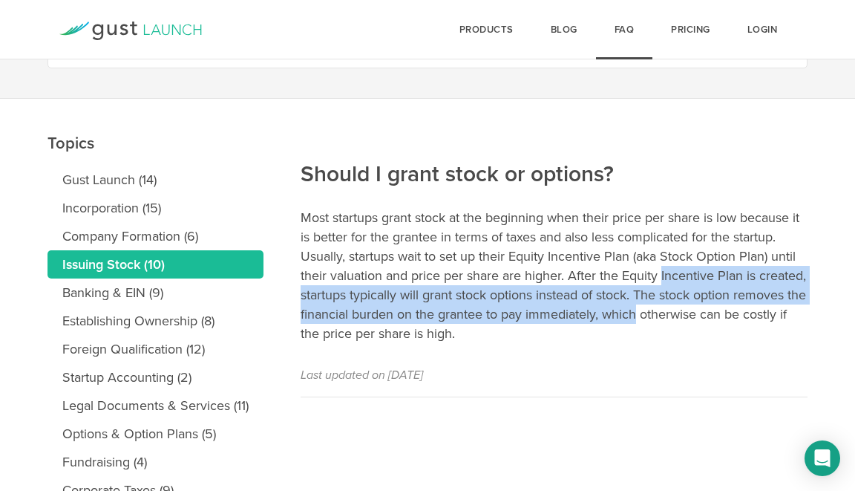
drag, startPoint x: 690, startPoint y: 313, endPoint x: 689, endPoint y: 273, distance: 39.4
click at [689, 273] on p "Most startups grant stock at the beginning when their price per share is low be…" at bounding box center [554, 275] width 507 height 135
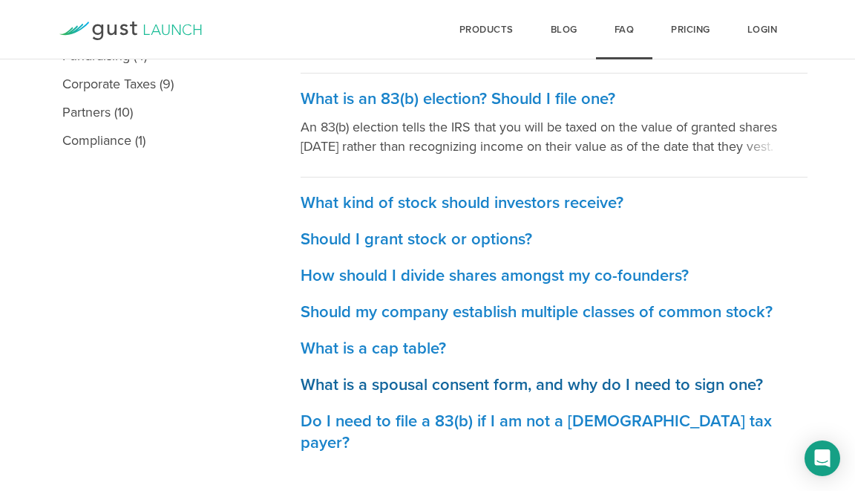
click at [466, 373] on link "What is a spousal consent form, and why do I need to sign one?" at bounding box center [554, 377] width 507 height 36
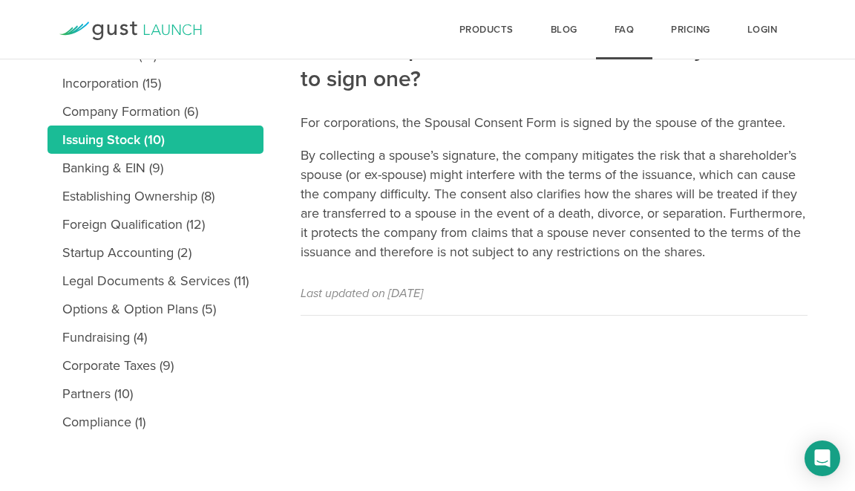
scroll to position [233, 0]
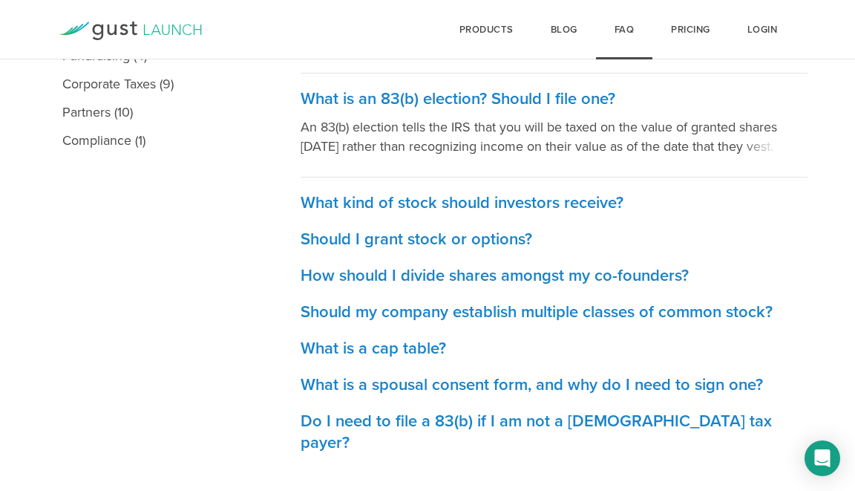
scroll to position [509, 0]
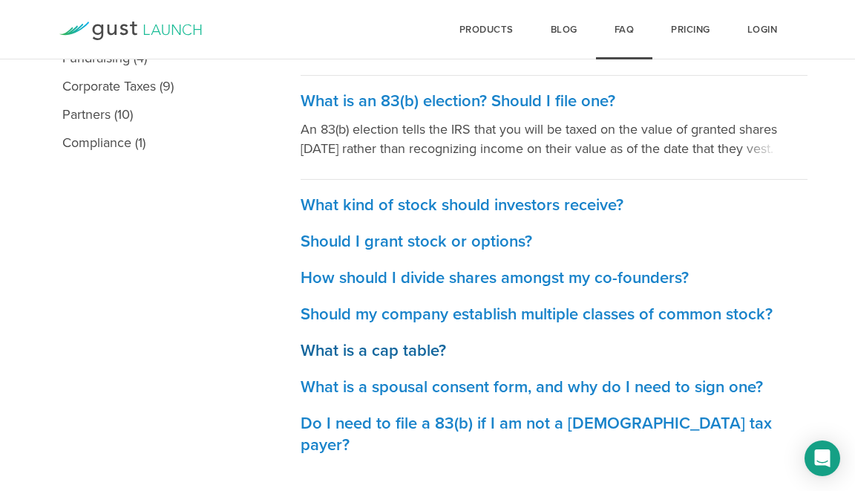
click at [411, 358] on h3 "What is a cap table?" at bounding box center [554, 351] width 507 height 22
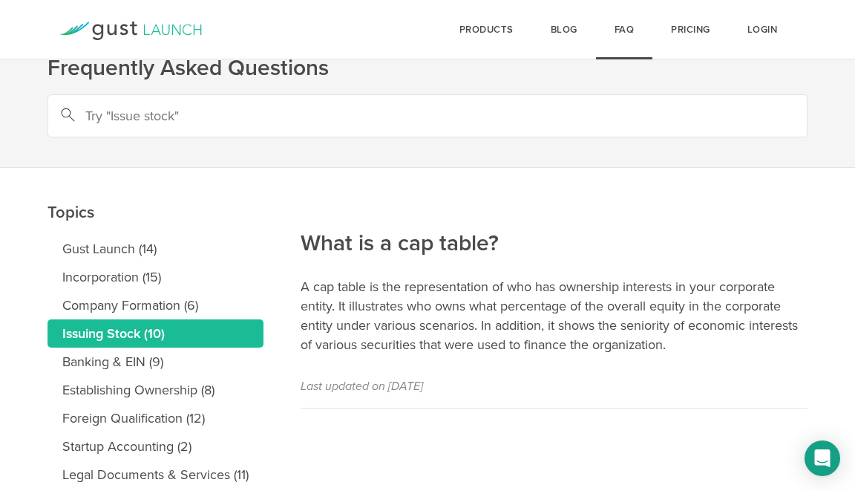
scroll to position [36, 0]
click at [410, 358] on article "What is a cap table? A cap table is the representation of who has ownership int…" at bounding box center [554, 288] width 507 height 241
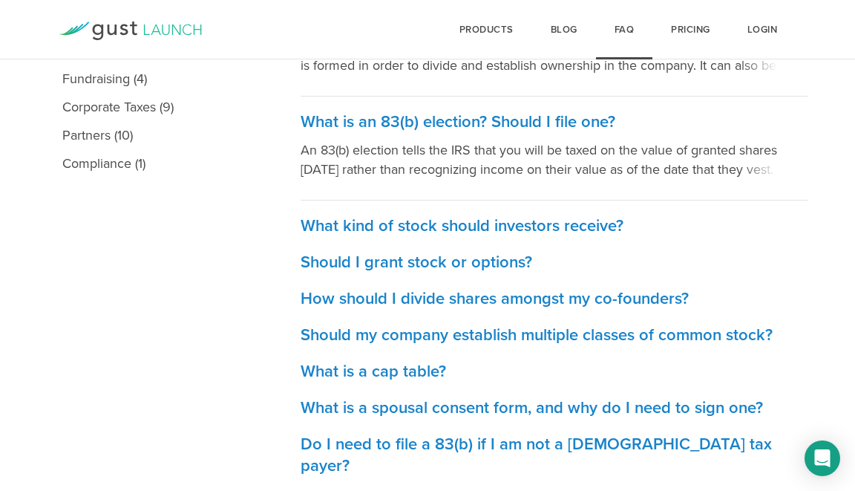
scroll to position [483, 0]
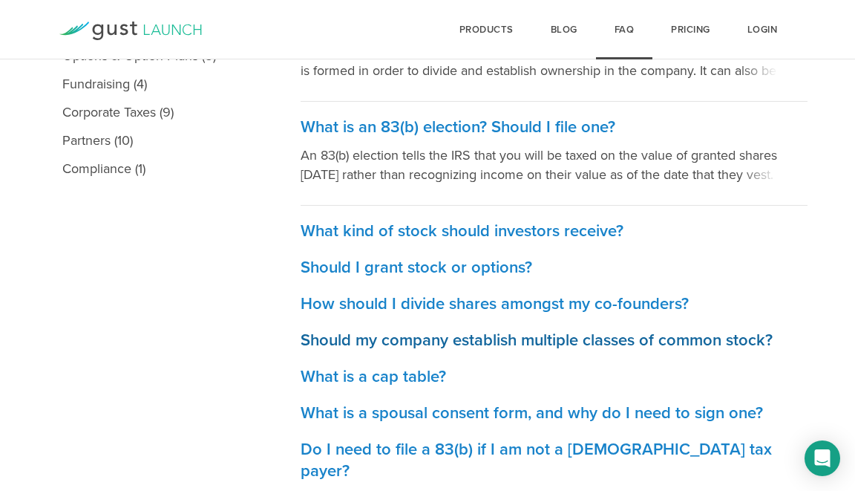
click at [414, 345] on h3 "Should my company establish multiple classes of common stock?" at bounding box center [554, 341] width 507 height 22
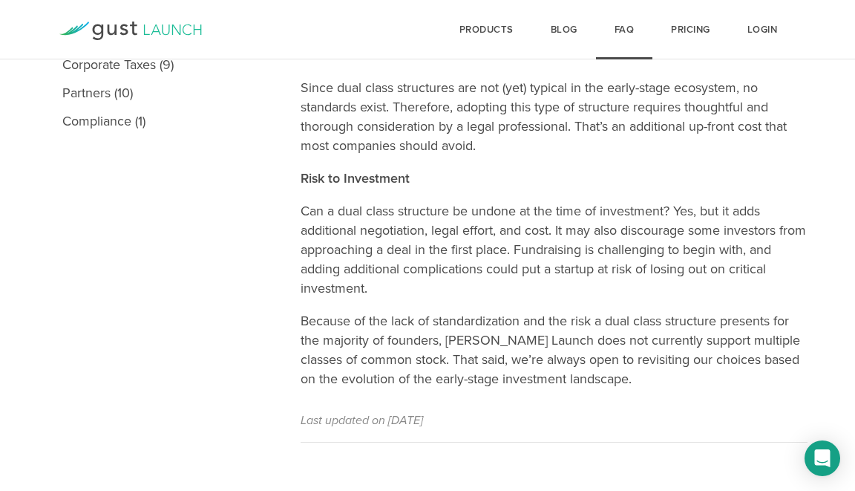
scroll to position [532, 0]
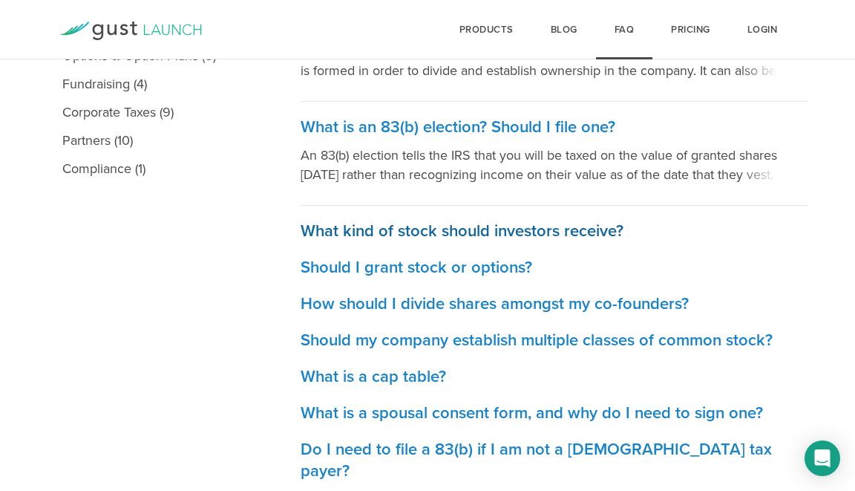
click at [392, 238] on h3 "What kind of stock should investors receive?" at bounding box center [554, 232] width 507 height 22
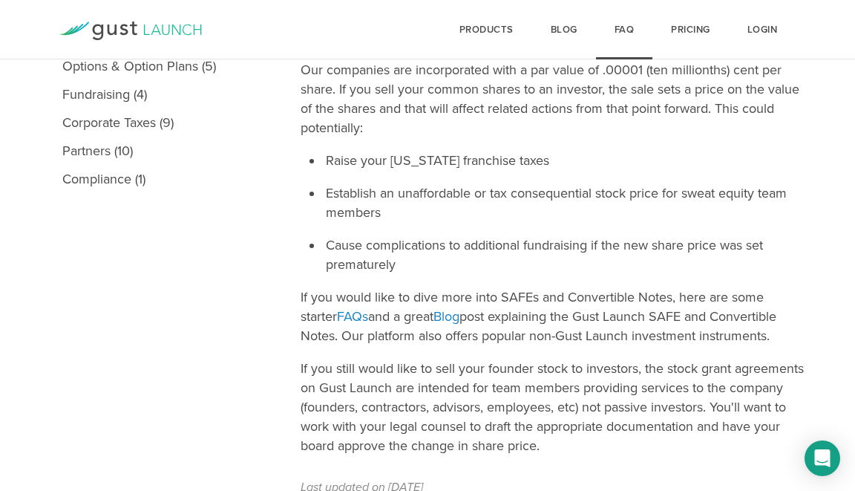
scroll to position [474, 0]
click at [243, 328] on nav "Topics Gust Launch (14) Incorporation (15) Company Formation (6) Issuing Stock …" at bounding box center [174, 119] width 253 height 778
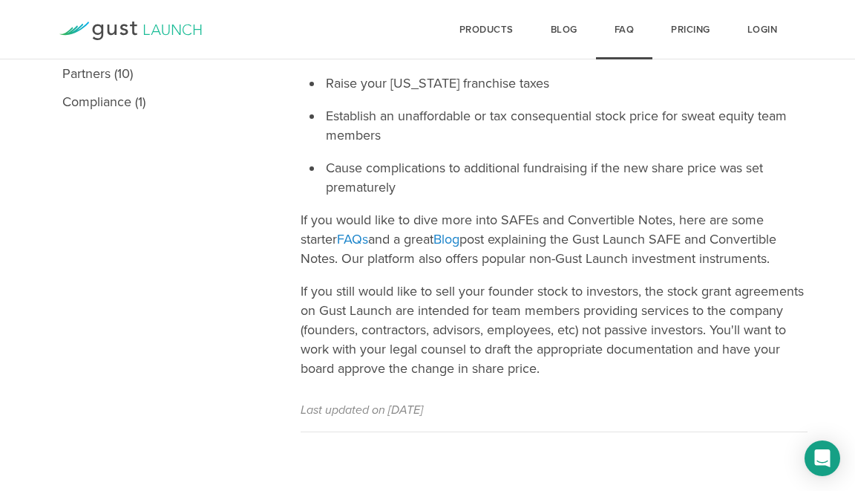
scroll to position [550, 0]
drag, startPoint x: 259, startPoint y: 290, endPoint x: 269, endPoint y: 341, distance: 51.4
click at [267, 344] on nav "Topics Gust Launch (14) Incorporation (15) Company Formation (6) Issuing Stock …" at bounding box center [174, 43] width 253 height 778
click at [336, 294] on p "If you still would like to sell your founder stock to investors, the stock gran…" at bounding box center [554, 329] width 507 height 97
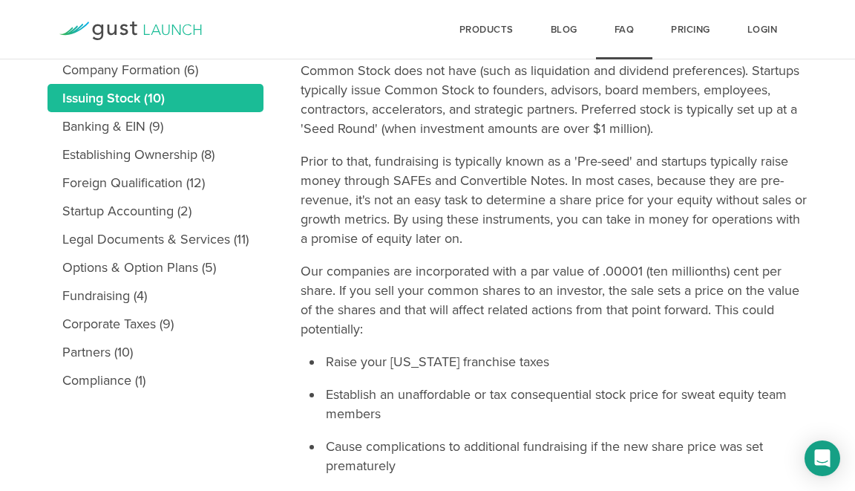
scroll to position [0, 0]
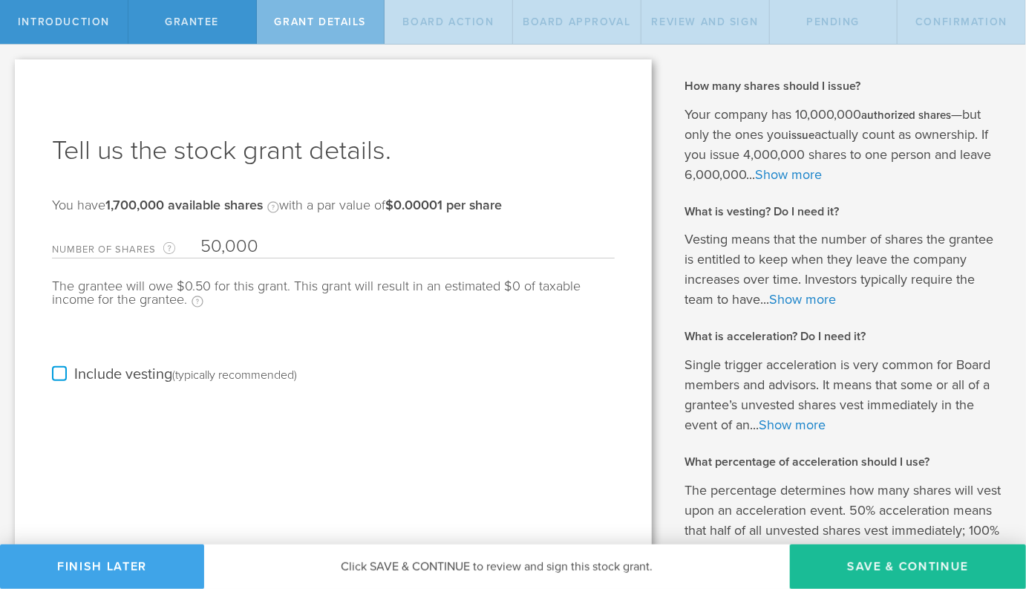
click at [76, 575] on button "Finish Later" at bounding box center [102, 566] width 204 height 45
